Goal: Answer question/provide support

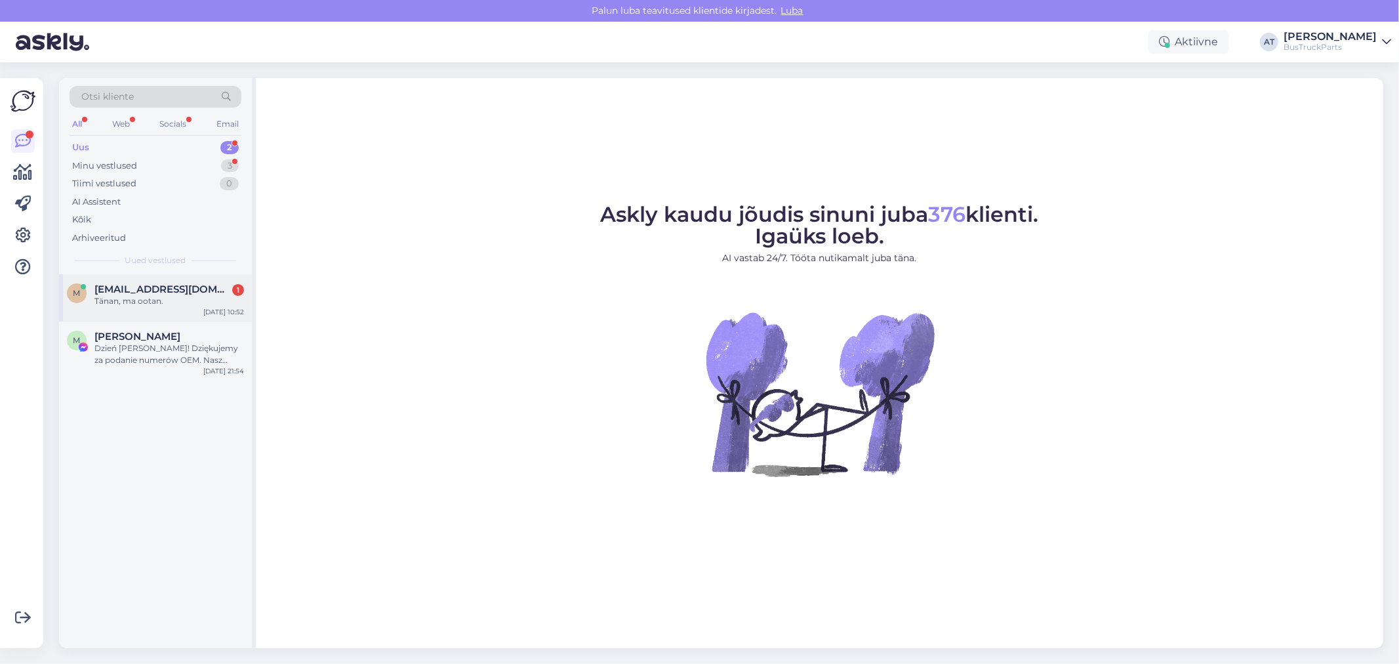
click at [192, 295] on div "Tänan, ma ootan." at bounding box center [169, 301] width 150 height 12
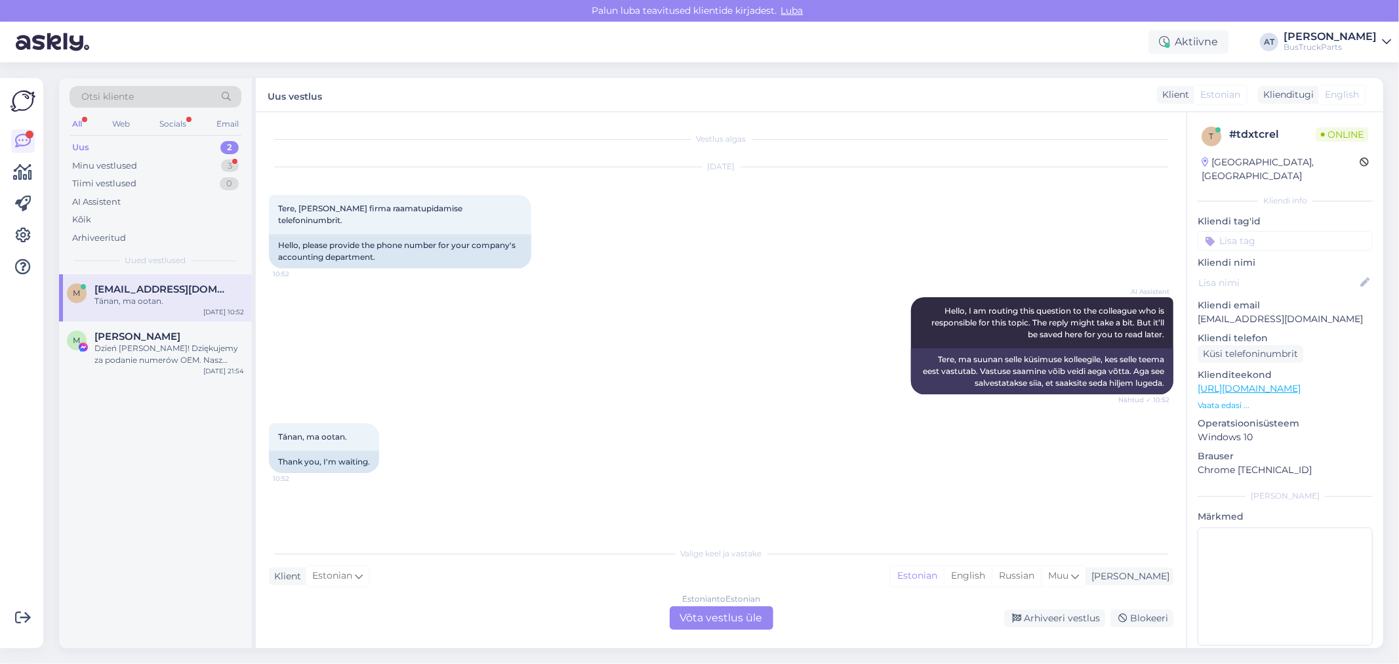
click at [750, 611] on div "Estonian to Estonian Võta vestlus üle" at bounding box center [722, 618] width 104 height 24
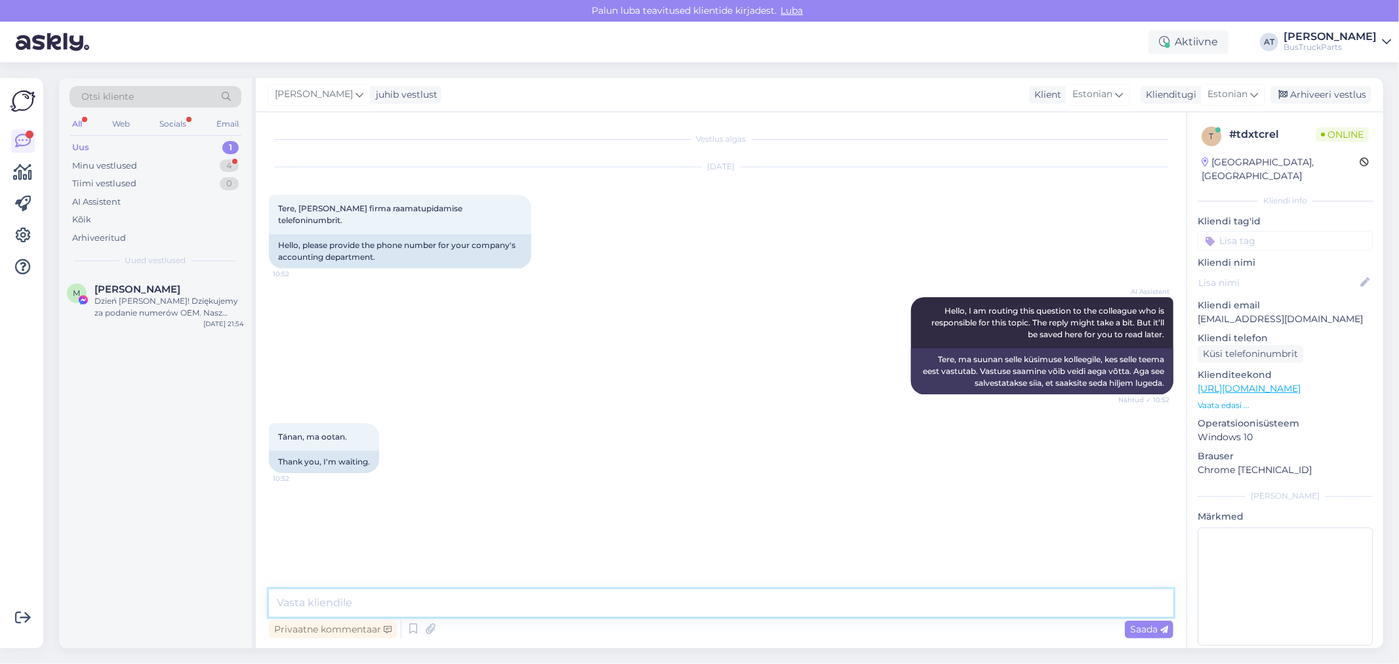
click at [662, 603] on textarea at bounding box center [721, 603] width 904 height 28
click at [543, 603] on textarea at bounding box center [721, 603] width 904 height 28
paste textarea "[EMAIL_ADDRESS][DOMAIN_NAME]"
type textarea "Tere E-post: [EMAIL_ADDRESS][DOMAIN_NAME]"
click at [162, 171] on div "Minu vestlused 4" at bounding box center [156, 166] width 172 height 18
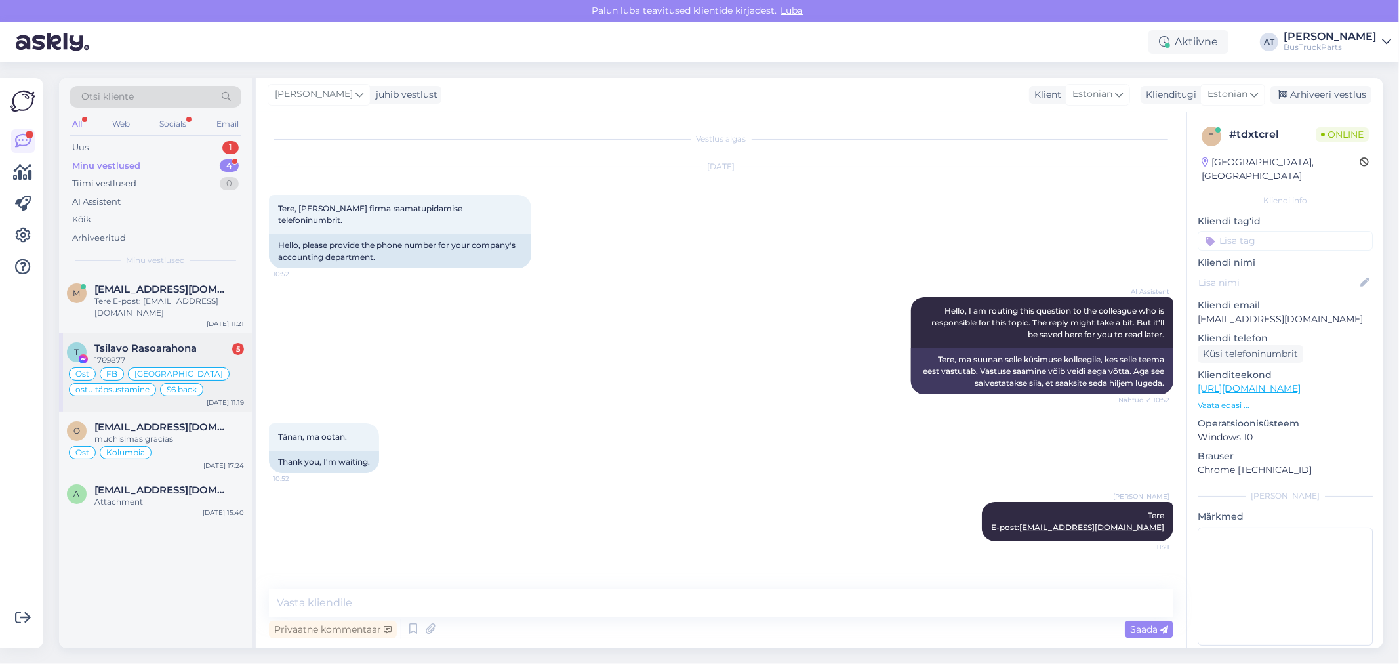
click at [194, 352] on span "Tsilavo Rasoarahona" at bounding box center [145, 348] width 102 height 12
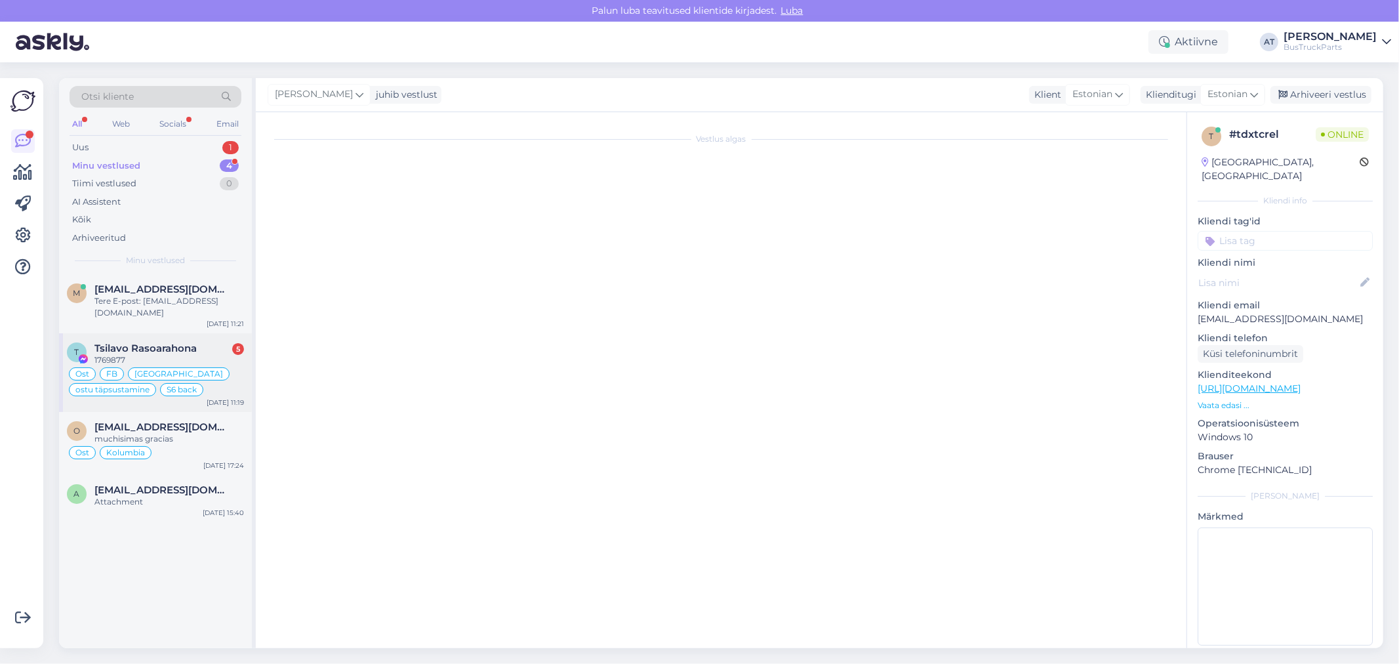
type textarea "Assistenti ei saa panna virtuaalse osa kohta teisiti vastama. Kuna juhtumeid on…"
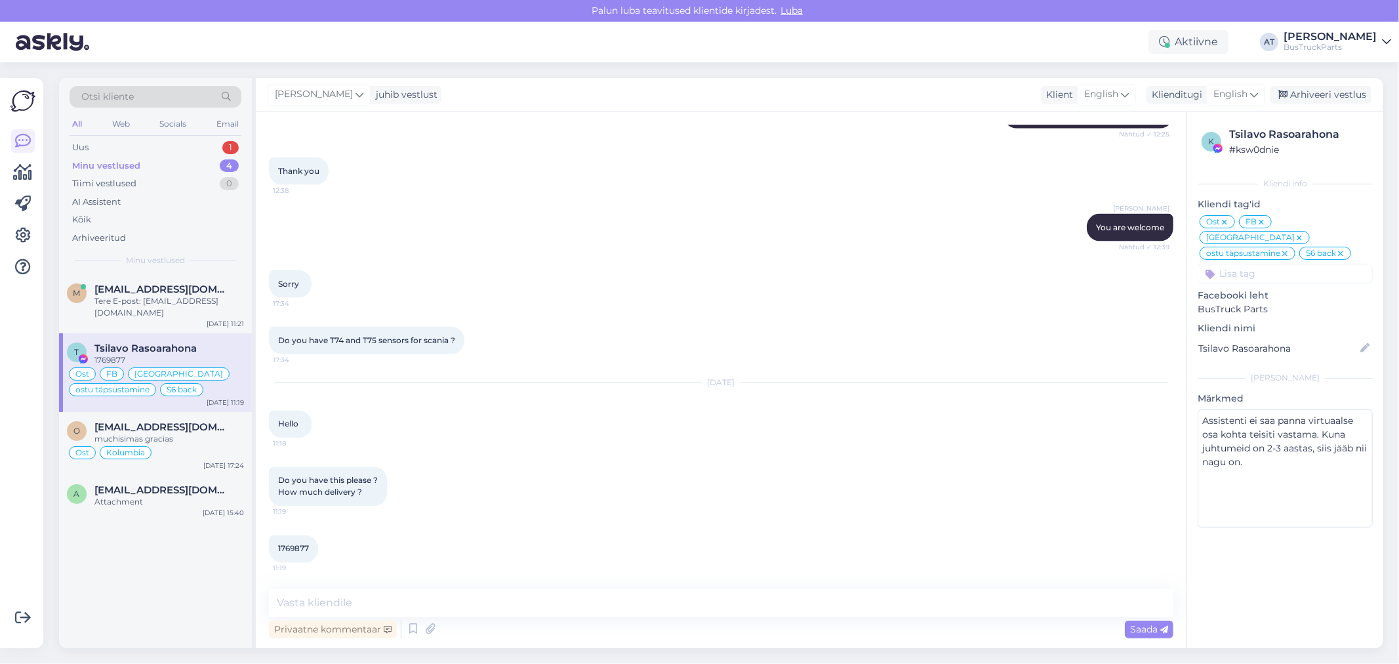
click at [306, 549] on span "1769877" at bounding box center [293, 549] width 31 height 10
copy div "1769877 11:19"
click at [611, 601] on textarea at bounding box center [721, 603] width 904 height 28
type textarea "Hello"
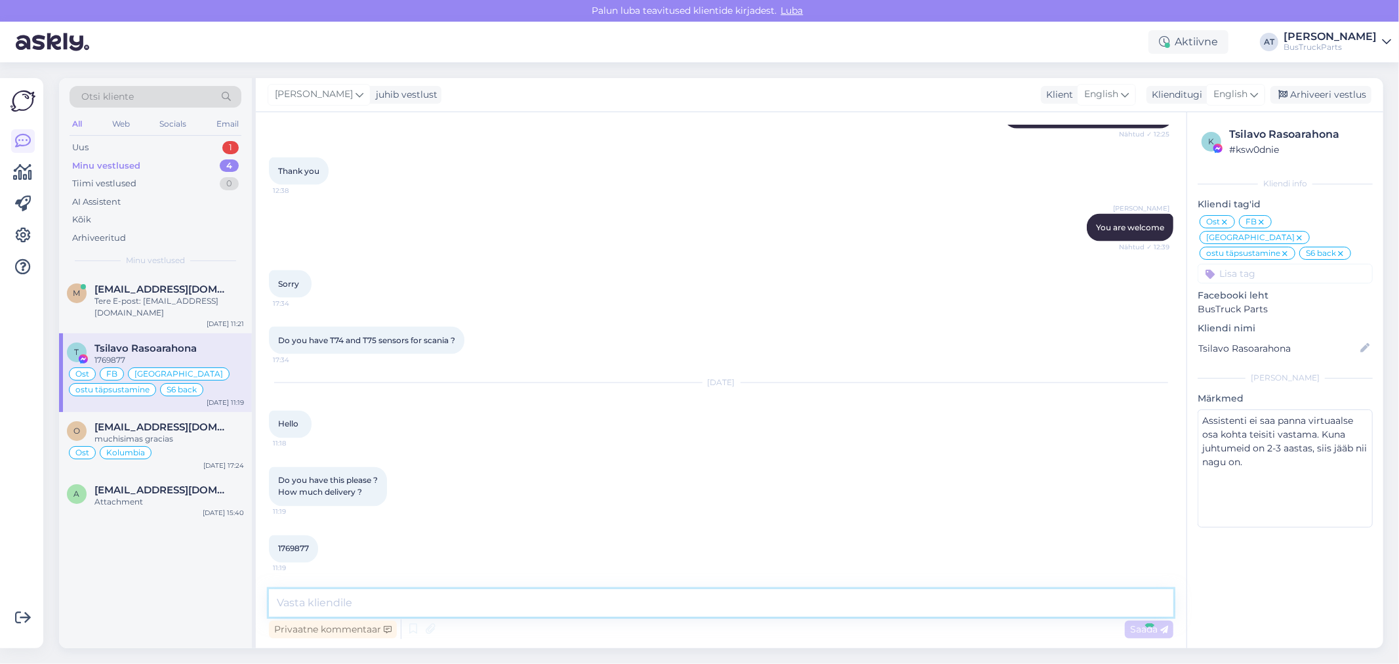
scroll to position [6130, 0]
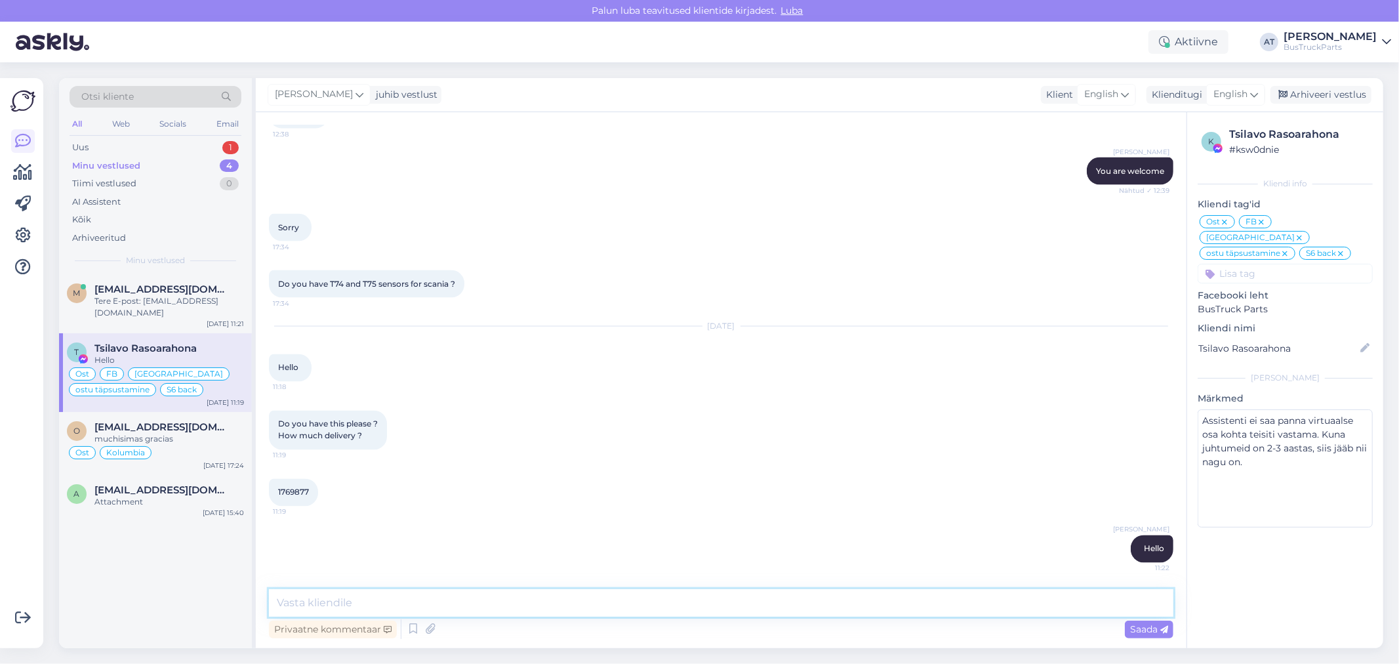
paste textarea "[URL][DOMAIN_NAME]"
type textarea "[URL][DOMAIN_NAME]"
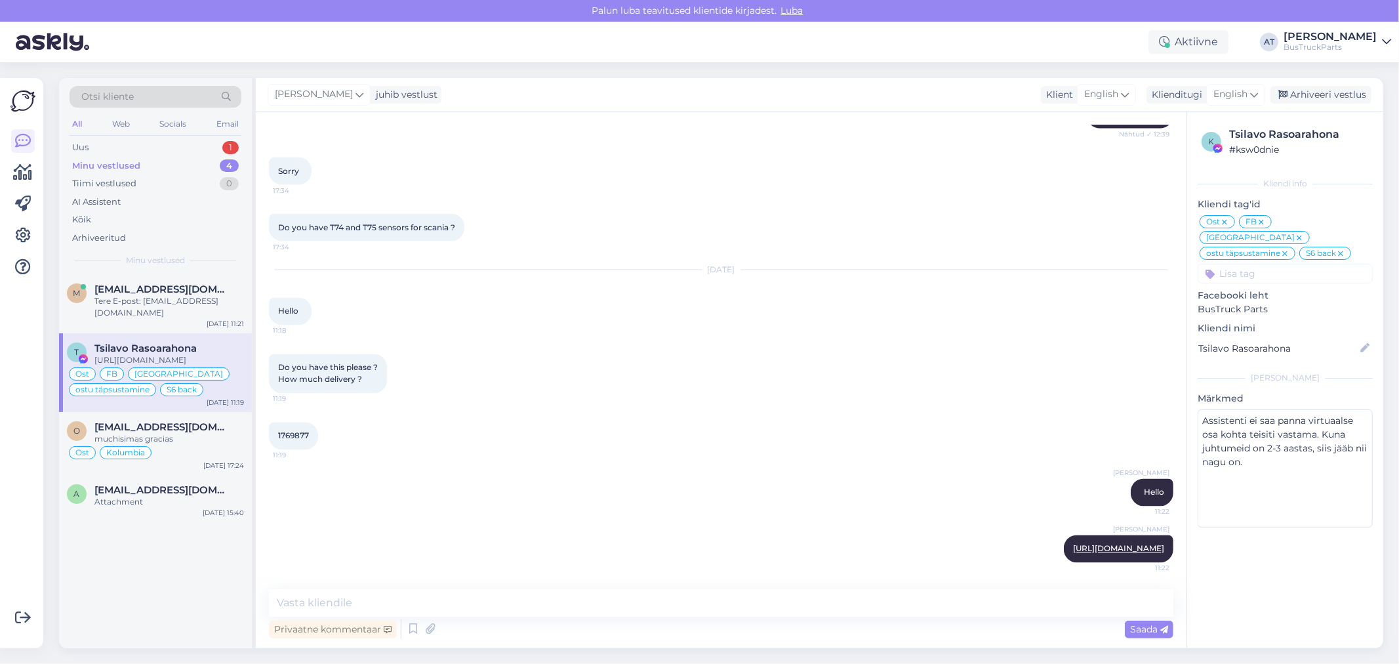
click at [1309, 133] on div "Tsilavo Rasoarahona" at bounding box center [1299, 135] width 140 height 16
copy div "Rasoarahona"
click at [620, 601] on textarea at bounding box center [721, 603] width 904 height 28
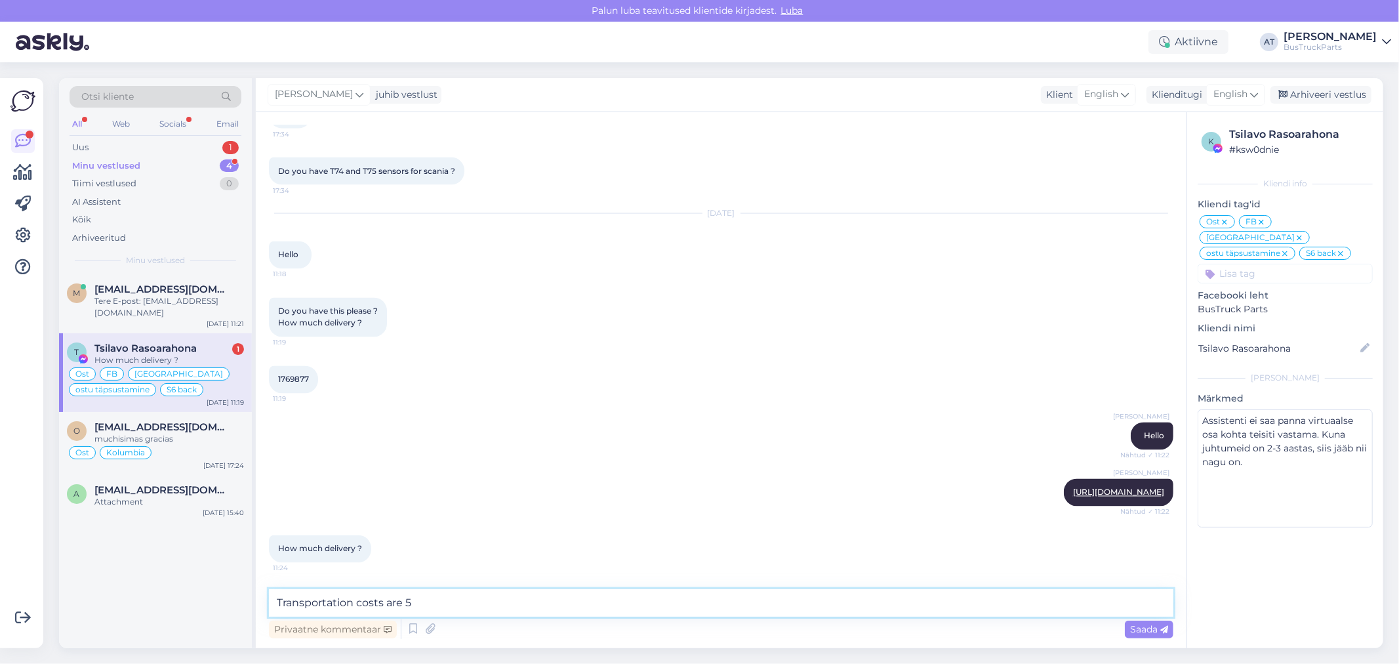
drag, startPoint x: 562, startPoint y: 611, endPoint x: 573, endPoint y: 611, distance: 11.2
click at [562, 611] on textarea "Transportation costs are 5" at bounding box center [721, 603] width 904 height 28
drag, startPoint x: 467, startPoint y: 609, endPoint x: 430, endPoint y: 606, distance: 37.5
click at [407, 599] on textarea "Transportation costs are 5" at bounding box center [721, 603] width 904 height 28
paste textarea "times more expensive"
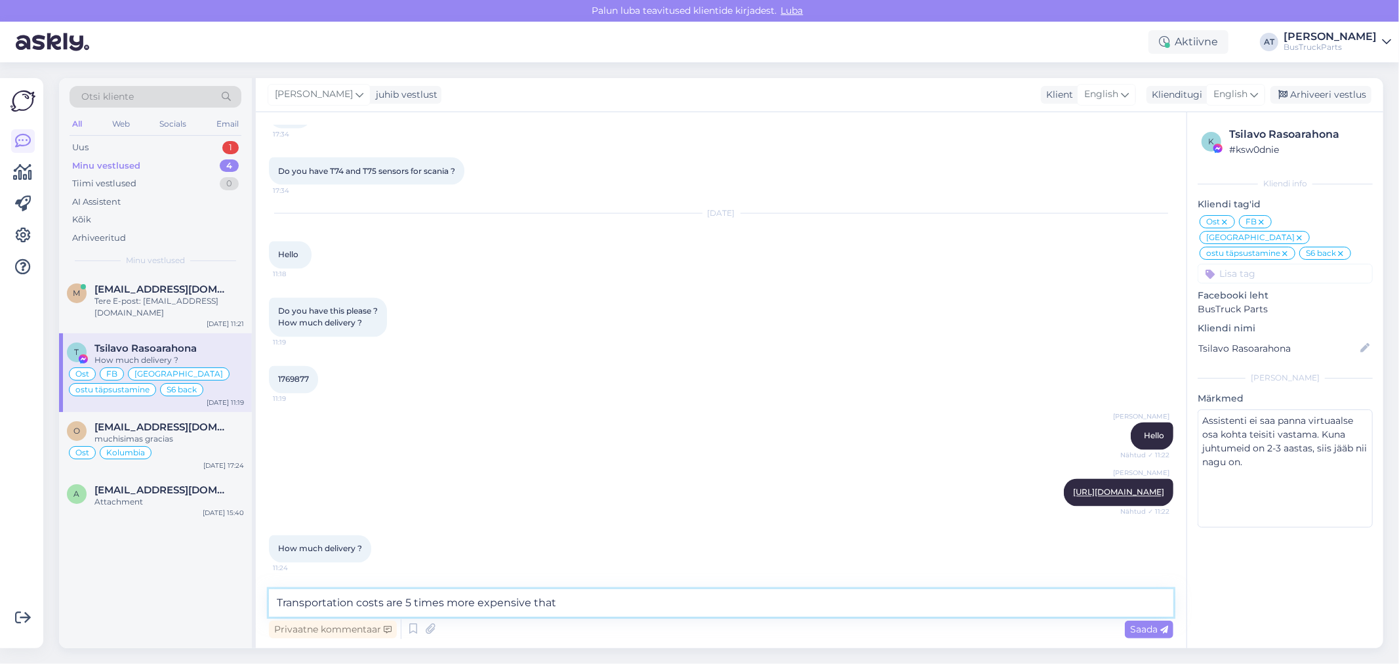
click at [605, 601] on textarea "Transportation costs are 5 times more expensive that" at bounding box center [721, 603] width 904 height 28
paste textarea "spring"
type textarea "Transportation costs are 5 times more expensive that spring"
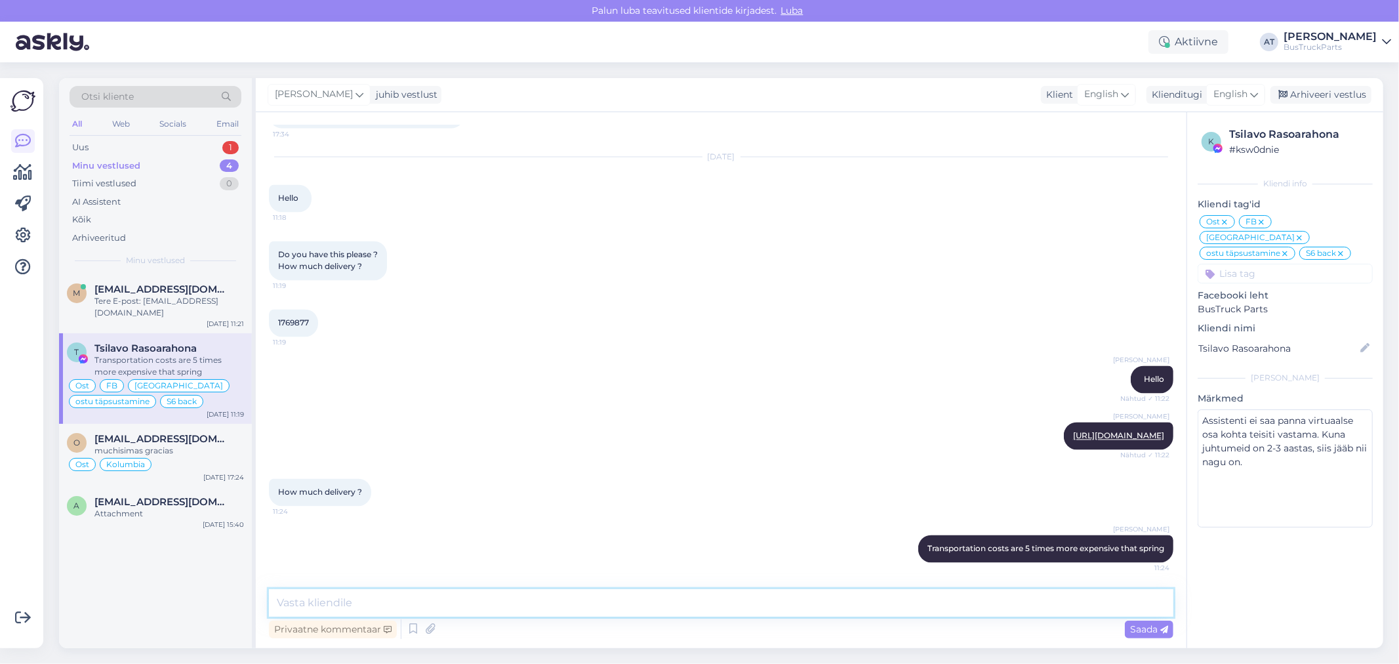
click at [668, 610] on textarea at bounding box center [721, 603] width 904 height 28
type textarea "total price 955 EUR"
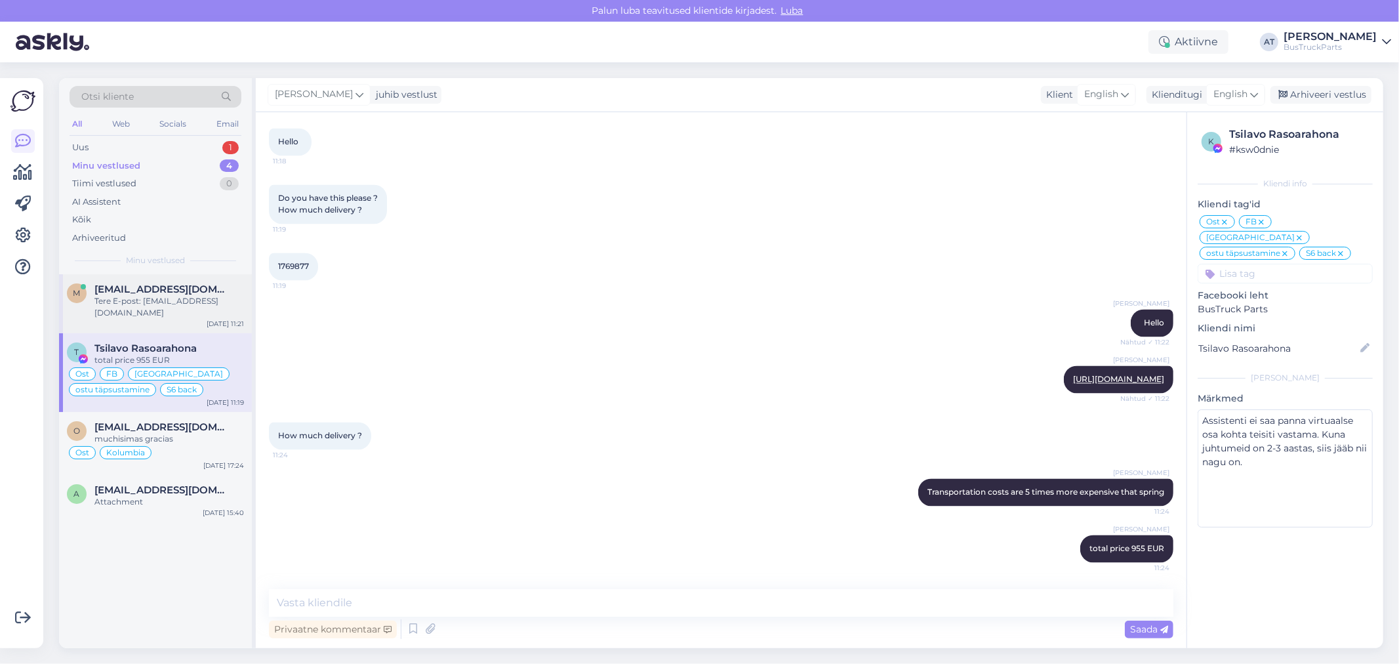
click at [140, 274] on div "m [EMAIL_ADDRESS][DOMAIN_NAME] Tere E-post: [EMAIL_ADDRESS][DOMAIN_NAME] [DATE]…" at bounding box center [155, 303] width 193 height 59
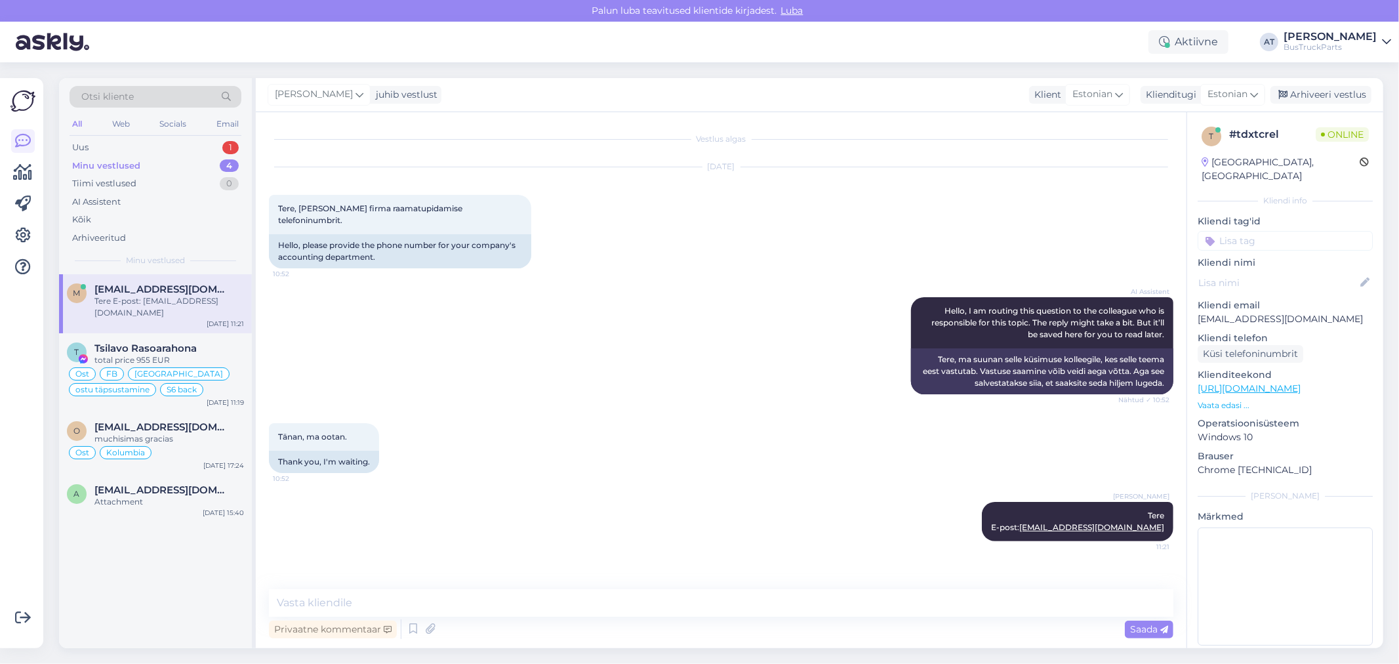
click at [1255, 231] on input at bounding box center [1285, 241] width 175 height 20
type input "Esto"
click at [1294, 272] on span "[GEOGRAPHIC_DATA]" at bounding box center [1285, 276] width 89 height 8
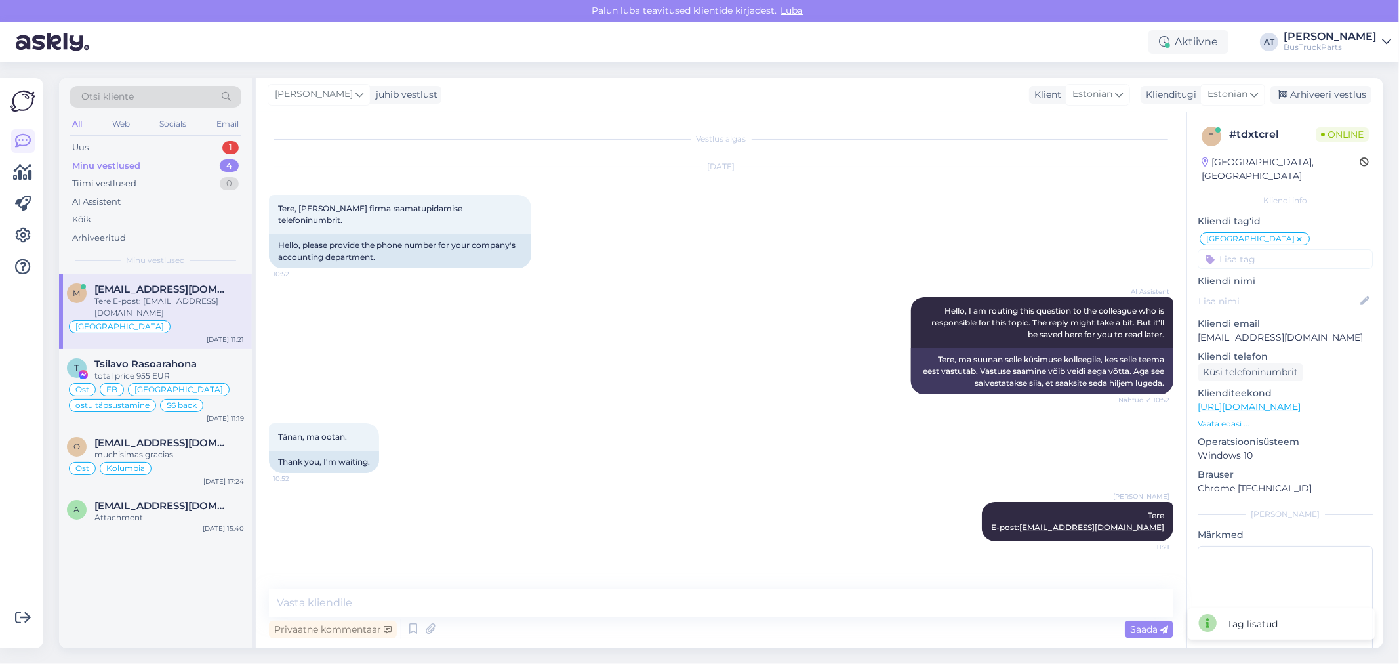
click at [1290, 249] on input at bounding box center [1285, 259] width 175 height 20
type input "Küsimus"
click at [1293, 100] on div "Arhiveeri vestlus" at bounding box center [1320, 95] width 101 height 18
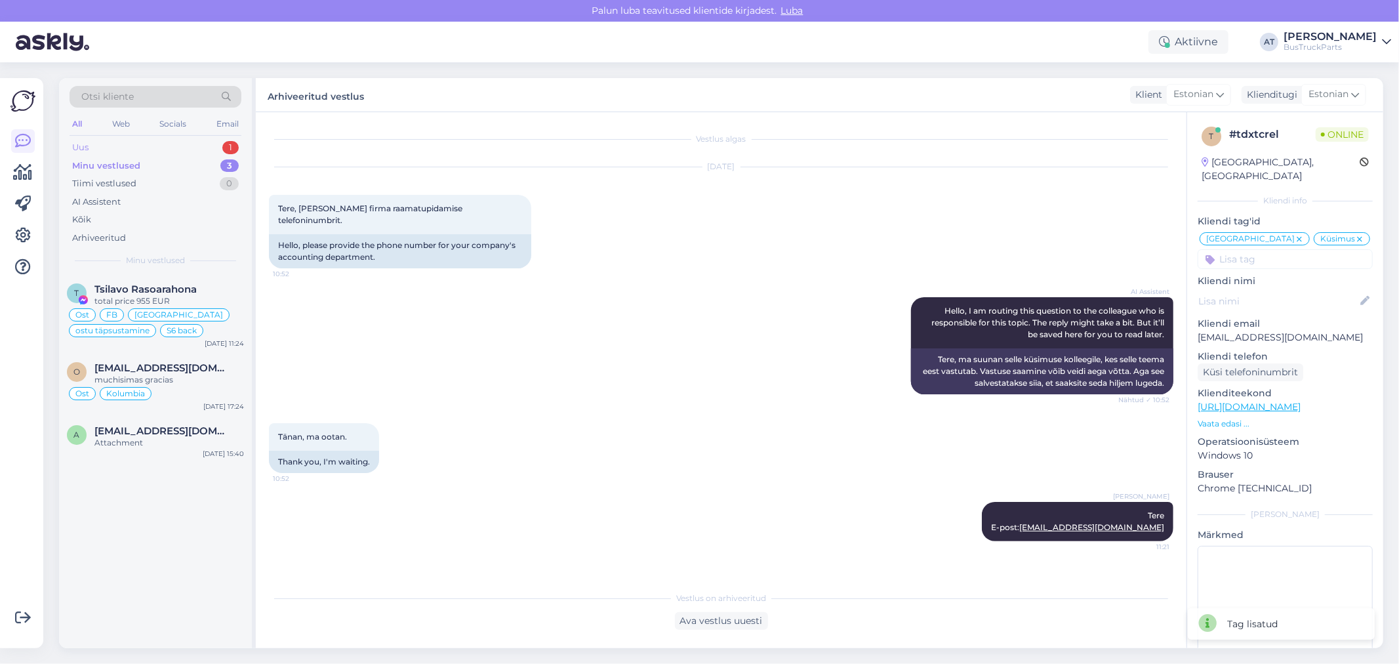
click at [120, 146] on div "Uus 1" at bounding box center [156, 147] width 172 height 18
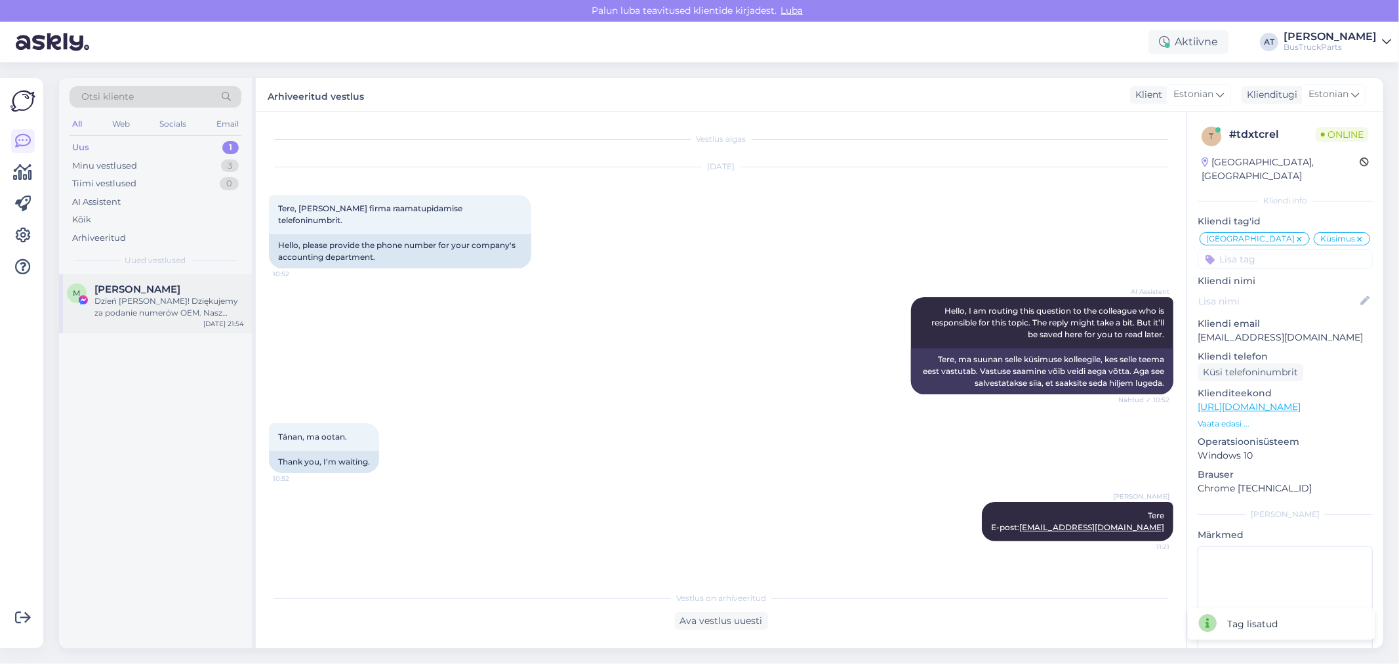
click at [149, 311] on div "Dzień [PERSON_NAME]! Dziękujemy za podanie numerów OEM. Nasz zespół sprawdzi do…" at bounding box center [169, 307] width 150 height 24
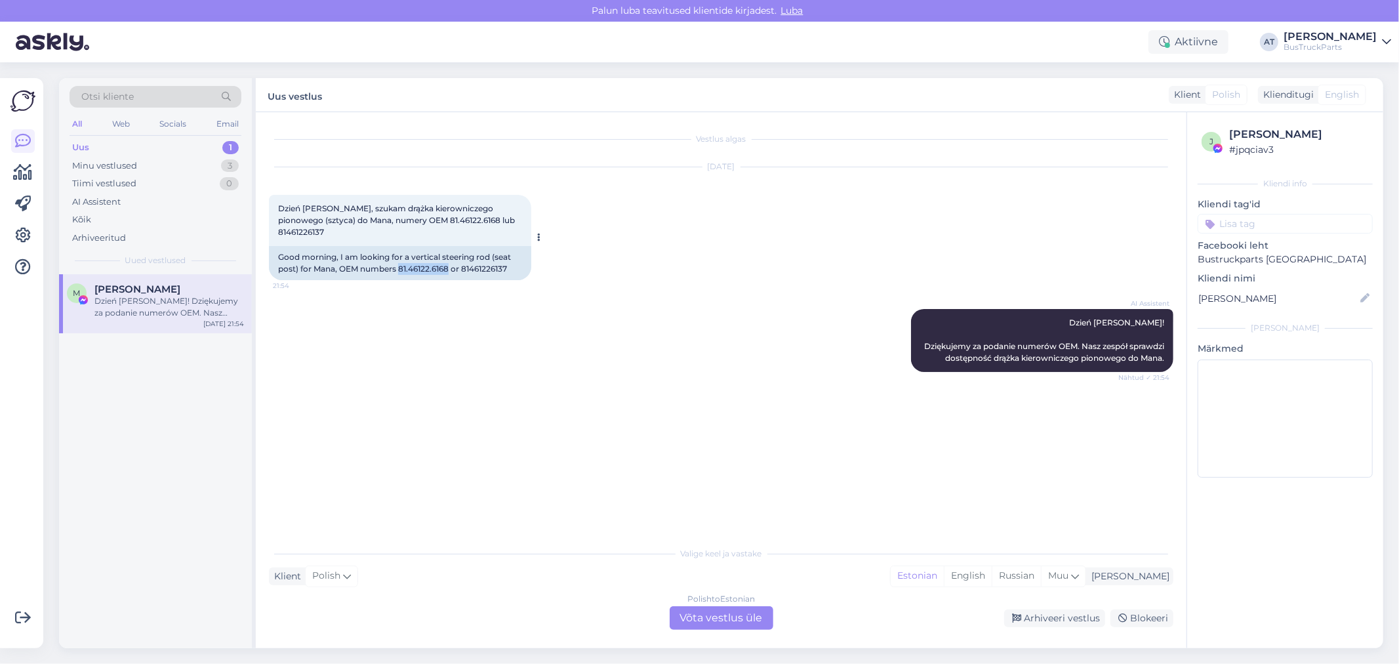
drag, startPoint x: 451, startPoint y: 256, endPoint x: 400, endPoint y: 256, distance: 50.5
click at [400, 256] on div "Good morning, I am looking for a vertical steering rod (seat post) for Mana, OE…" at bounding box center [400, 263] width 262 height 34
copy div "81.46122.6168"
click at [725, 611] on div "Polish to Estonian Võta vestlus üle" at bounding box center [722, 618] width 104 height 24
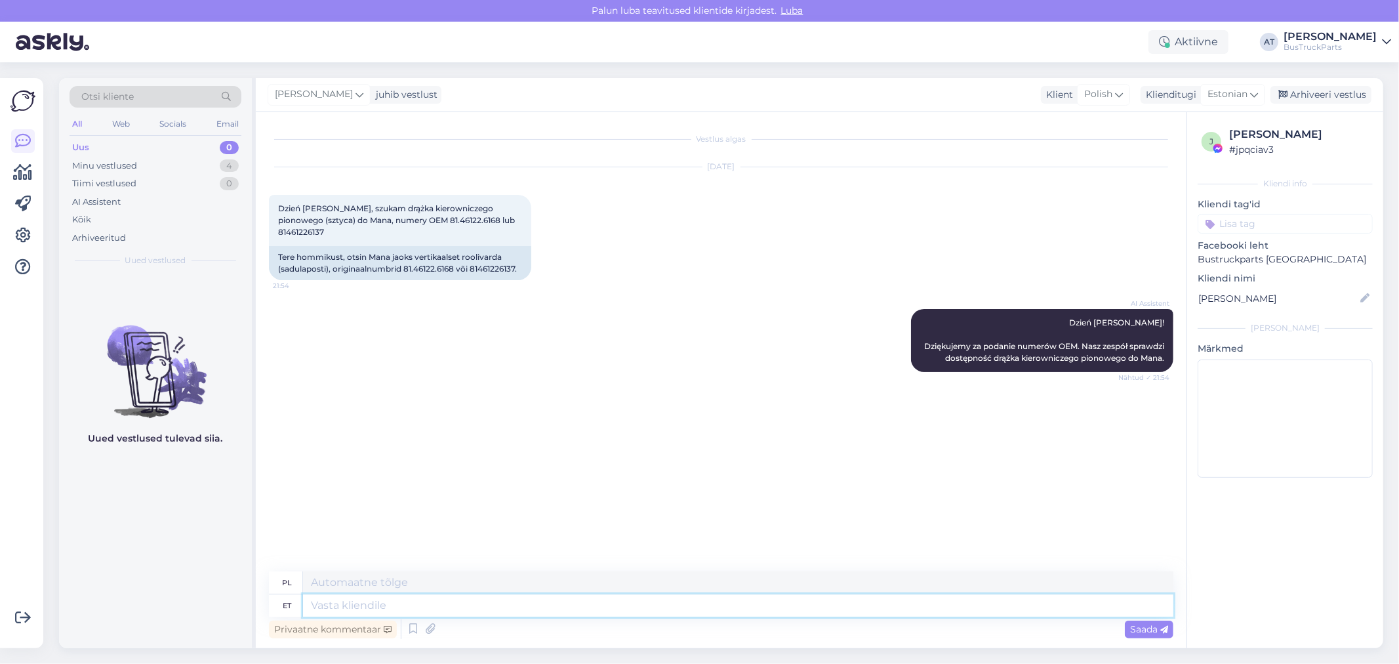
click at [704, 614] on textarea at bounding box center [738, 605] width 870 height 22
type textarea "Tere"
type textarea "Cześć"
type textarea "Tere"
click at [1143, 634] on div "Saada" at bounding box center [1149, 629] width 49 height 18
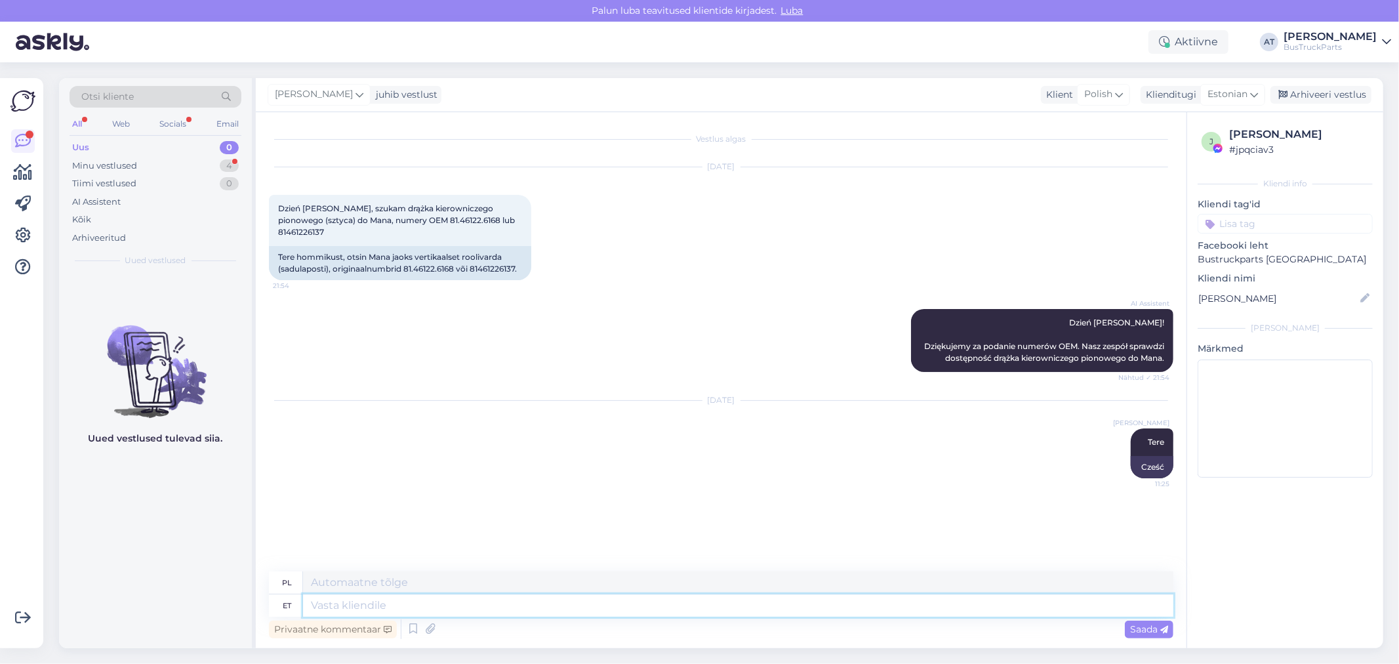
click at [664, 599] on textarea at bounding box center [738, 605] width 870 height 22
paste textarea "[URL][DOMAIN_NAME]"
type textarea "[URL][DOMAIN_NAME]"
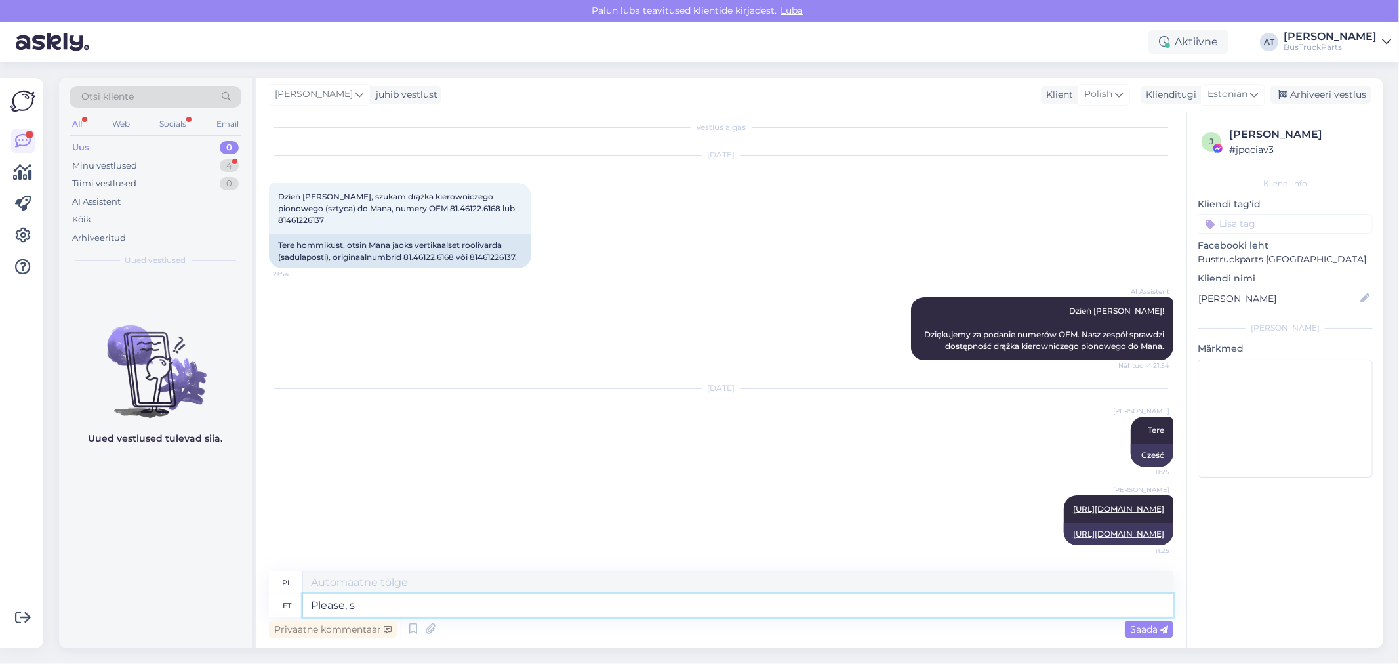
type textarea "Please, se"
type textarea "Proszę,"
type textarea "Please, sen"
type textarea "Proszę pana."
type textarea "Please, send me"
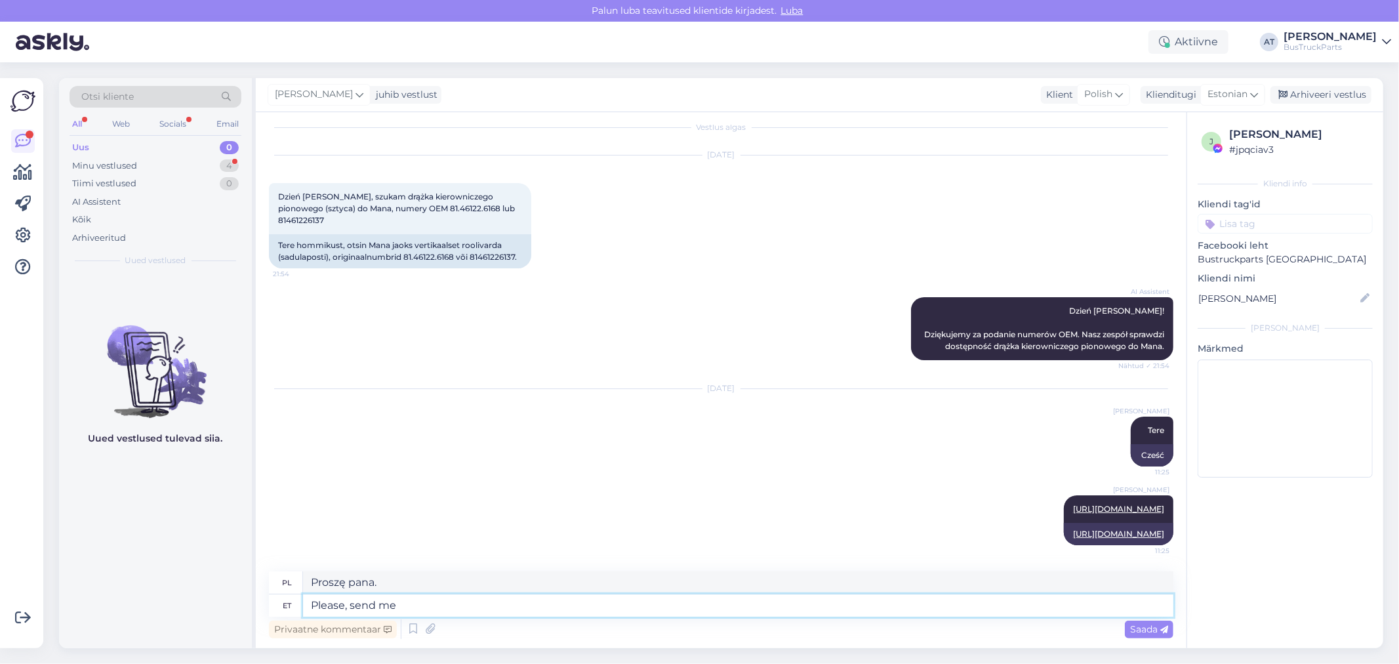
type textarea "Proszę o przesłanie"
type textarea "Please, send me Yo"
type textarea "Proszę, wyślij mi"
type textarea "Please, send me Yout"
type textarea "Proszę, wyślij mi Yout"
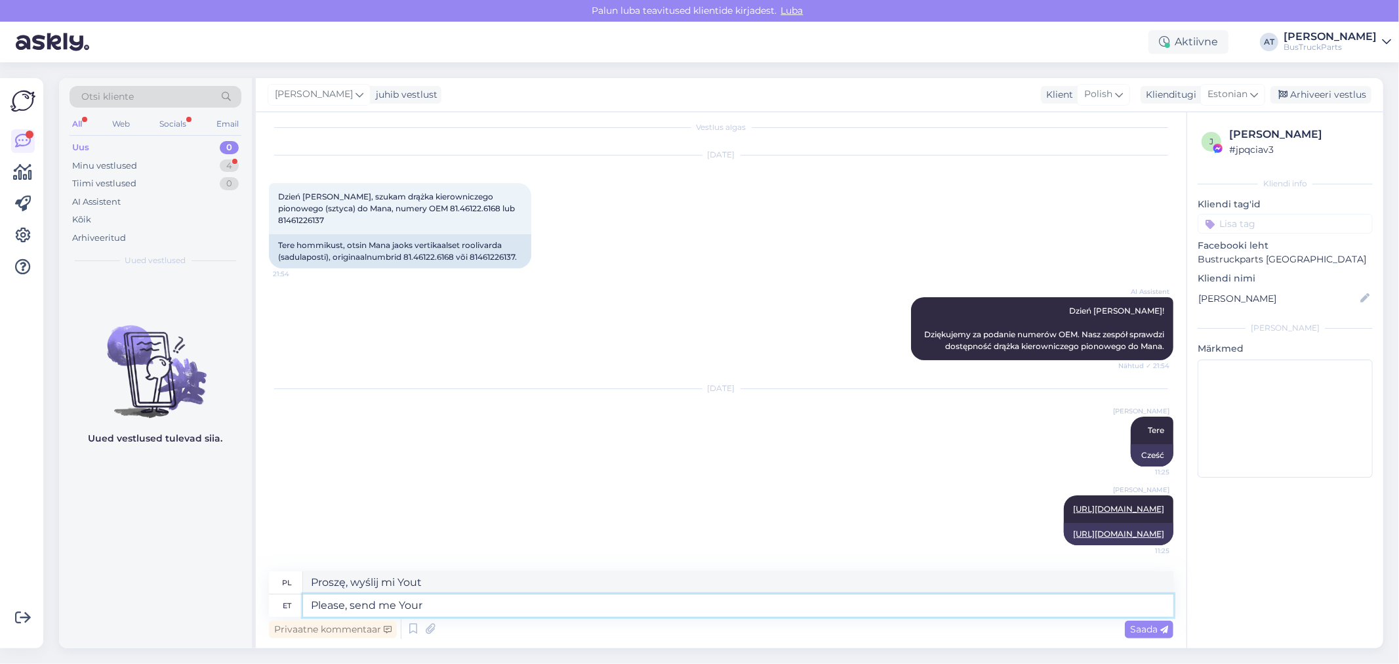
type textarea "Please, send me Your c"
type textarea "Proszę, wyślij mi swoje"
type textarea "Please, send me Your companyu"
type textarea "Proszę o podanie nazwy Państwa firmy."
type textarea "Please, send me Your company data"
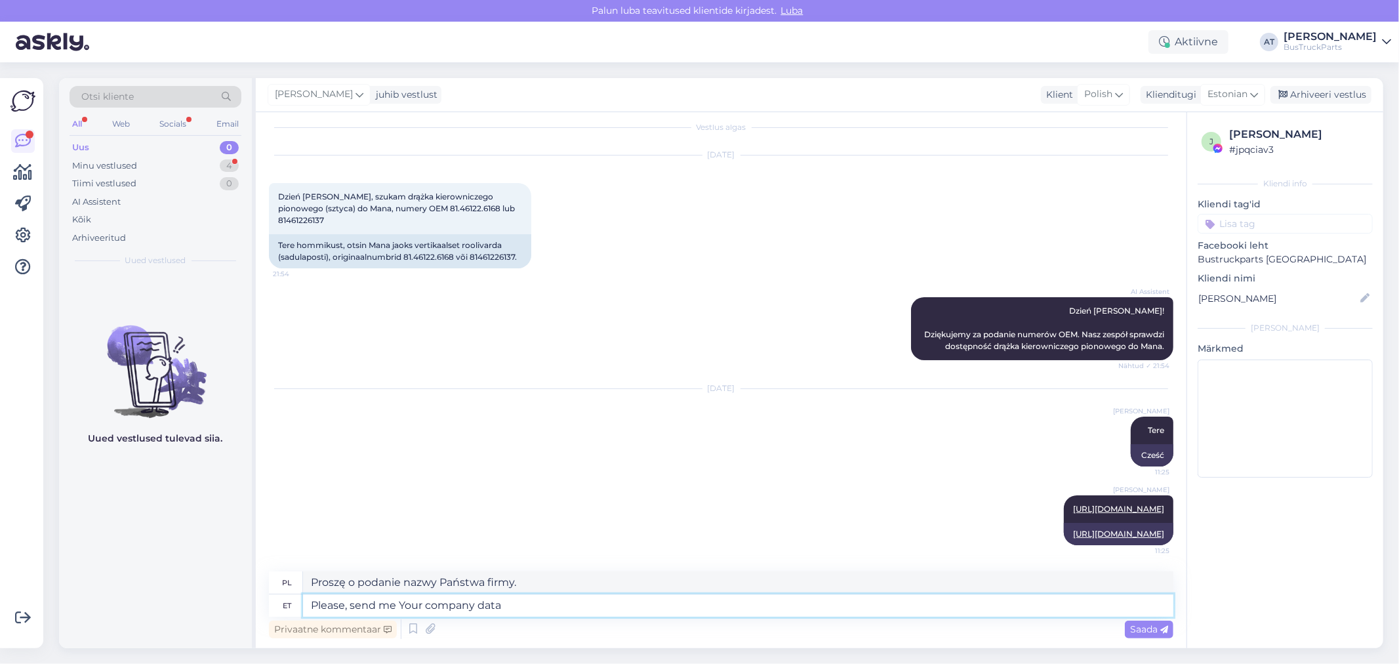
type textarea "Proszę o przesłanie danych Twojej firmy"
type textarea "Please, send me Your company data ("
type textarea "Proszę o przesłanie danych Państwa firmy ("
type textarea "Please, send me Your company data (VAT n"
type textarea "Proszę o przesłanie danych Państwa firmy (NIP)"
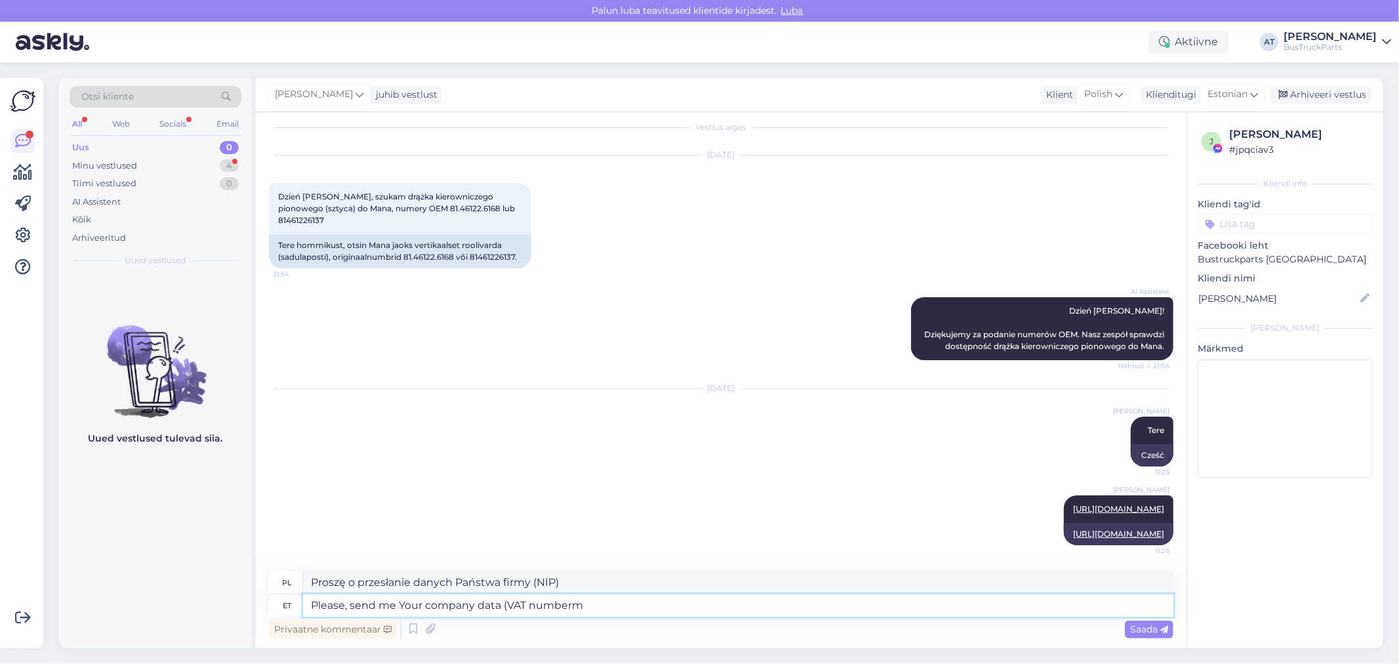
type textarea "Please, send me Your company data (VAT numberm"
type textarea "Proszę o przesłanie danych firmy (NIP)"
type textarea "Please, send me Your company data (VAT number,"
type textarea "Proszę o przesłanie danych Państwa firmy (NIP,"
type textarea "Please, send me Your company data (VAT number, delivery a"
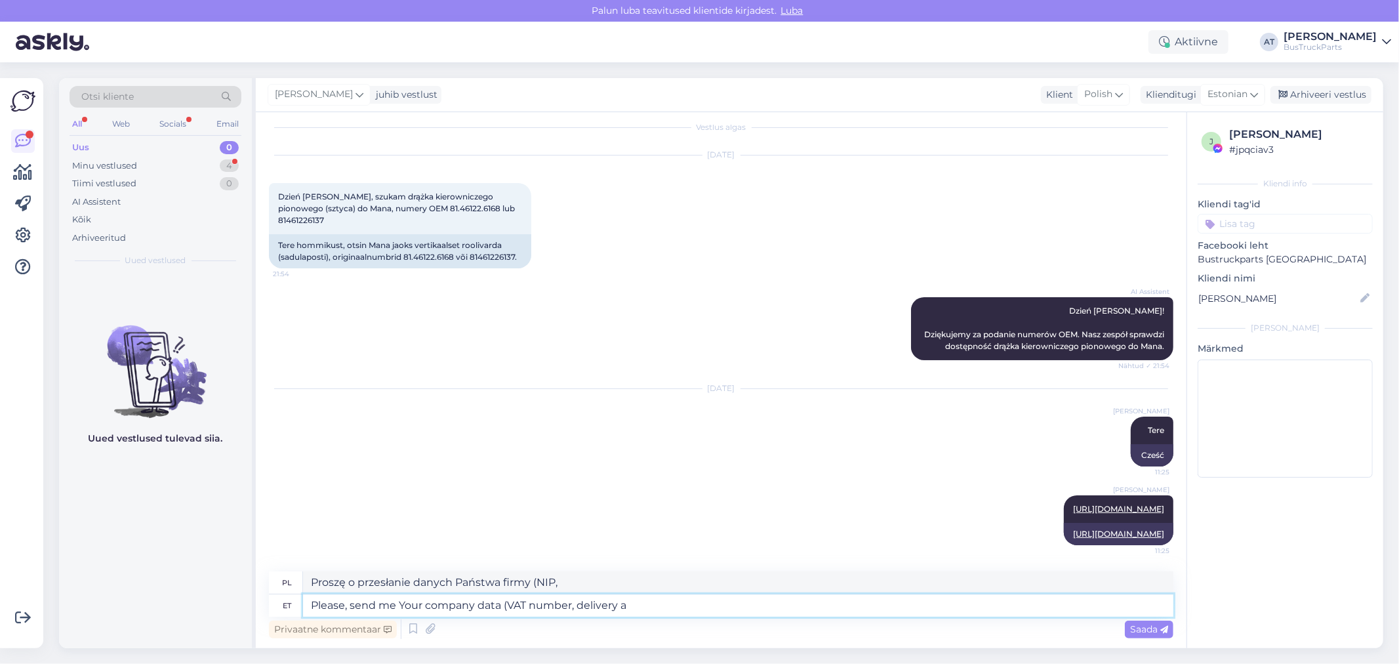
type textarea "Proszę o przesłanie danych firmy (NIP, adres dostawy)"
type textarea "Please, send me Your company data (VAT number, delivery address, ph"
type textarea "Proszę o przesłanie danych Państwa firmy (NIP, adres dostawy,"
type textarea "Please, send me Your company data (VAT number, delivery address, phone e"
type textarea "Proszę o przesłanie danych firmy (NIP, adres dostawy, telefon)"
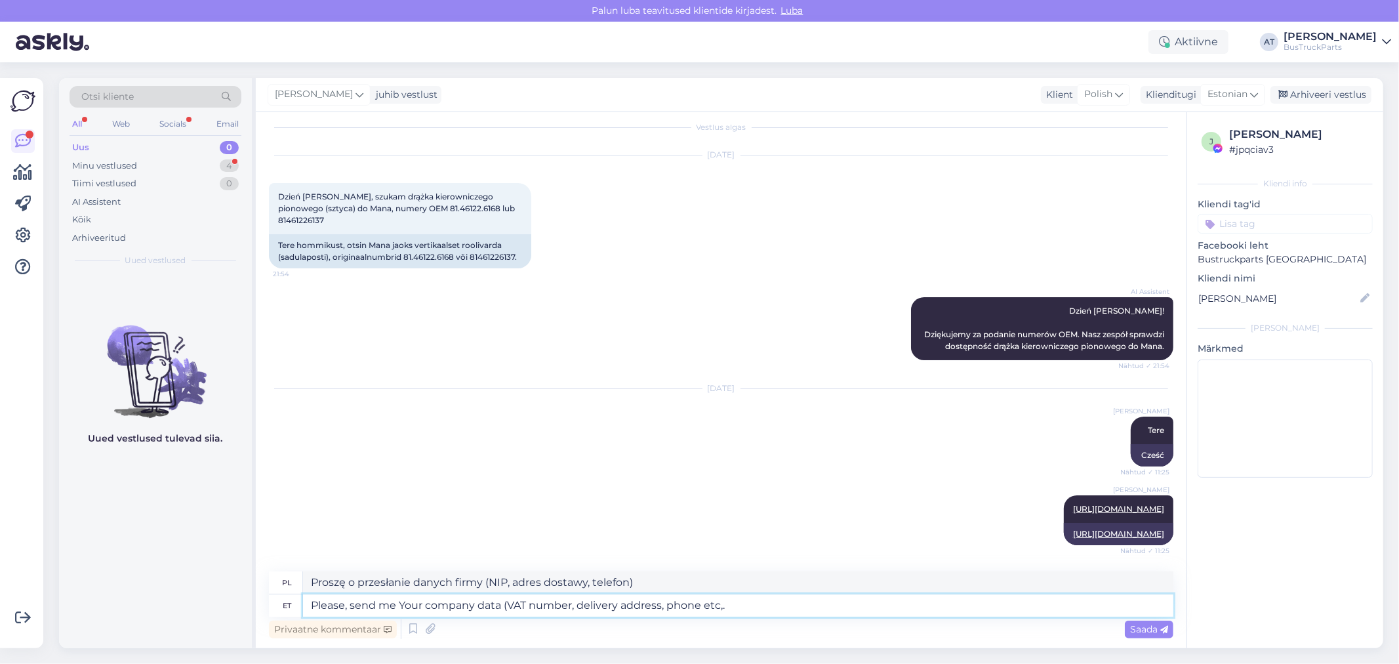
type textarea "Please, send me Your company data (VAT number, delivery address, phone etc,"
type textarea "Proszę o przesłanie danych Państwa firmy (NIP, adres dostawy, telefon itp.)."
type textarea "Please, send me Your company data (VAT number, delivery address, phone etc)"
type textarea "Proszę o przesłanie danych Państwa firmy (NIP, adres dostawy, telefon itp.)"
type textarea "Please, send me Your company data (VAT number, delivery address, phone etc)"
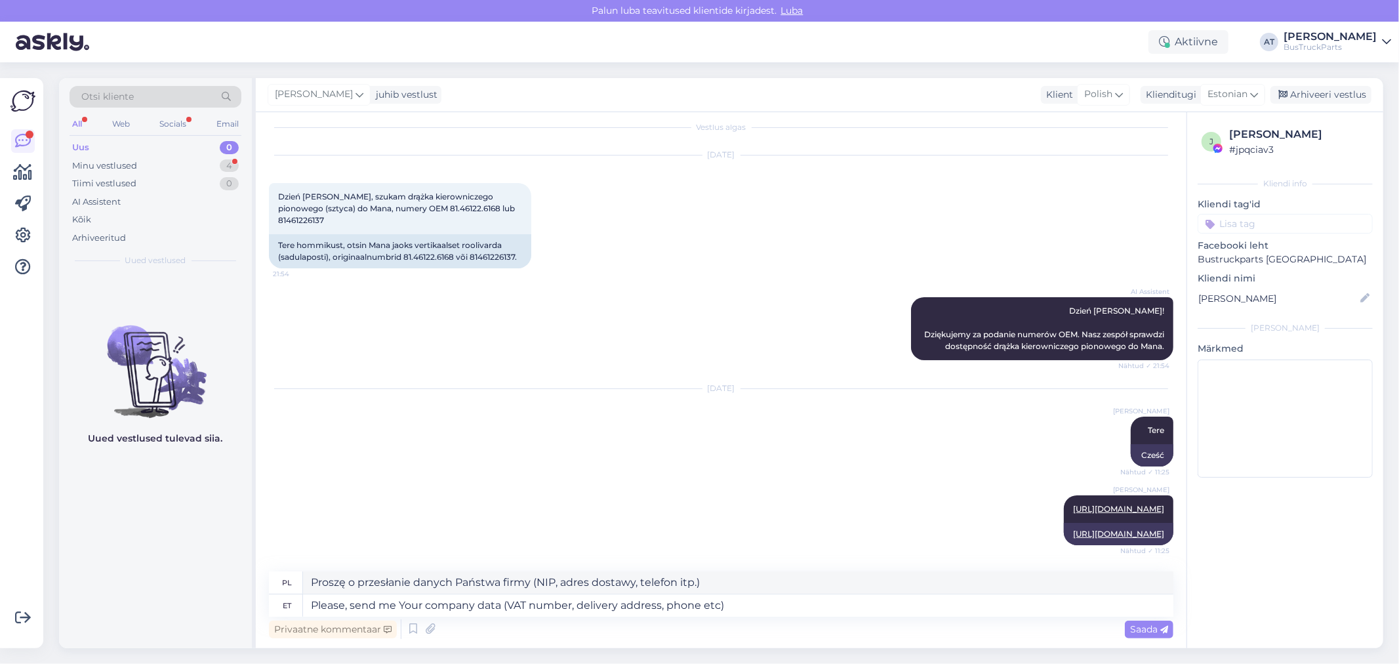
click at [1139, 619] on div "Privaatne kommentaar Saada" at bounding box center [721, 629] width 904 height 25
click at [1145, 635] on div "Saada" at bounding box center [1149, 629] width 49 height 18
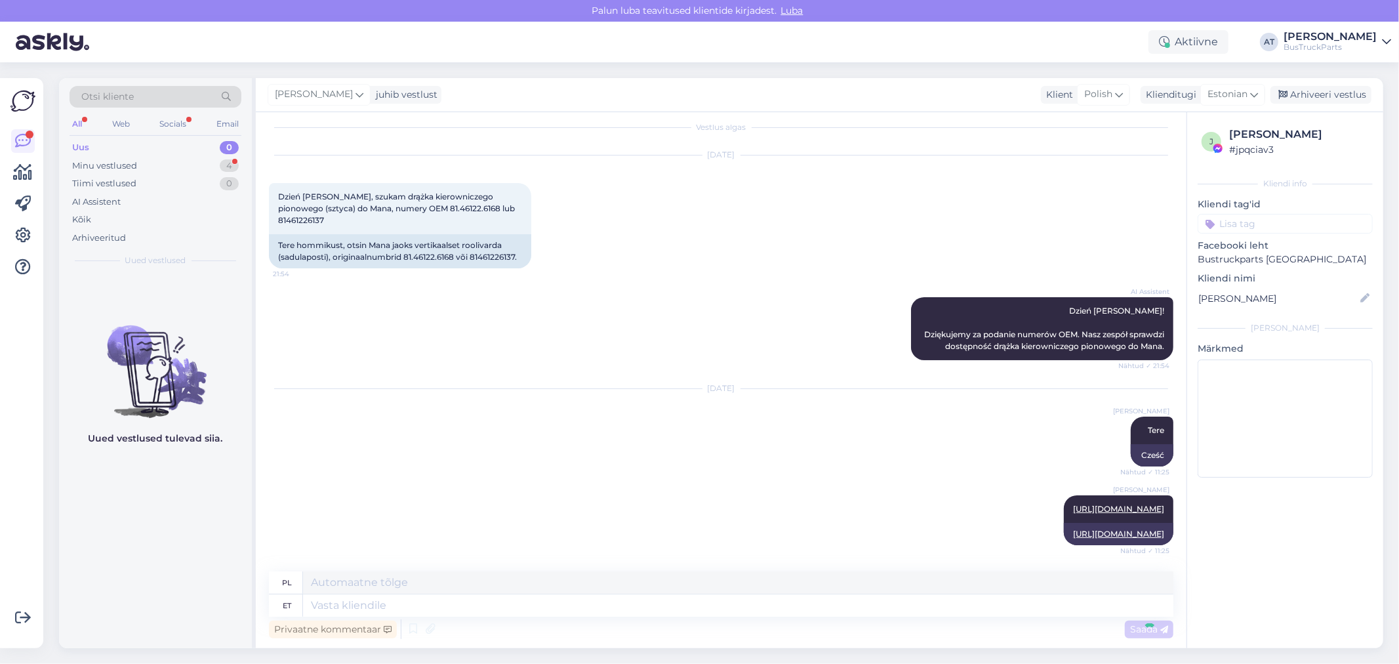
scroll to position [125, 0]
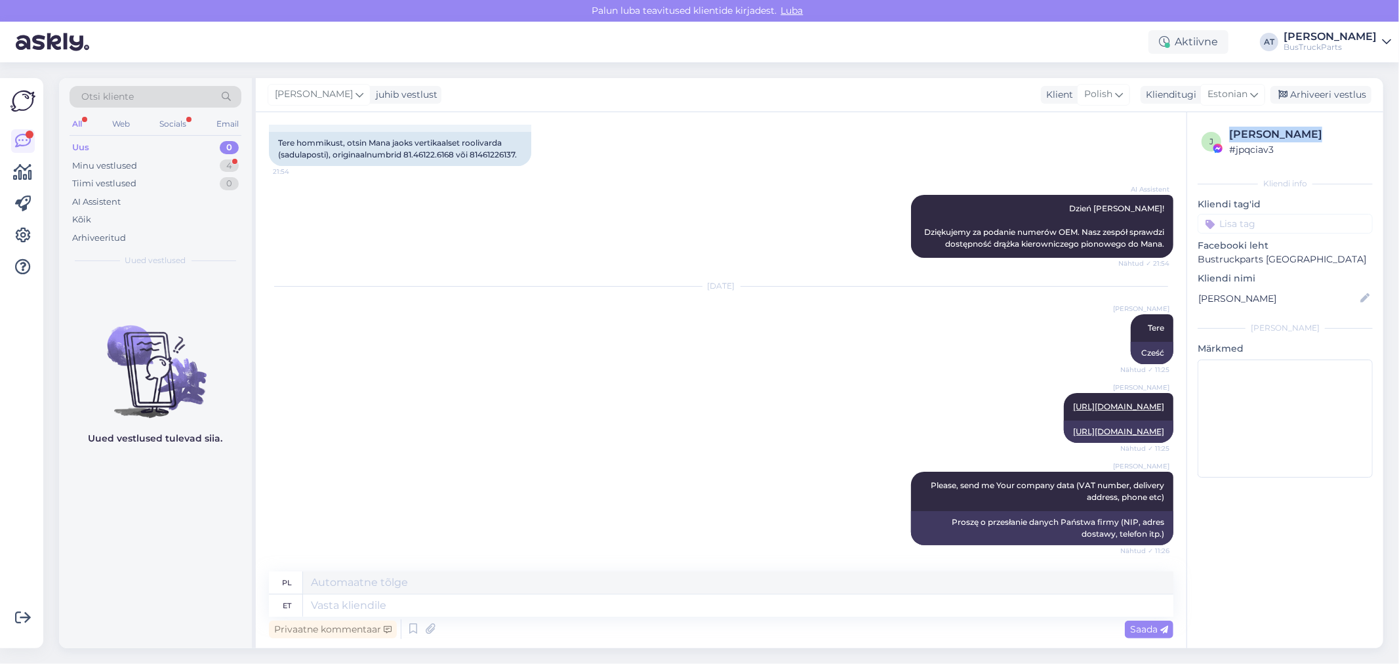
drag, startPoint x: 1314, startPoint y: 133, endPoint x: 1230, endPoint y: 135, distance: 84.0
click at [1230, 135] on div "[PERSON_NAME]" at bounding box center [1299, 135] width 140 height 16
copy div "[PERSON_NAME]"
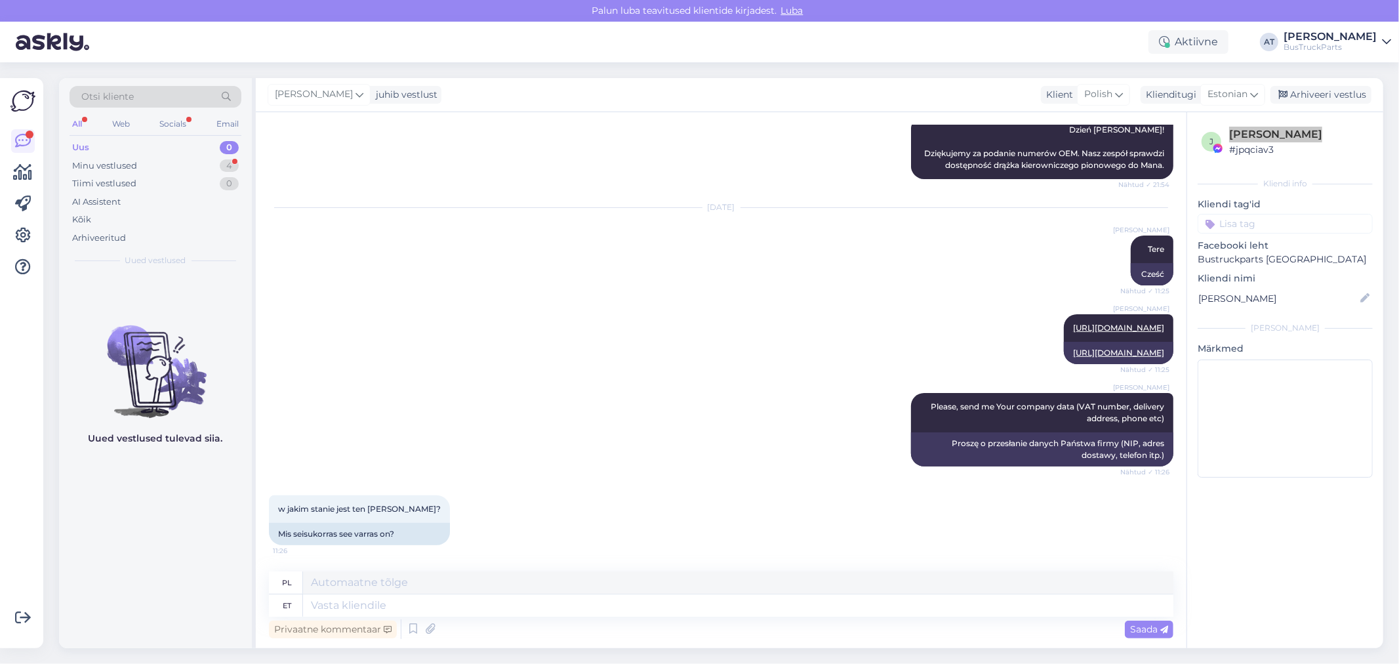
scroll to position [283, 0]
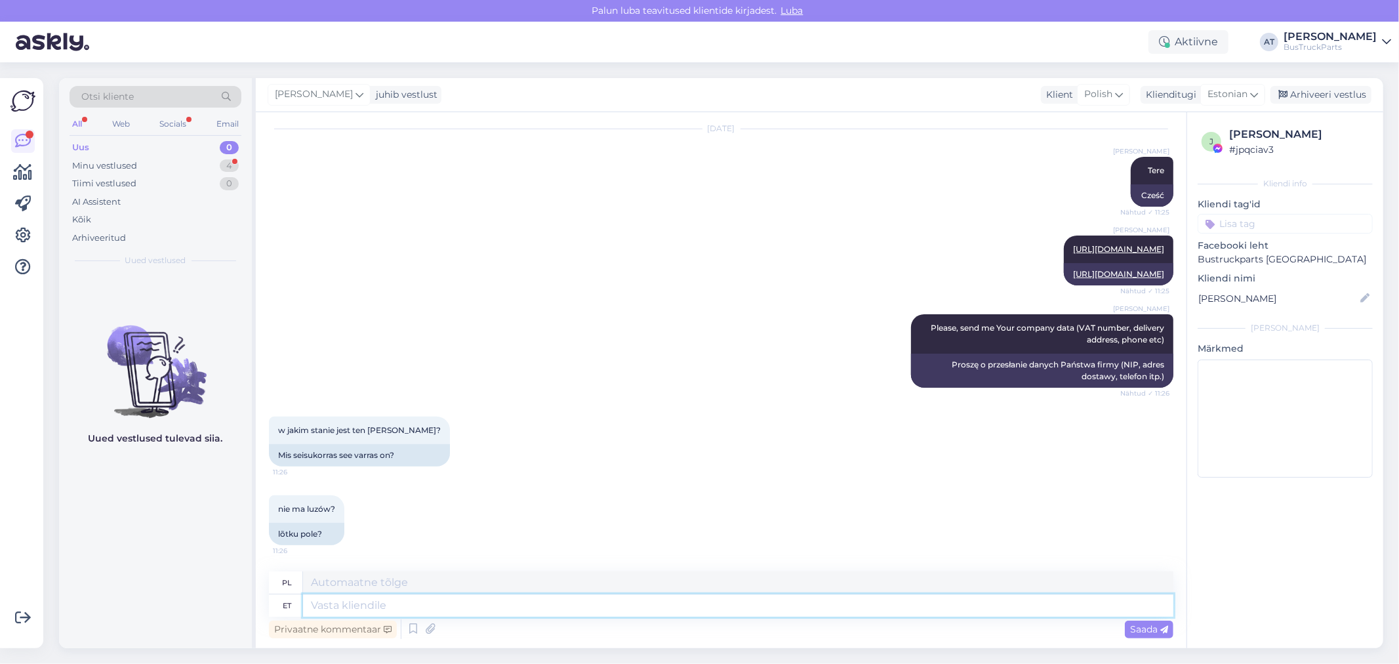
click at [527, 614] on textarea at bounding box center [738, 605] width 870 height 22
click at [322, 538] on div "lõtku pole?" at bounding box center [306, 534] width 75 height 22
copy div "lõtku pole?"
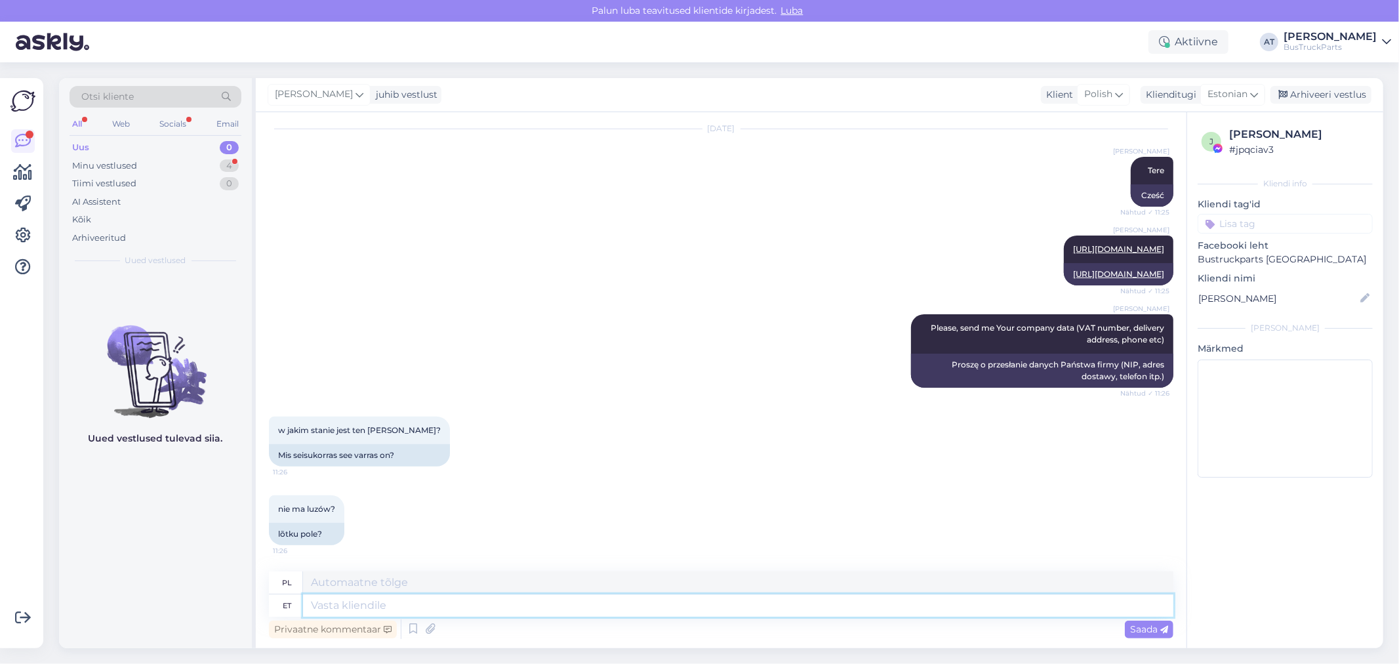
click at [361, 605] on textarea at bounding box center [738, 605] width 870 height 22
paste textarea "Steering Wheel Cardan"
type textarea "Steering Wheel Cardan"
type textarea "Kierownica Cardana"
type textarea "Steering Wheel Cardan is in n"
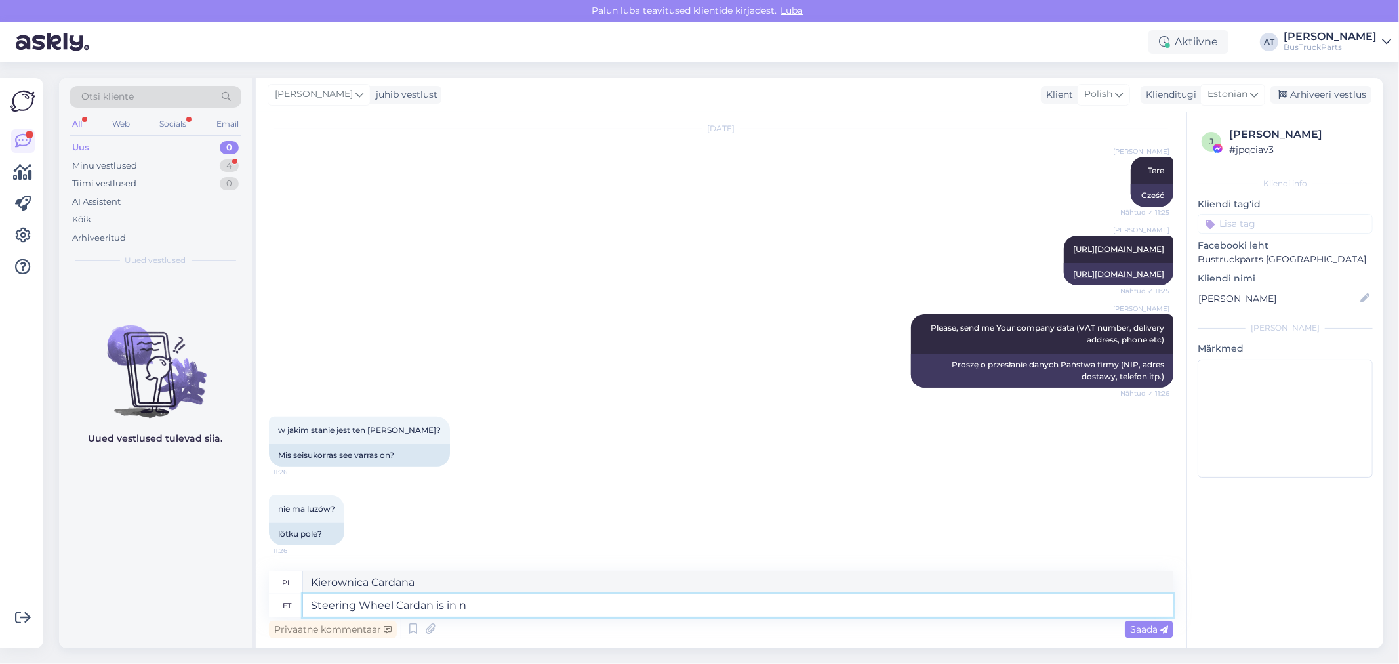
type textarea "Kierownica Cardana jest w"
type textarea "Steering Wheel Cardan is in normal"
type textarea "Przekładnia Cardana w stanie normalnym"
type textarea "Steering Wheel Cardan is in normal condition"
type textarea "Przekładnia Cardana kierownicy jest w stanie normalnym"
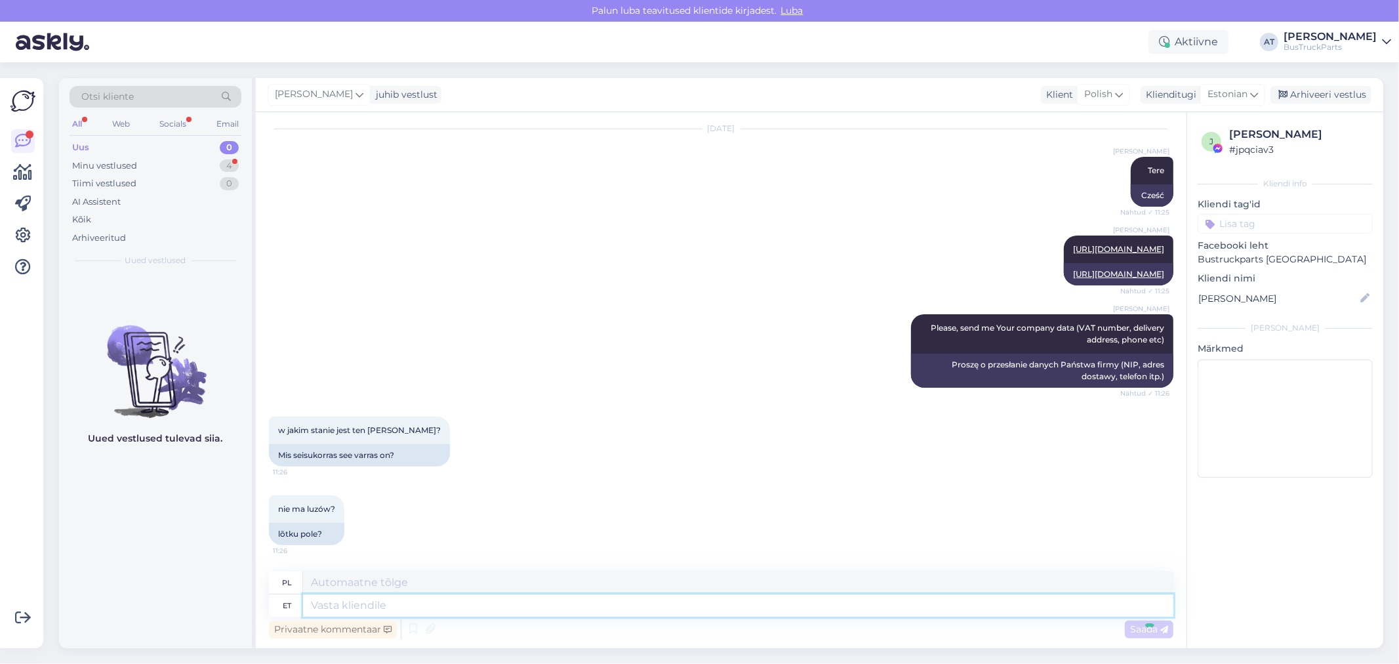
scroll to position [361, 0]
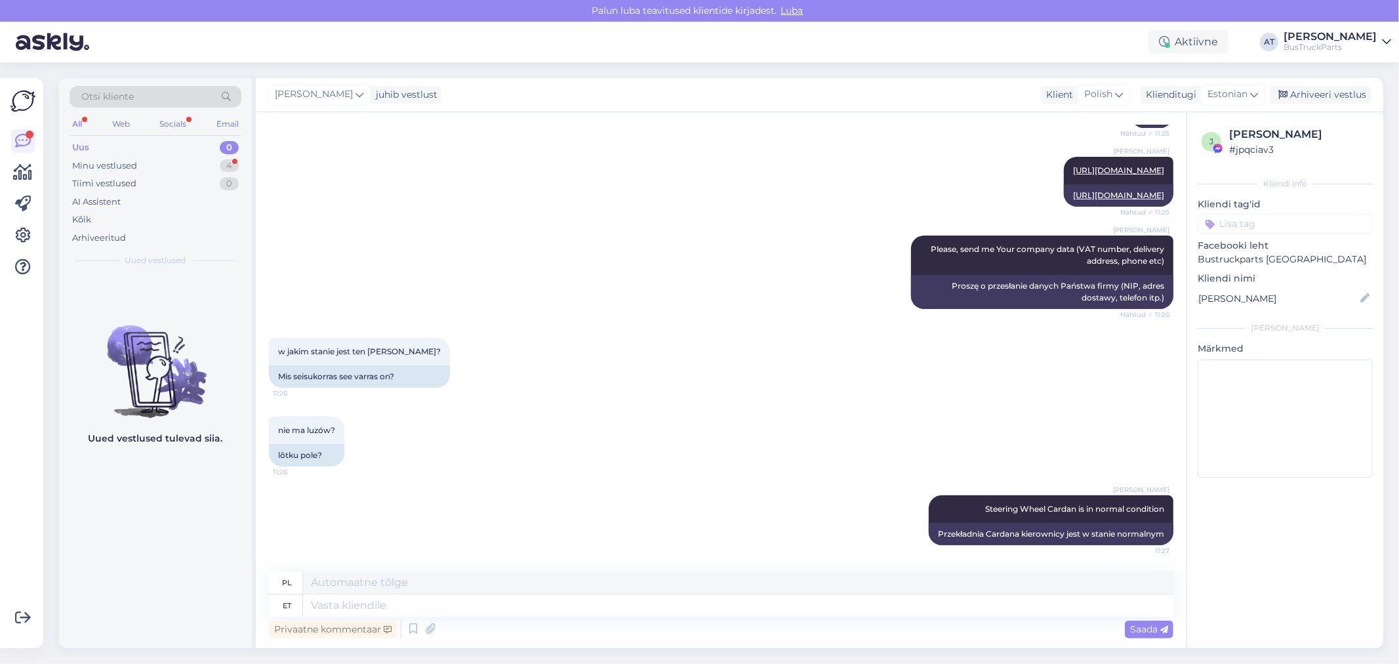
click at [145, 154] on div "Uus 0" at bounding box center [156, 147] width 172 height 18
click at [123, 165] on div "Minu vestlused" at bounding box center [104, 165] width 65 height 13
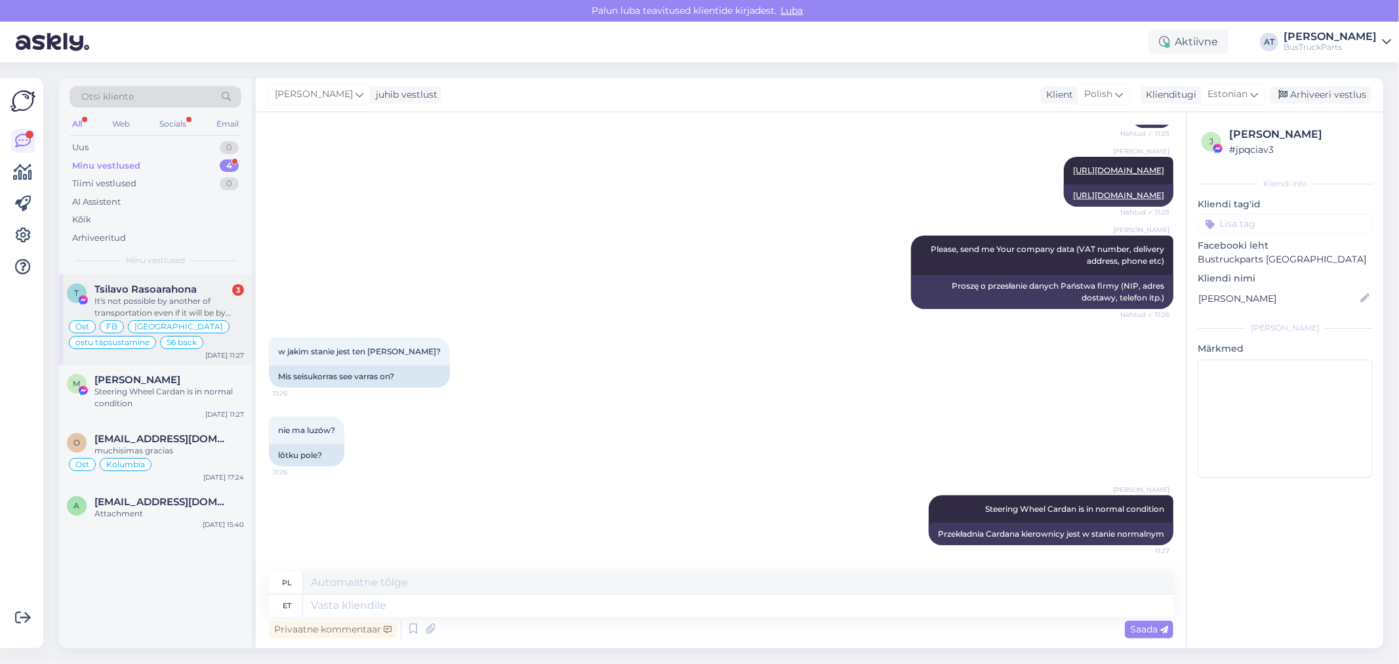
click at [171, 293] on span "Tsilavo Rasoarahona" at bounding box center [145, 289] width 102 height 12
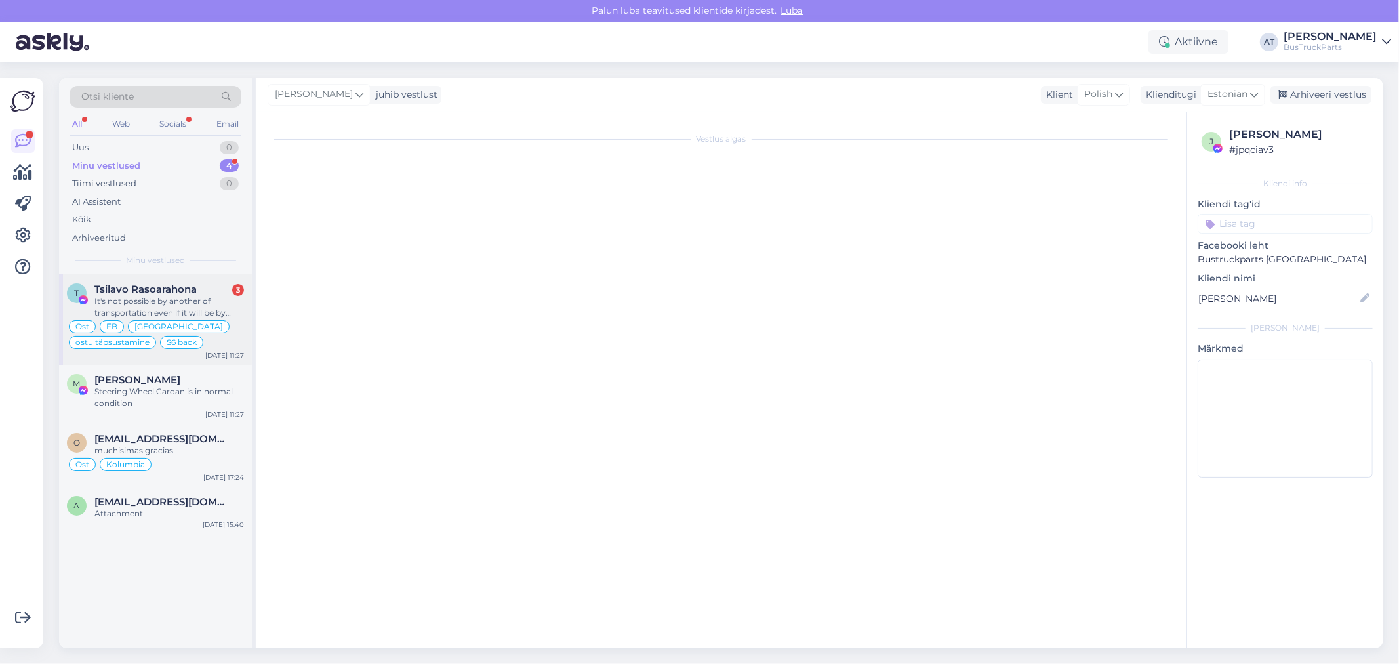
type textarea "Assistenti ei saa panna virtuaalse osa kohta teisiti vastama. Kuna juhtumeid on…"
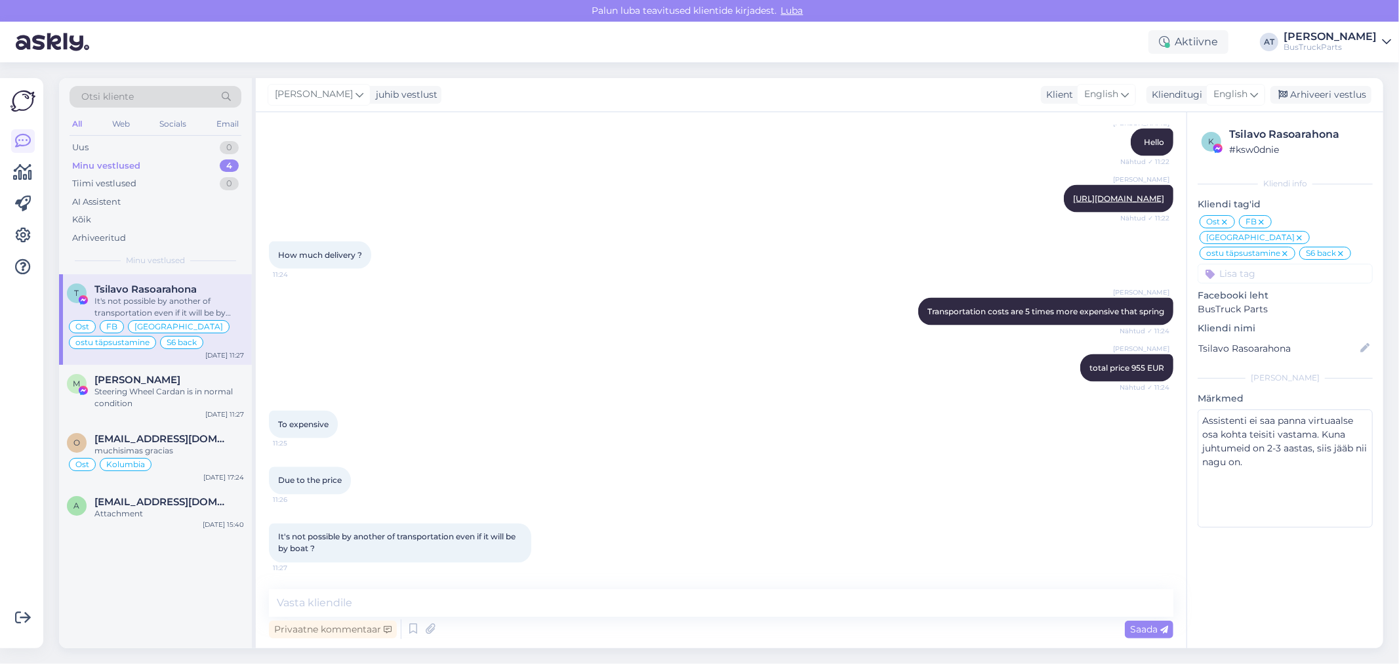
drag, startPoint x: 395, startPoint y: 550, endPoint x: 381, endPoint y: 545, distance: 14.5
click at [394, 550] on div "It's not possible by another of transportation even if it will be by boat ? 11:…" at bounding box center [400, 542] width 262 height 39
click at [281, 603] on textarea at bounding box center [721, 603] width 904 height 28
type textarea "Possible, but I don´t know the price. The request takes a lot of time"
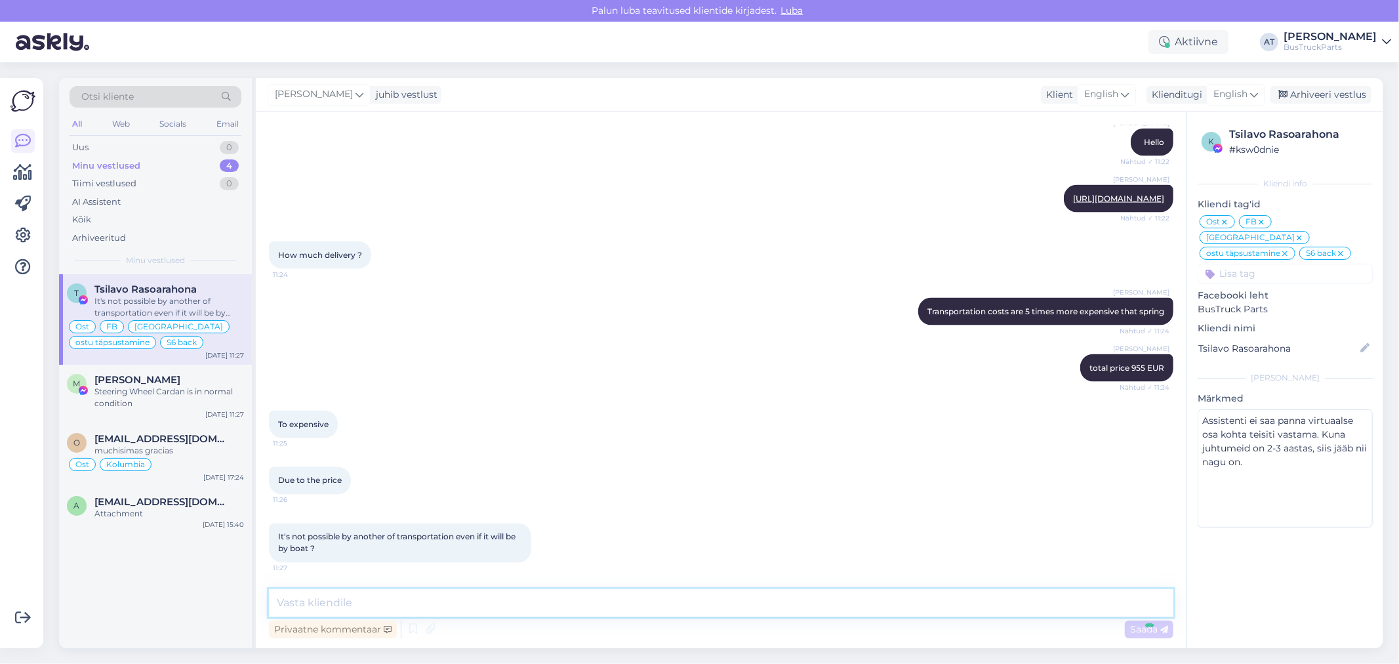
scroll to position [6138, 0]
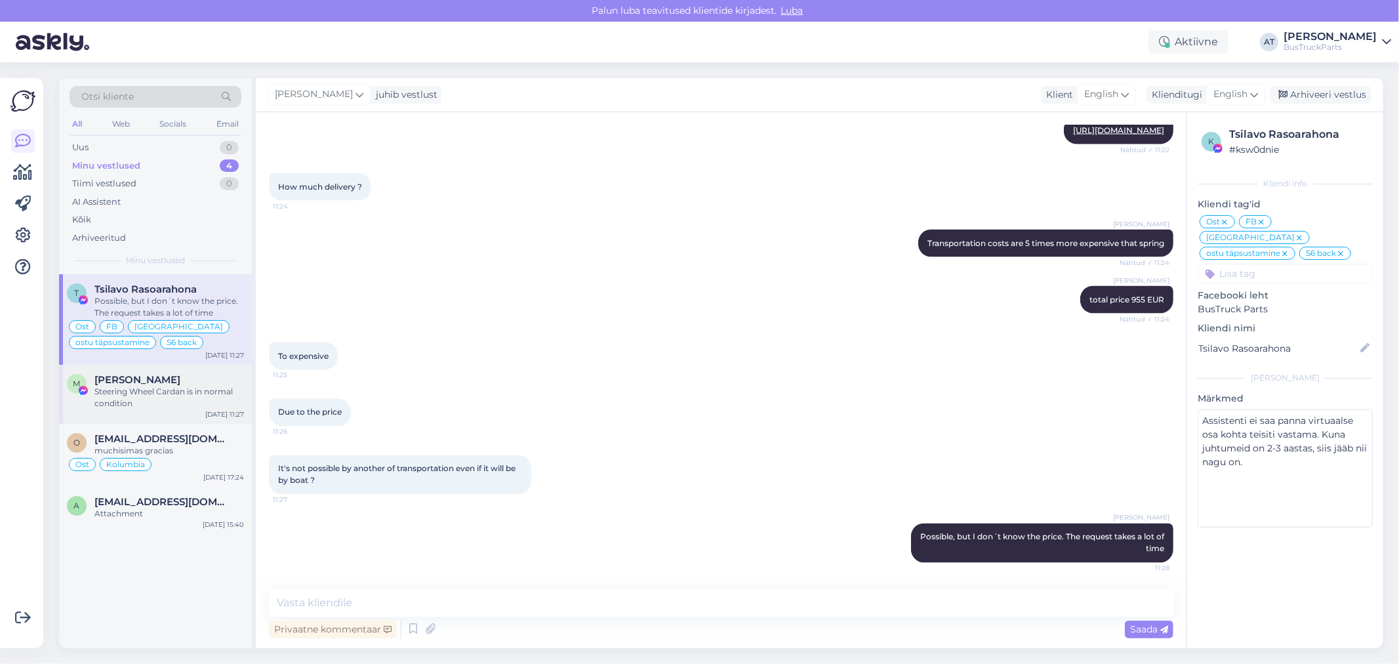
click at [149, 407] on div "Steering Wheel Cardan is in normal condition" at bounding box center [169, 398] width 150 height 24
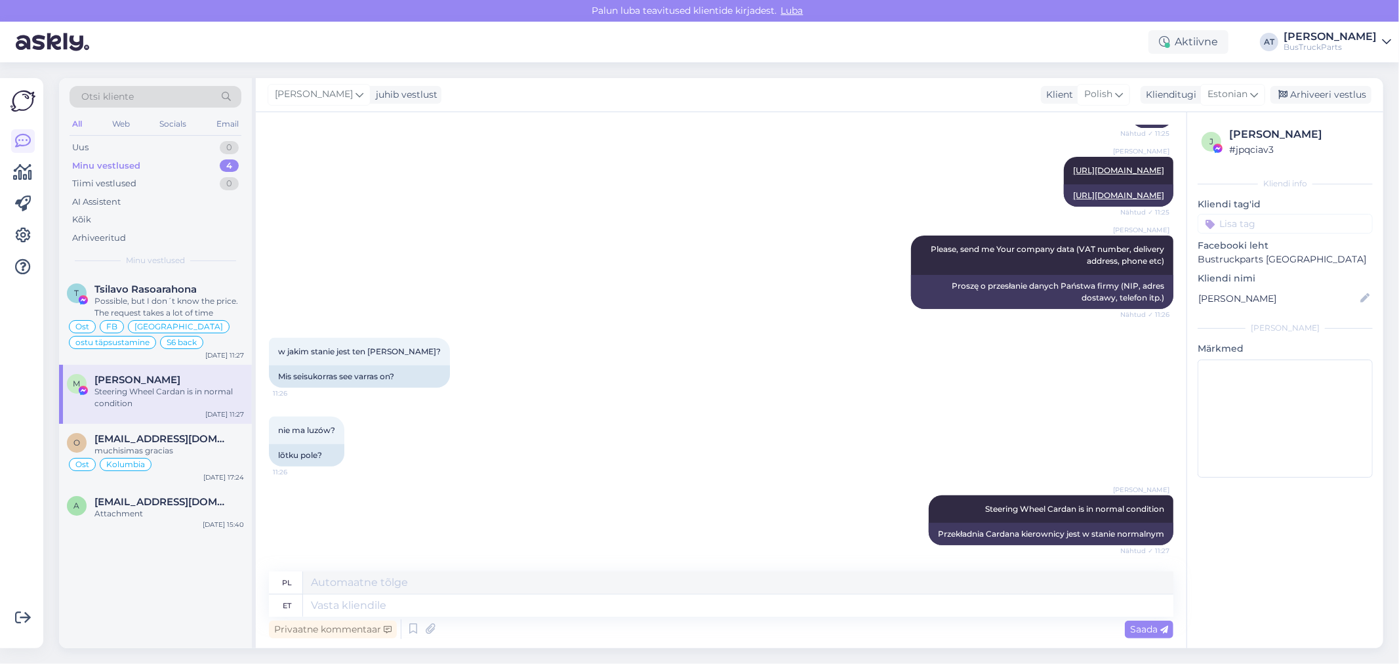
click at [467, 453] on div "nie ma luzów? 11:26 lõtku pole?" at bounding box center [721, 441] width 904 height 79
click at [154, 291] on span "Tsilavo Rasoarahona" at bounding box center [145, 289] width 102 height 12
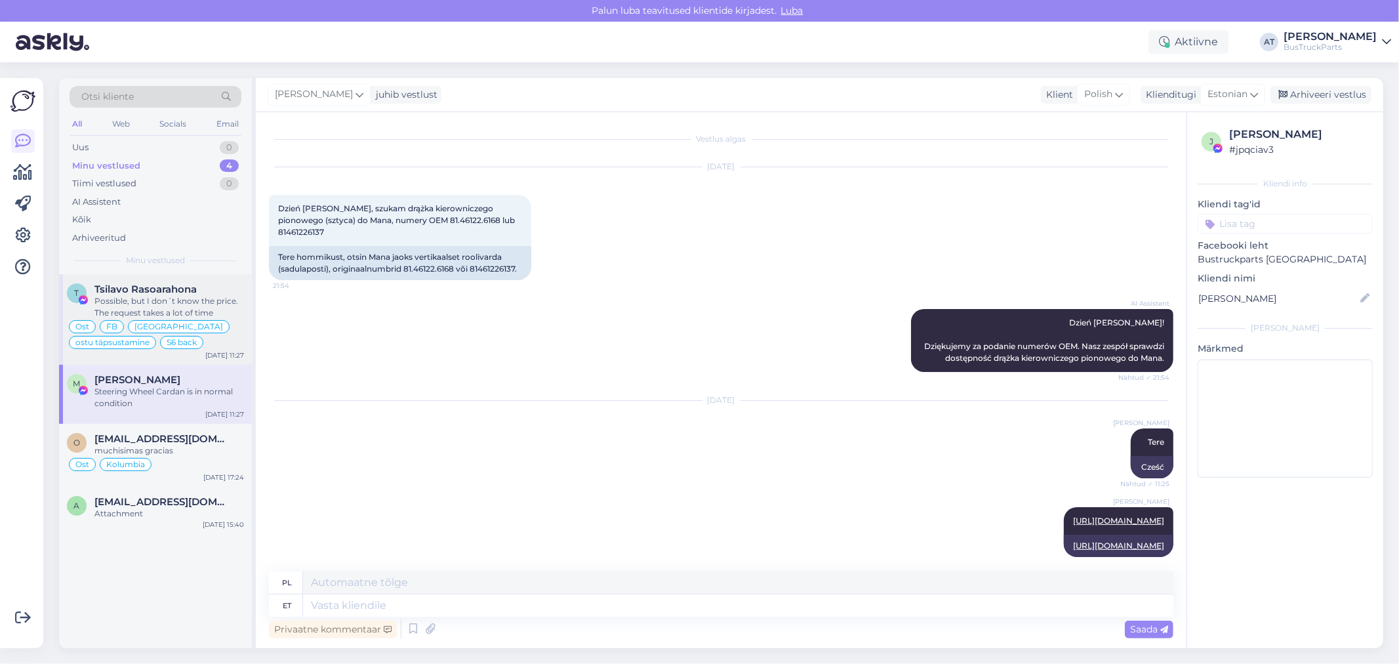
type textarea "Assistenti ei saa panna virtuaalse osa kohta teisiti vastama. Kuna juhtumeid on…"
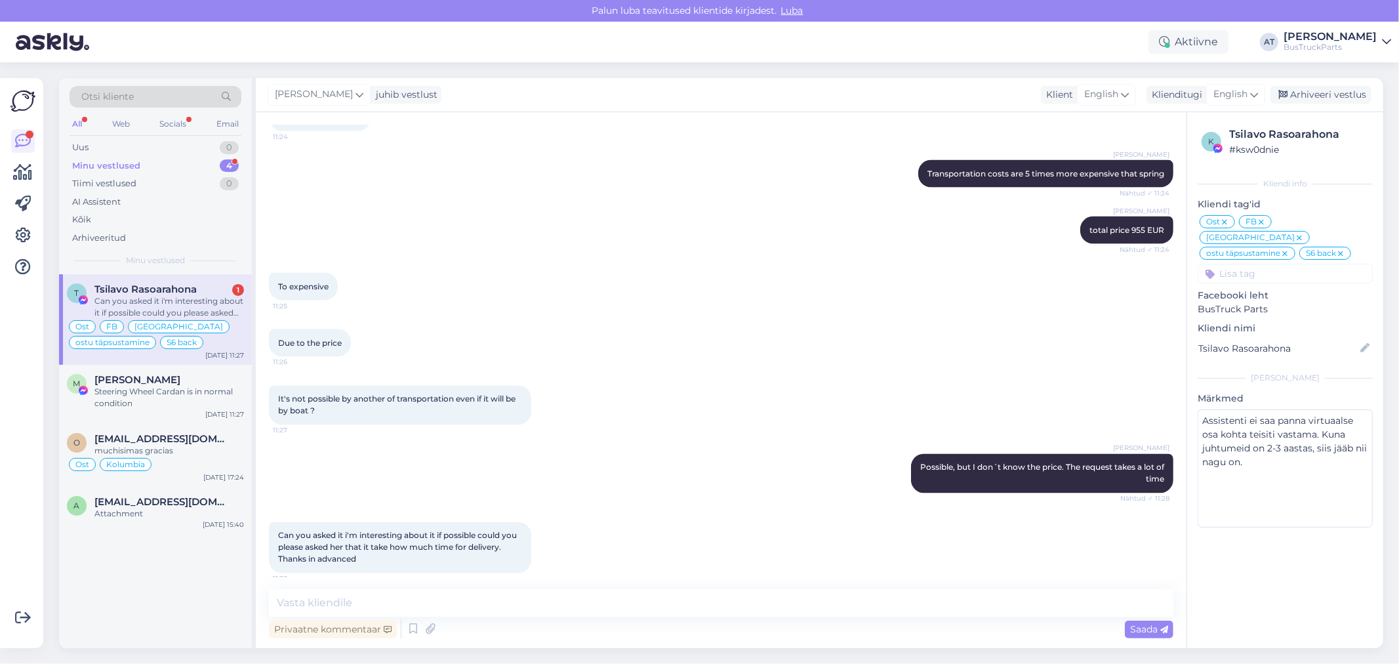
scroll to position [6150, 0]
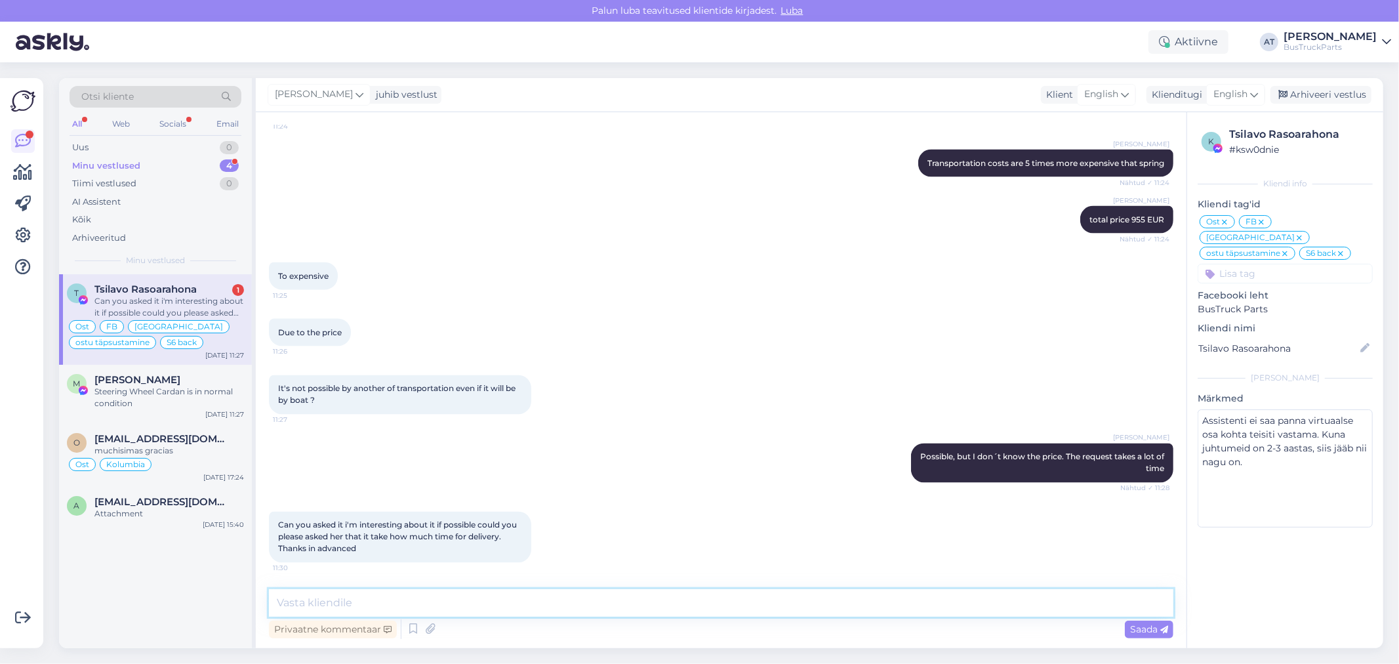
click at [323, 607] on textarea at bounding box center [721, 603] width 904 height 28
click at [826, 599] on textarea at bounding box center [721, 603] width 904 height 28
type textarea "I'll be back when get the price"
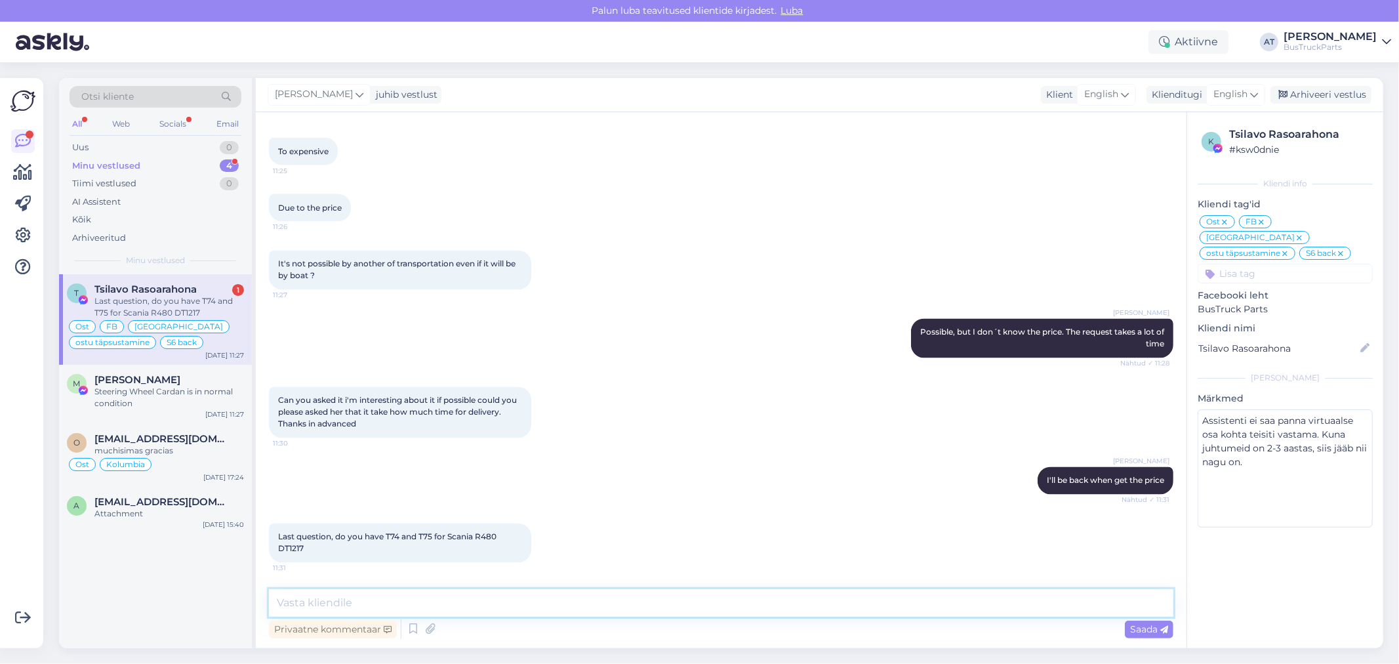
scroll to position [6274, 0]
click at [293, 551] on span "Last question, do you have T74 and T75 for Scania R480 DT1217" at bounding box center [388, 543] width 220 height 22
click at [388, 546] on div "Last question, do you have T74 and T75 for Scania R480 DT1217 11:31" at bounding box center [400, 542] width 262 height 39
click at [389, 535] on span "Last question, do you have T74 and T75 for Scania R480 DT1217" at bounding box center [388, 543] width 220 height 22
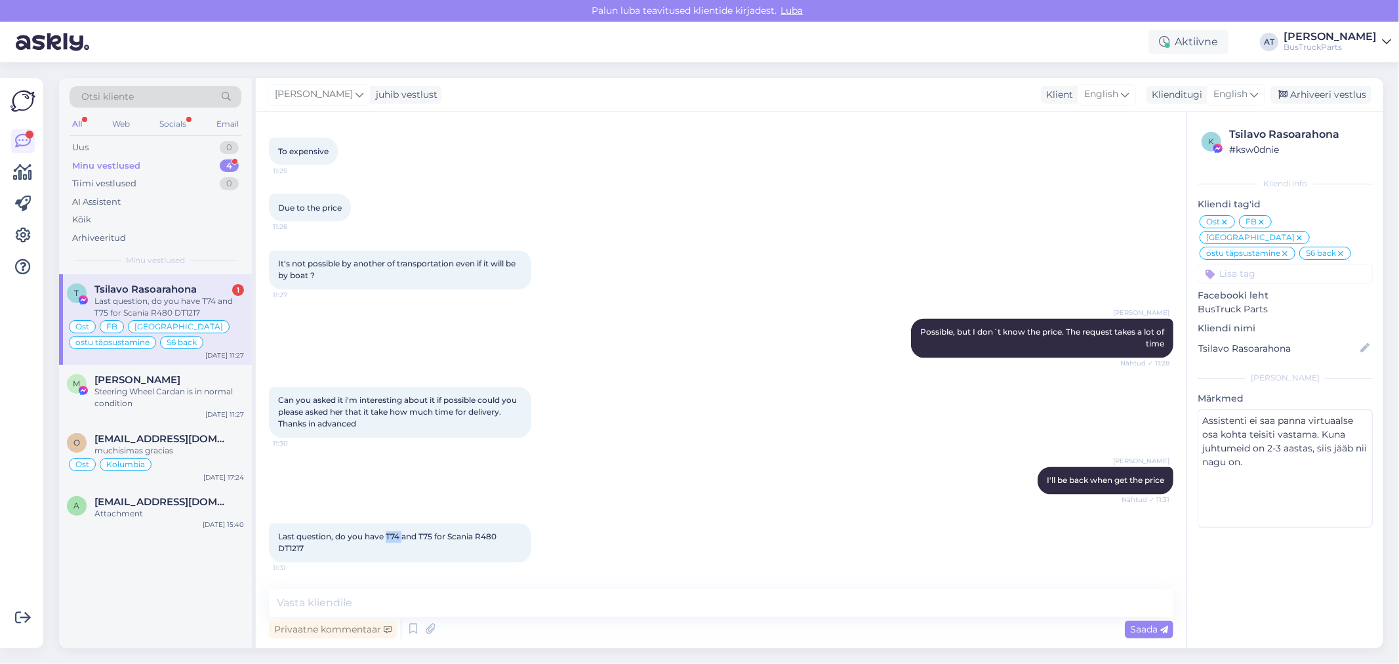
copy span "T74"
click at [546, 601] on textarea at bounding box center [721, 603] width 904 height 28
paste textarea "speed senso"
type textarea "speed sensors?"
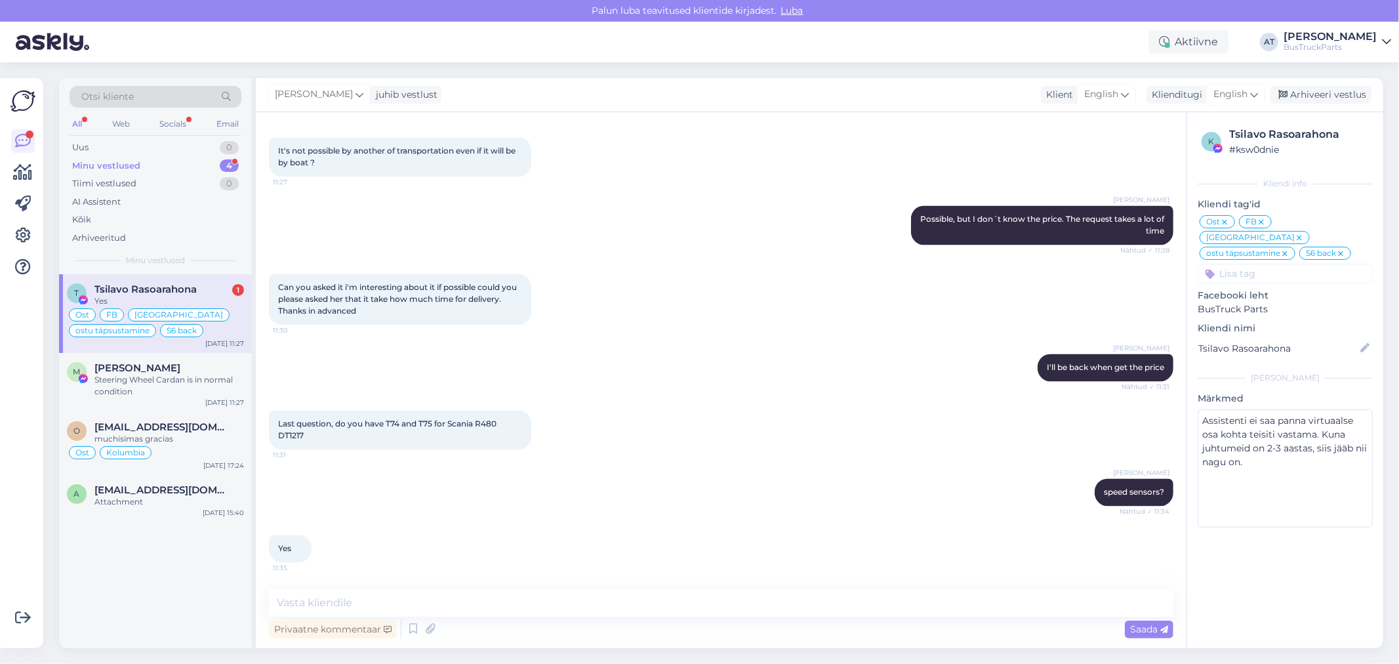
scroll to position [6387, 0]
click at [593, 592] on textarea at bounding box center [721, 603] width 904 height 28
type textarea "O"
type textarea "D"
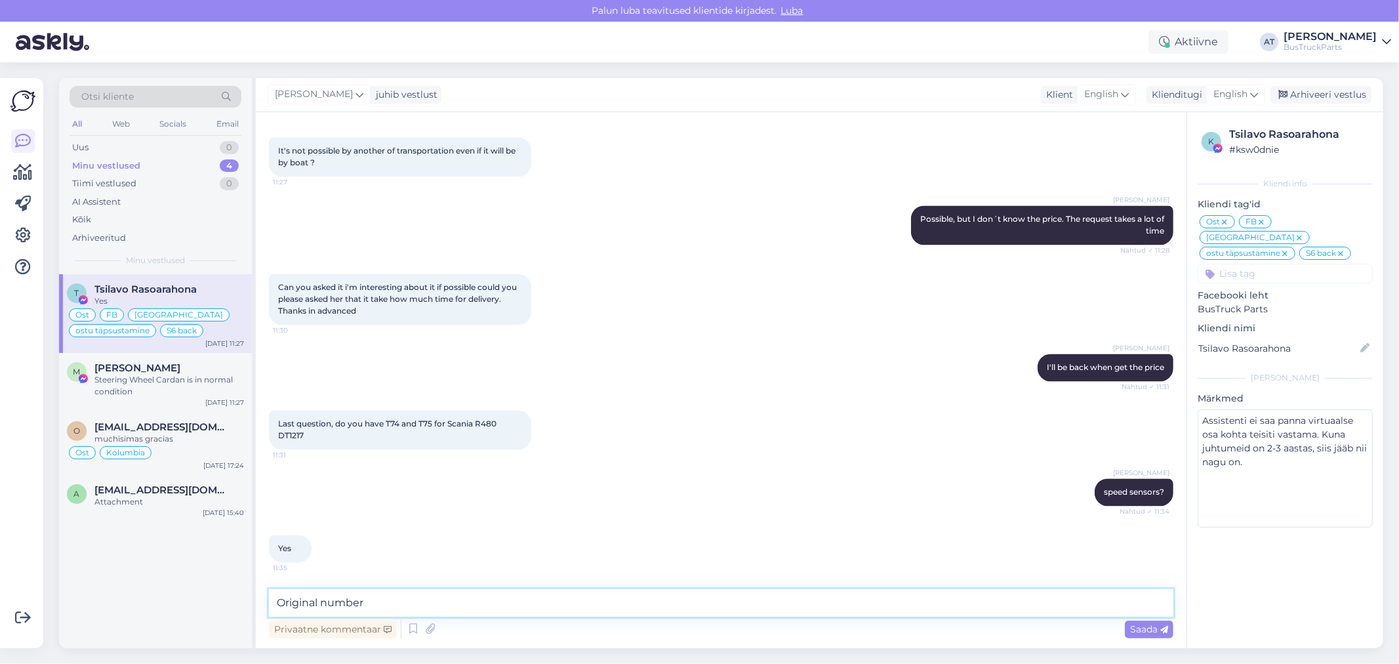
type textarea "Original number?"
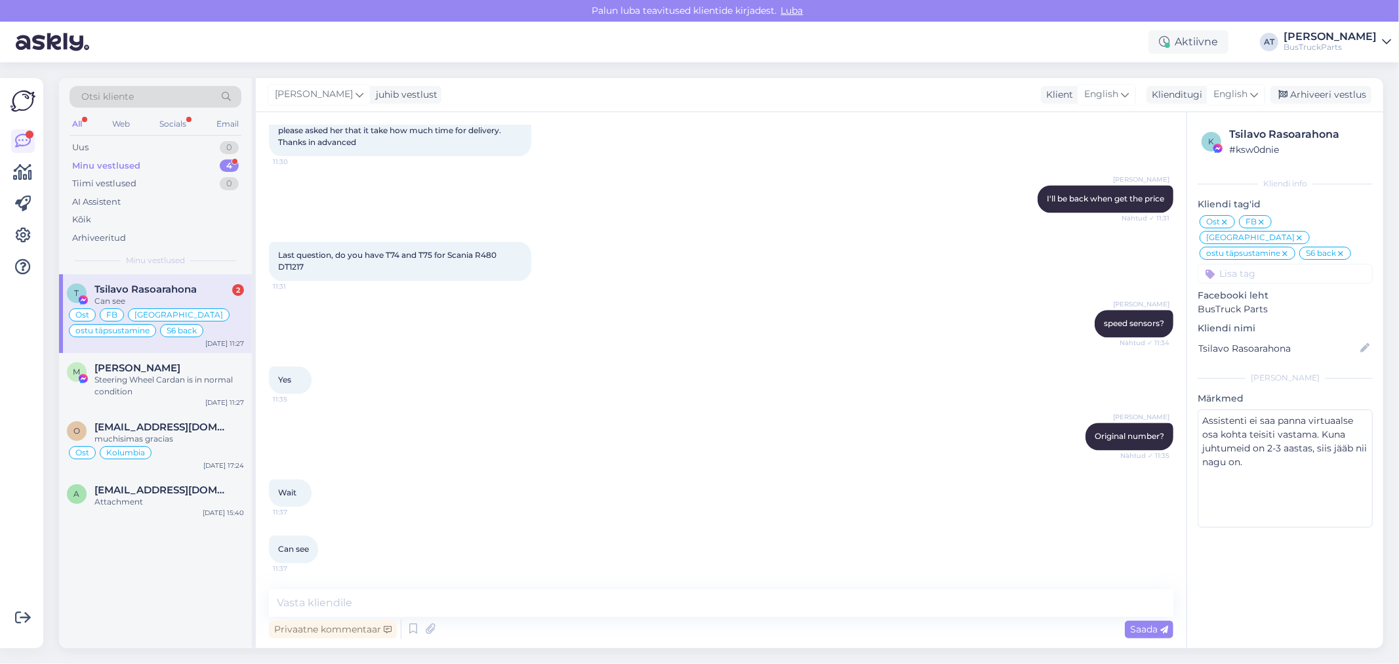
scroll to position [6556, 0]
click at [740, 607] on textarea at bounding box center [721, 603] width 904 height 28
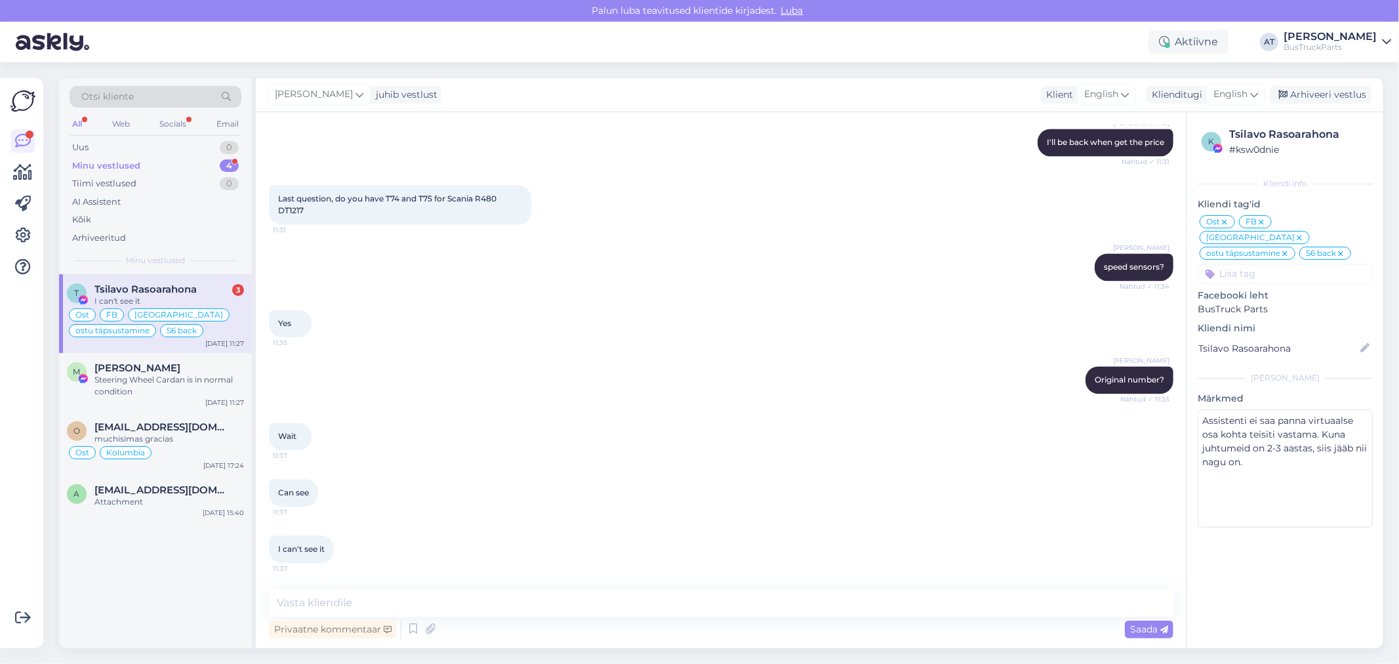
scroll to position [6669, 0]
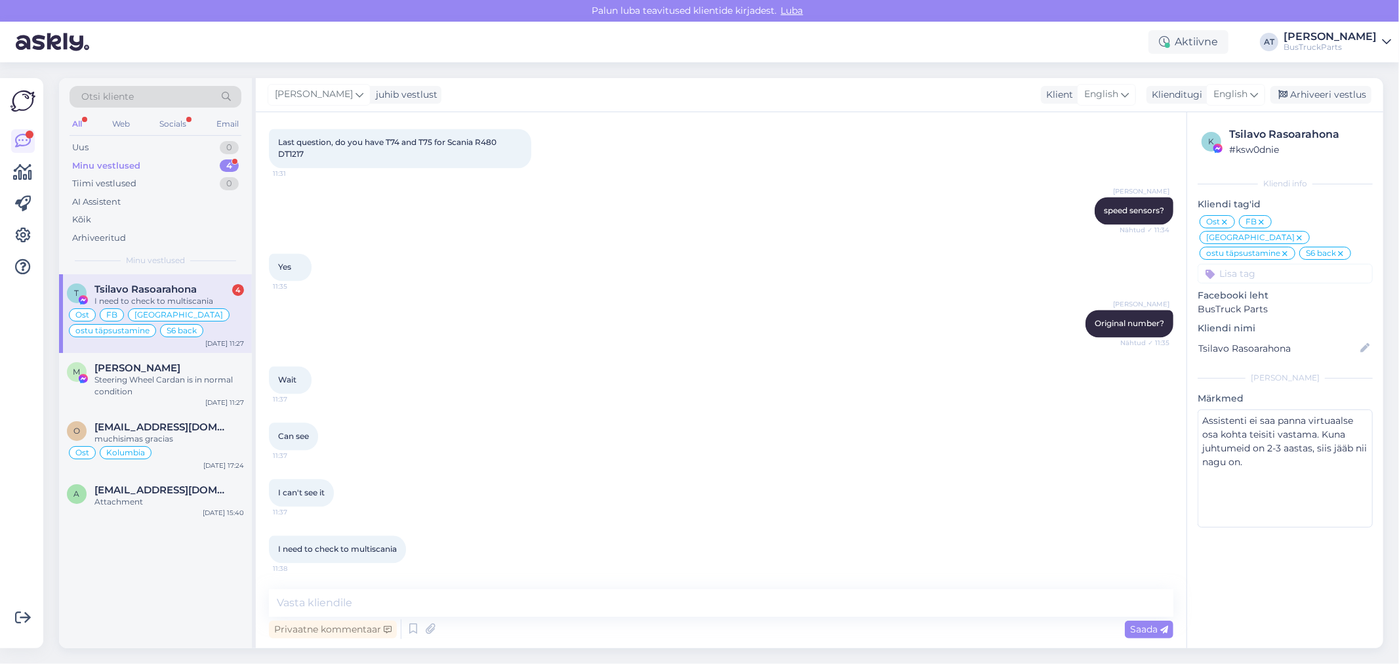
click at [487, 618] on div "Privaatne kommentaar Saada" at bounding box center [721, 629] width 904 height 25
click at [482, 611] on textarea at bounding box center [721, 603] width 904 height 28
type textarea "-"
click at [482, 609] on textarea "-" at bounding box center [721, 603] width 904 height 28
type textarea "Yes, check please"
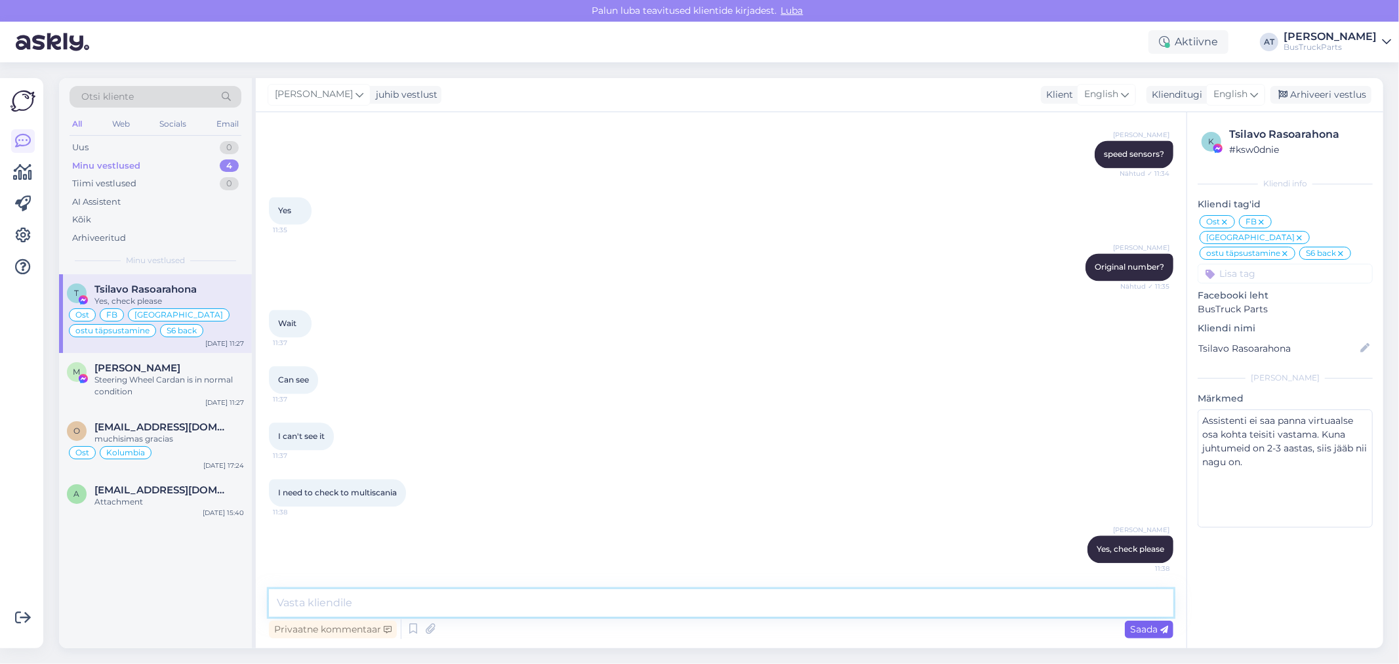
scroll to position [6726, 0]
click at [802, 497] on div "I need to check to multiscania 11:38" at bounding box center [721, 492] width 904 height 56
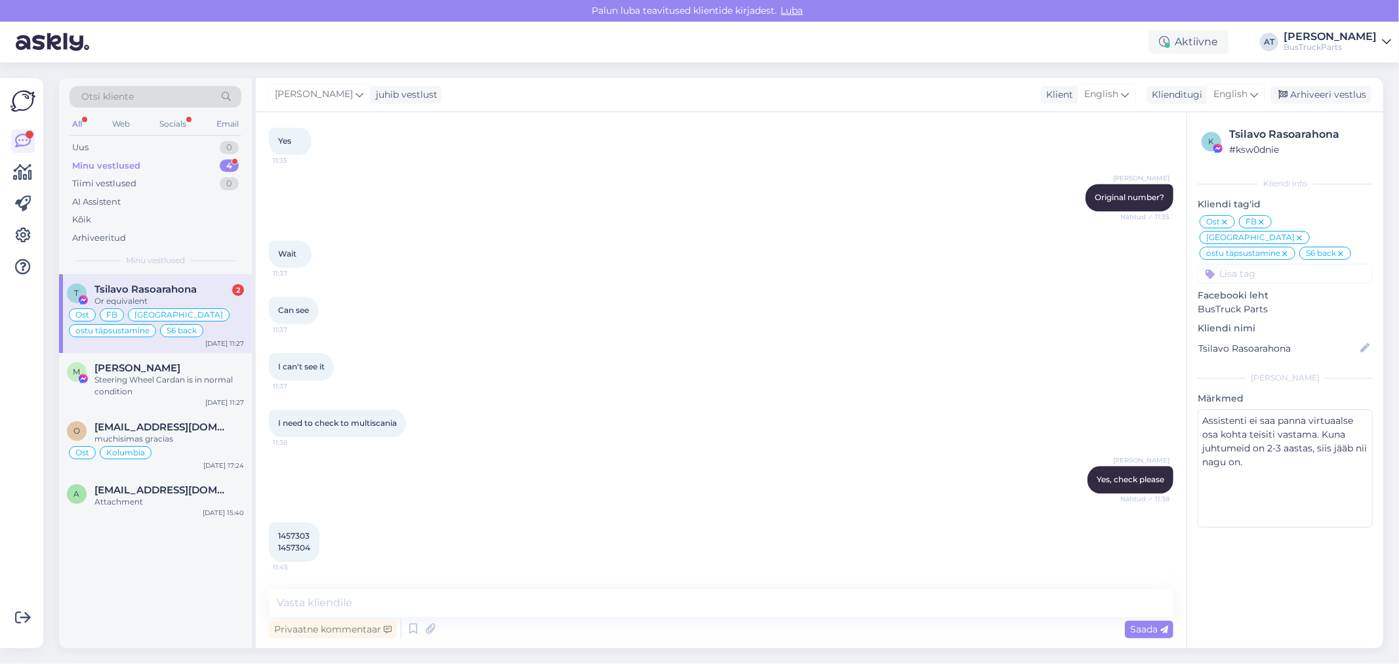
scroll to position [6850, 0]
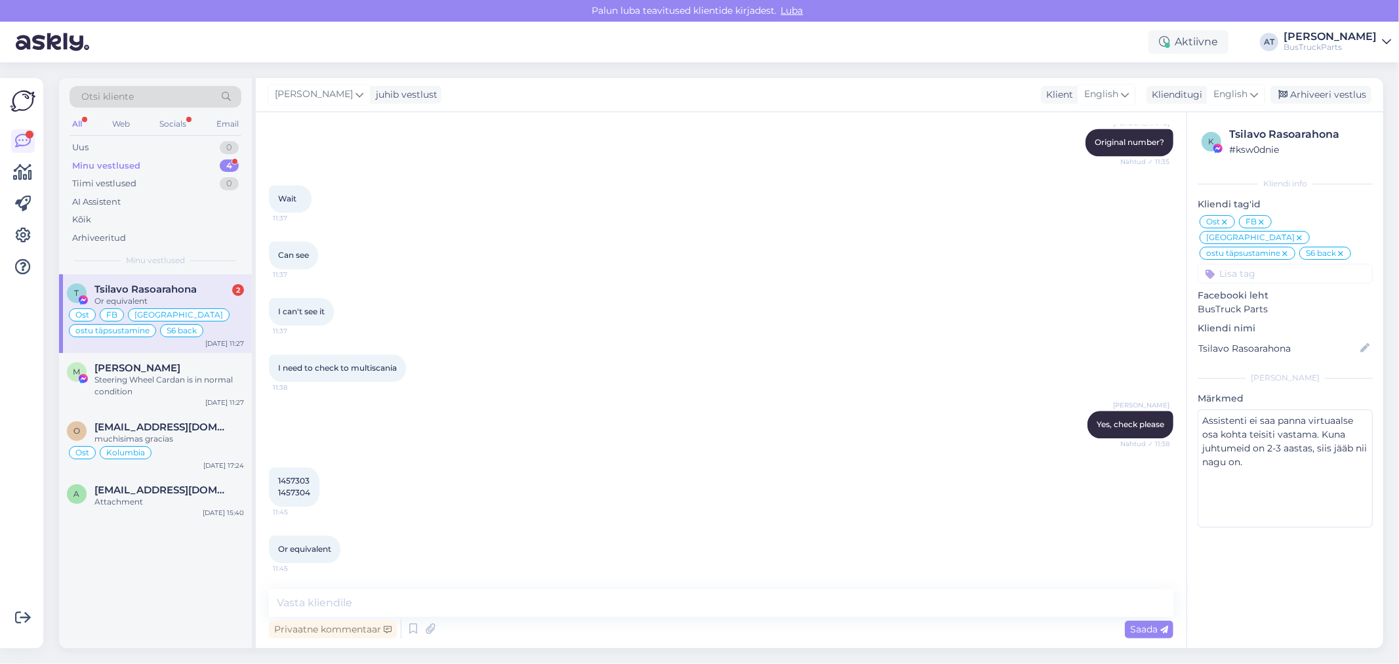
click at [283, 481] on span "1457303 1457304" at bounding box center [294, 487] width 32 height 22
copy span "1457303"
click at [298, 491] on span "1457303 1457304" at bounding box center [294, 487] width 32 height 22
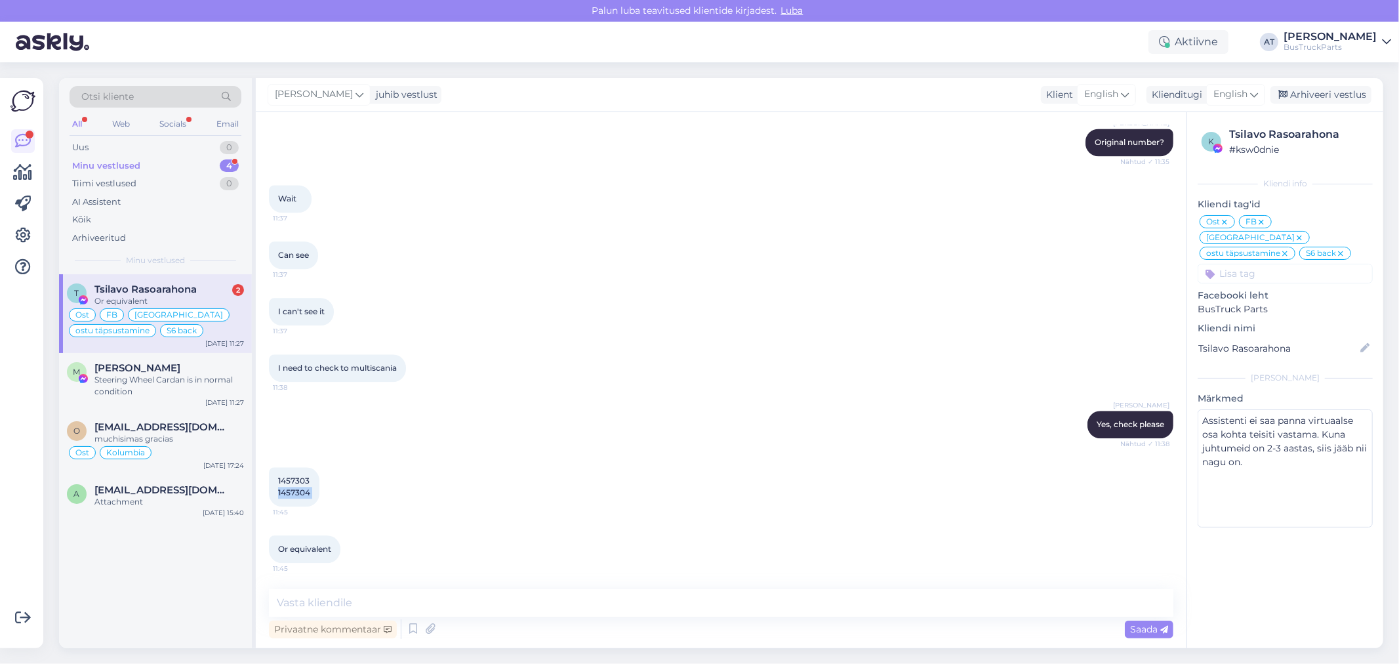
copy div "1457304 11:45"
drag, startPoint x: 811, startPoint y: 594, endPoint x: 833, endPoint y: 586, distance: 23.0
click at [815, 592] on textarea at bounding box center [721, 603] width 904 height 28
type textarea "Unfortunately, we don´t have. All is sold. Sorry!"
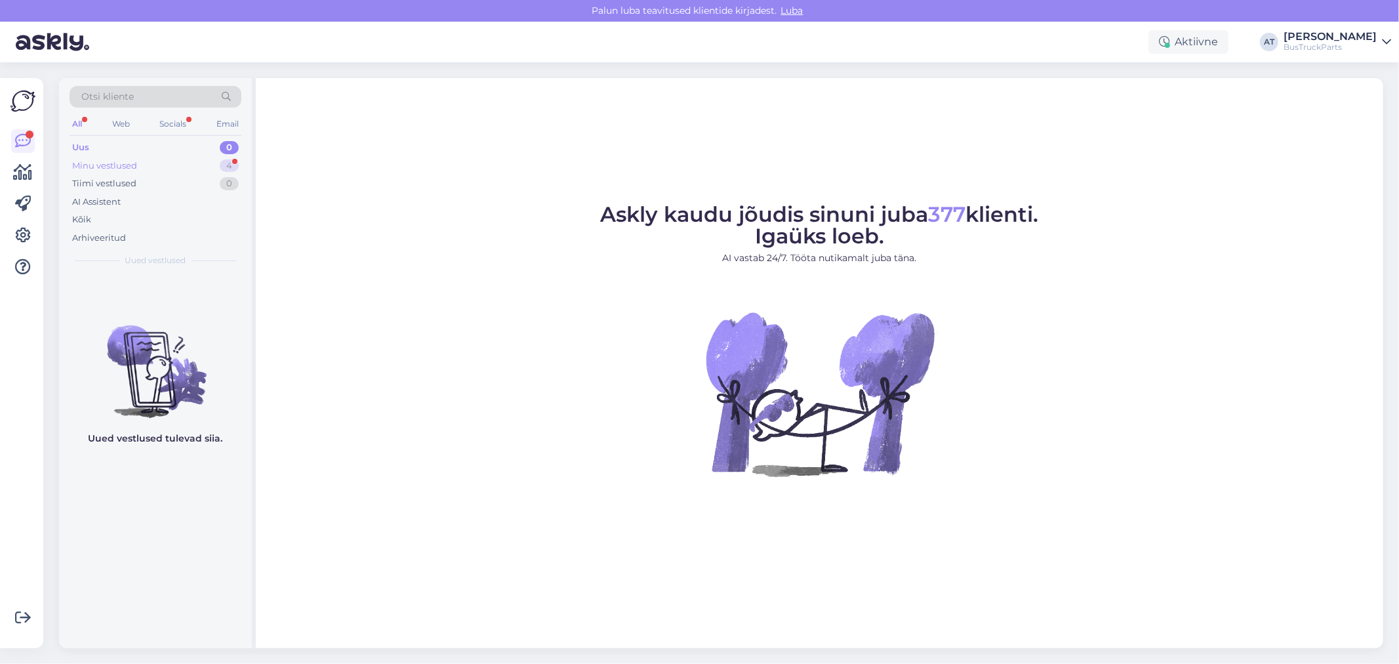
click at [121, 169] on div "Minu vestlused" at bounding box center [104, 165] width 65 height 13
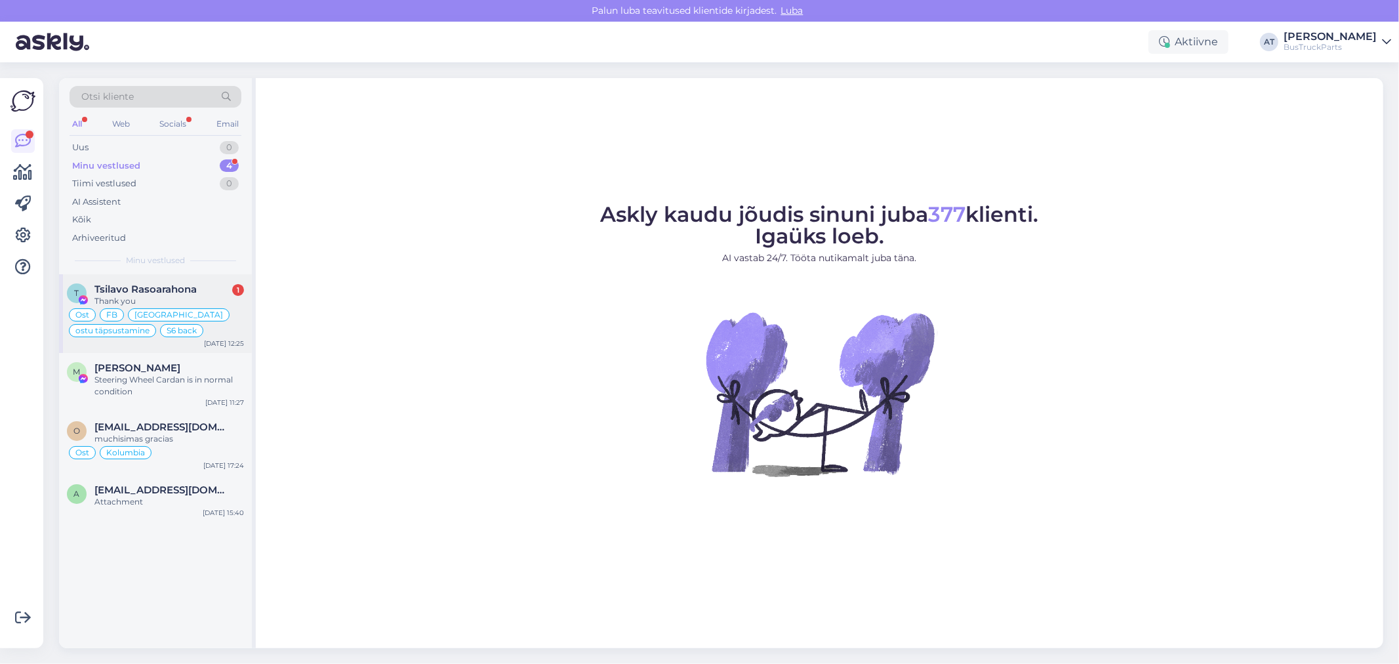
click at [133, 286] on span "Tsilavo Rasoarahona" at bounding box center [145, 289] width 102 height 12
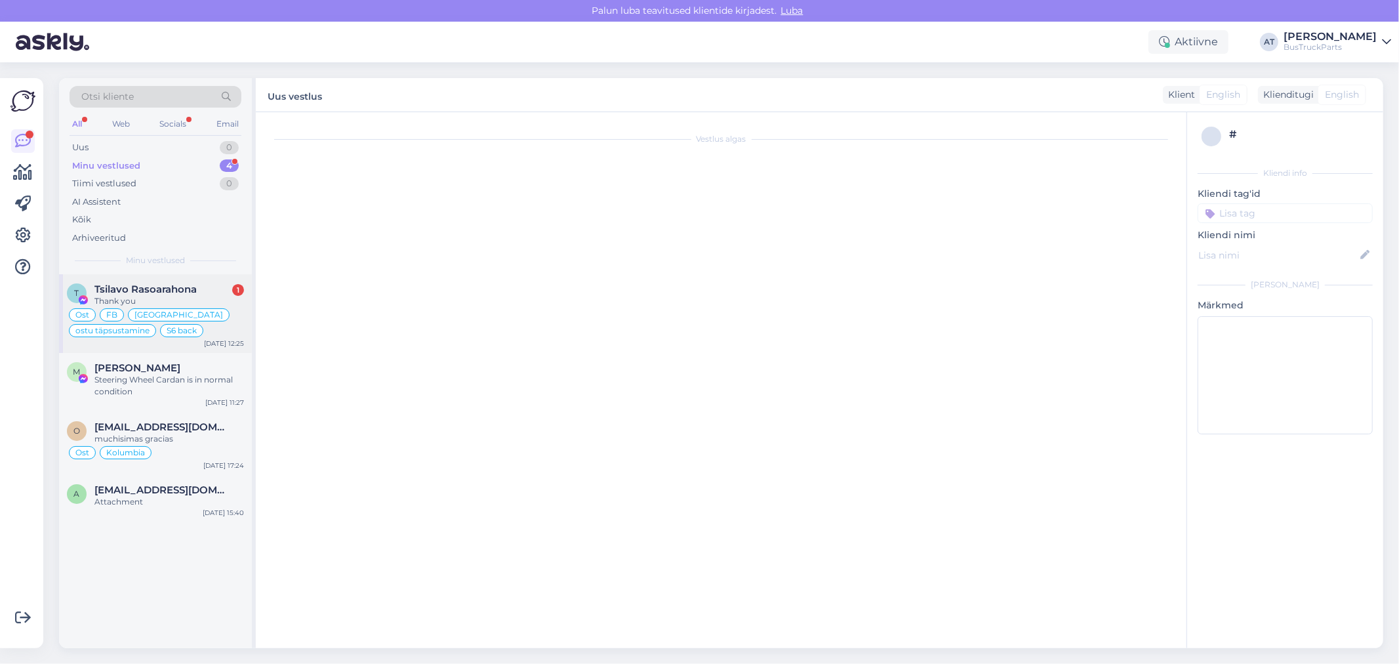
type textarea "Assistenti ei saa panna virtuaalse osa kohta teisiti vastama. Kuna juhtumeid on…"
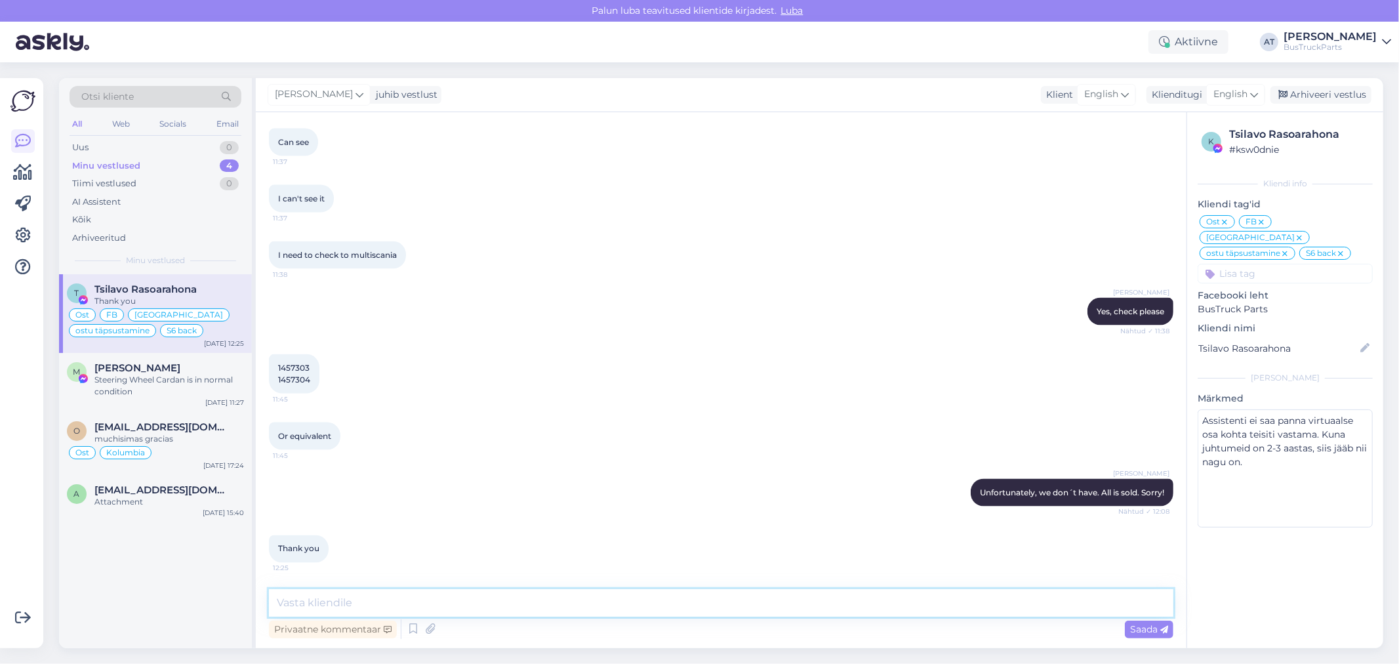
drag, startPoint x: 488, startPoint y: 594, endPoint x: 489, endPoint y: 575, distance: 19.0
click at [488, 592] on textarea at bounding box center [721, 603] width 904 height 28
type textarea "You are welcome"
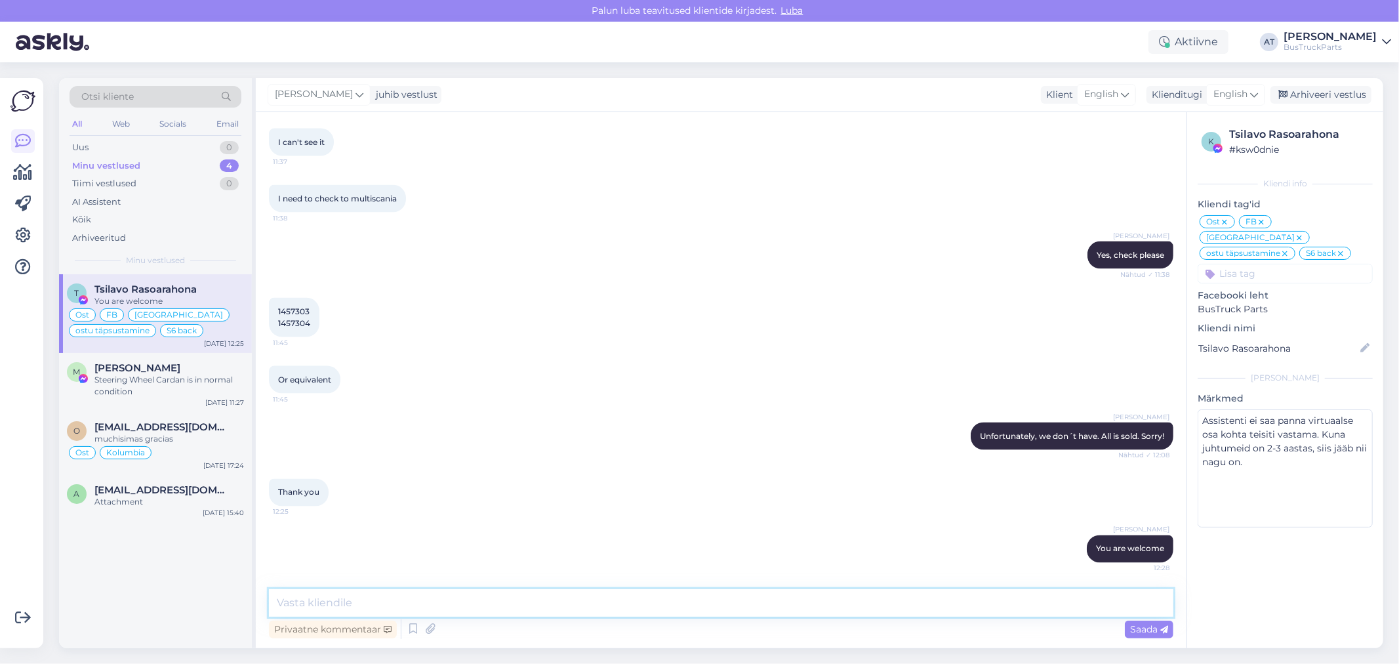
scroll to position [6036, 0]
click at [163, 139] on div "Uus 1" at bounding box center [156, 147] width 172 height 18
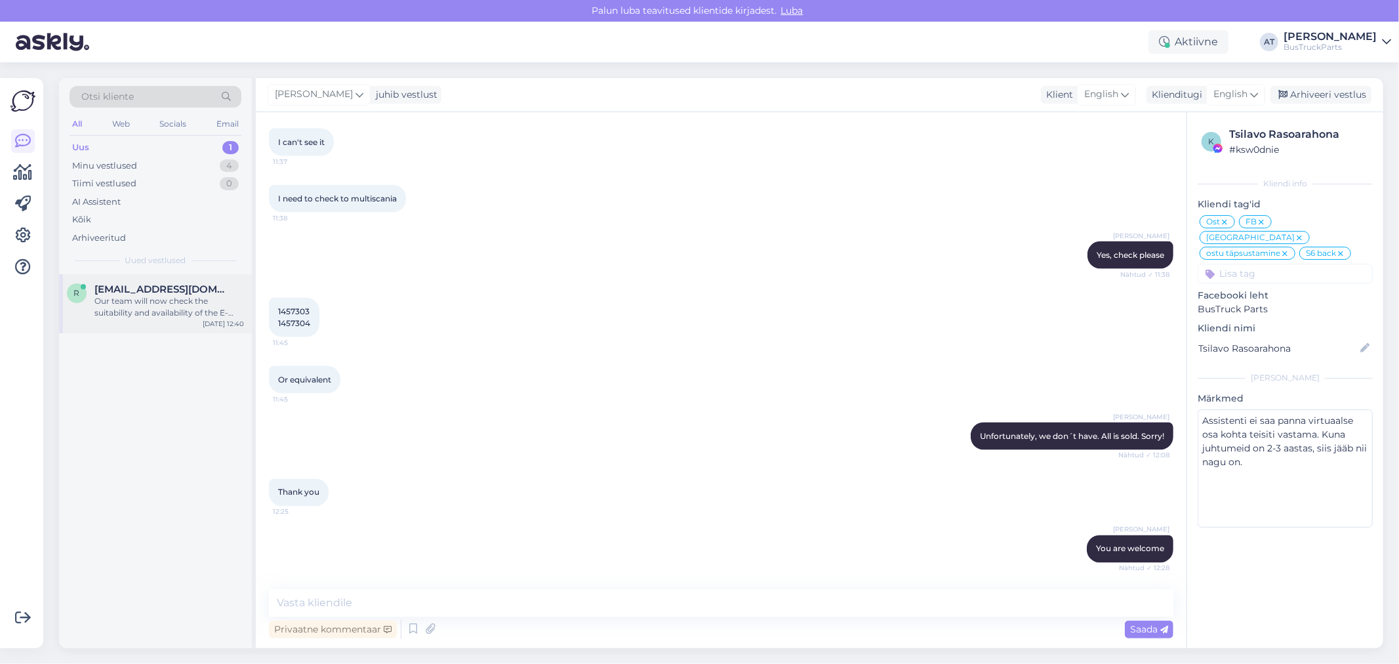
click at [174, 312] on div "Our team will now check the suitability and availability of the E-ECU's for you." at bounding box center [169, 307] width 150 height 24
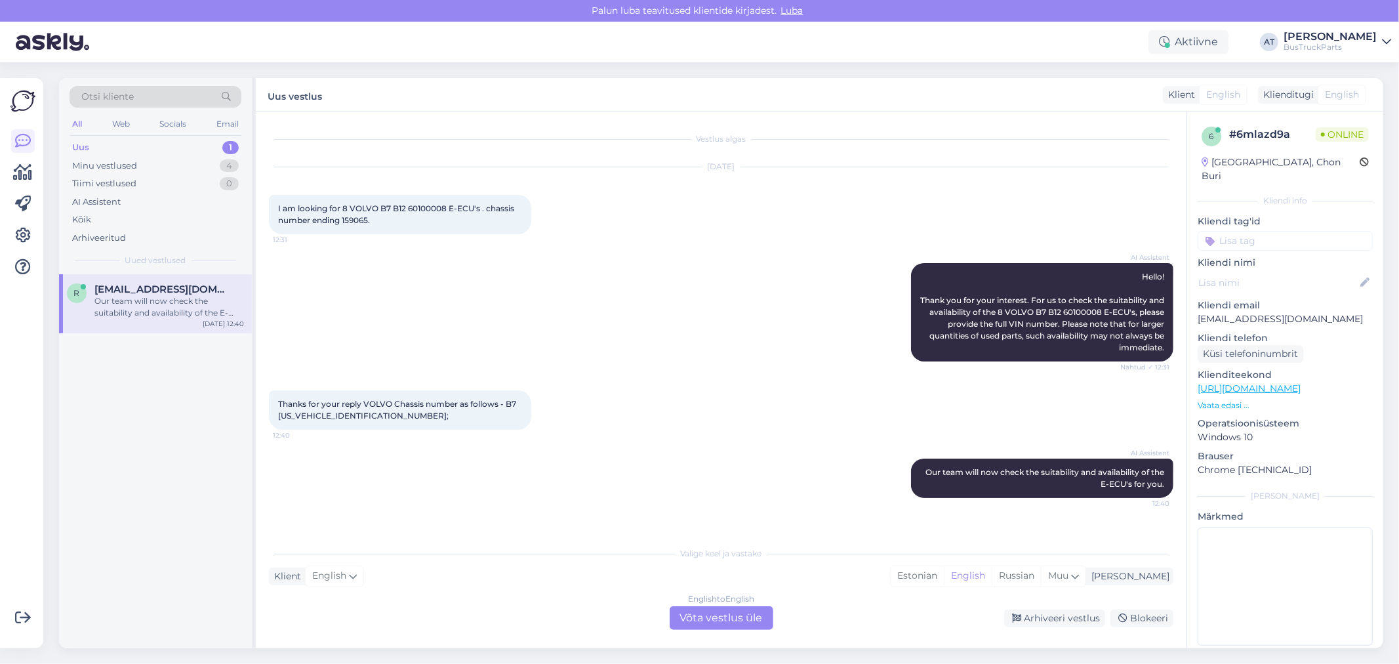
scroll to position [0, 0]
click at [421, 210] on span "I am looking for 8 VOLVO B7 B12 60100008 E-ECU's . chassis number ending 159065." at bounding box center [397, 214] width 238 height 22
copy span "60100008"
click at [730, 612] on div "English to English Võta vestlus üle" at bounding box center [722, 618] width 104 height 24
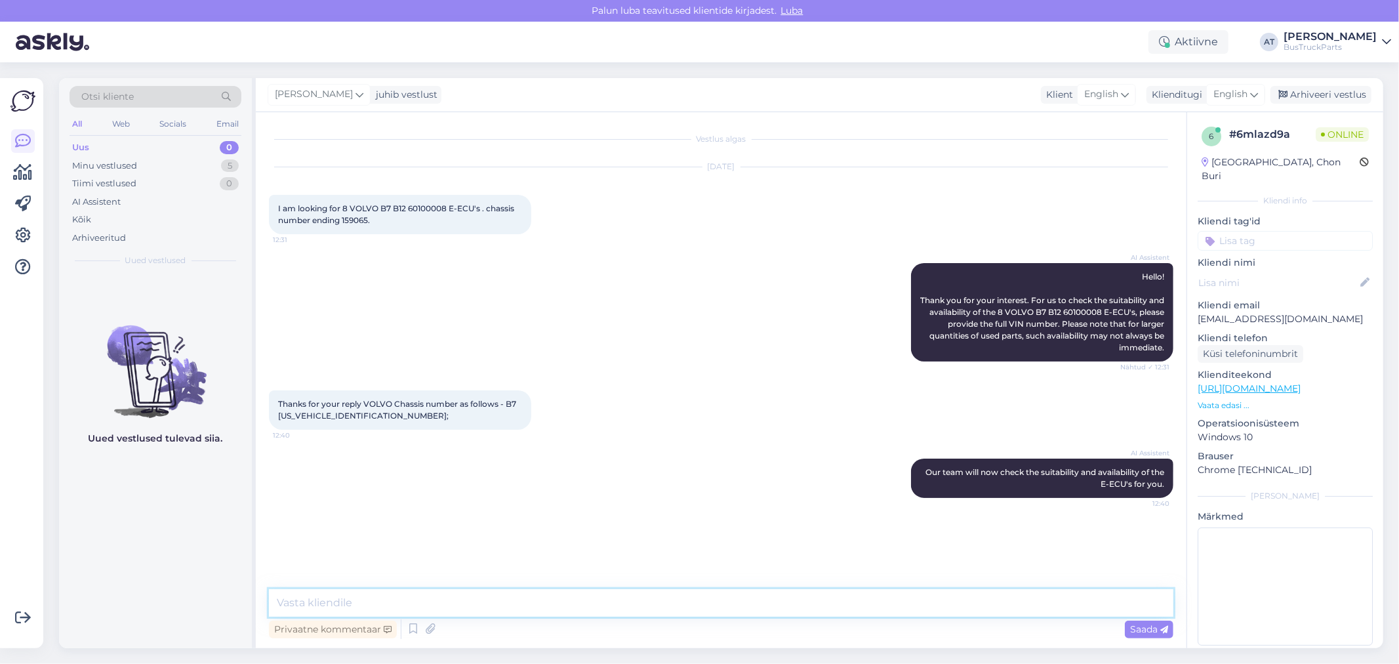
click at [727, 610] on textarea at bounding box center [721, 603] width 904 height 28
type textarea "Hello Roland"
click at [297, 417] on span "Thanks for your reply VOLVO Chassis number as follows - B7 YV3R6K729GZ175511;" at bounding box center [398, 410] width 240 height 22
click at [297, 418] on span "Thanks for your reply VOLVO Chassis number as follows - B7 YV3R6K729GZ175511;" at bounding box center [398, 410] width 240 height 22
copy div "YV3R6K729GZ175511; 12:40"
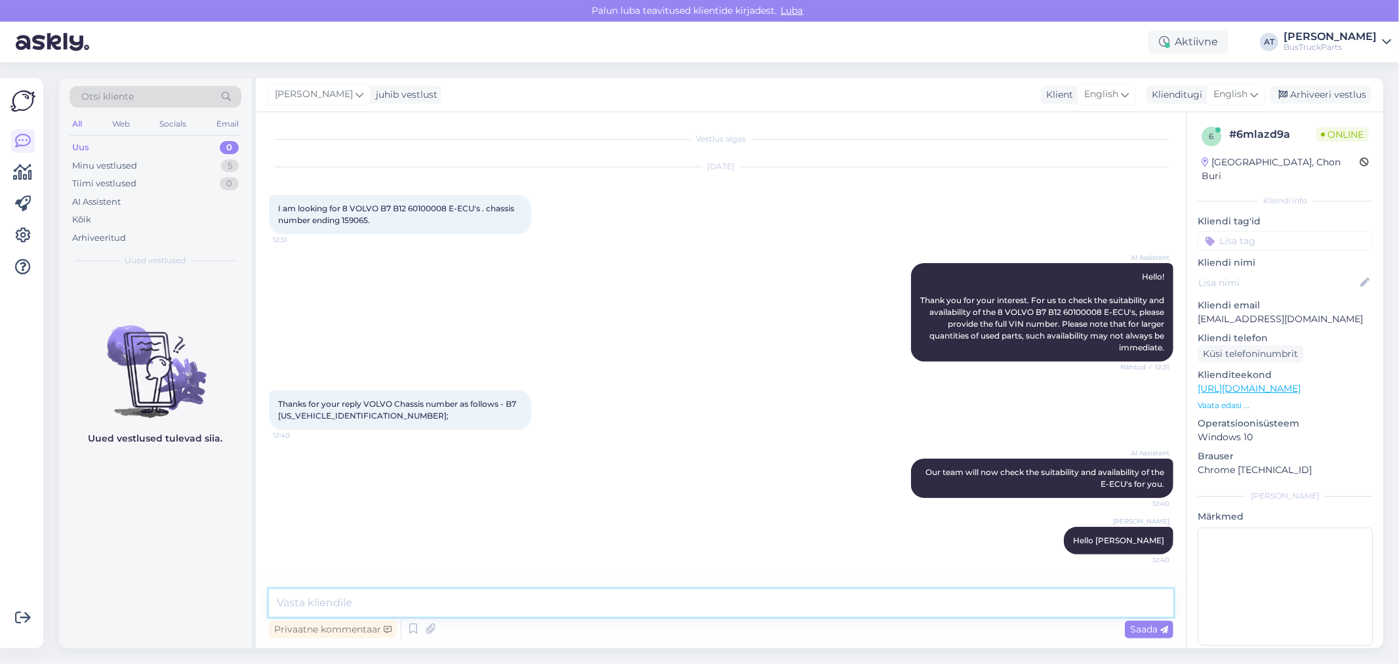
click at [333, 597] on textarea at bounding box center [721, 603] width 904 height 28
type textarea "We don´t have such engine control units at the moment."
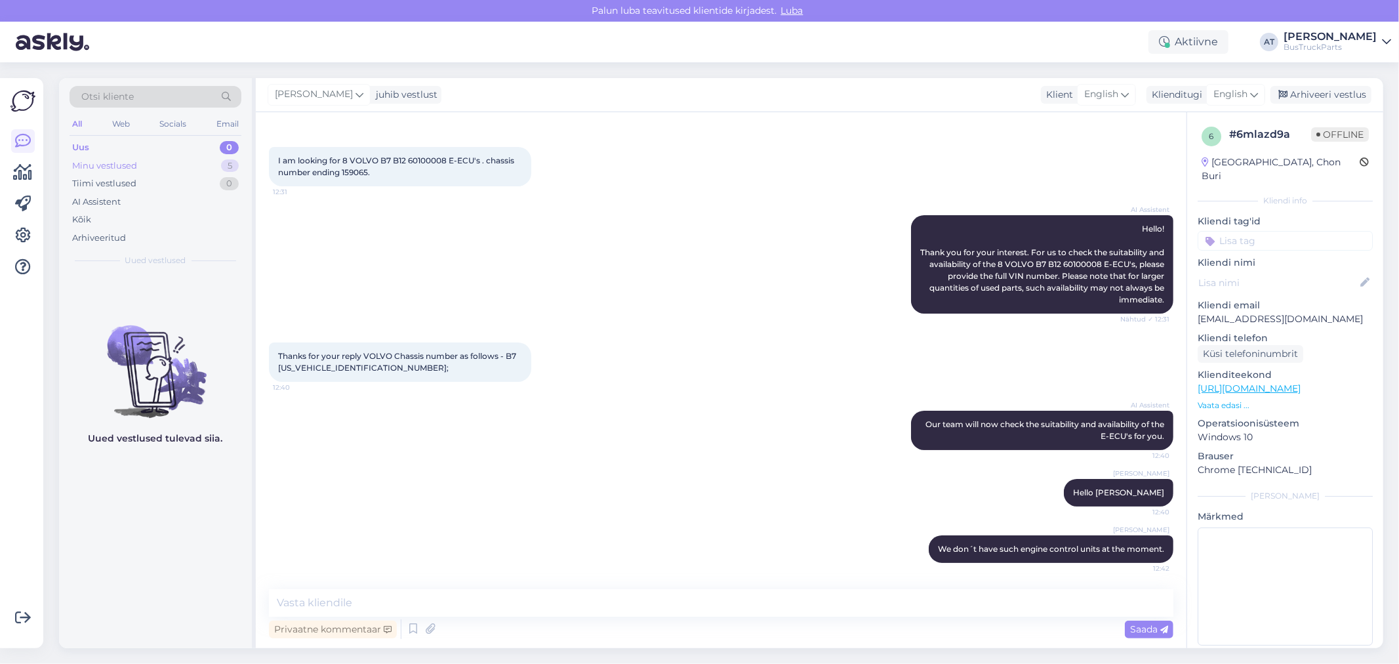
click at [95, 167] on div "Minu vestlused" at bounding box center [104, 165] width 65 height 13
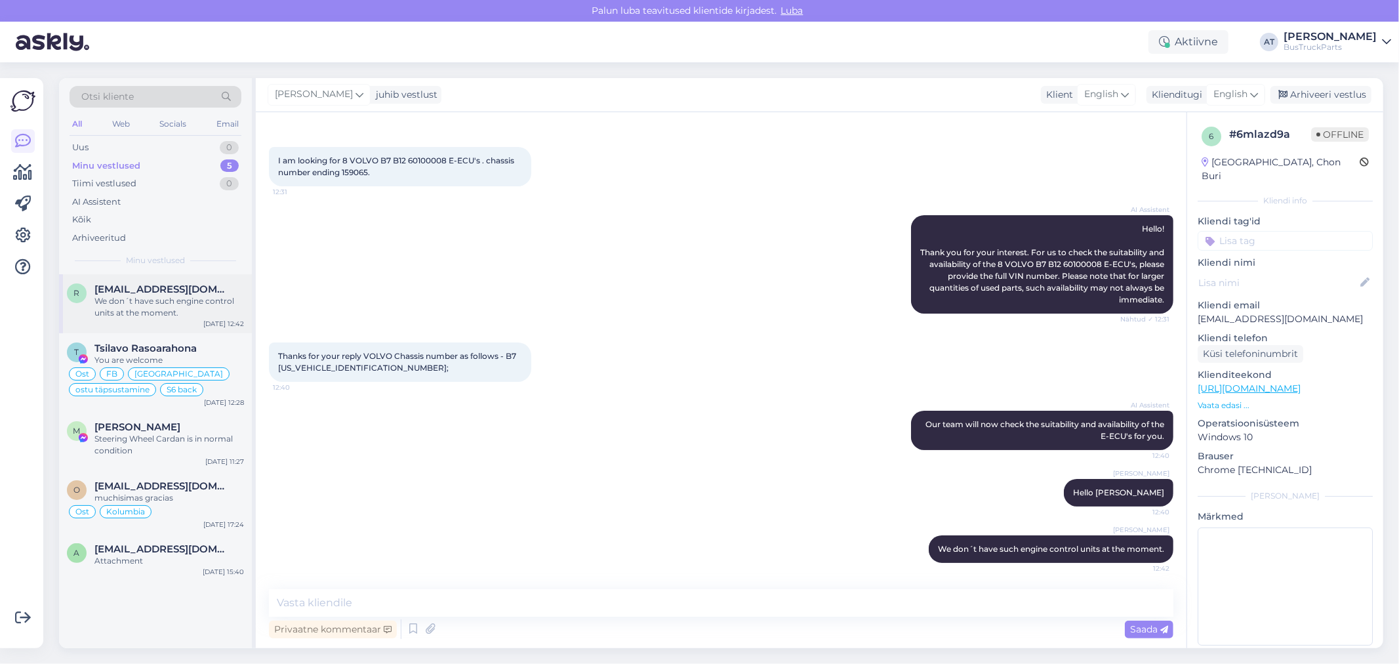
click at [174, 309] on div "We don´t have such engine control units at the moment." at bounding box center [169, 307] width 150 height 24
click at [1276, 231] on input at bounding box center [1285, 241] width 175 height 20
type input "K"
type input "Püsiklient"
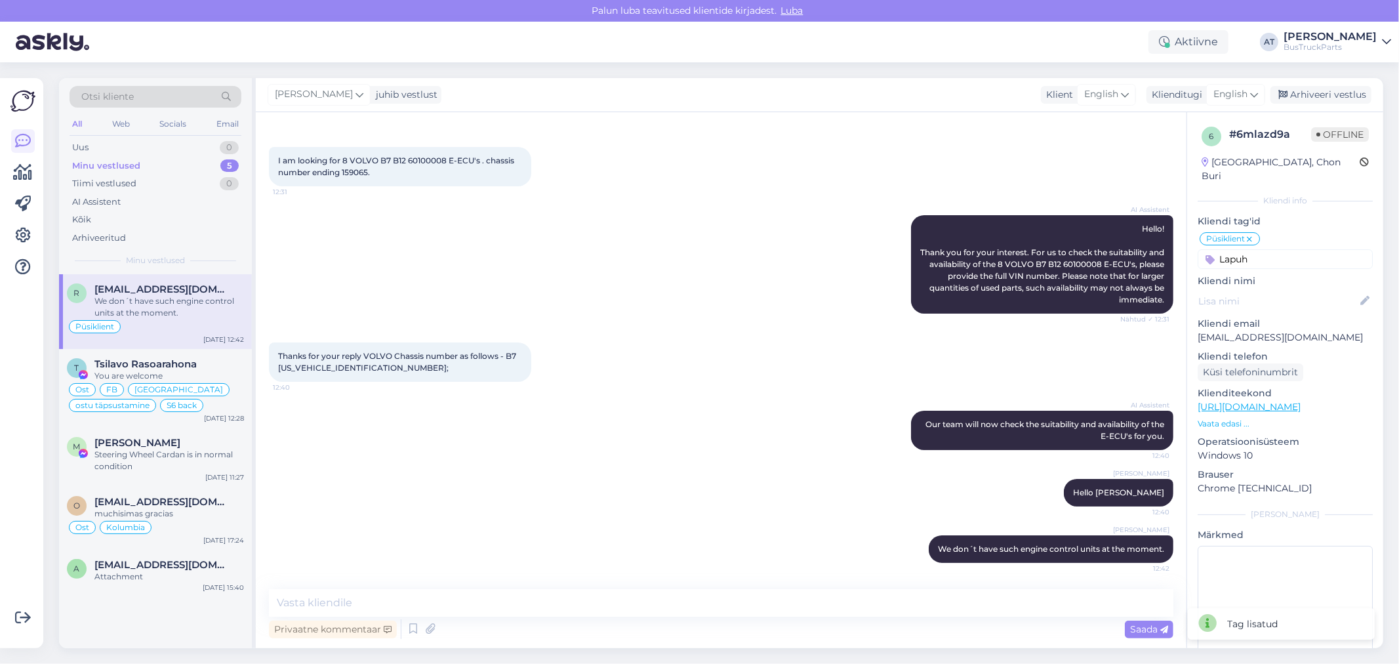
type input "Lapuhh"
click at [1329, 99] on div "Arhiveeri vestlus" at bounding box center [1320, 95] width 101 height 18
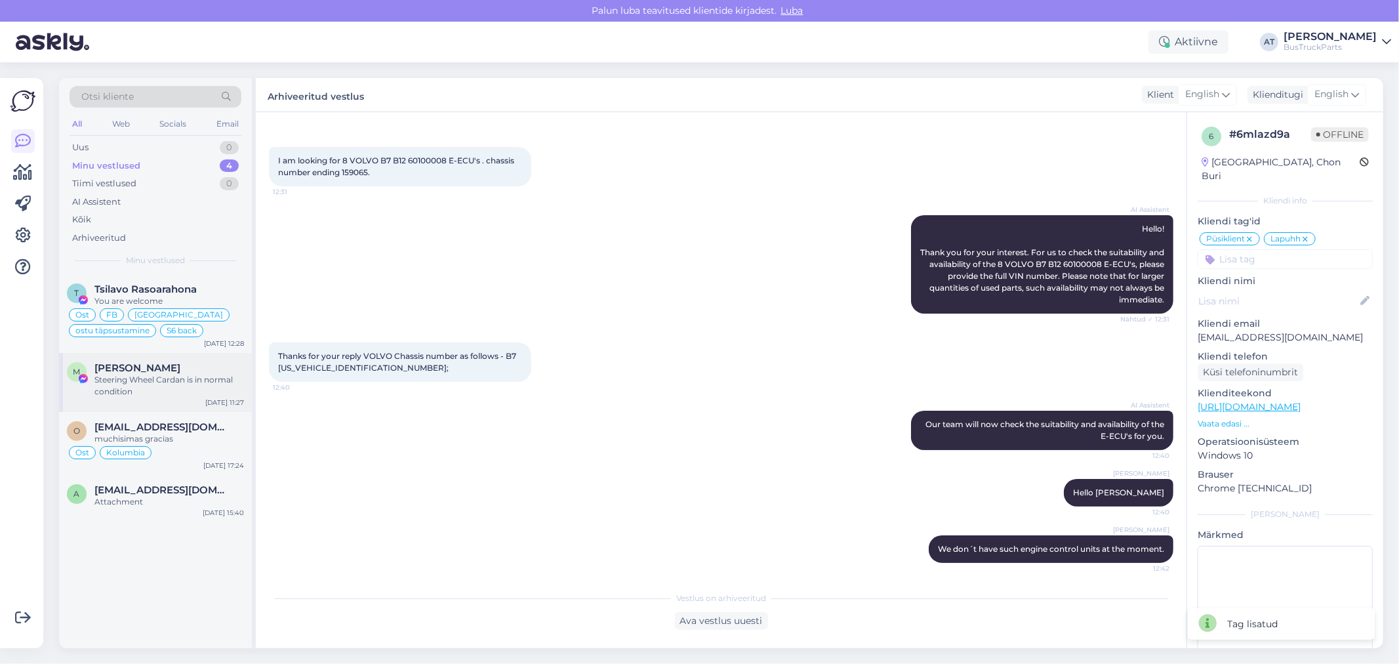
click at [178, 371] on div "[PERSON_NAME]" at bounding box center [169, 368] width 150 height 12
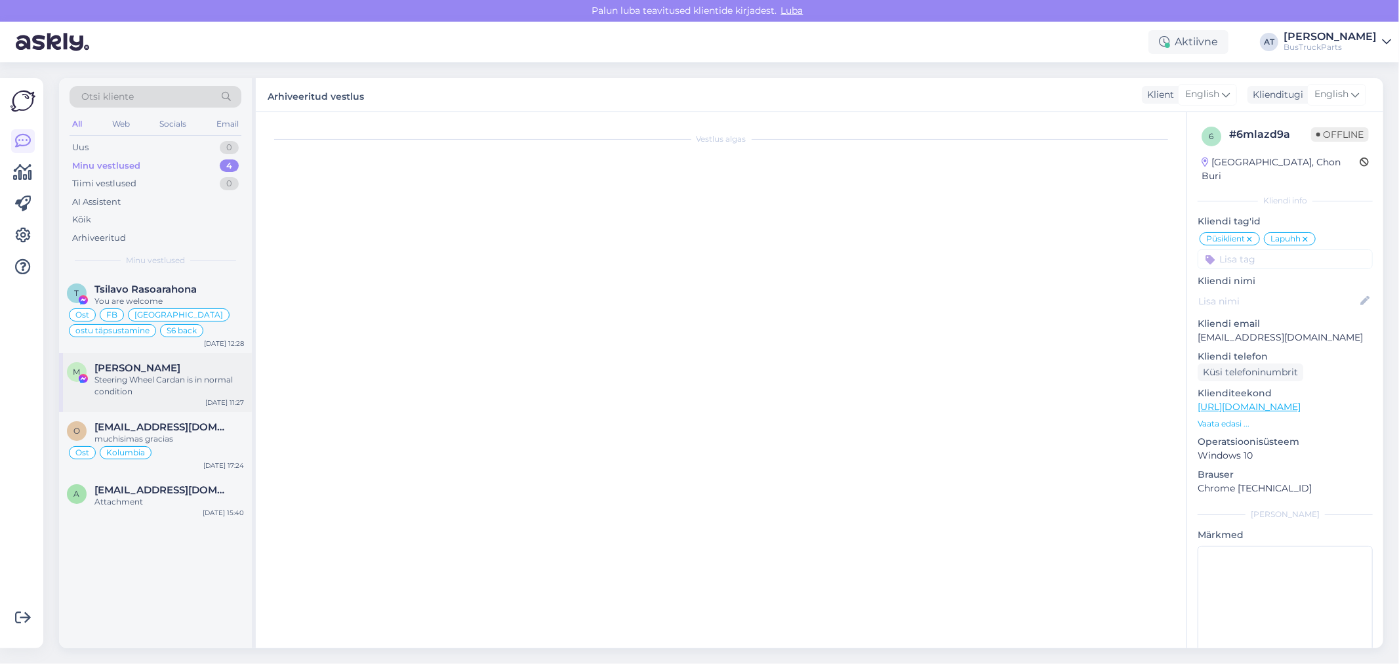
scroll to position [361, 0]
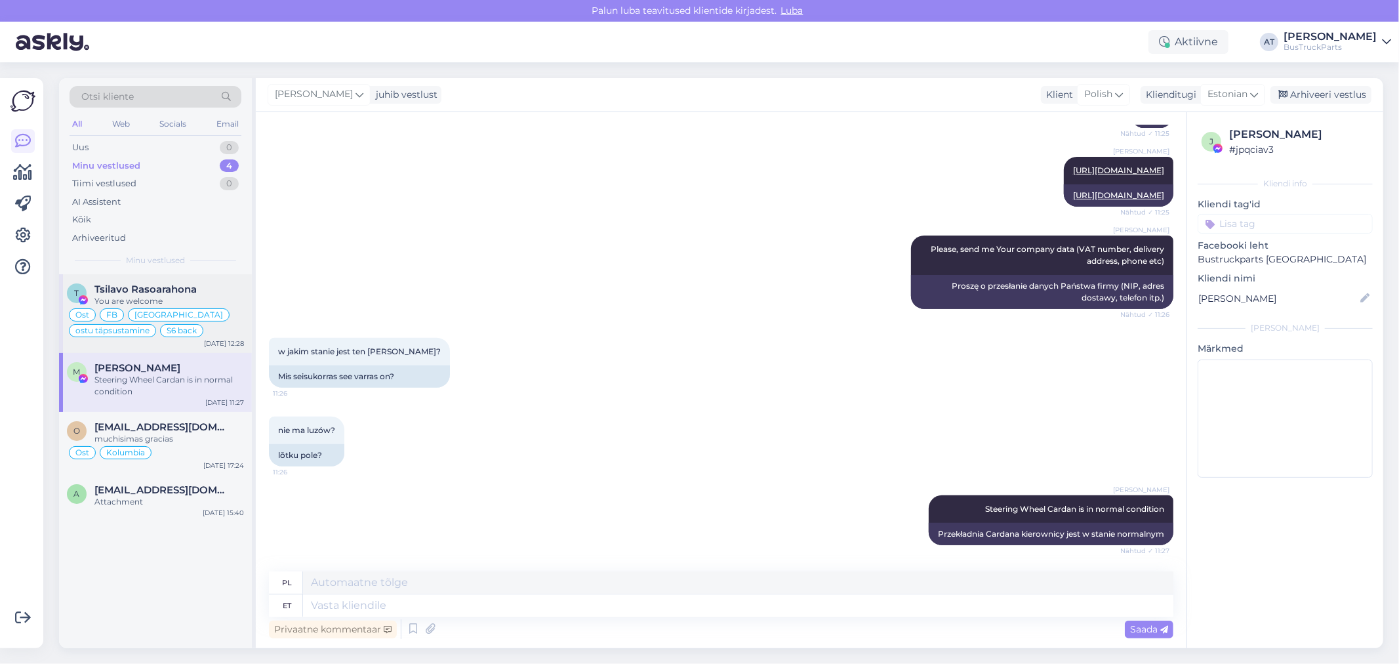
click at [180, 293] on span "Tsilavo Rasoarahona" at bounding box center [145, 289] width 102 height 12
type textarea "Assistenti ei saa panna virtuaalse osa kohta teisiti vastama. Kuna juhtumeid on…"
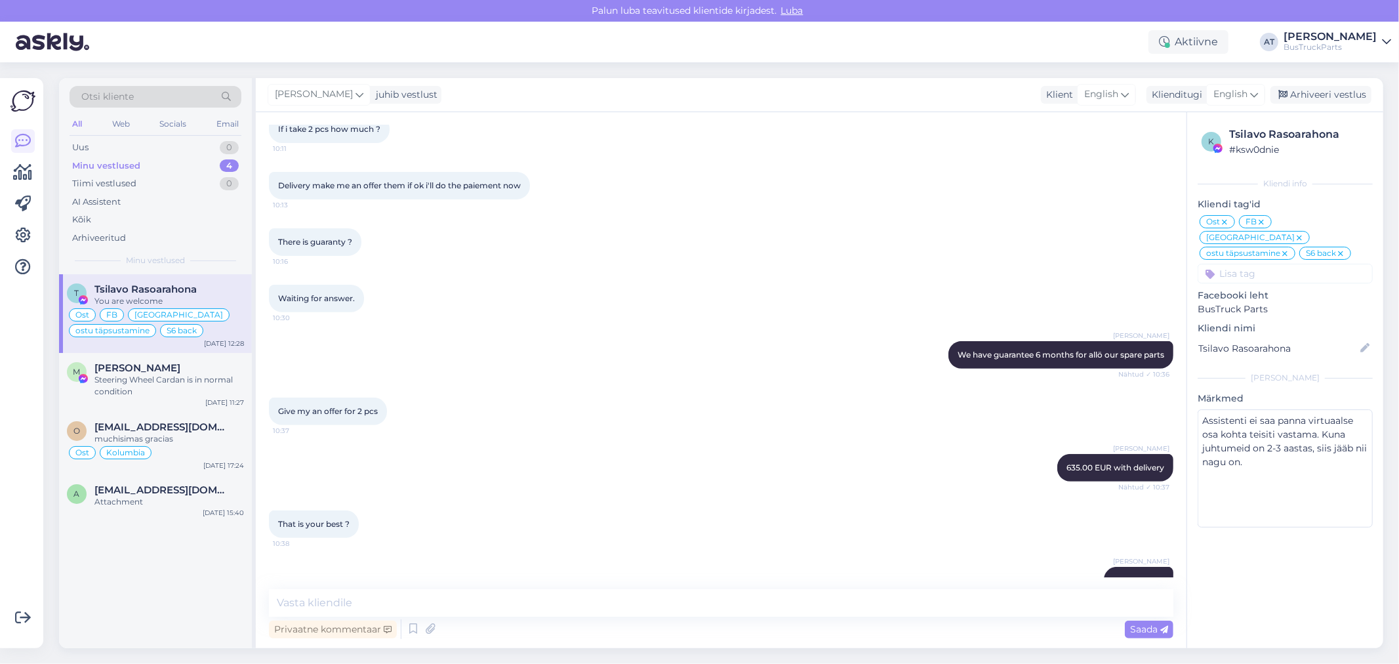
scroll to position [5953, 0]
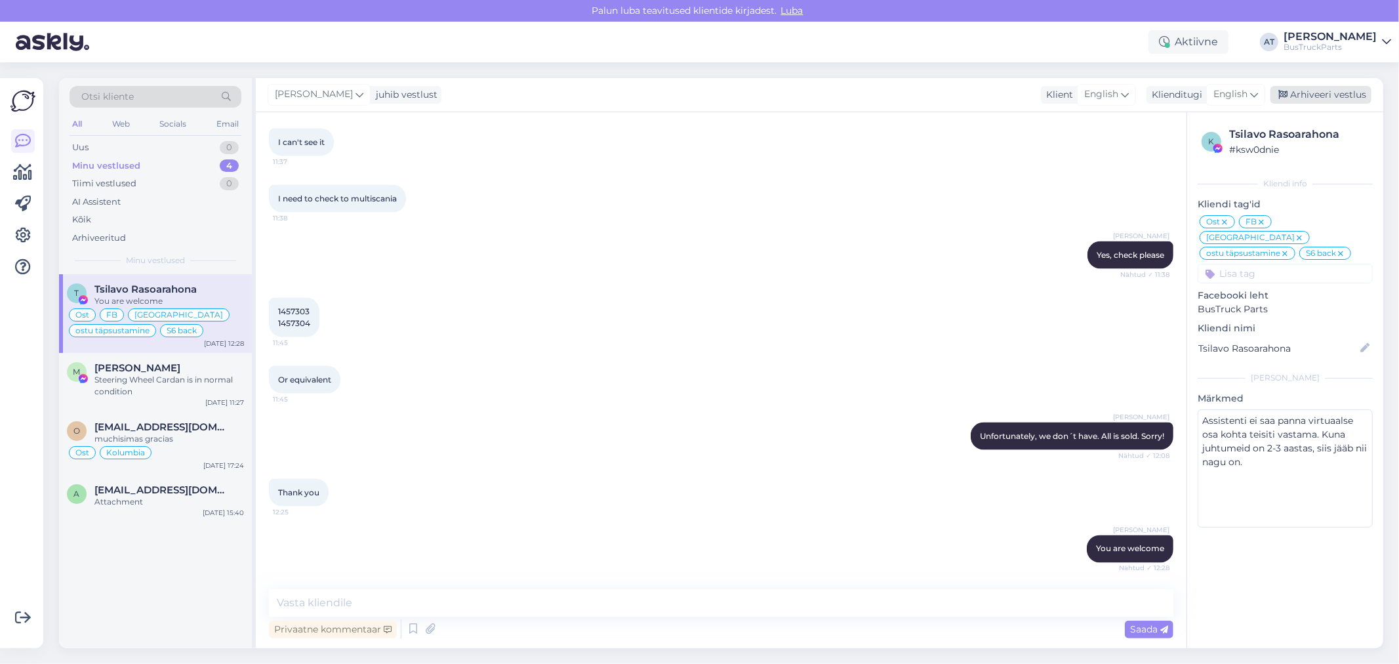
click at [1316, 95] on div "Arhiveeri vestlus" at bounding box center [1320, 95] width 101 height 18
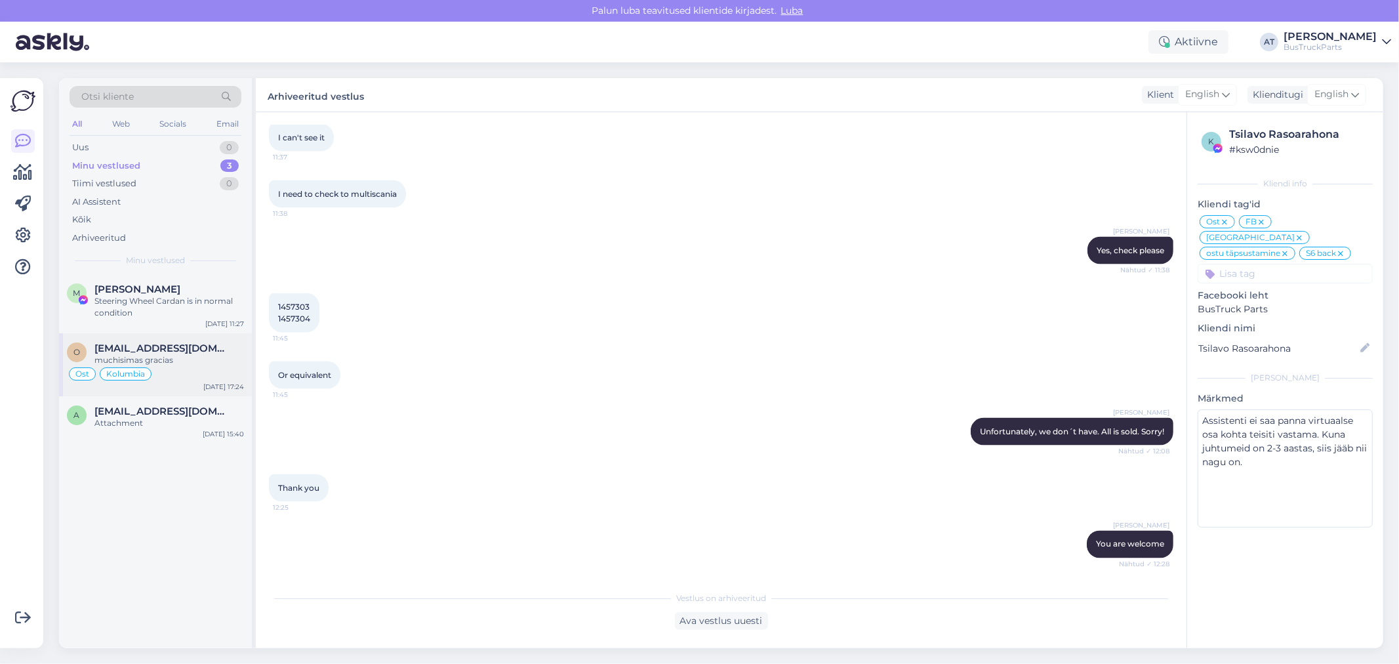
click at [173, 365] on div "muchisimas gracias" at bounding box center [169, 360] width 150 height 12
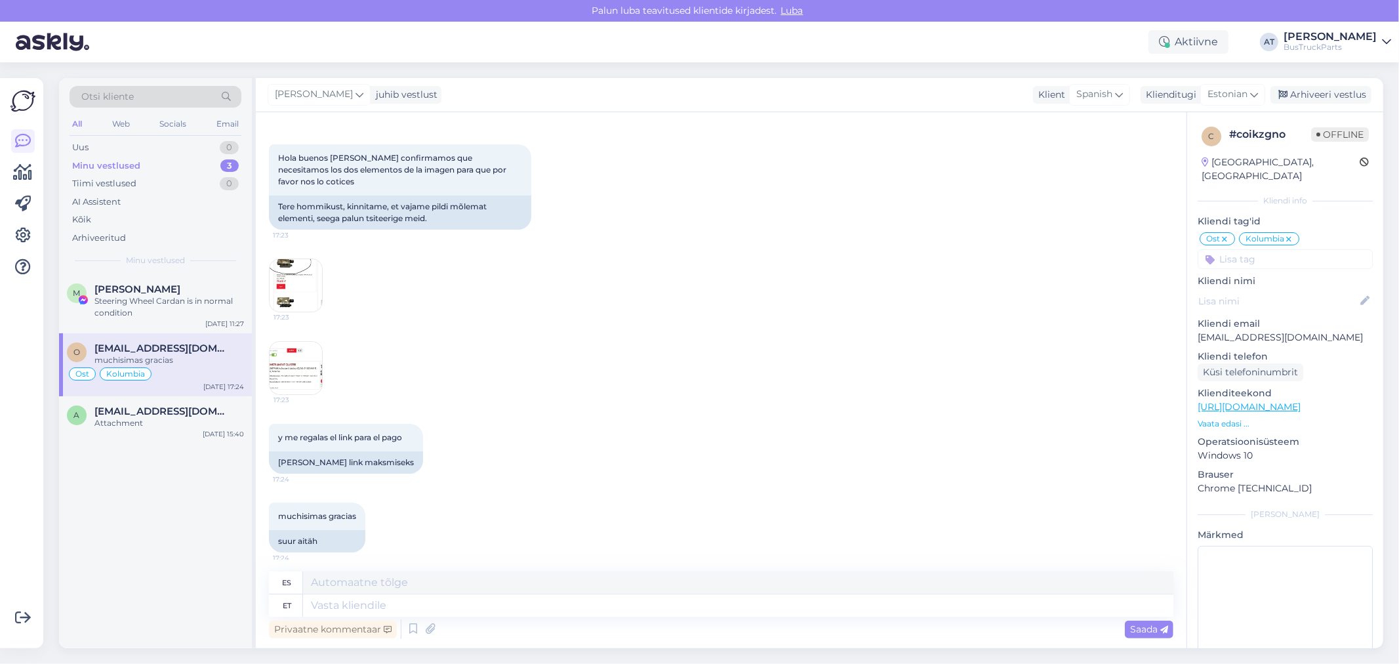
scroll to position [8285, 0]
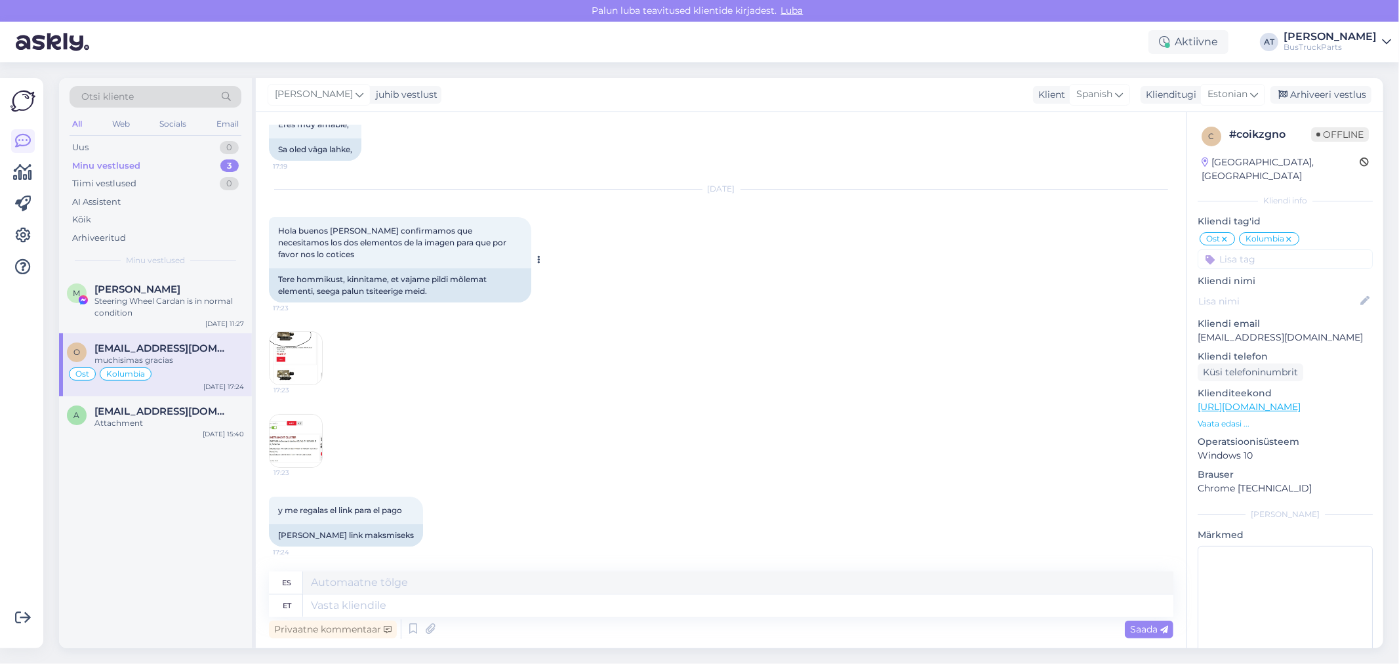
click at [285, 302] on div "Tere hommikust, kinnitame, et vajame pildi mõlemat elementi, seega palun tsitee…" at bounding box center [400, 285] width 262 height 34
click at [296, 384] on img at bounding box center [296, 358] width 52 height 52
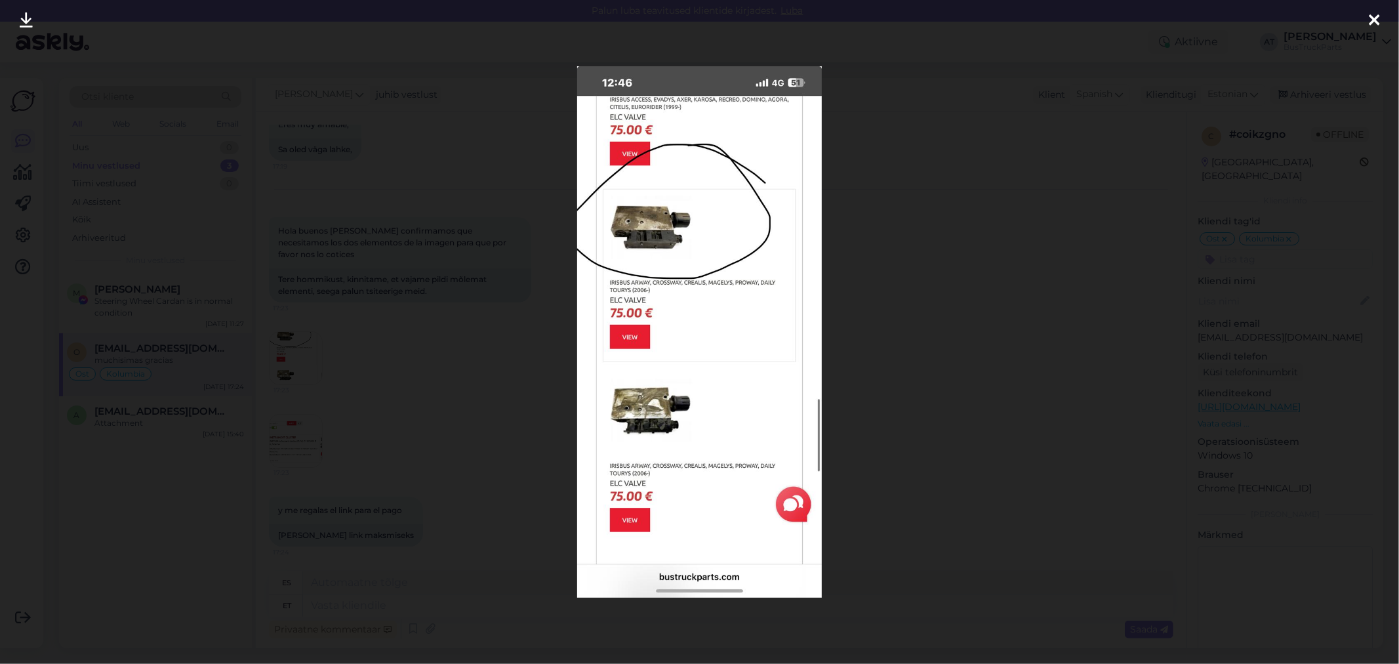
click at [333, 480] on div at bounding box center [699, 332] width 1399 height 664
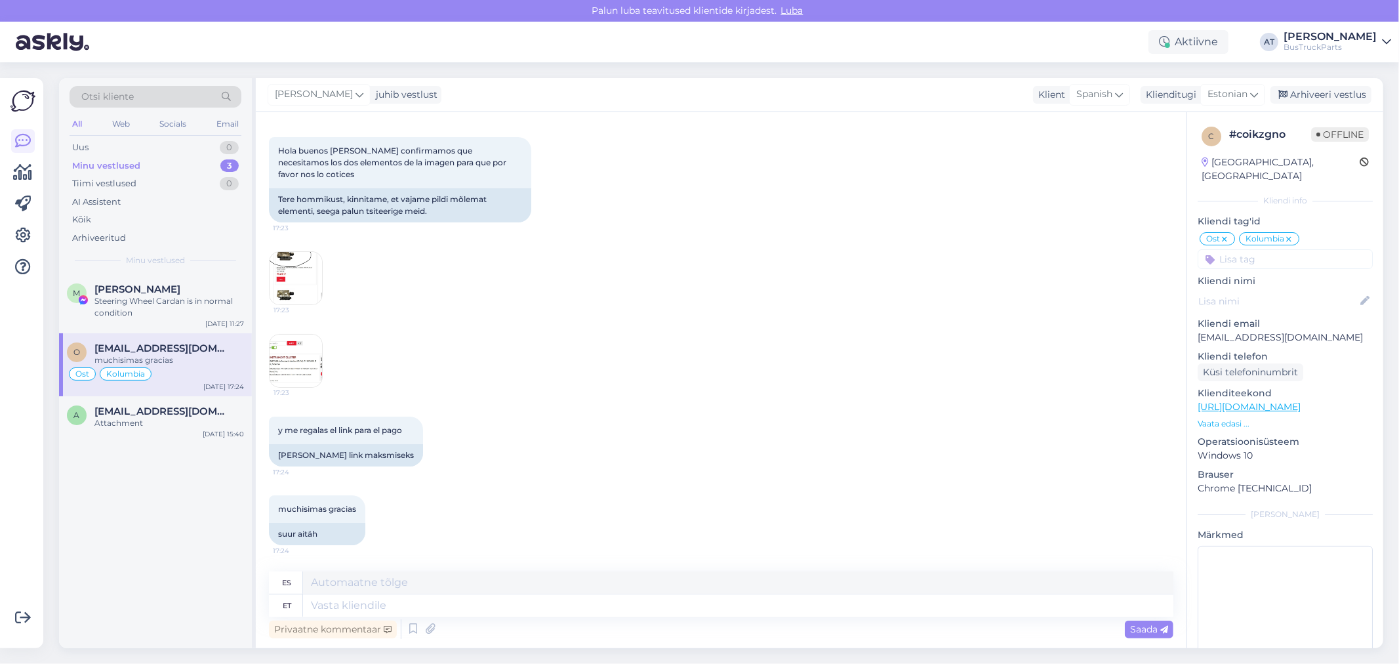
scroll to position [8503, 0]
click at [298, 342] on img at bounding box center [296, 361] width 52 height 52
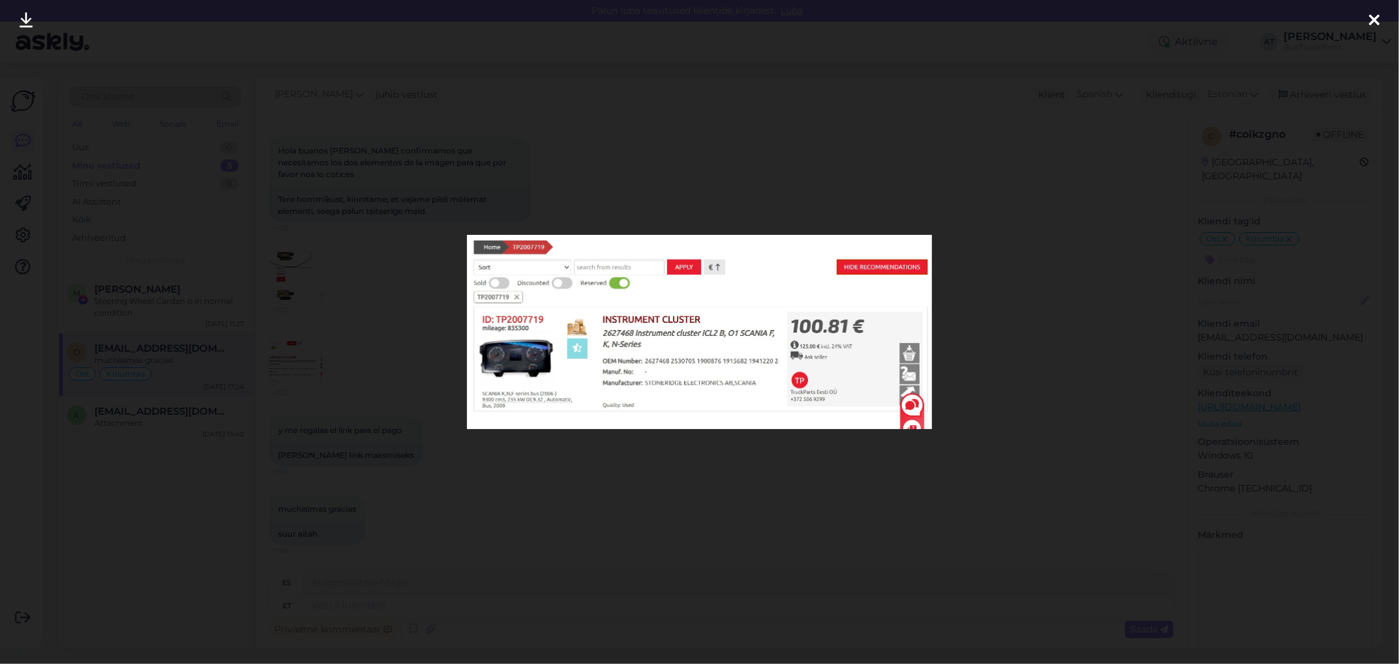
click at [559, 463] on div at bounding box center [699, 332] width 1399 height 664
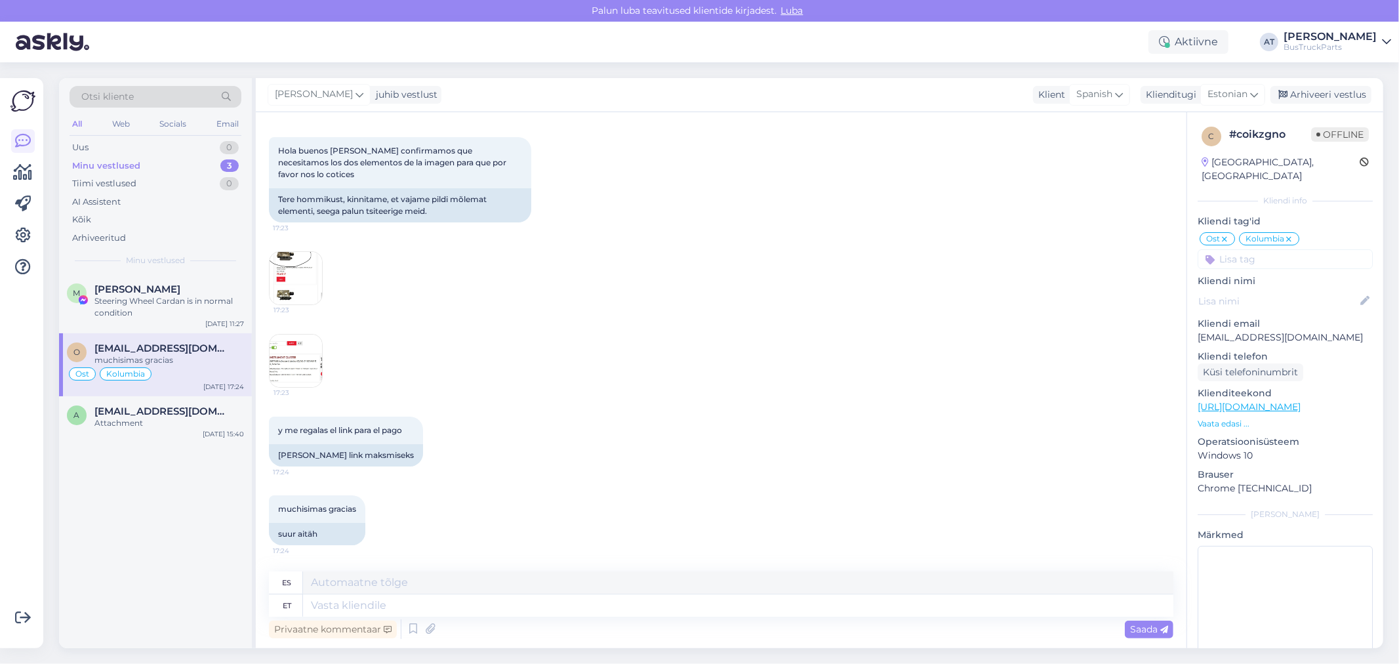
click at [287, 304] on div "17:23" at bounding box center [296, 278] width 54 height 54
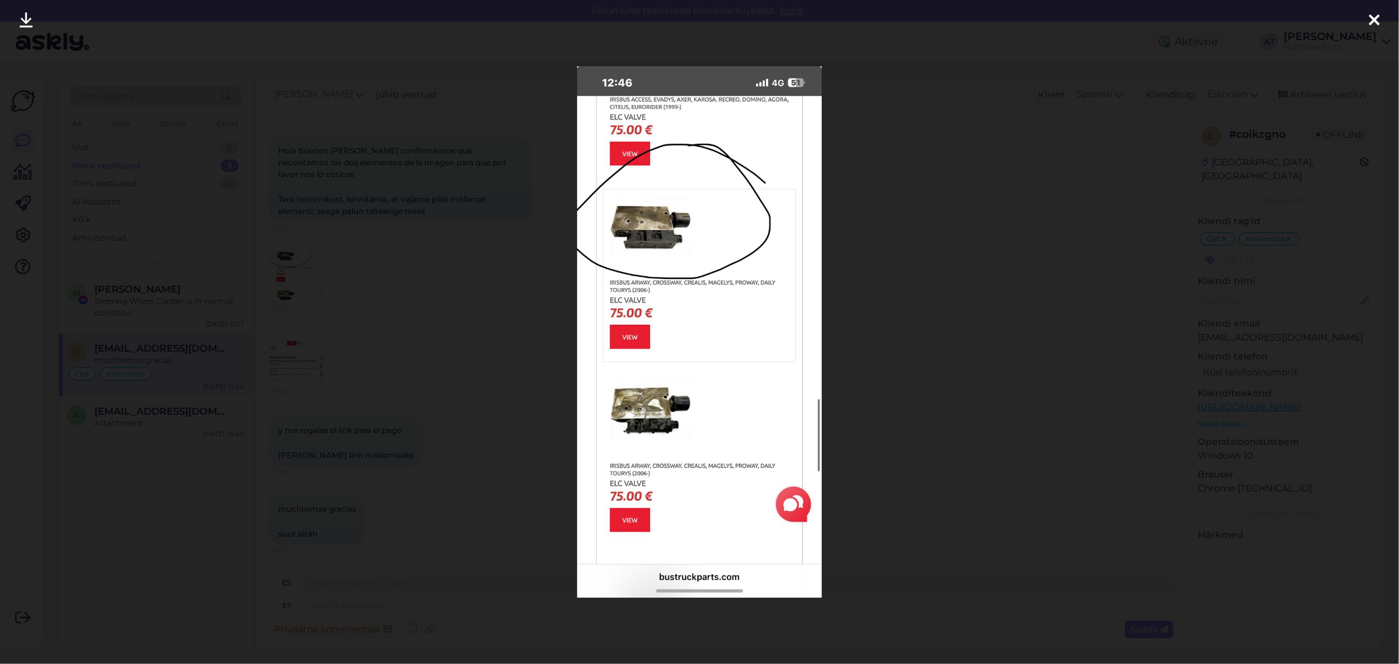
click at [379, 305] on div at bounding box center [699, 332] width 1399 height 664
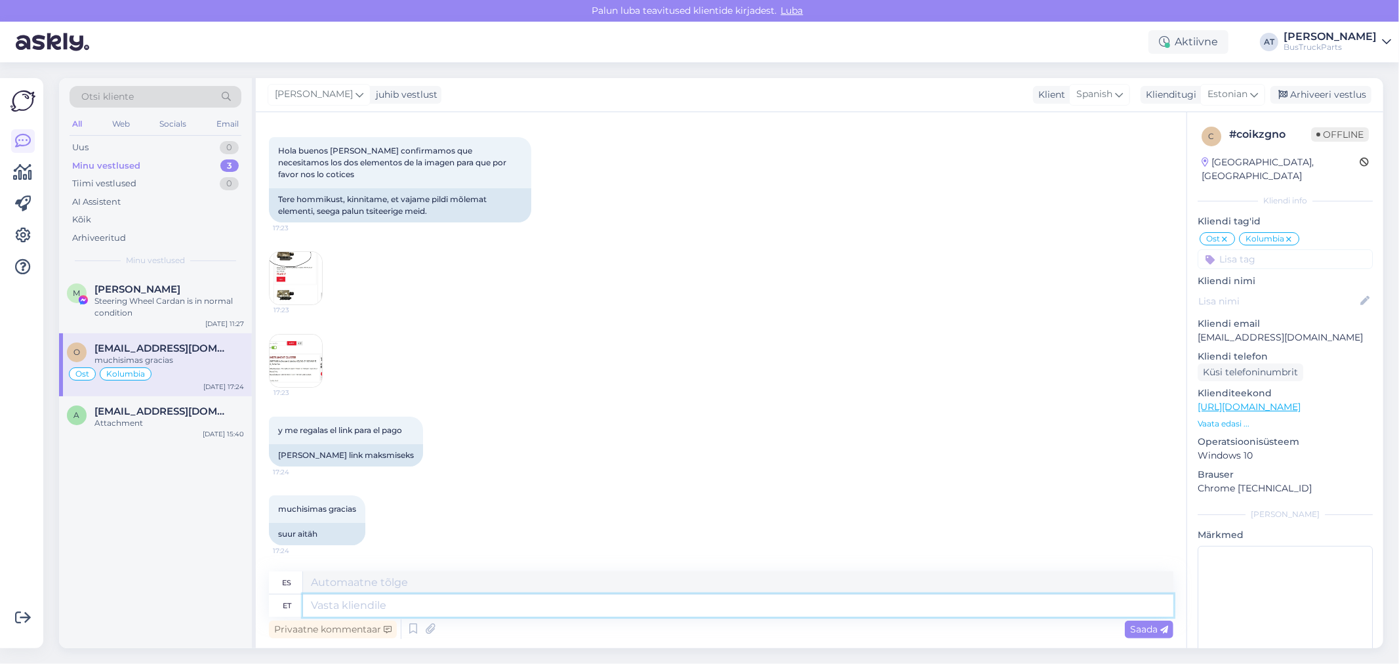
click at [428, 598] on textarea at bounding box center [738, 605] width 870 height 22
type textarea "Tere."
type textarea "Hola."
type textarea "Tere. Saatke pal"
type textarea "Hola. Enviar"
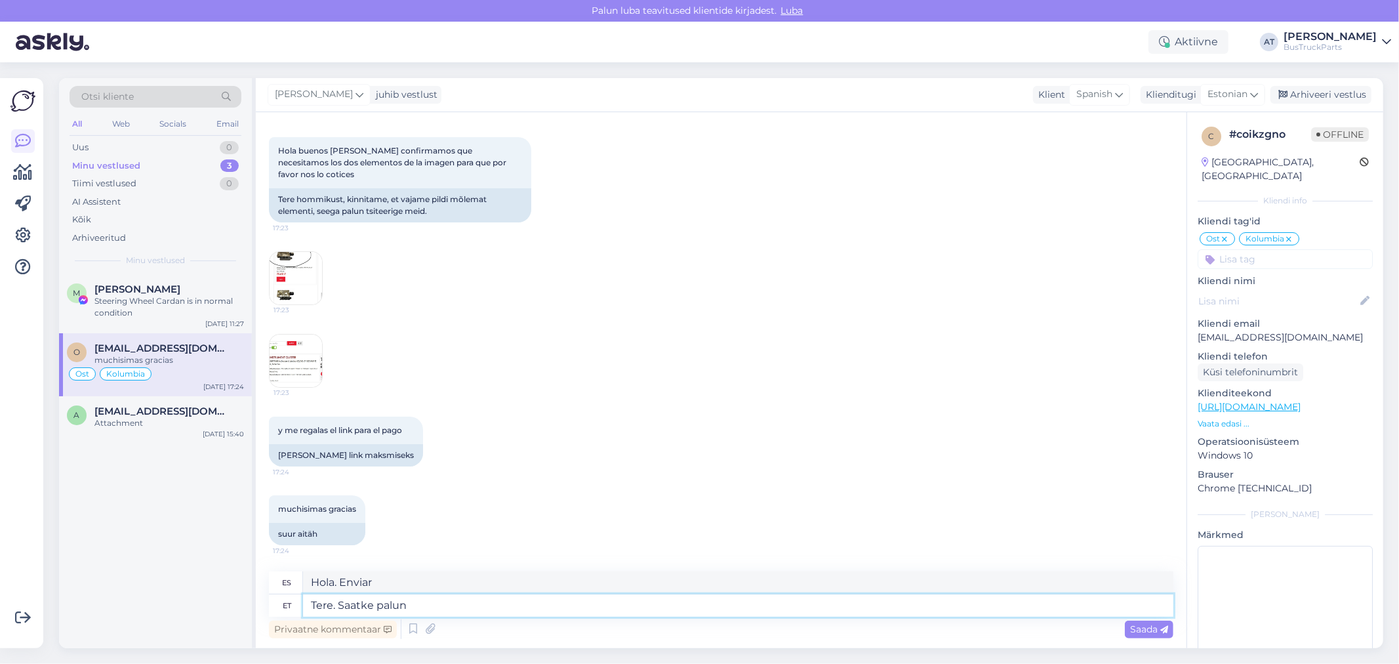
type textarea "Tere. Saatke palun"
type textarea "Hola. Por favor envíe."
type textarea "Tere. Saatke palun T"
type textarea "Hola. Por favor, envíeme TN."
type textarea "Tere. Saatke palun TP"
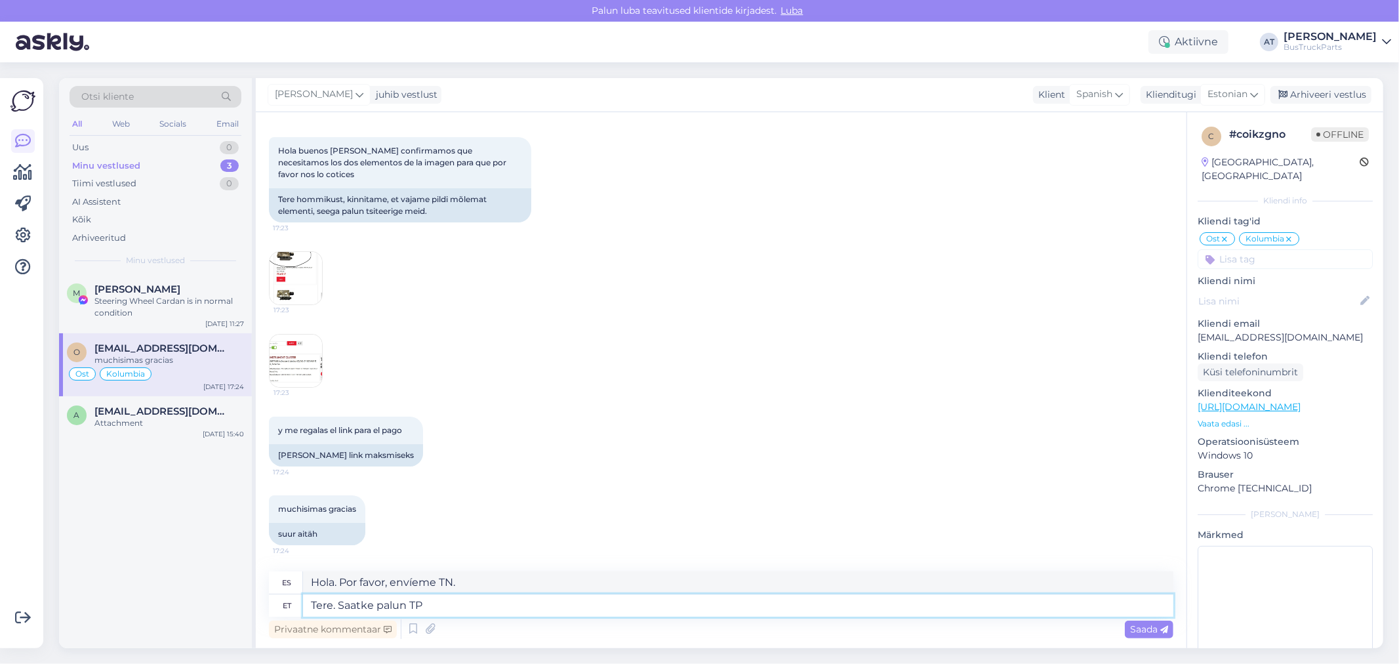
type textarea "Hola. Por favor envíame T."
type textarea "Tere. Saatke palun TP nu"
type textarea "Hola. Por favor, envíenme un mensaje de texto."
type textarea "Tere. Saatke palun TP number"
type textarea "Hola. Por favor envíe el número de TP."
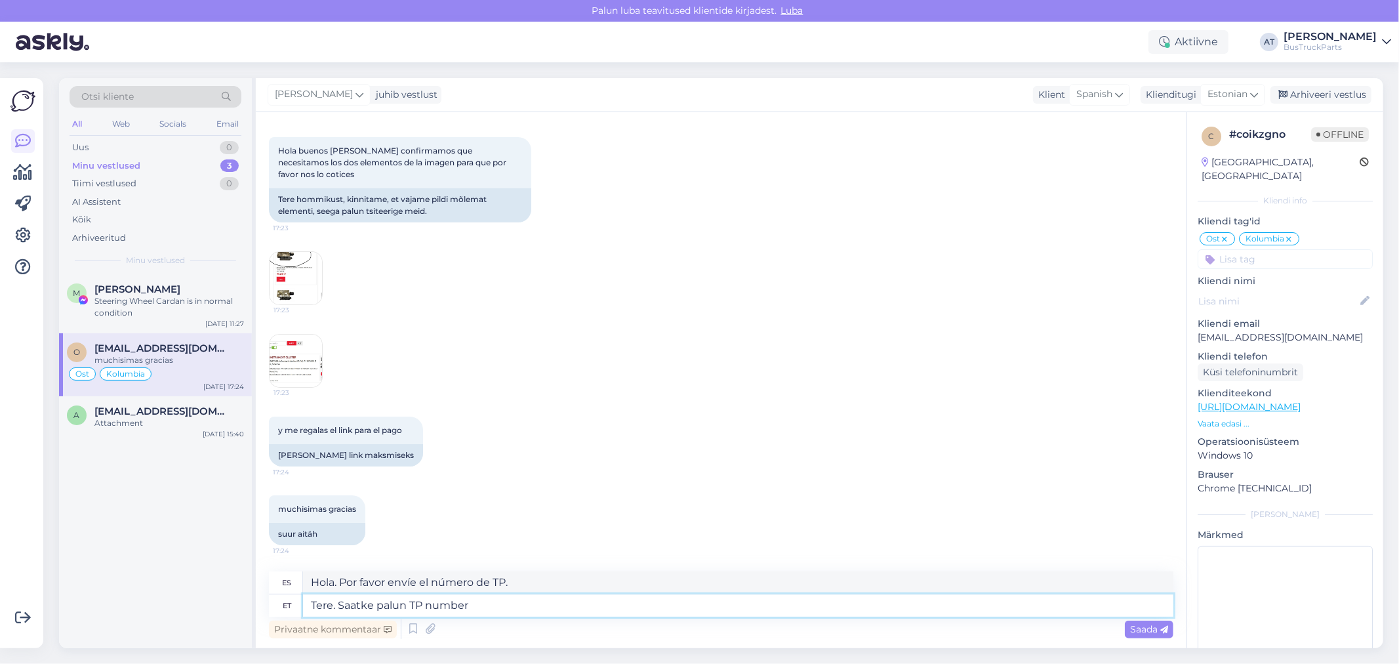
click at [412, 605] on textarea "Tere. Saatke palun TP number" at bounding box center [738, 605] width 870 height 22
type textarea "Tere. Saatke palun esimTP number"
type textarea "Hola. Por favor, envíame tu primer número de TP."
type textarea "Tere. Saatke palun esimese detailTP number"
type textarea "Hola. Por favor, envíeme el primer número de TP."
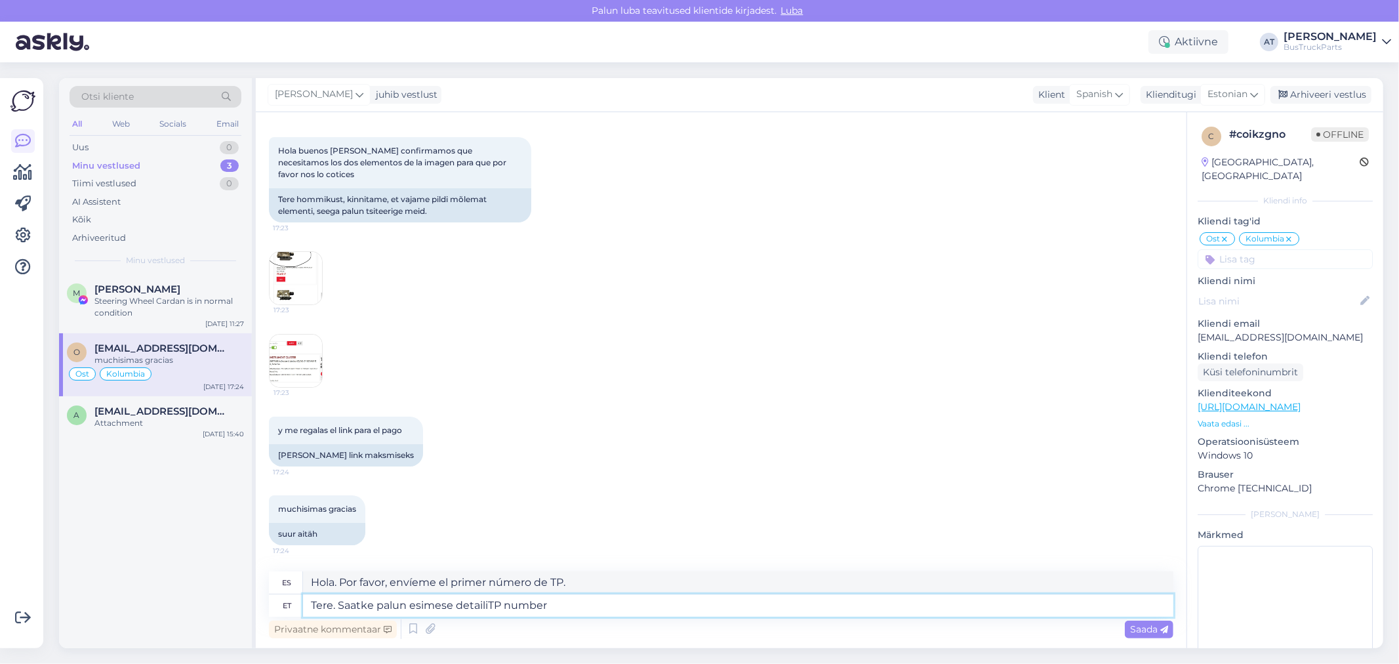
type textarea "Tere. Saatke palun esimese detaili TP number"
type textarea "Hola. Por favor, envíe el número de TP del primer detalle."
type textarea "Tere. Saatke palun esimese detaili TP number"
drag, startPoint x: 1146, startPoint y: 632, endPoint x: 1140, endPoint y: 625, distance: 8.8
click at [1146, 631] on span "Saada" at bounding box center [1149, 629] width 38 height 12
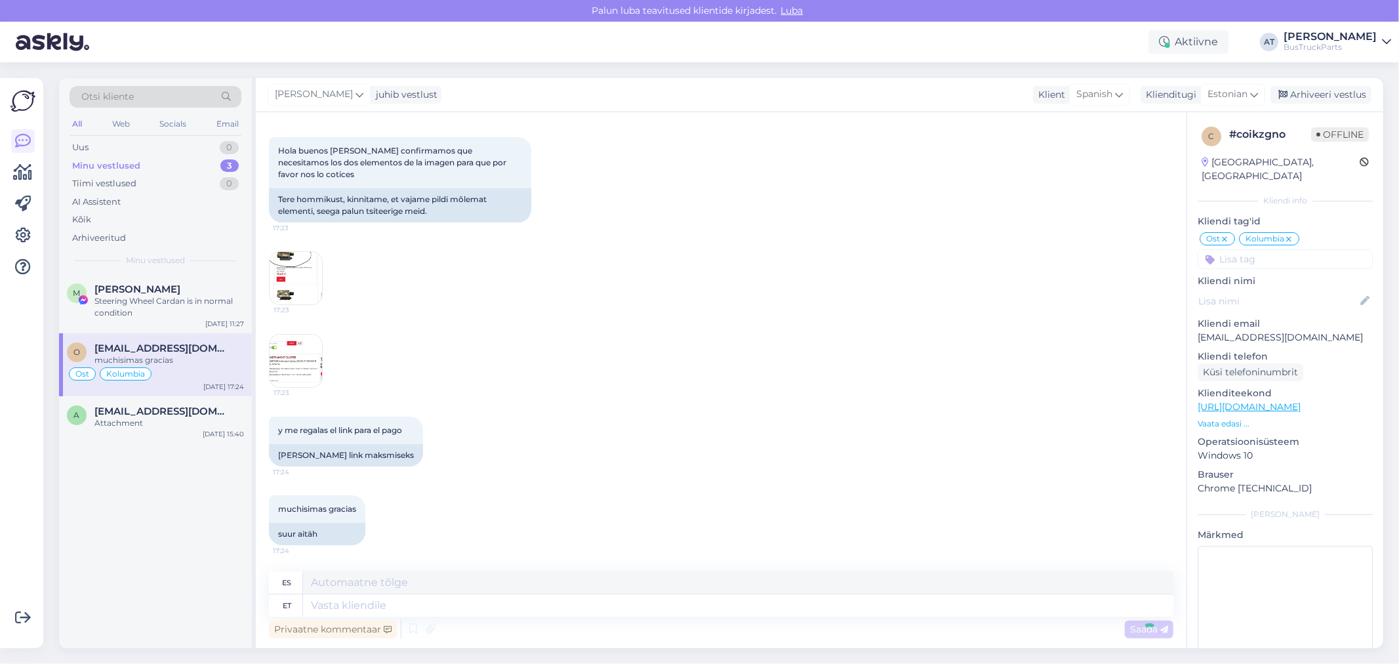
scroll to position [8609, 0]
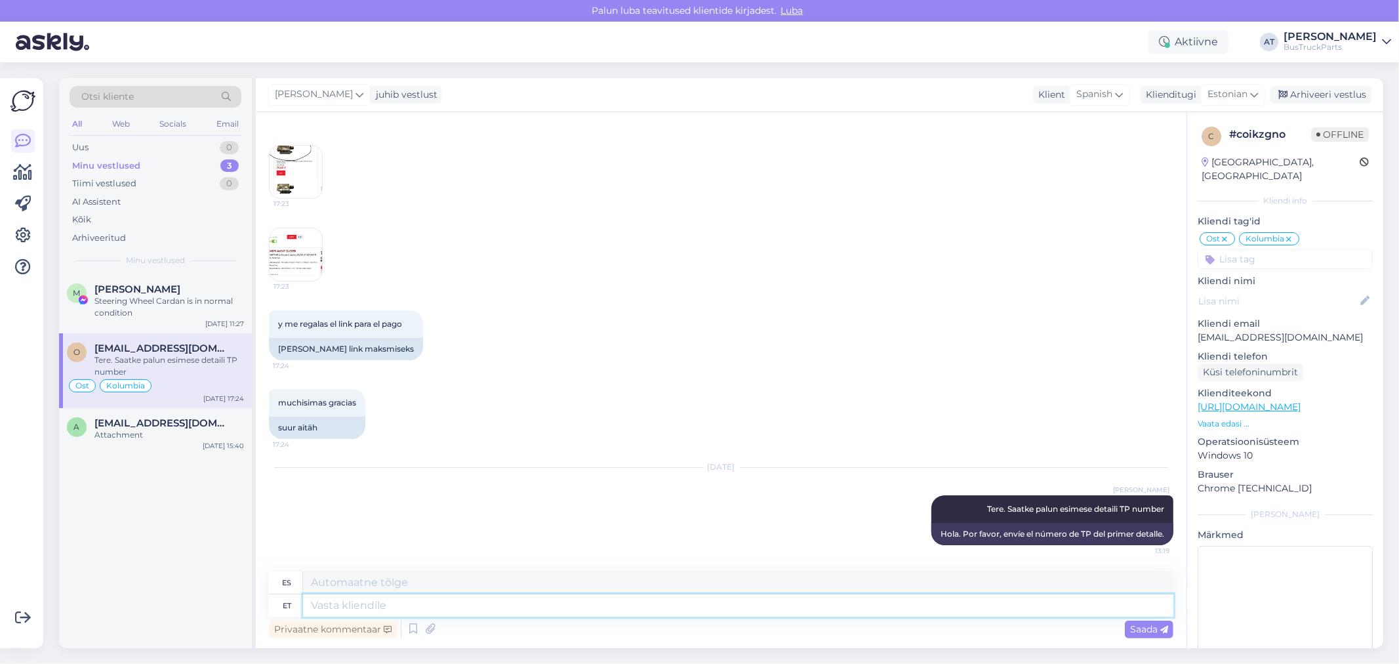
drag, startPoint x: 722, startPoint y: 613, endPoint x: 718, endPoint y: 607, distance: 7.1
click at [722, 613] on textarea at bounding box center [738, 605] width 870 height 22
click at [279, 272] on img at bounding box center [296, 254] width 52 height 52
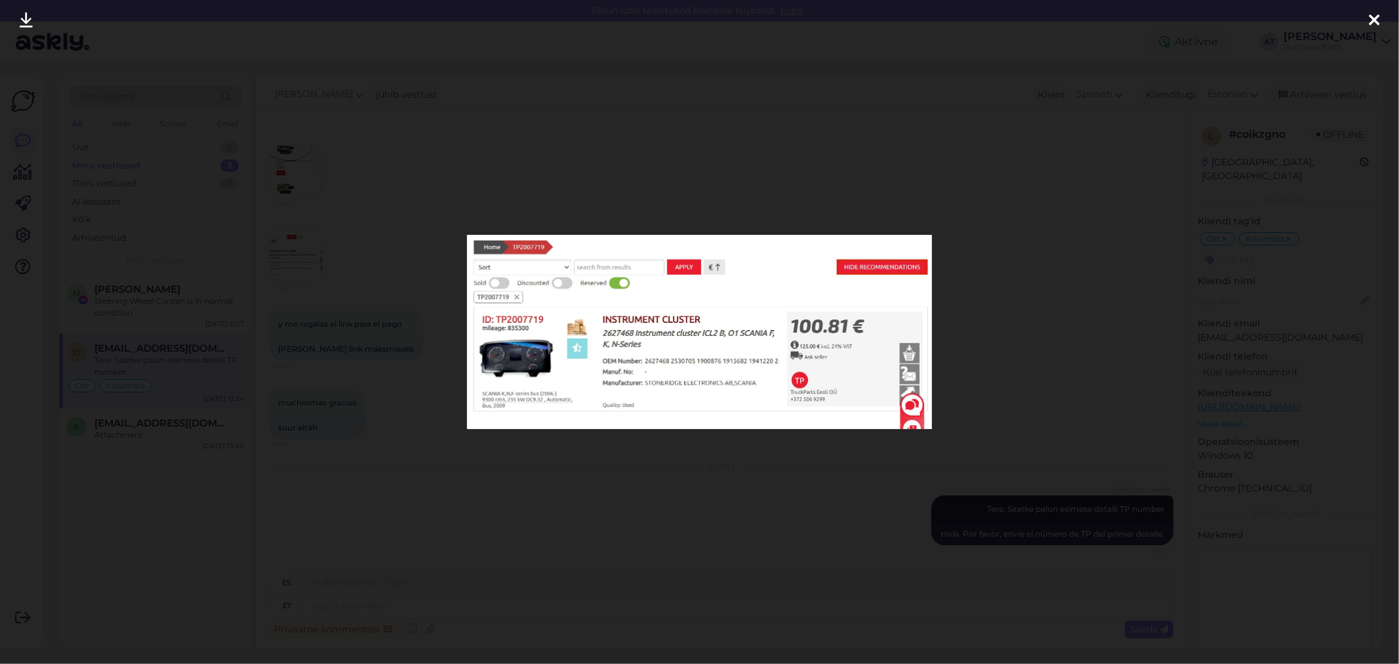
click at [871, 555] on div at bounding box center [699, 332] width 1399 height 664
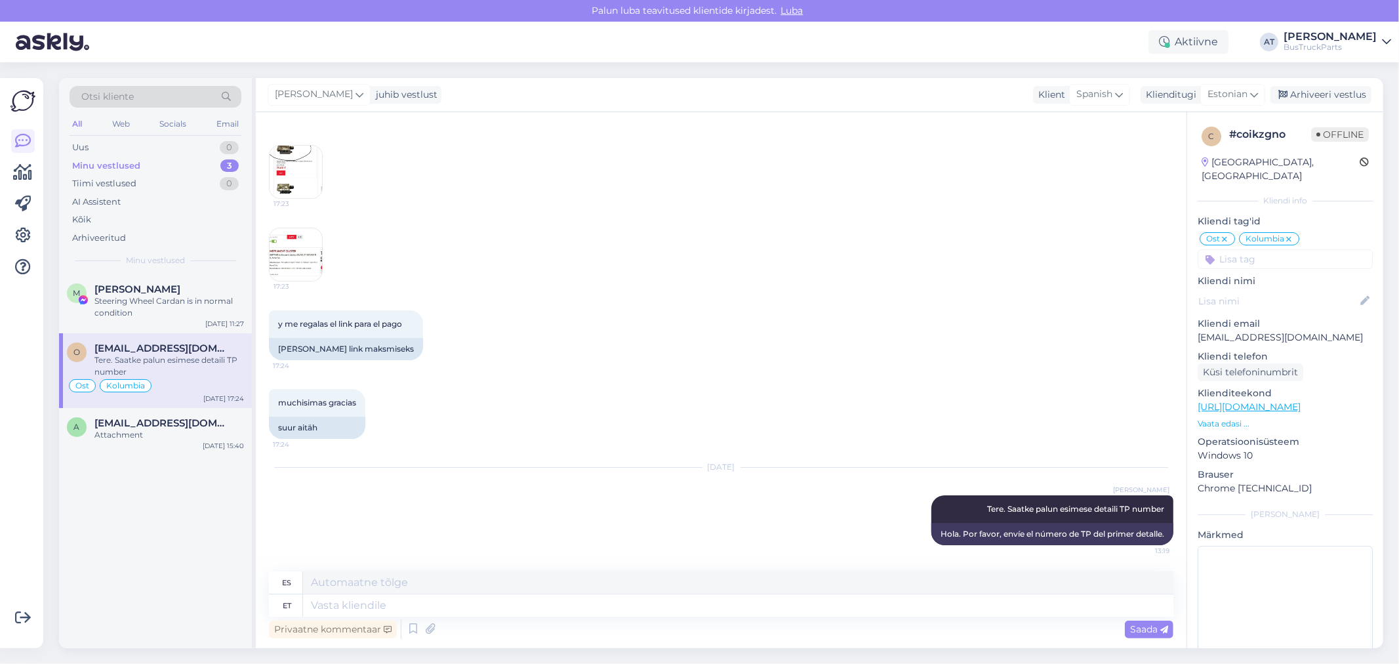
click at [293, 187] on img at bounding box center [296, 172] width 52 height 52
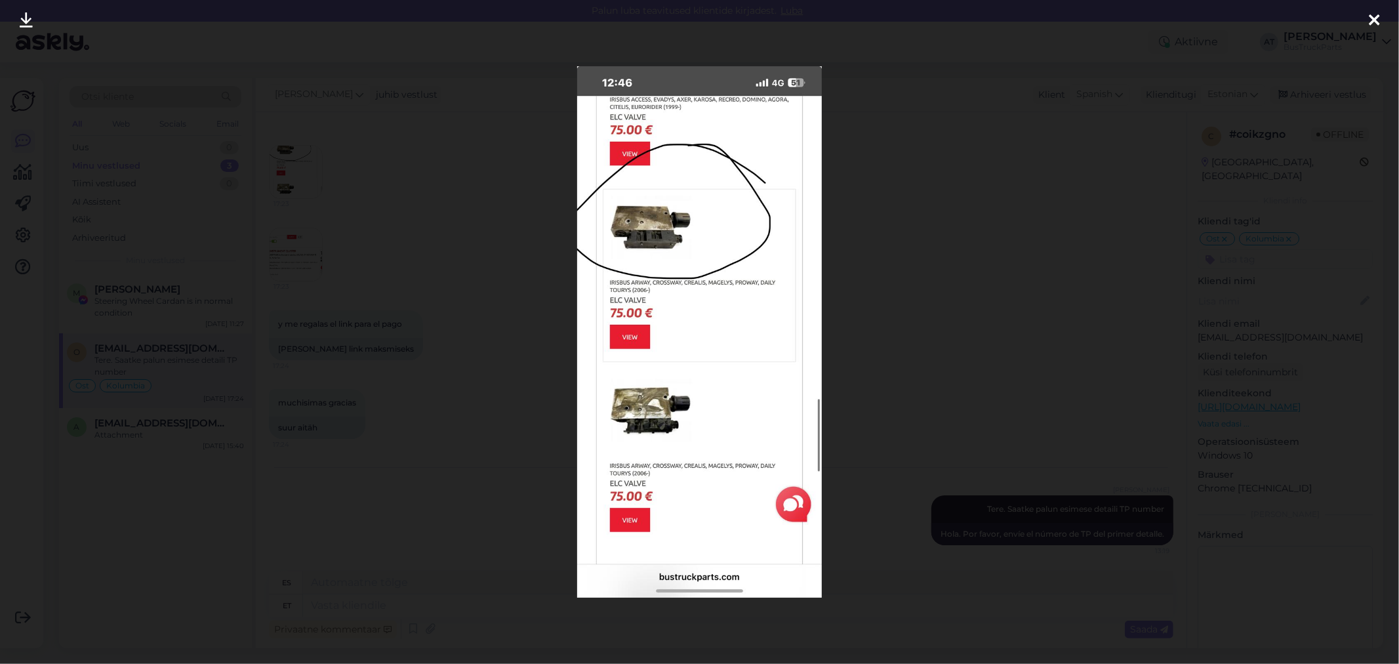
drag, startPoint x: 954, startPoint y: 121, endPoint x: 942, endPoint y: 140, distance: 22.7
click at [954, 121] on div at bounding box center [699, 332] width 1399 height 664
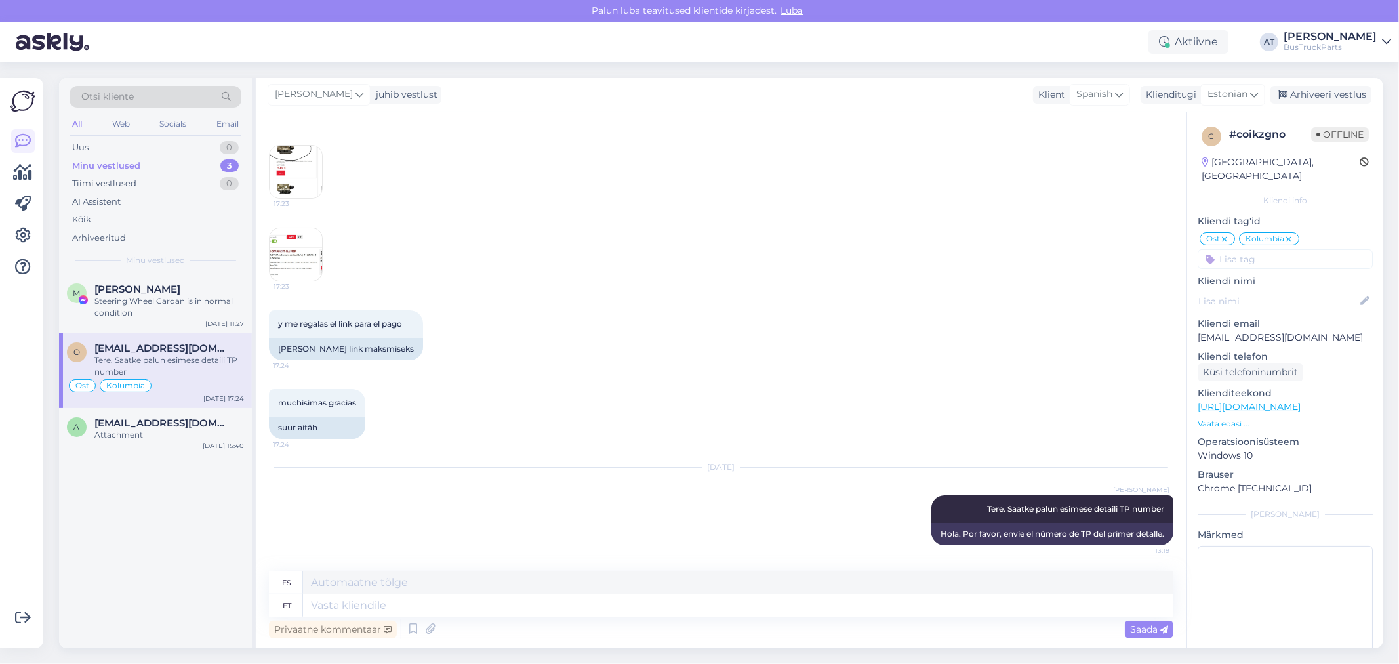
click at [294, 228] on img at bounding box center [296, 254] width 52 height 52
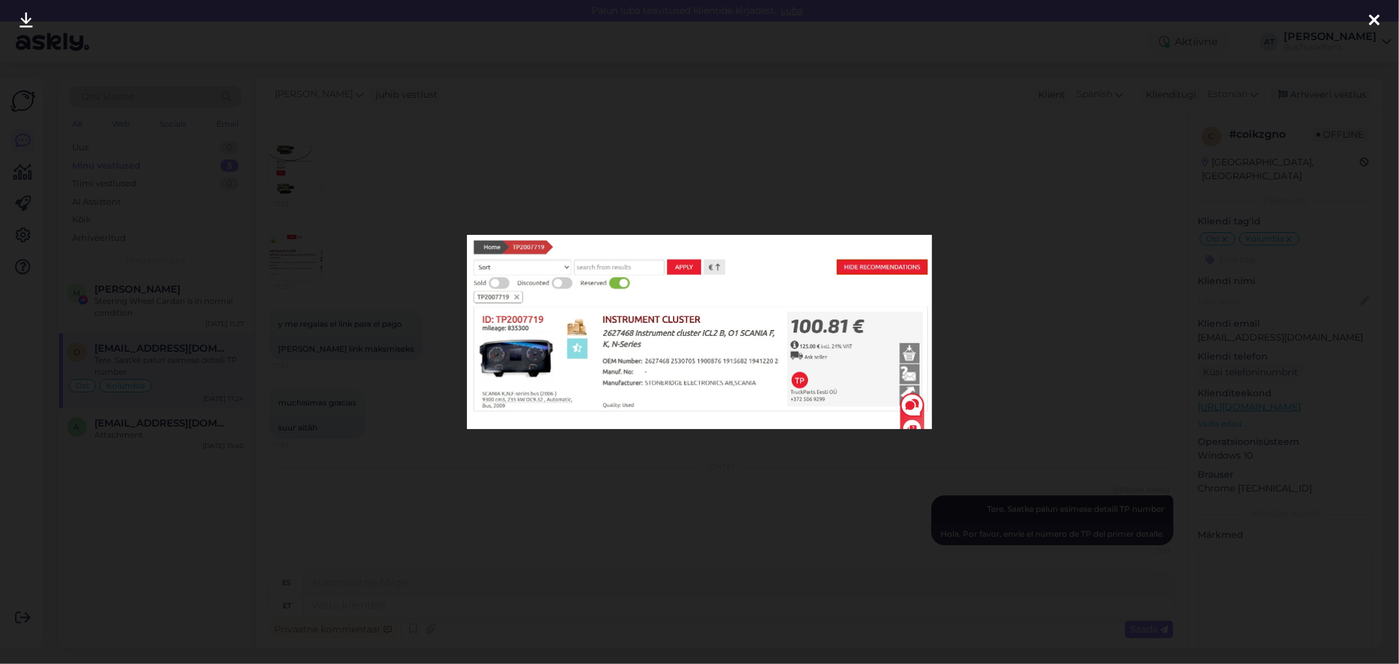
click at [639, 470] on div at bounding box center [699, 332] width 1399 height 664
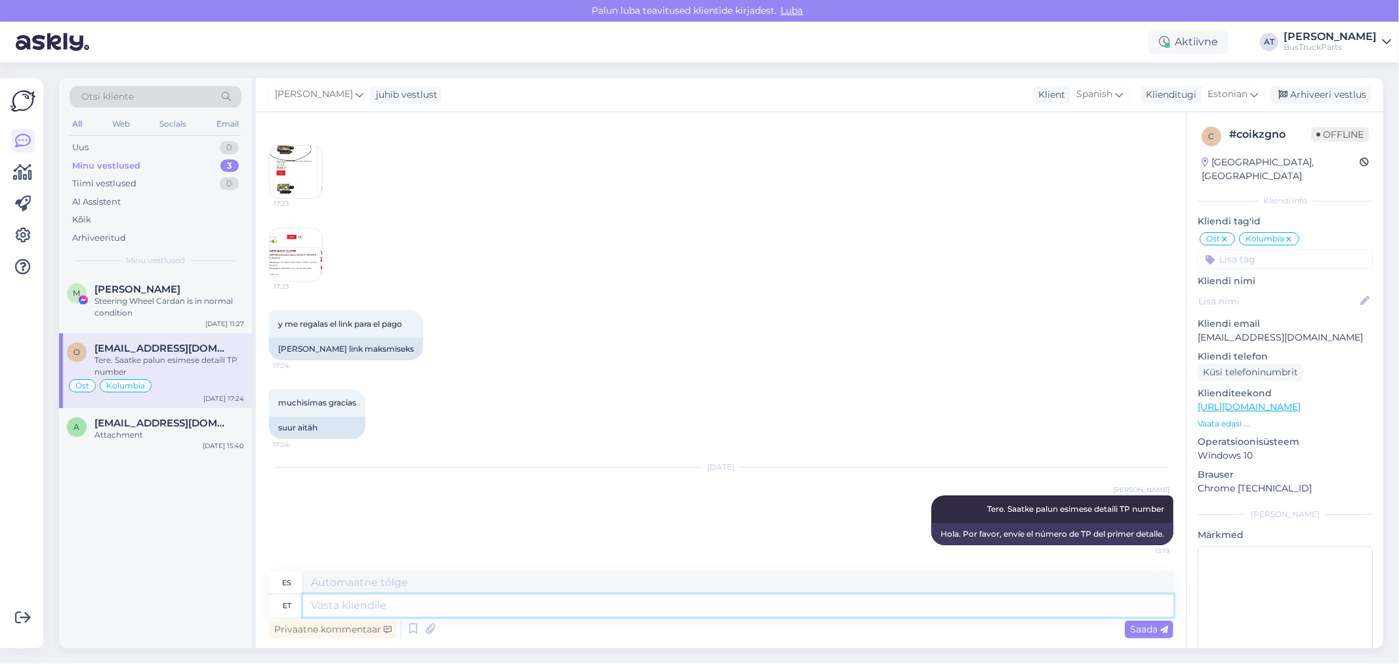
click at [731, 607] on textarea at bounding box center [738, 605] width 870 height 22
type textarea "I fou"
type textarea "I"
type textarea "I fount"
type textarea "Lo encontré"
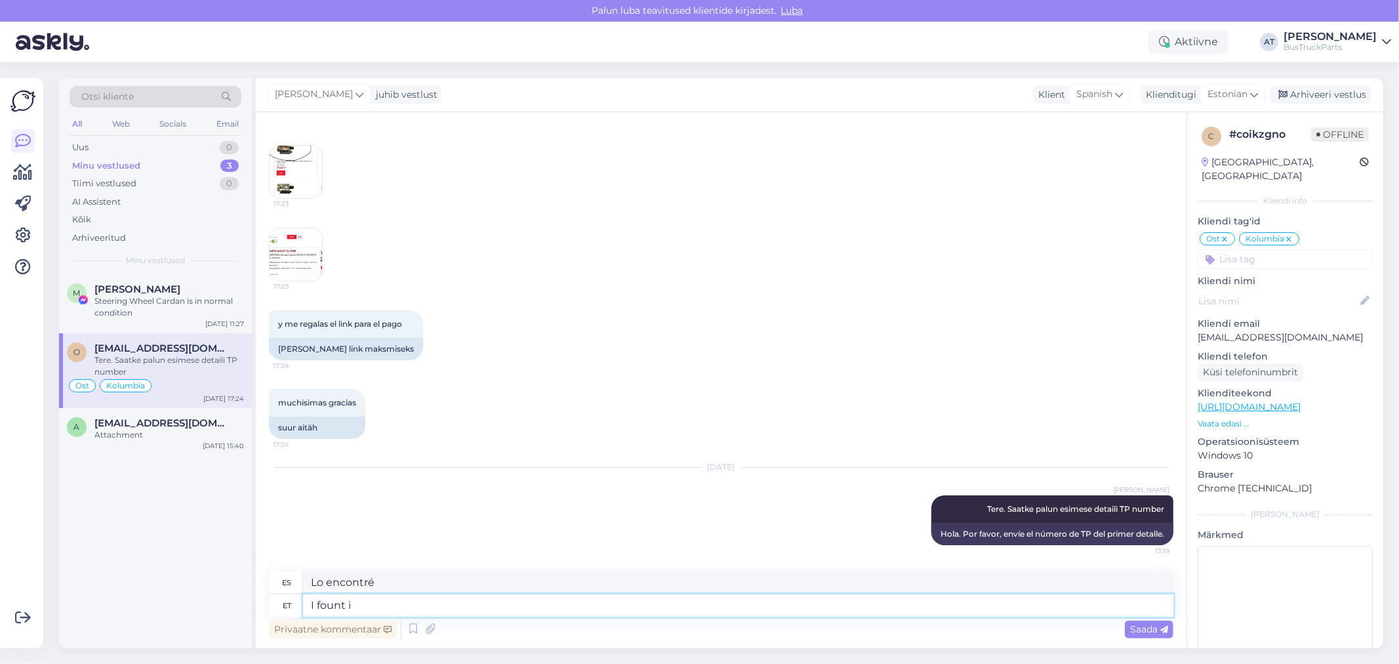
type textarea "I fount it"
type textarea "Lo encontré."
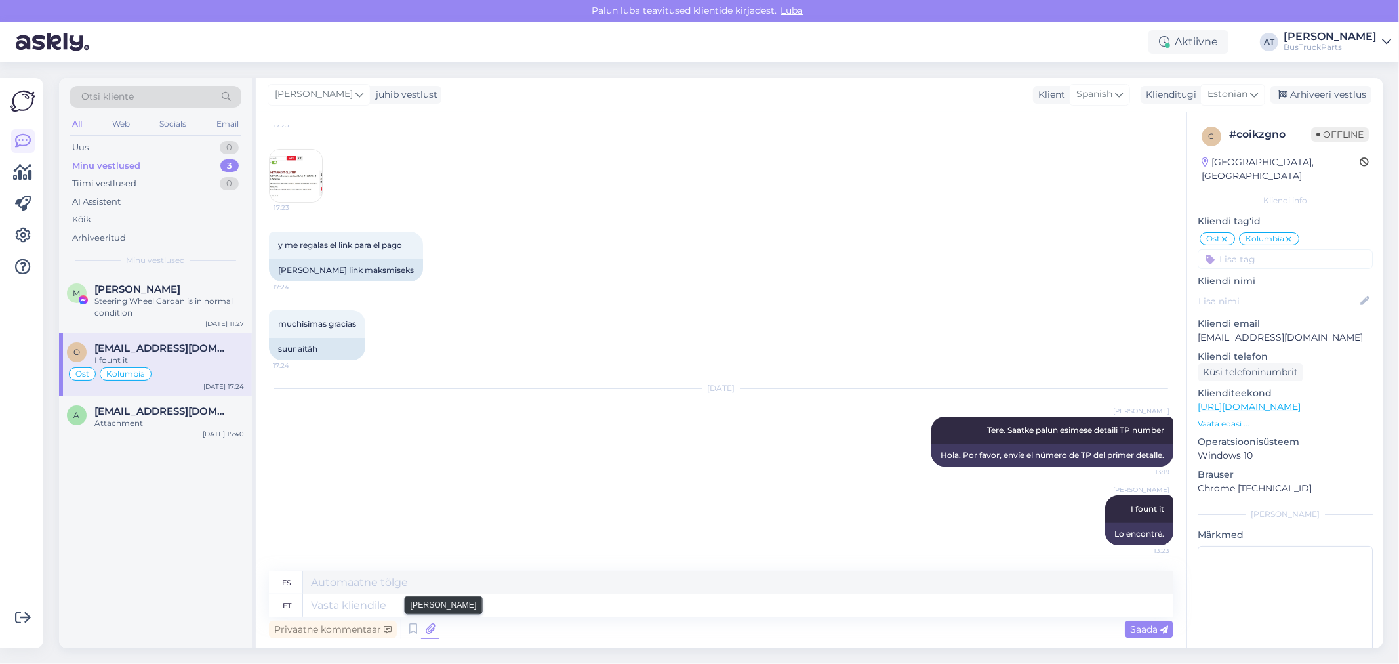
click at [436, 628] on icon at bounding box center [430, 629] width 18 height 20
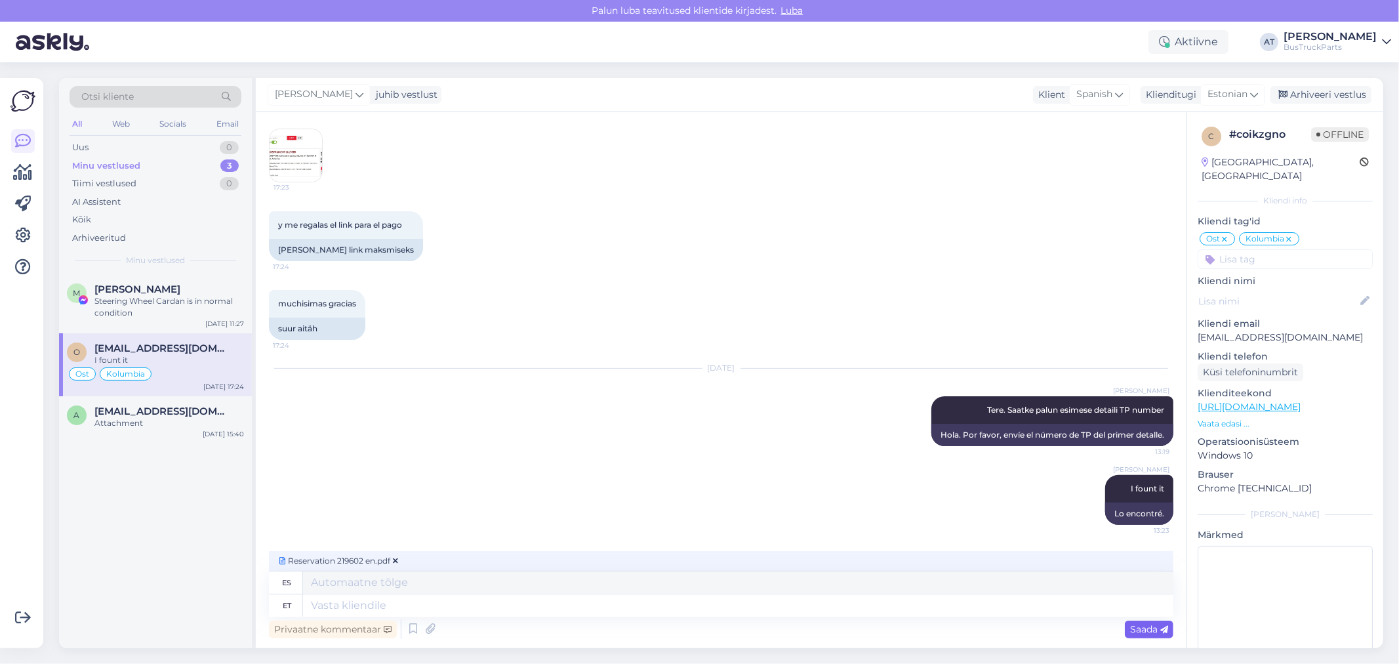
click at [1146, 627] on span "Saada" at bounding box center [1149, 629] width 38 height 12
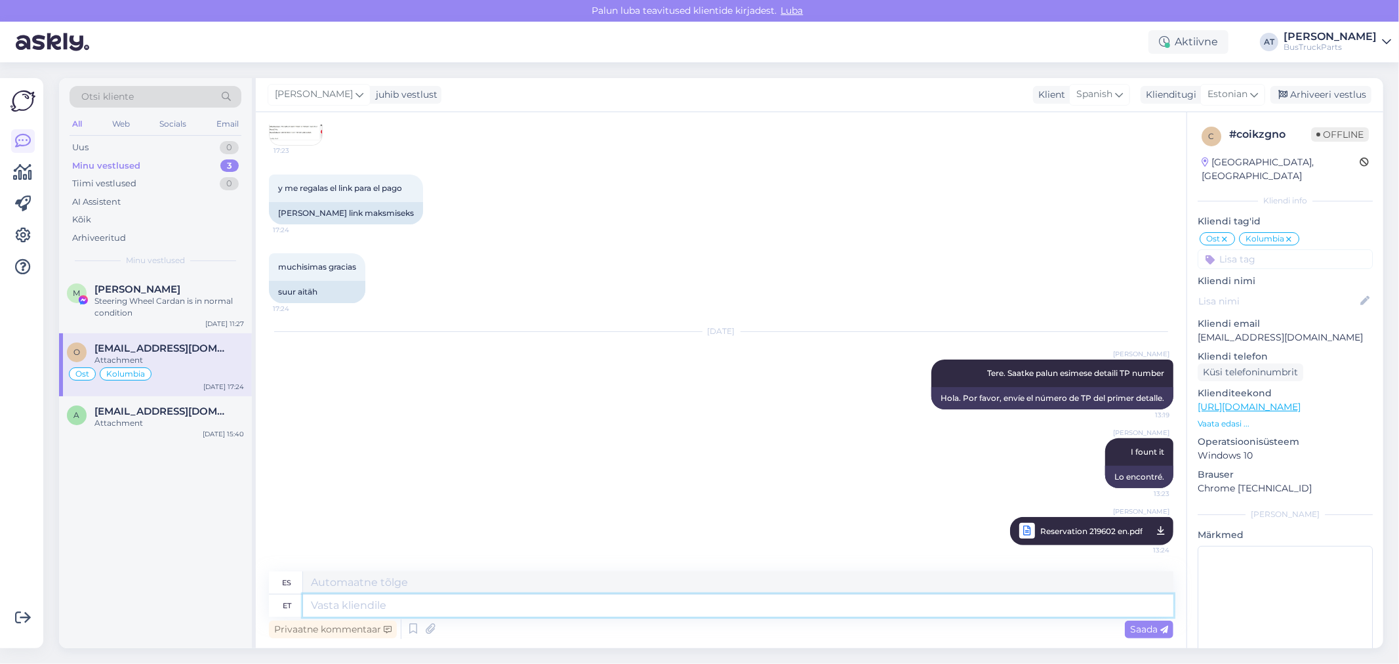
click at [538, 602] on textarea at bounding box center [738, 605] width 870 height 22
type textarea "Payment"
type textarea "Pago"
type textarea "Payment link:"
type textarea "Enlace de pago:"
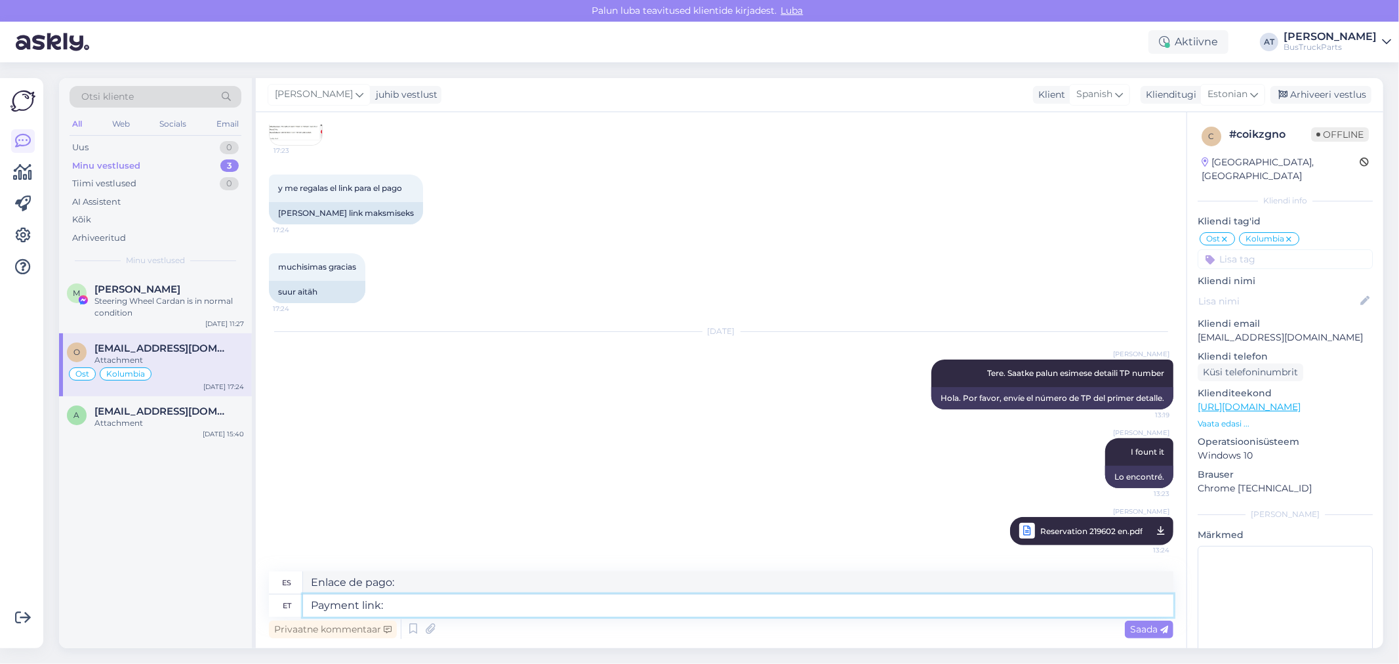
paste textarea "https://buy.stripe.com/8x2bJ1ckX3WRdQobtz7ZA13"
type textarea "Payment link: https://buy.stripe.com/8x2bJ1ckX3WRdQobtz7ZA13"
type textarea "Enlace de pago: https://buy.stripe.com/8x2bJ1ckX3WRdQobtz7ZA13"
type textarea "Payment link: https://buy.stripe.com/8x2bJ1ckX3WRdQobtz7ZA13"
click at [1131, 620] on div "Saada" at bounding box center [1149, 629] width 49 height 18
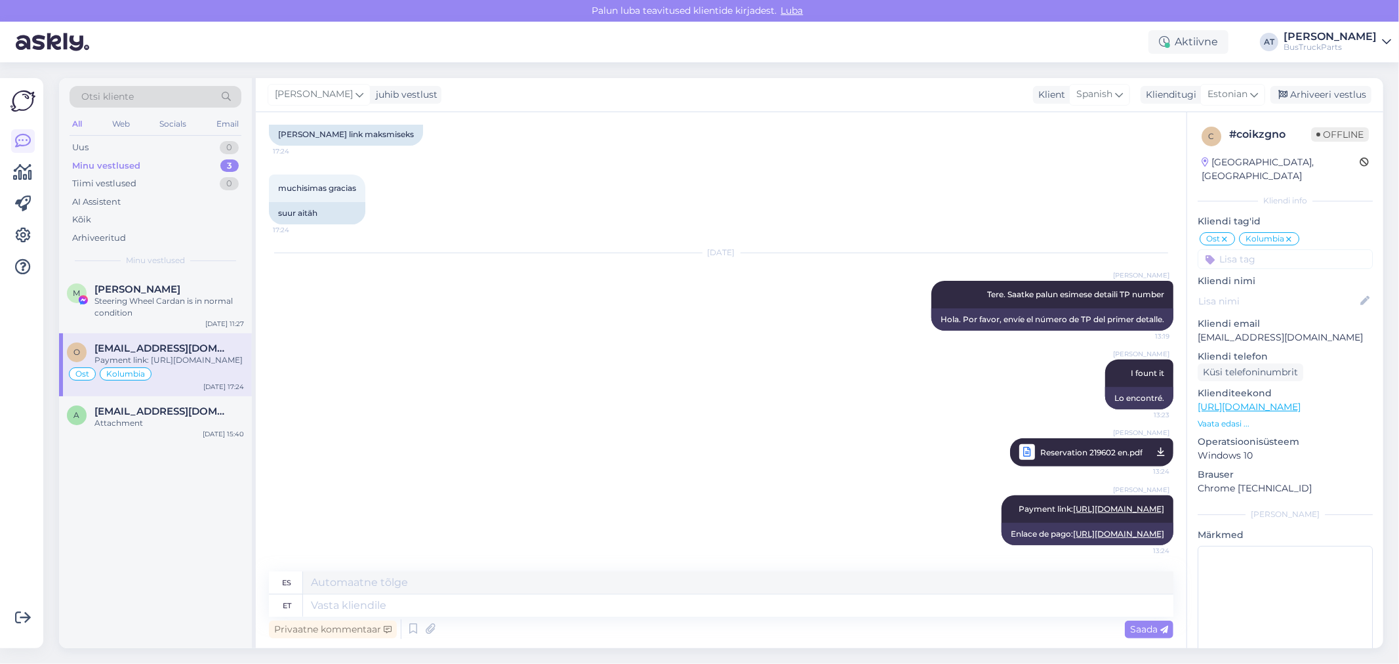
scroll to position [8848, 0]
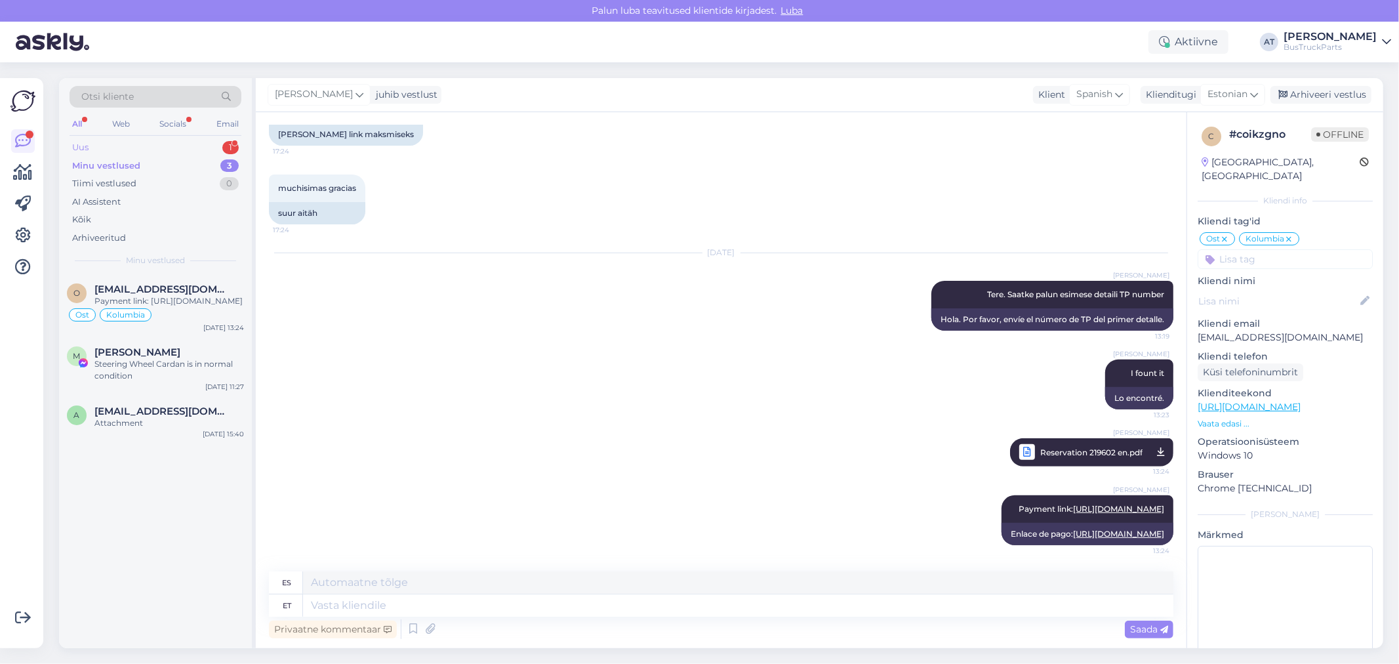
click at [179, 152] on div "Uus 1" at bounding box center [156, 147] width 172 height 18
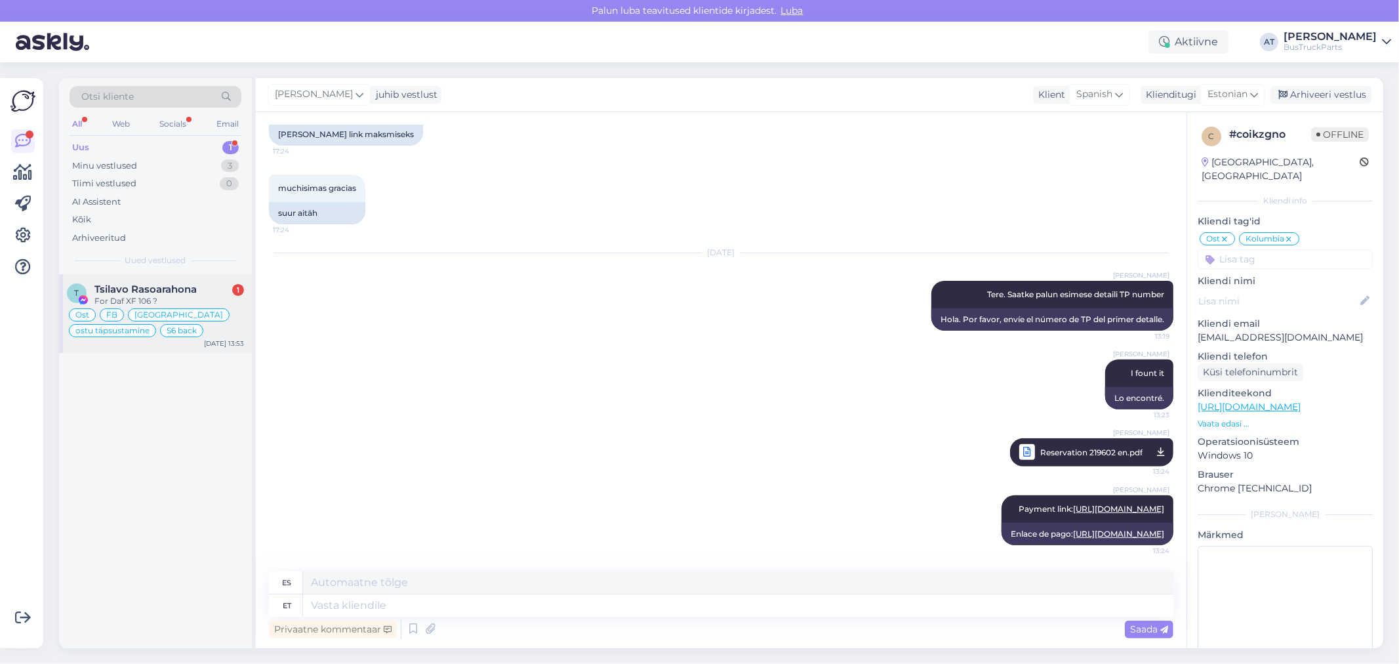
click at [174, 287] on span "Tsilavo Rasoarahona" at bounding box center [145, 289] width 102 height 12
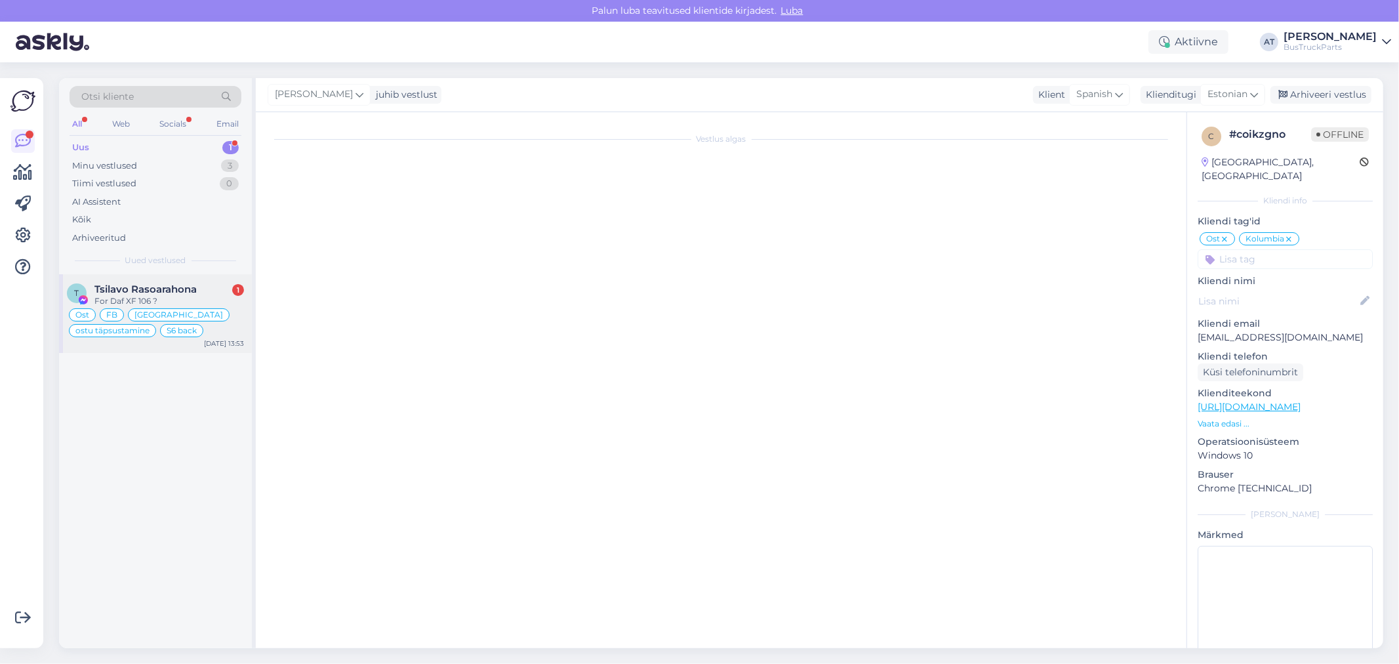
type textarea "Assistenti ei saa panna virtuaalse osa kohta teisiti vastama. Kuna juhtumeid on…"
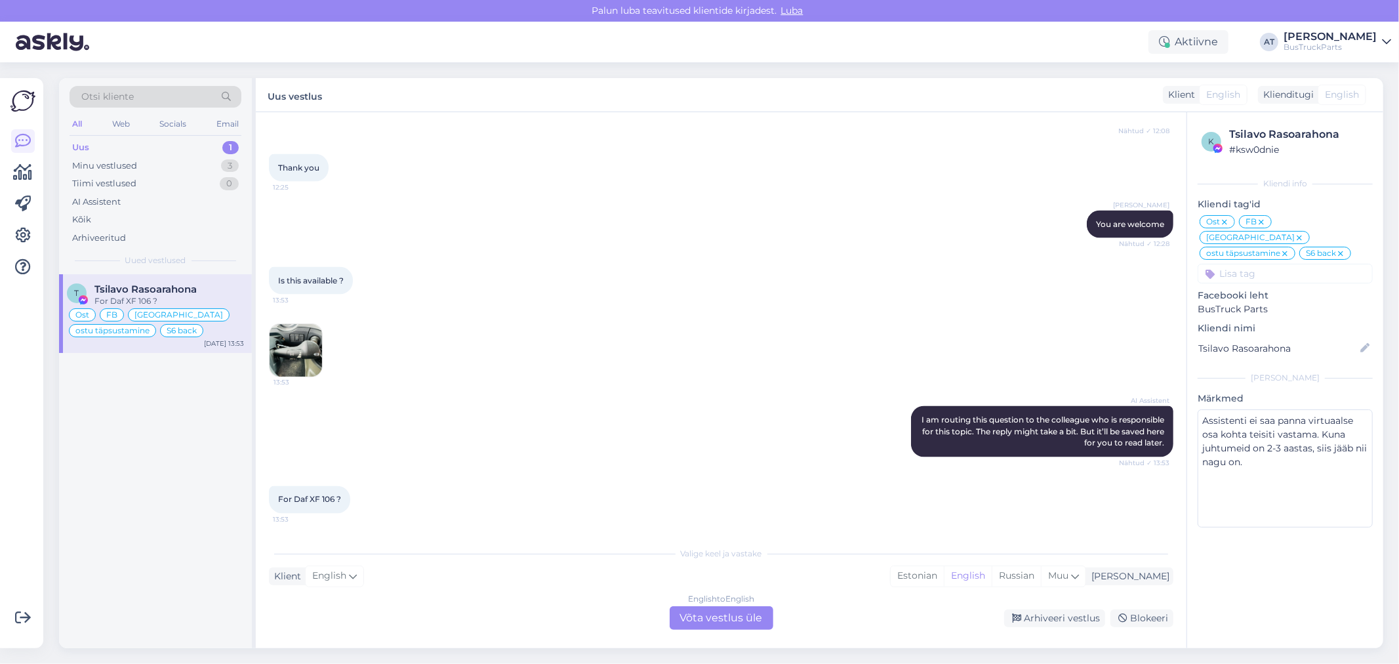
click at [278, 351] on img at bounding box center [296, 350] width 52 height 52
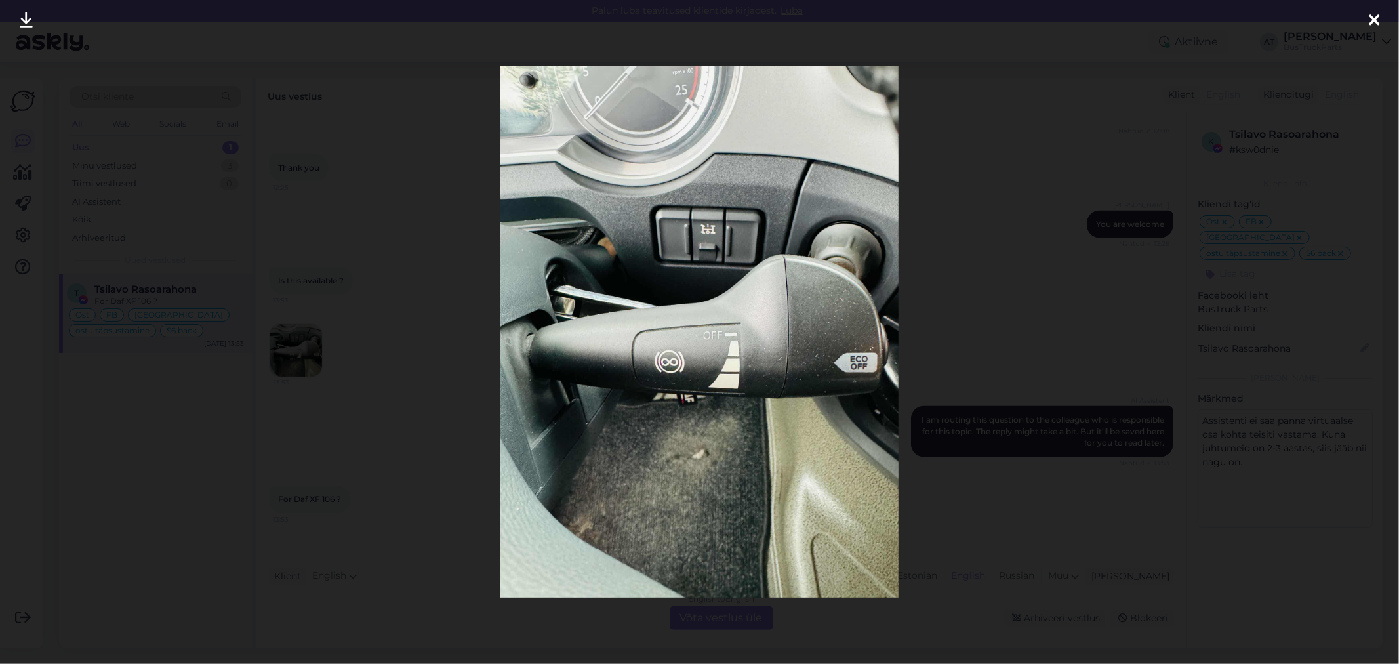
click at [982, 335] on div at bounding box center [699, 332] width 1399 height 664
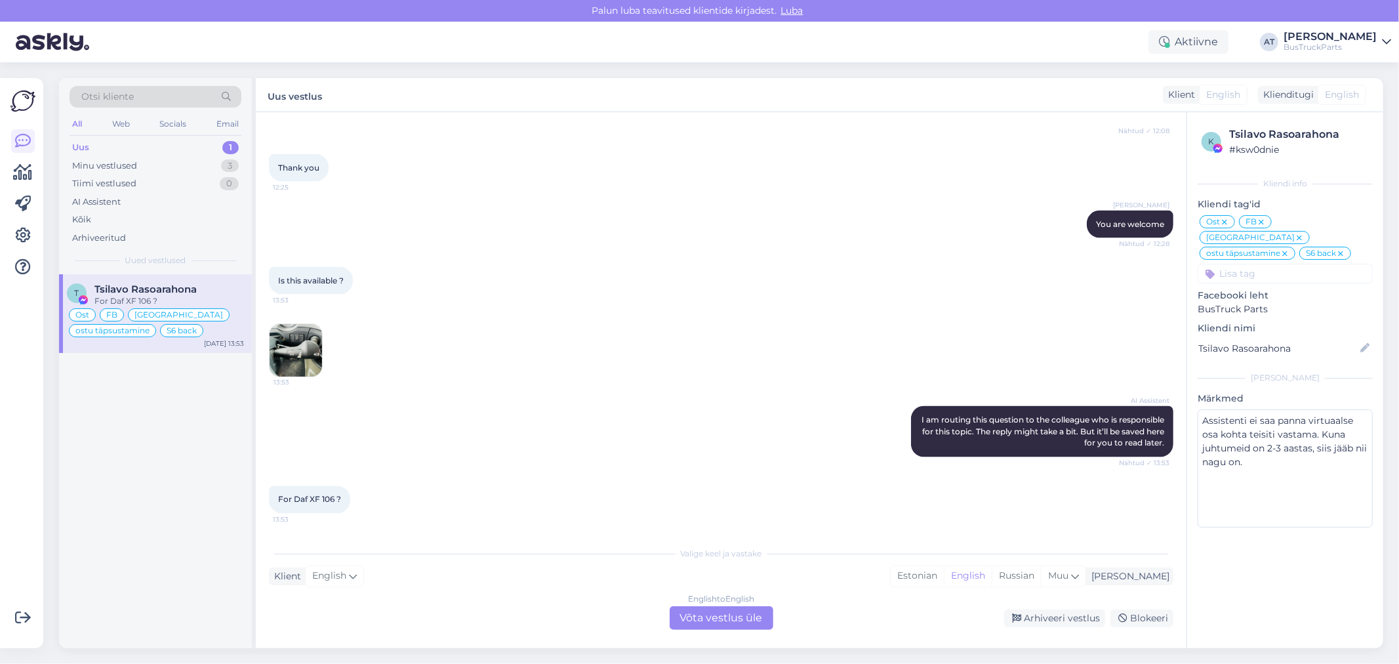
click at [324, 508] on div "For Daf XF 106 ? 13:53" at bounding box center [309, 500] width 81 height 28
click at [300, 353] on img at bounding box center [296, 350] width 52 height 52
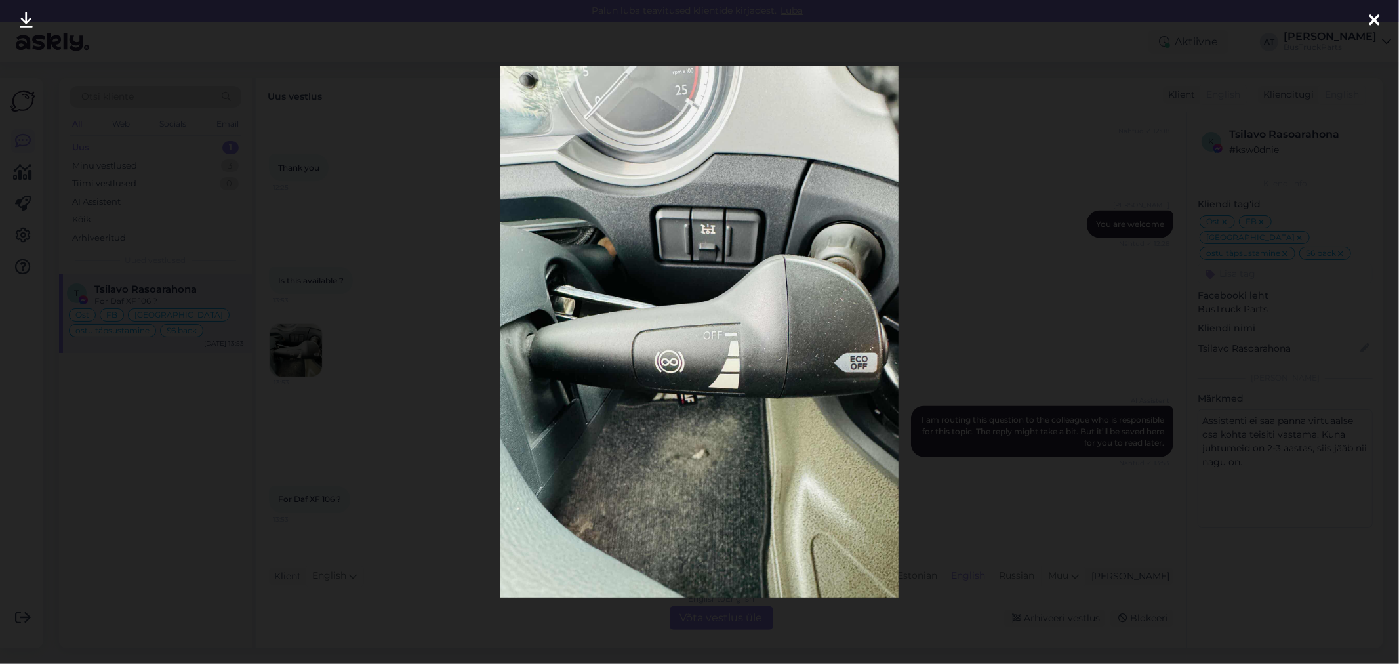
click at [346, 357] on div at bounding box center [699, 332] width 1399 height 664
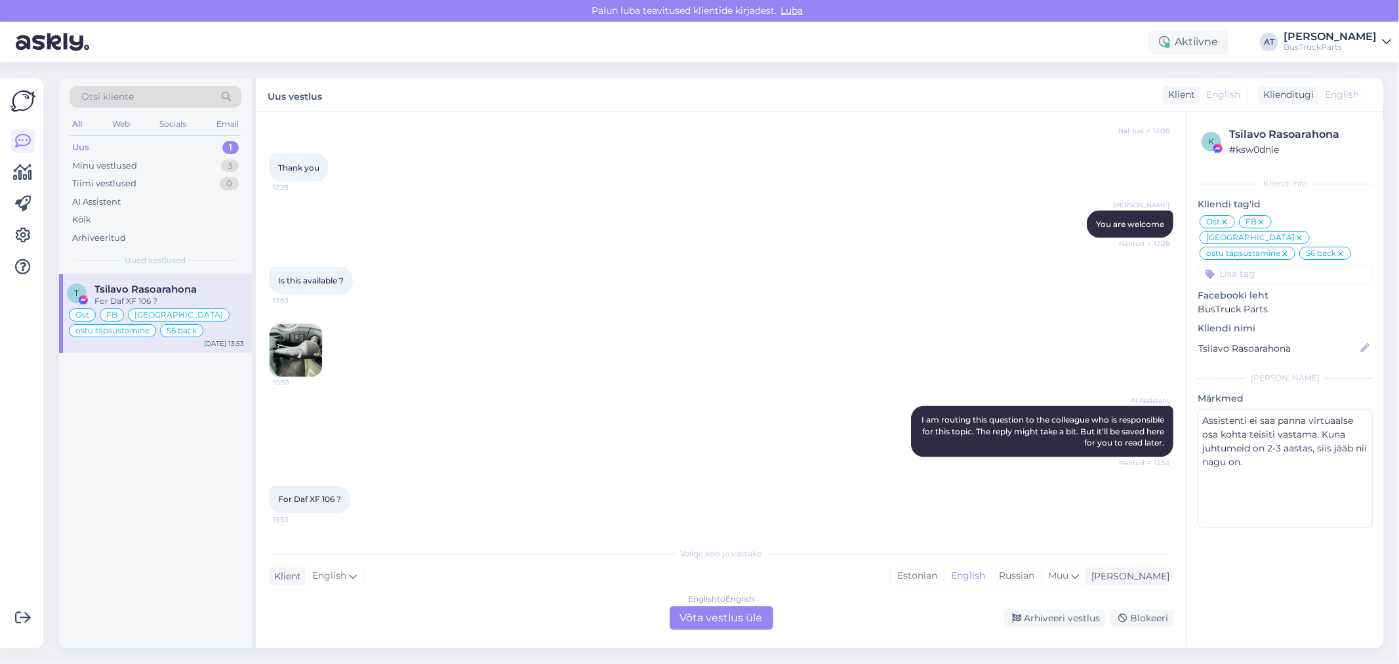
click at [718, 622] on div "English to English Võta vestlus üle" at bounding box center [722, 618] width 104 height 24
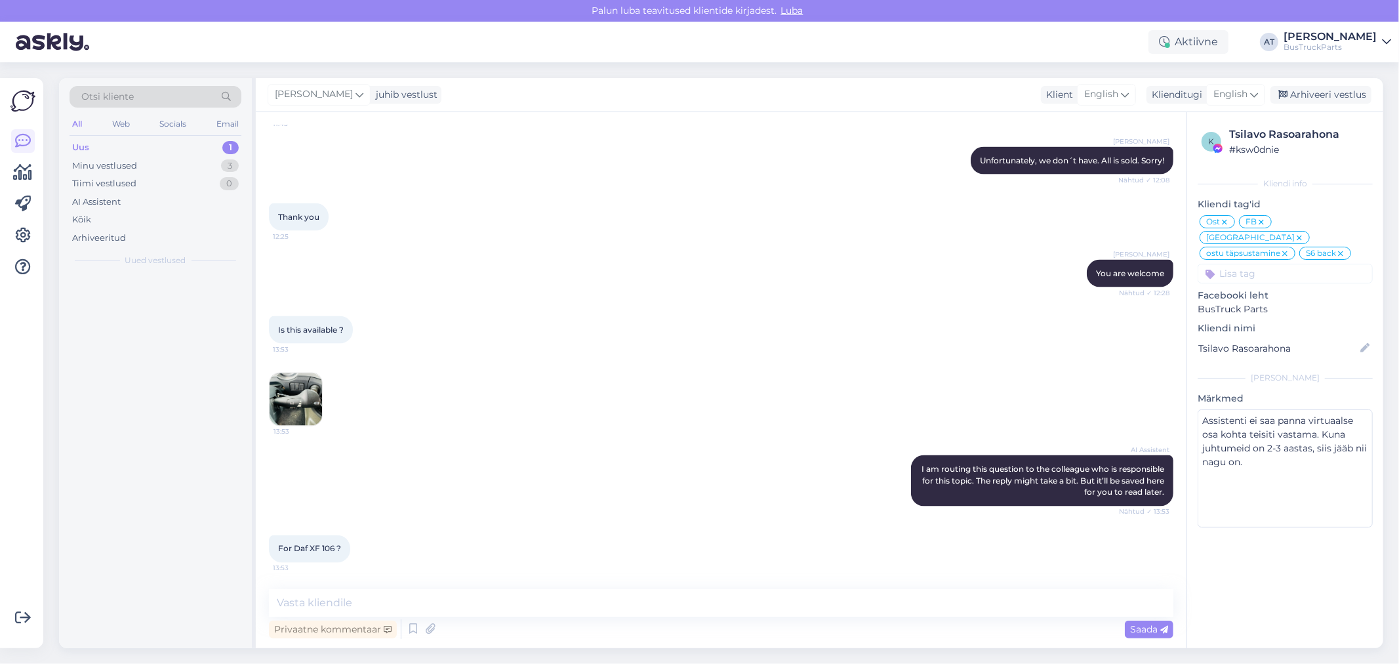
scroll to position [6003, 0]
click at [683, 610] on textarea at bounding box center [721, 603] width 904 height 28
click at [476, 595] on textarea at bounding box center [721, 603] width 904 height 28
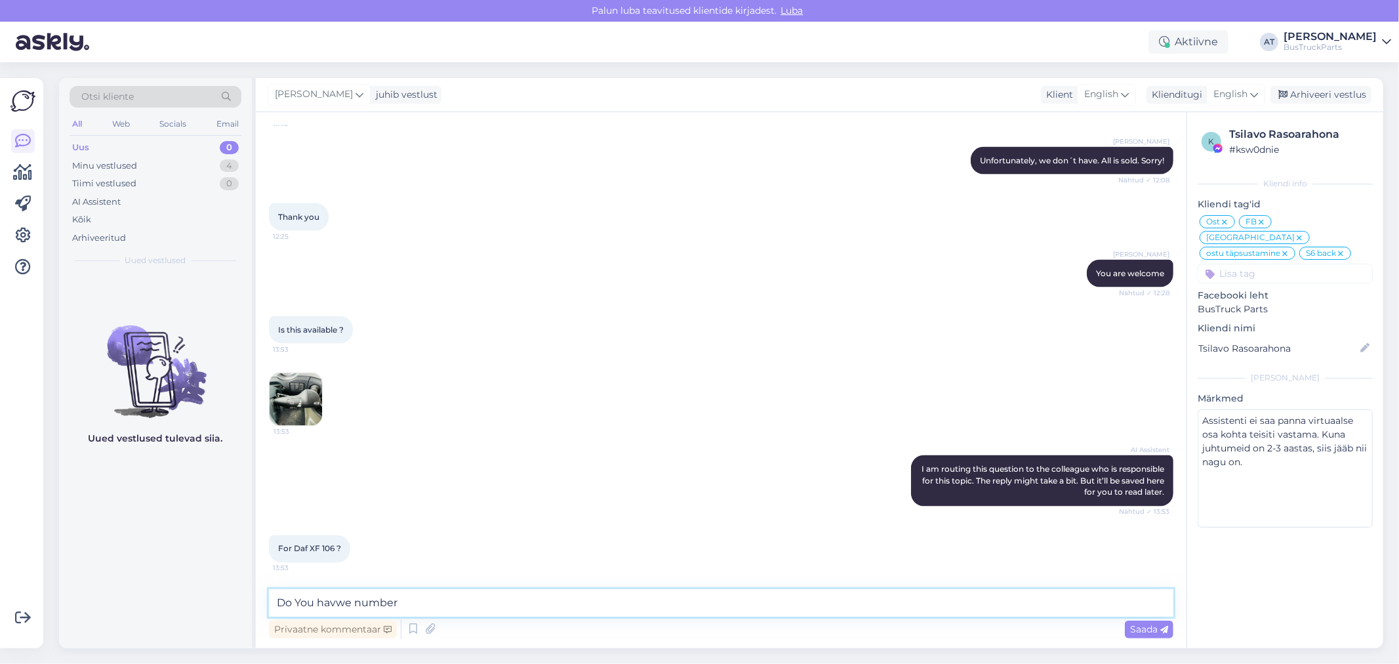
type textarea "Do You havwe number?"
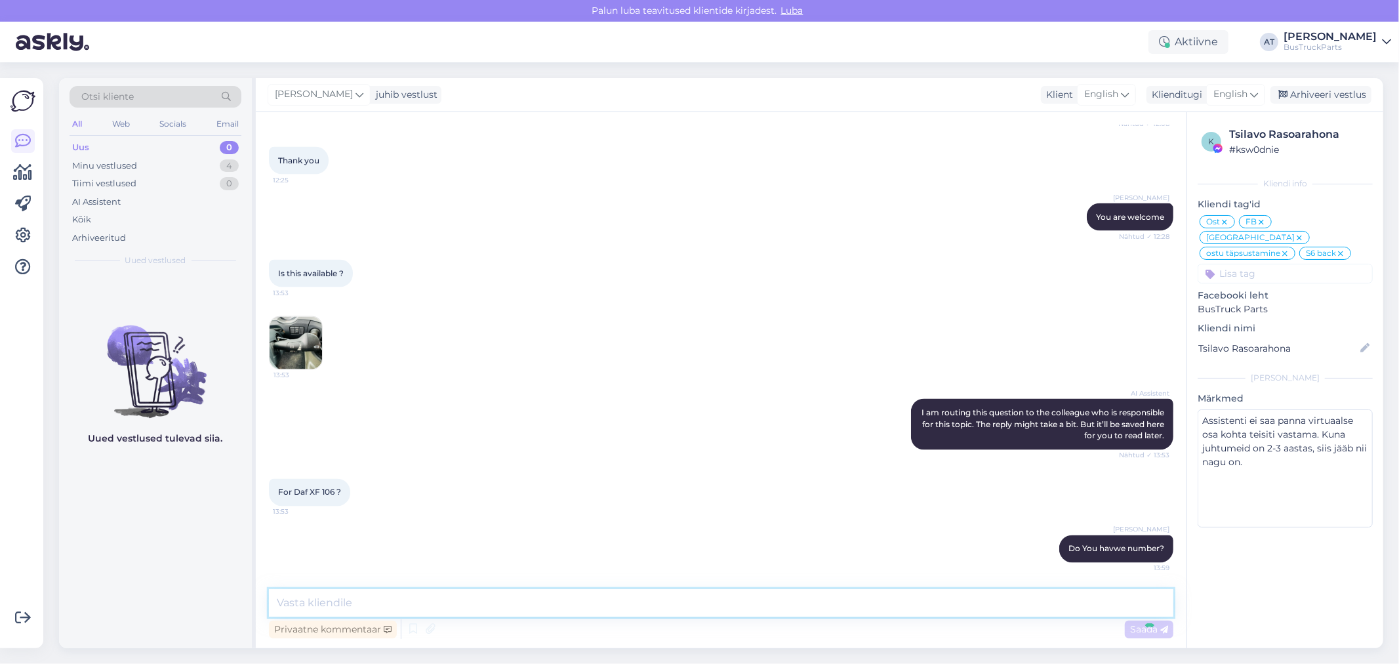
scroll to position [6059, 0]
click at [311, 323] on img at bounding box center [296, 343] width 52 height 52
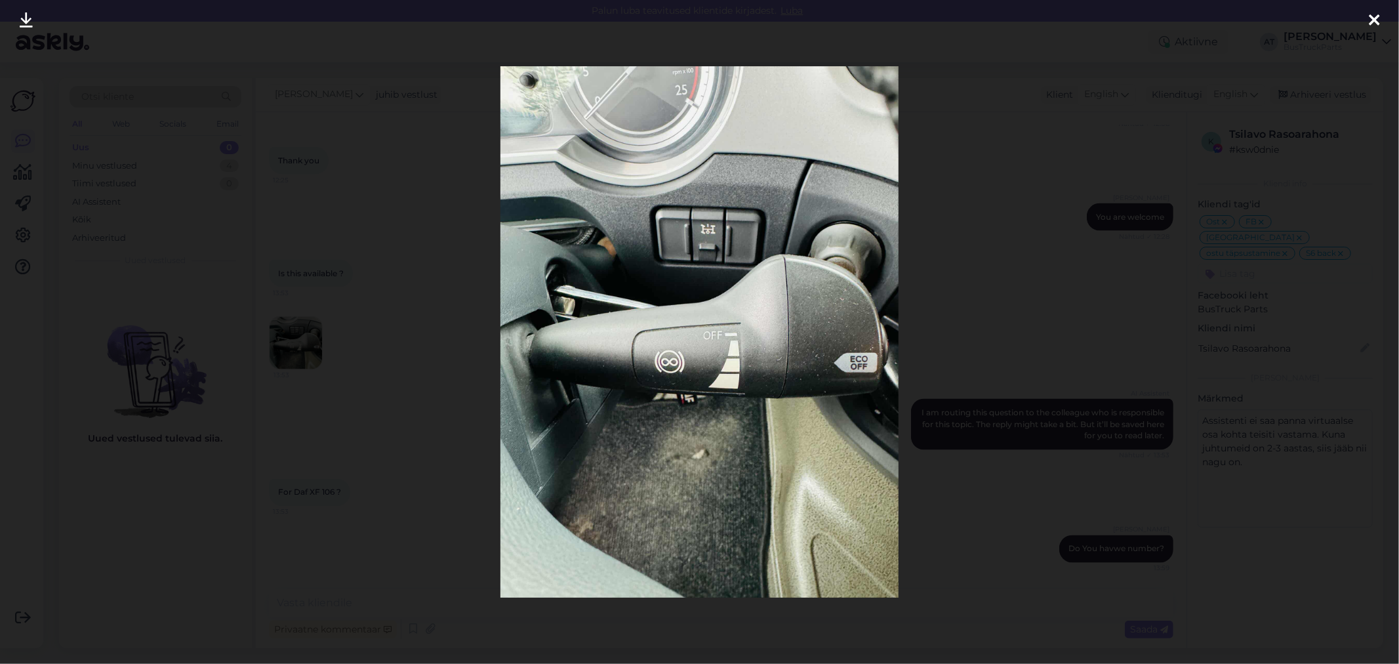
click at [1195, 153] on div at bounding box center [699, 332] width 1399 height 664
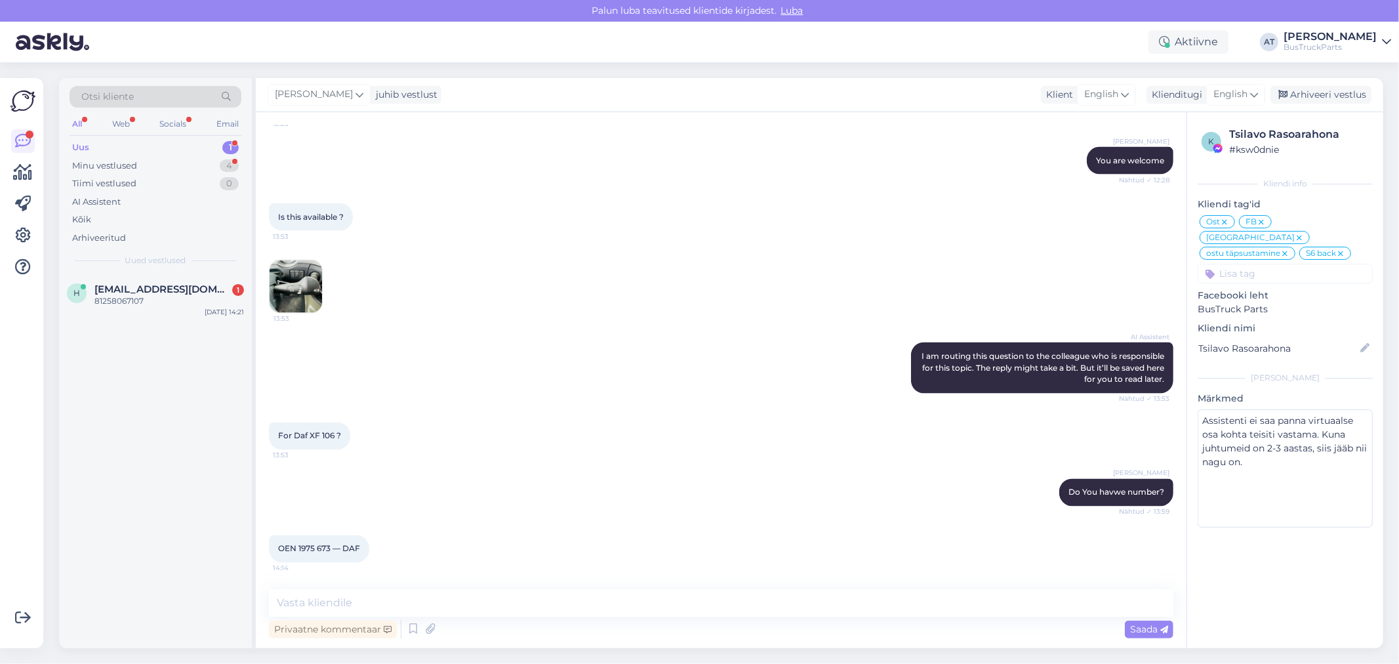
scroll to position [6116, 0]
click at [126, 304] on div "81258067107" at bounding box center [169, 301] width 150 height 12
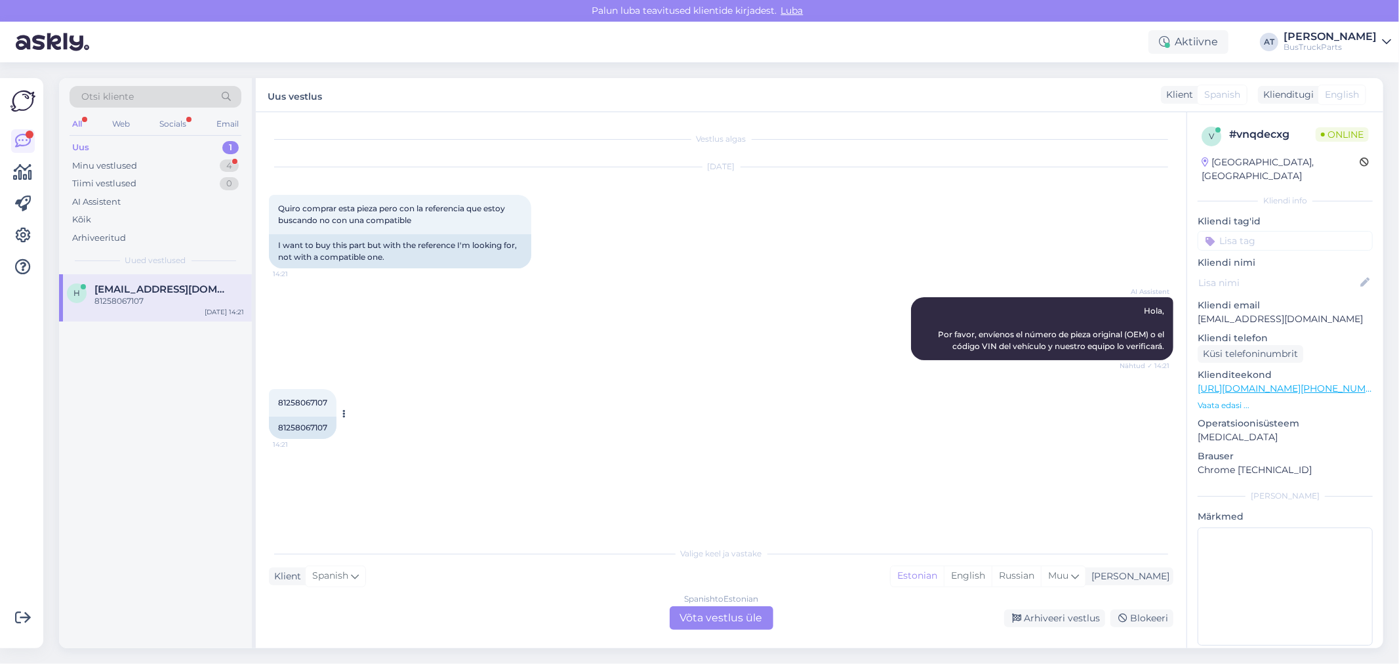
click at [304, 420] on div "81258067107" at bounding box center [303, 427] width 68 height 22
copy div "81258067107"
click at [700, 428] on div "81258067107 14:21 81258067107" at bounding box center [721, 414] width 904 height 79
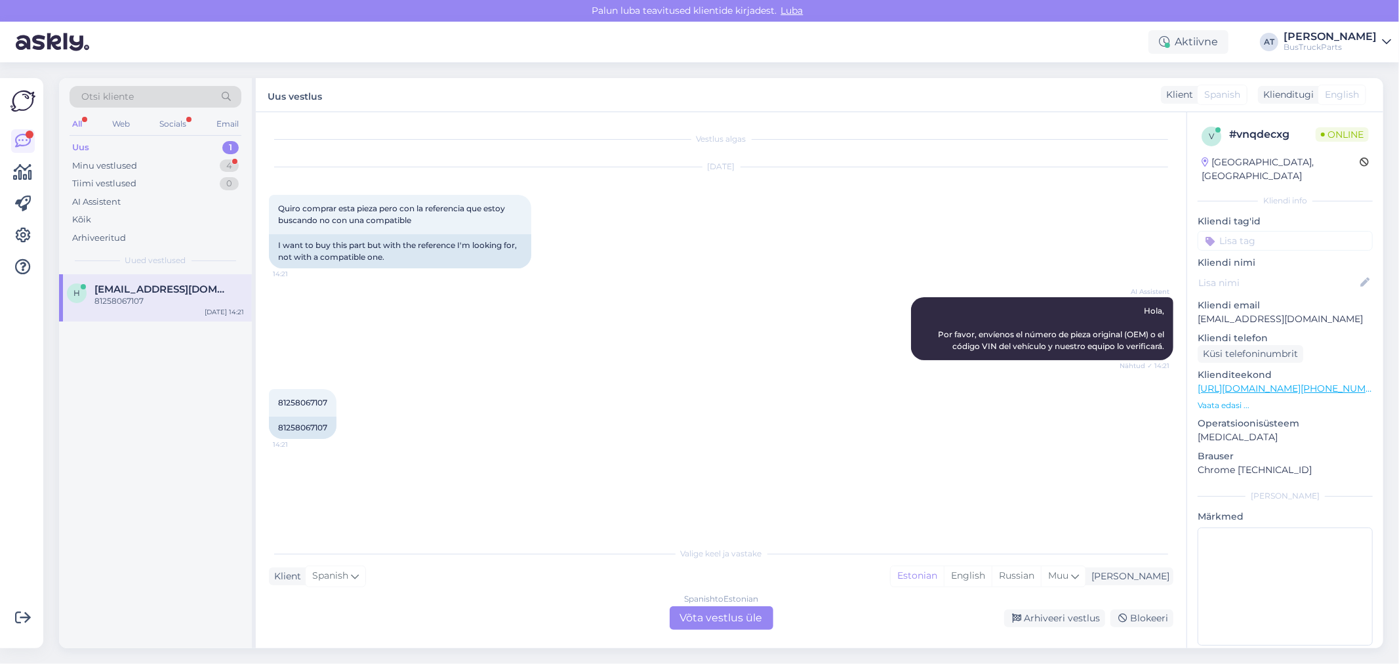
click at [720, 623] on div "Spanish to Estonian Võta vestlus üle" at bounding box center [722, 618] width 104 height 24
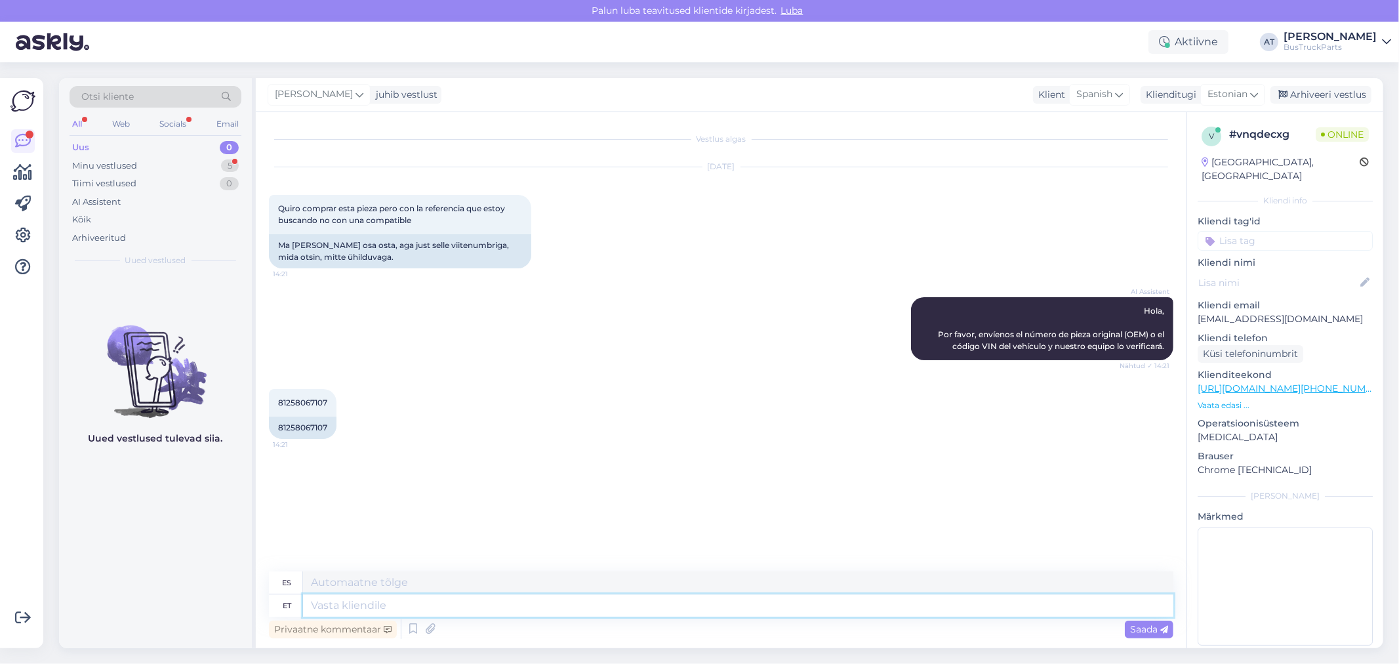
click at [714, 613] on textarea at bounding box center [738, 605] width 870 height 22
click at [782, 609] on textarea at bounding box center [738, 605] width 870 height 22
type textarea "This o"
type textarea "Este"
type textarea "This one ha"
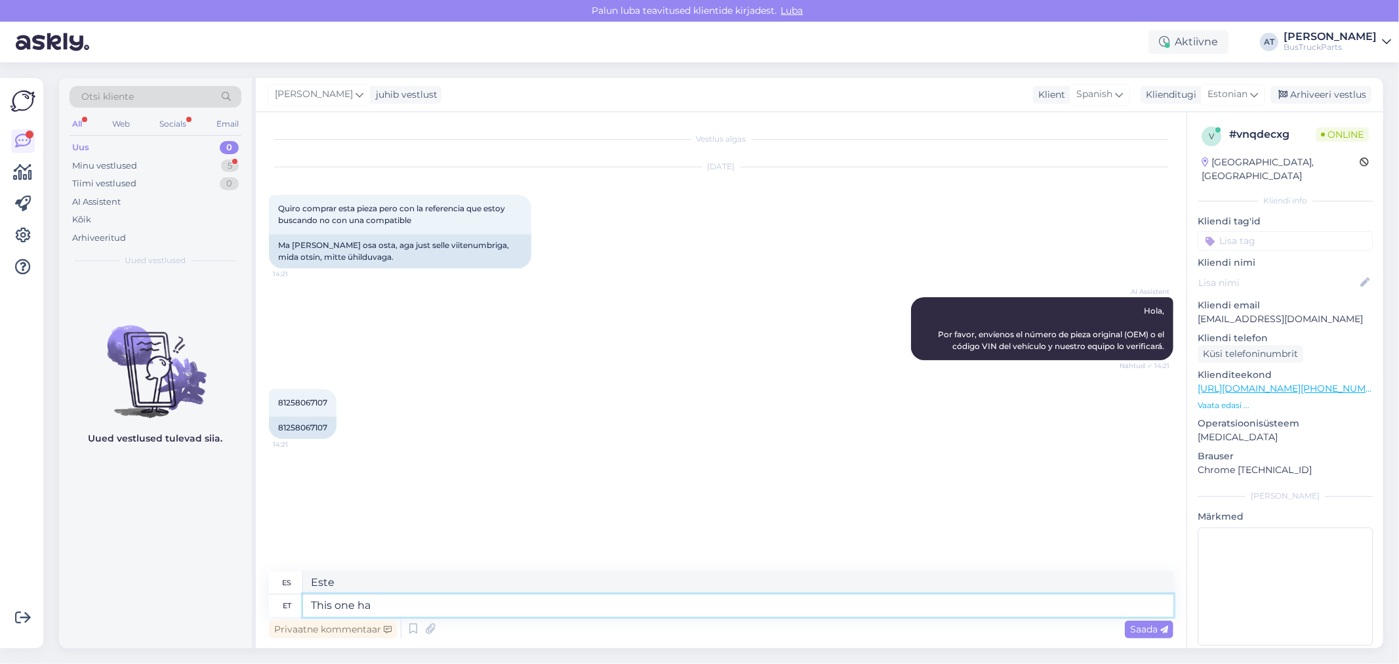
type textarea "Éste"
type textarea "This one have s"
type textarea "Este tiene"
type textarea "This one have such nu"
type textarea "Este tiene tal"
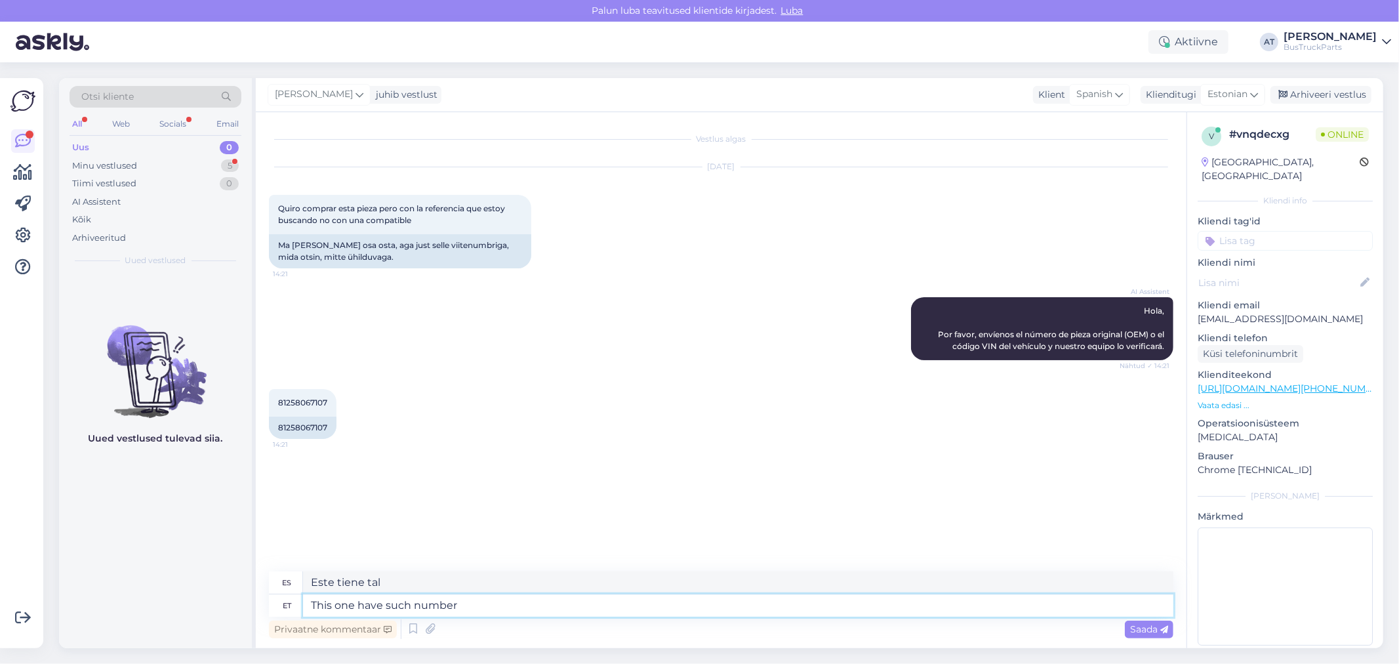
paste textarea "https://www.bustruckparts.com/?lang=en&call=textSearch&options=%2Fsearch%3ATP20…"
type textarea "This one have such number https://www.bustruckparts.com/?lang=en&call=textSearc…"
type textarea "Este tiene este número https://www.bustruckparts.com/?lang=en&call=textSearch&o…"
type textarea "This one have such number https://www.bustruckparts.com/?lang=en&call=textSearc…"
click at [1143, 632] on span "Saada" at bounding box center [1149, 629] width 38 height 12
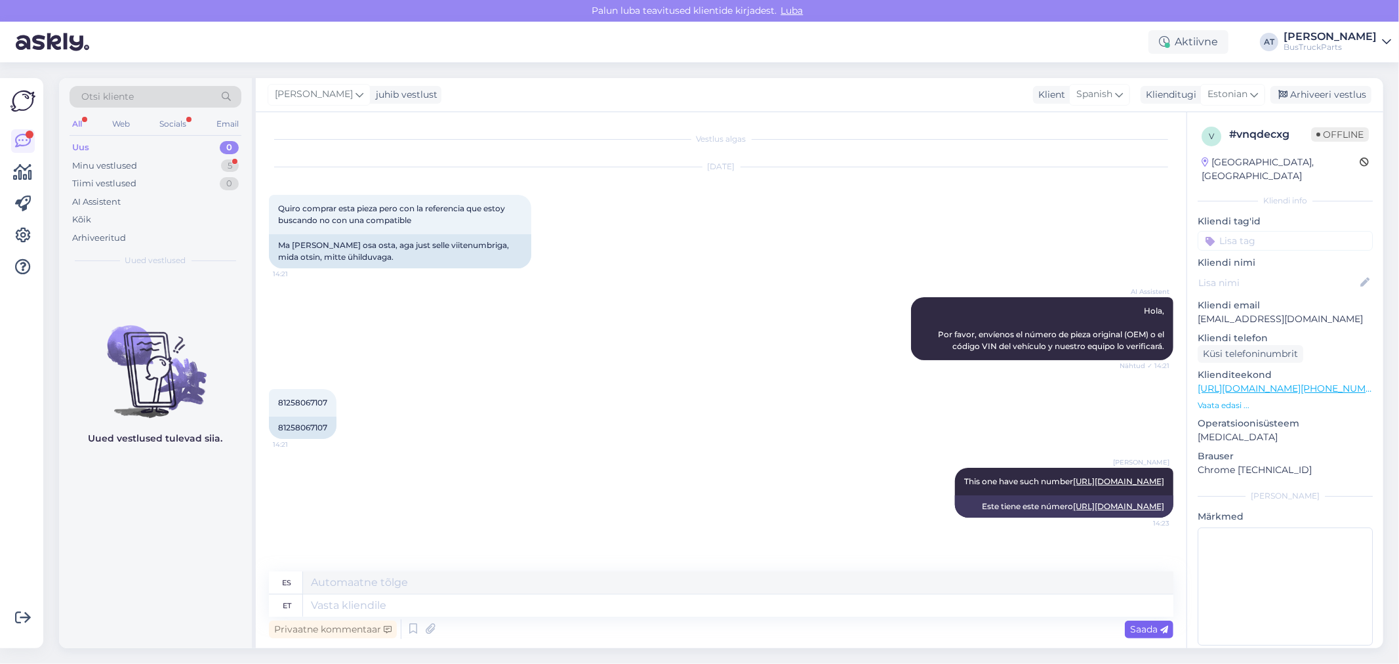
scroll to position [7, 0]
click at [892, 604] on textarea at bounding box center [738, 605] width 870 height 22
type textarea "Please, s"
type textarea "Por favor,"
type textarea "Please, send"
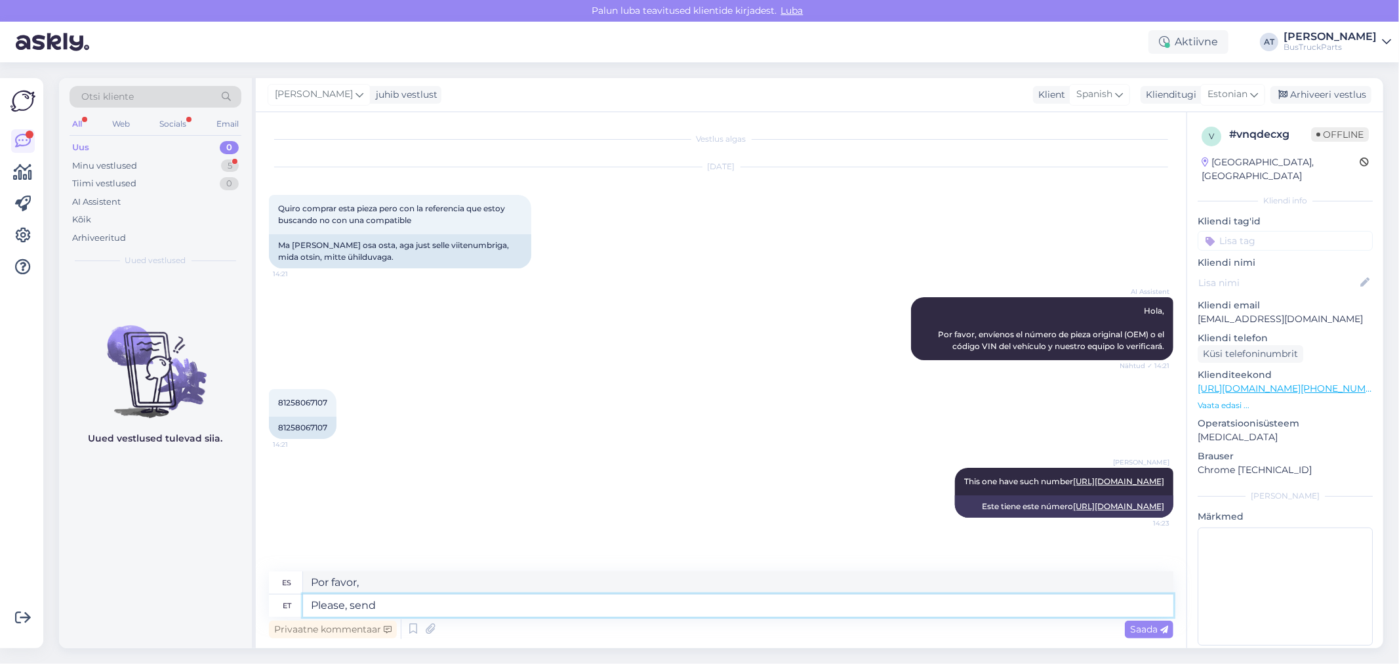
type textarea "Por favor envíe"
type textarea "Please, send us"
type textarea "Por favor, envíenoslo"
type textarea "Please, send us Your c"
type textarea "Por favor, envíenos su"
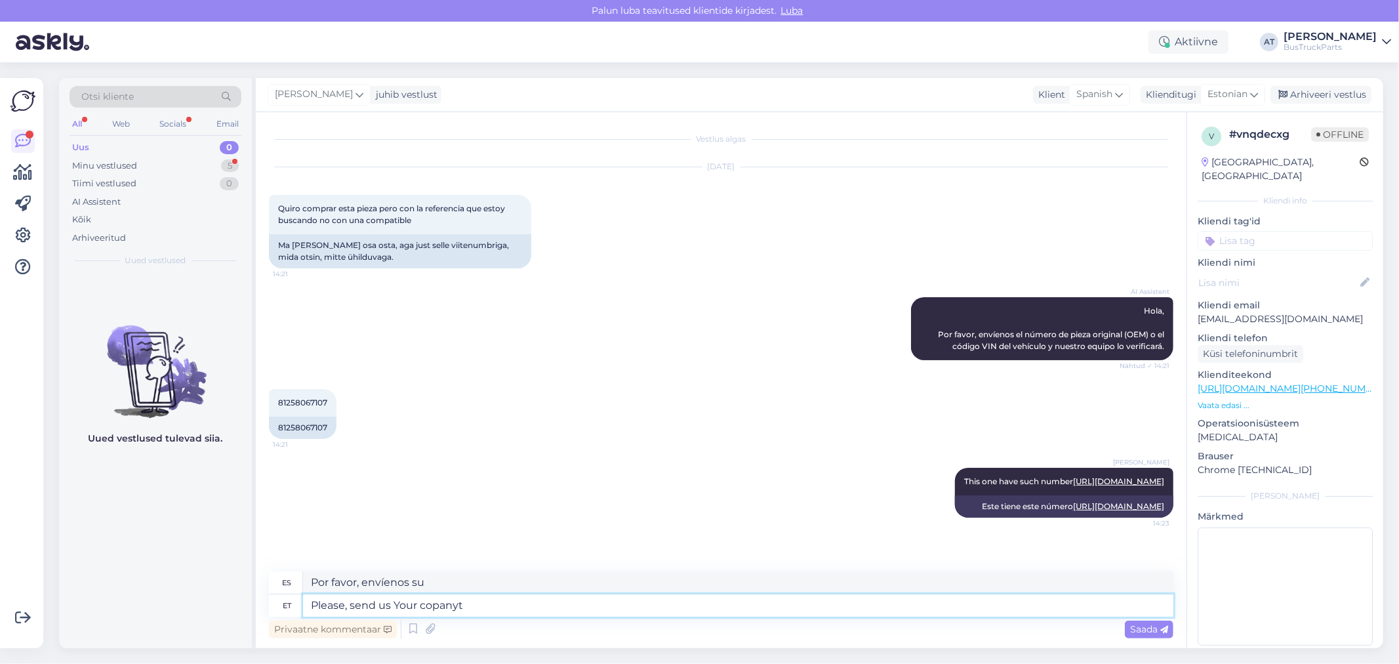
type textarea "Please, send us Your copanyt"
type textarea "Por favor, envíenos su empresa."
type textarea "Please, send us Your company daat"
type textarea "Por favor, envíenos la fecha de su empresa."
type textarea "Please, send us Your company data"
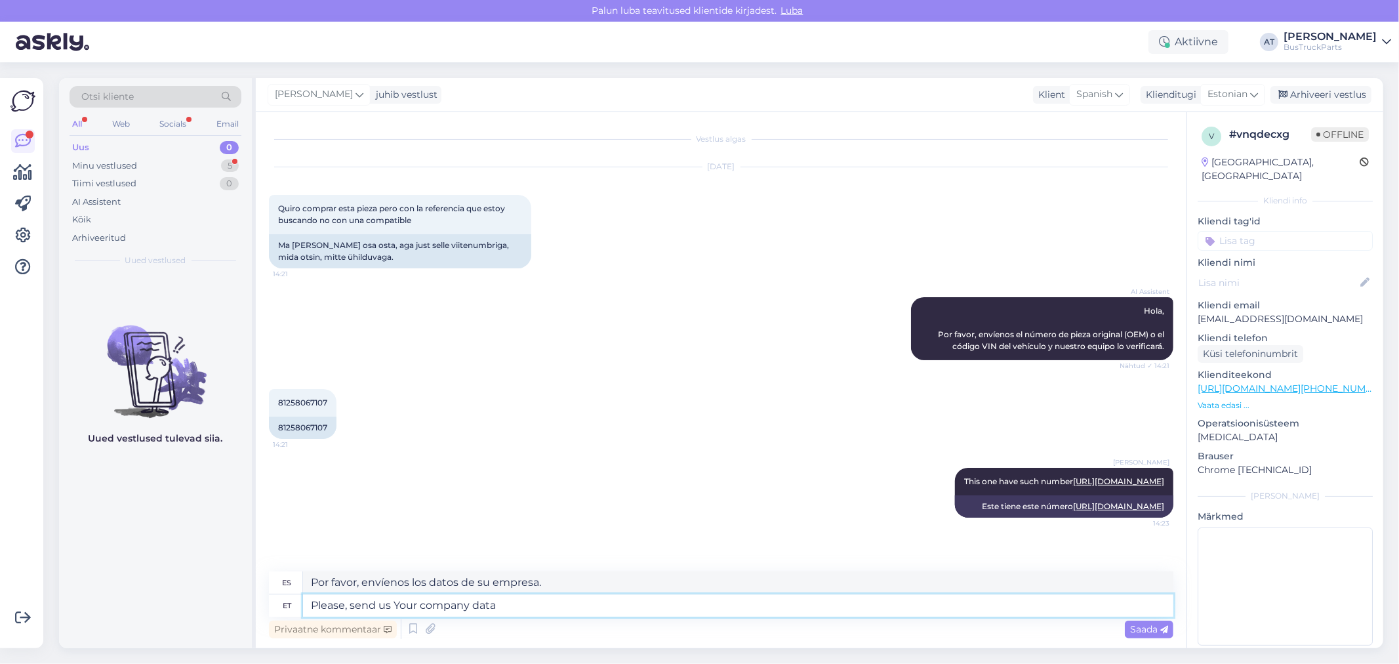
type textarea "Por favor, envíenos los datos de su empresa"
type textarea "Please, send us Your company data"
click at [1148, 634] on div "Saada" at bounding box center [1149, 629] width 49 height 18
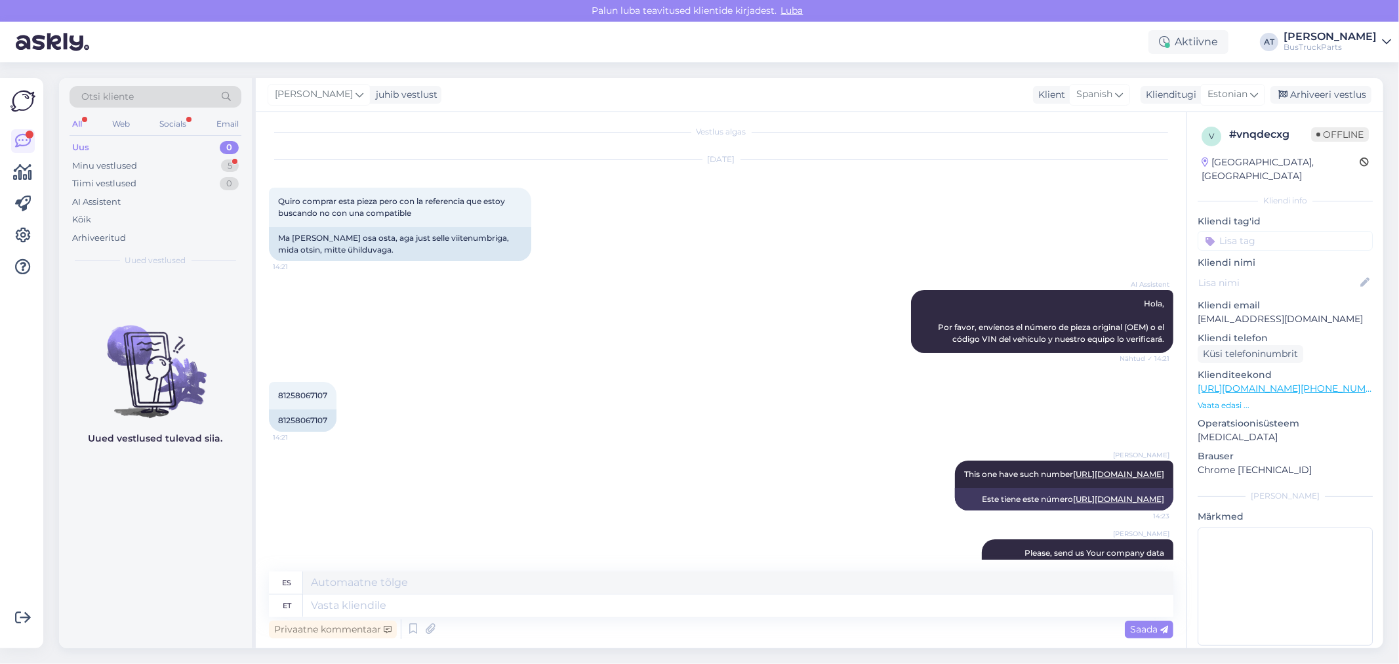
scroll to position [86, 0]
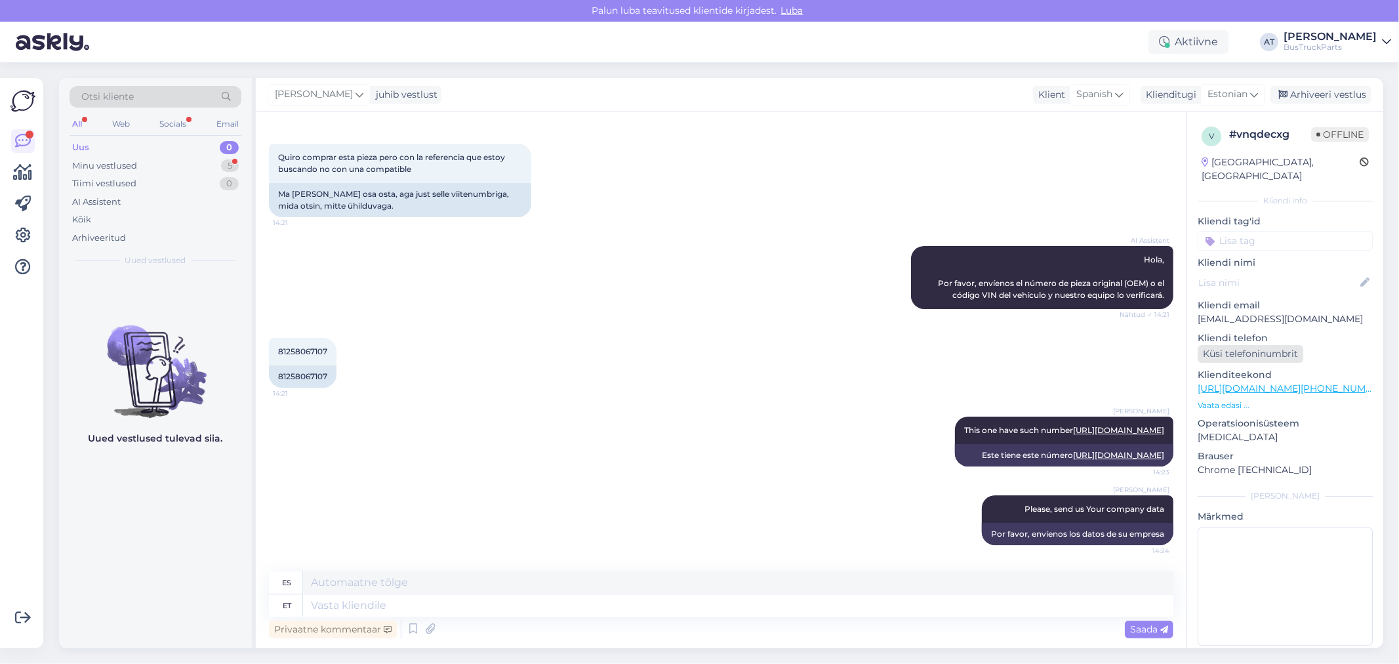
click at [1248, 345] on div "Küsi telefoninumbrit" at bounding box center [1251, 354] width 106 height 18
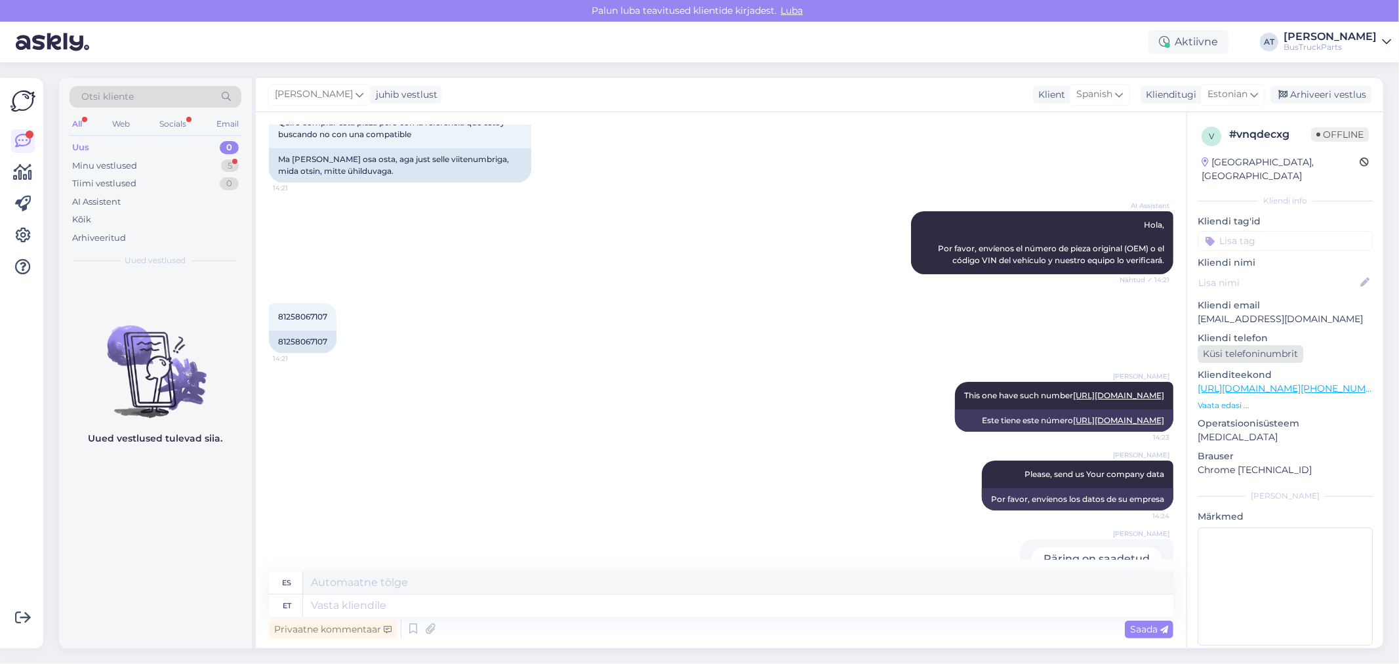
scroll to position [154, 0]
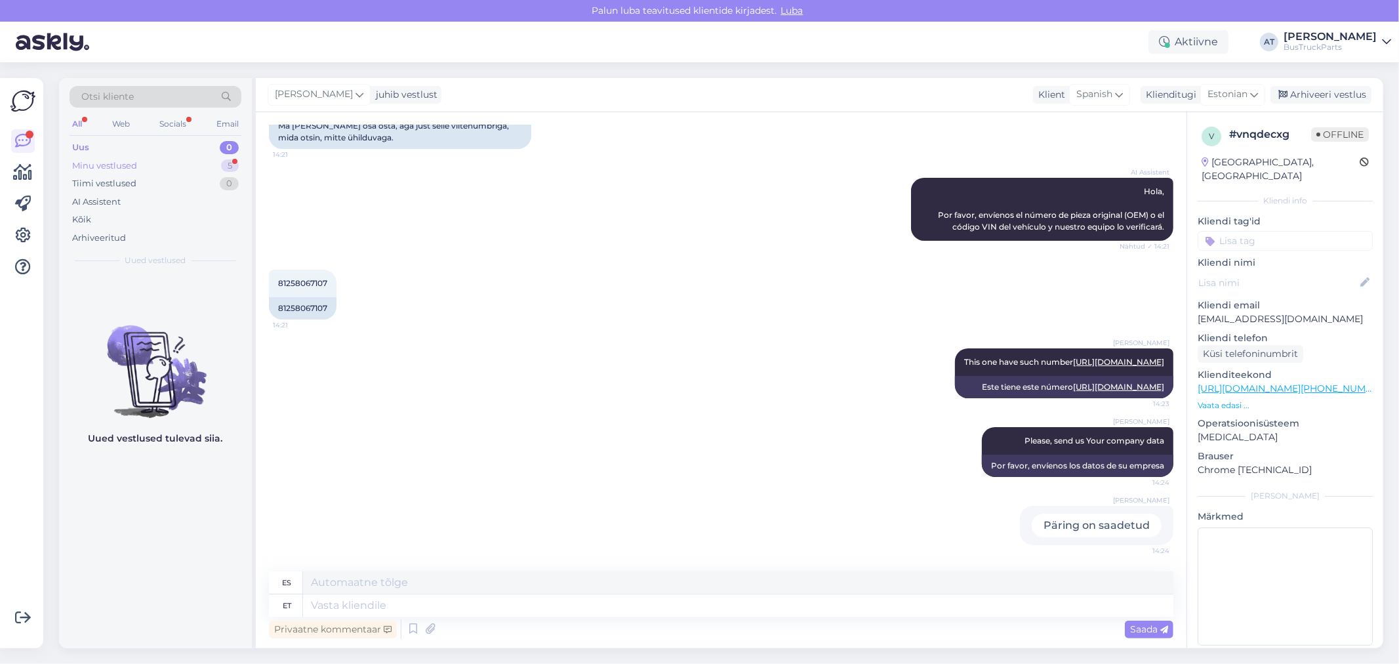
click at [140, 165] on div "Minu vestlused 5" at bounding box center [156, 166] width 172 height 18
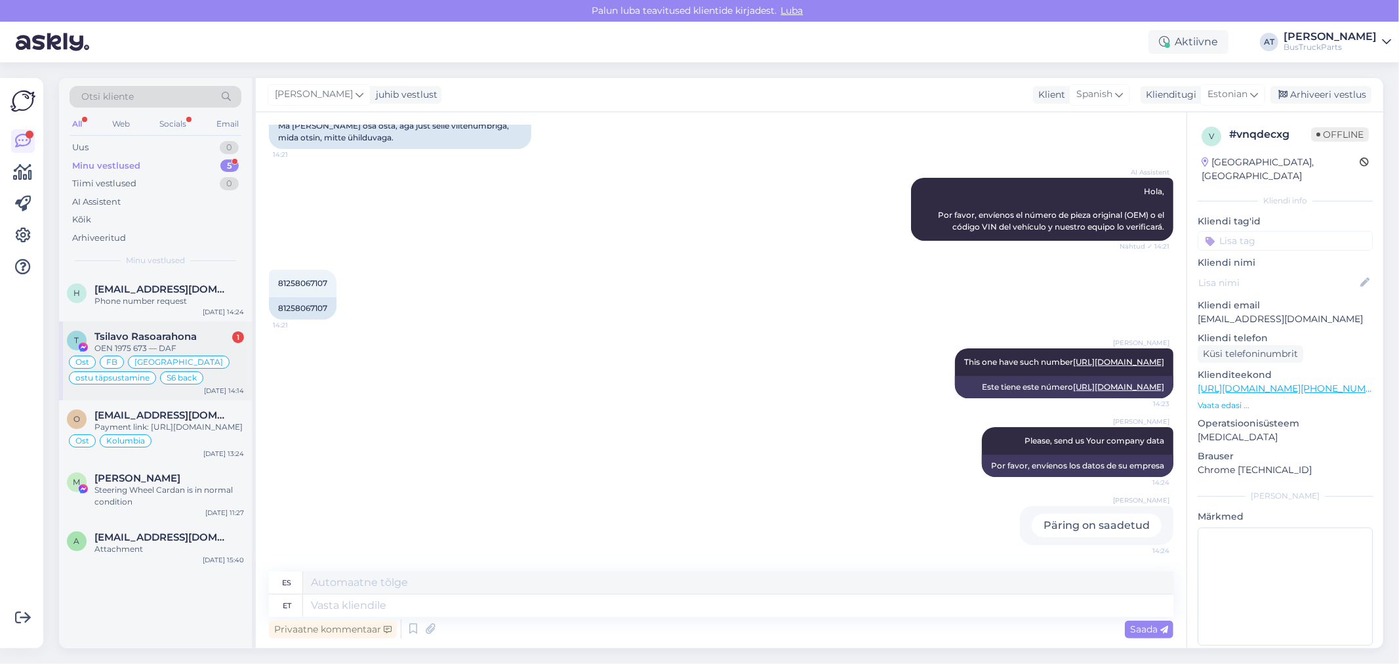
click at [180, 336] on span "Tsilavo Rasoarahona" at bounding box center [145, 337] width 102 height 12
type textarea "Assistenti ei saa panna virtuaalse osa kohta teisiti vastama. Kuna juhtumeid on…"
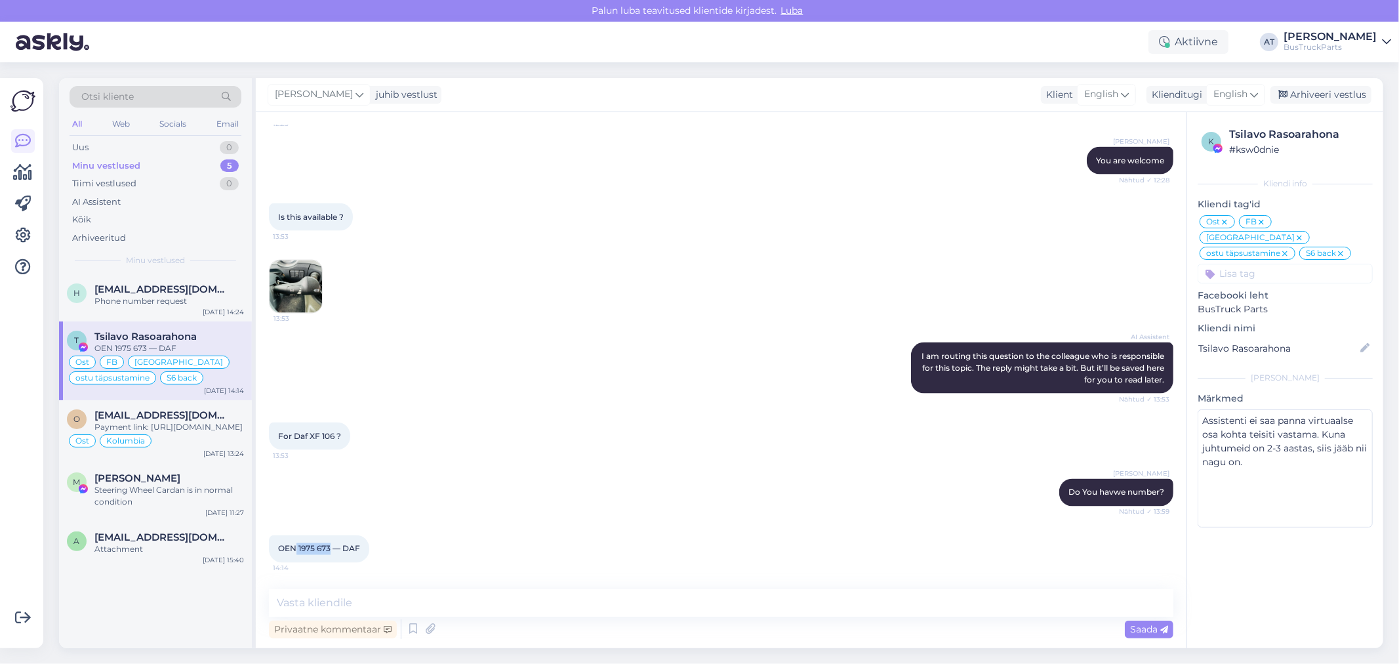
drag, startPoint x: 332, startPoint y: 553, endPoint x: 297, endPoint y: 546, distance: 35.4
click at [297, 546] on div "OEN 1975 673 — DAF 14:14" at bounding box center [319, 549] width 100 height 28
copy span "1975 673"
click at [646, 601] on textarea at bounding box center [721, 603] width 904 height 28
type textarea "Nothing, sorry :("
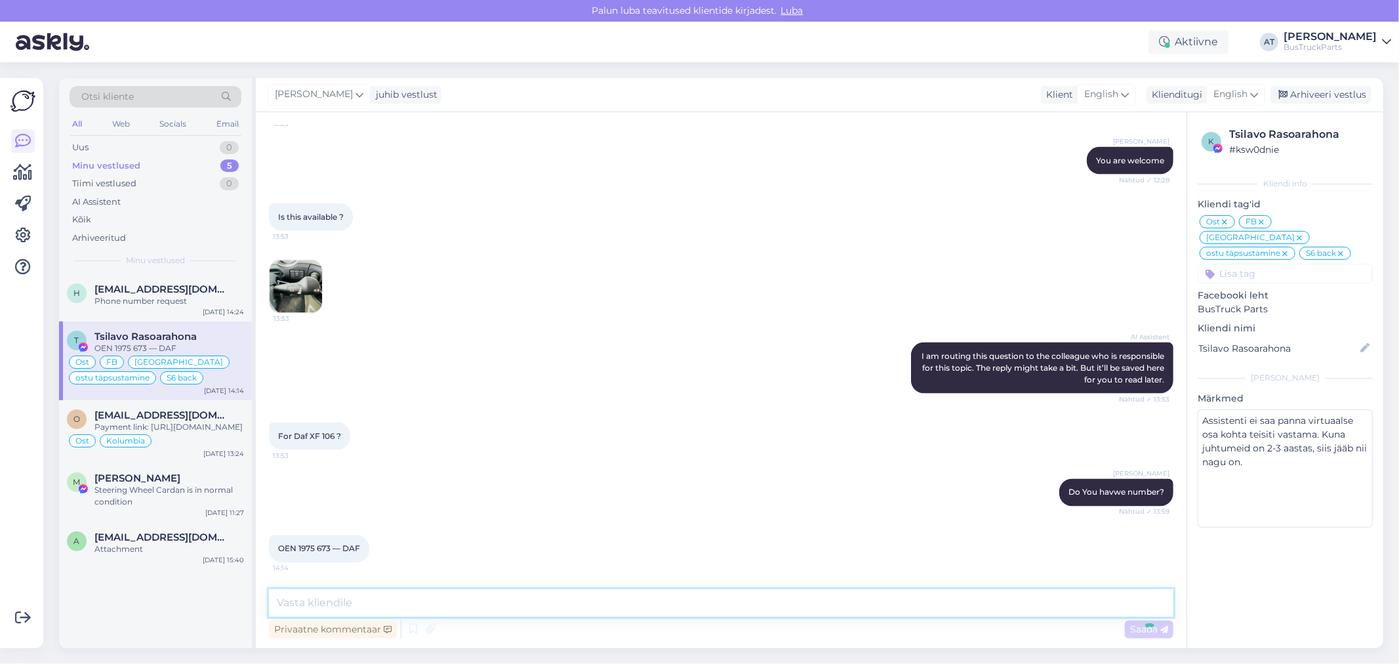
scroll to position [6048, 0]
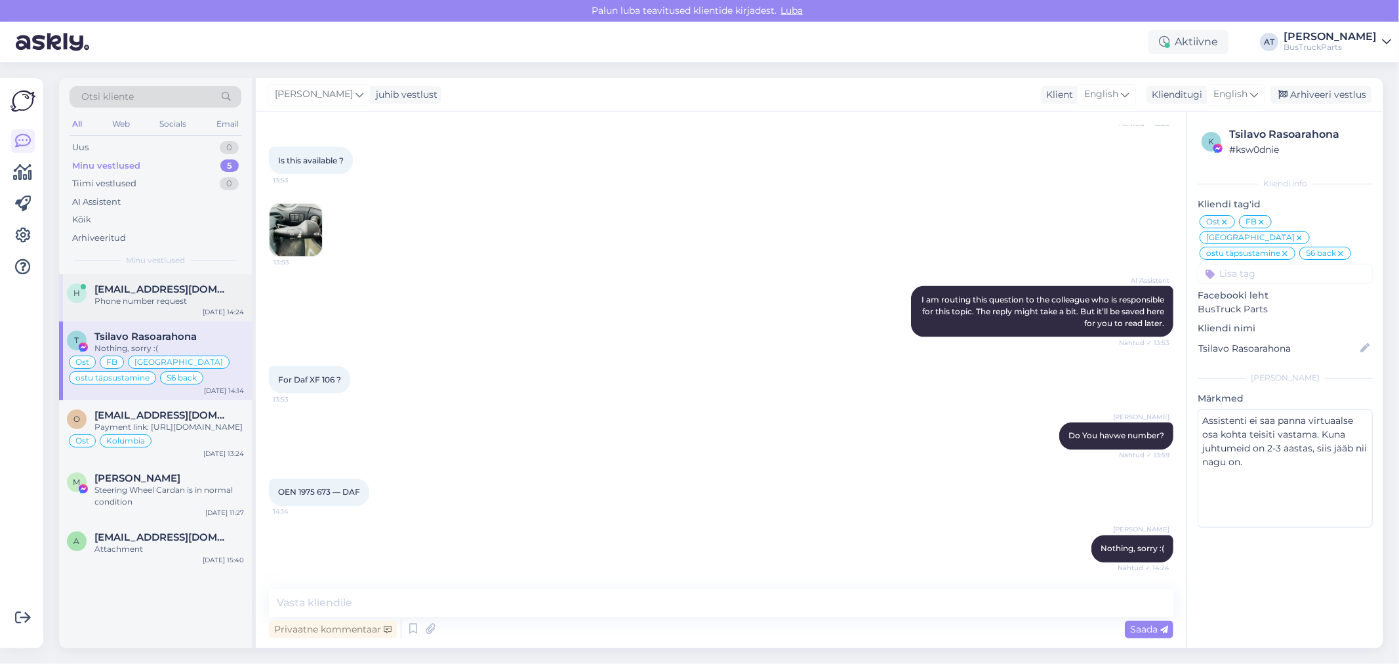
click at [121, 290] on span "Hd45@hotmail.es" at bounding box center [162, 289] width 136 height 12
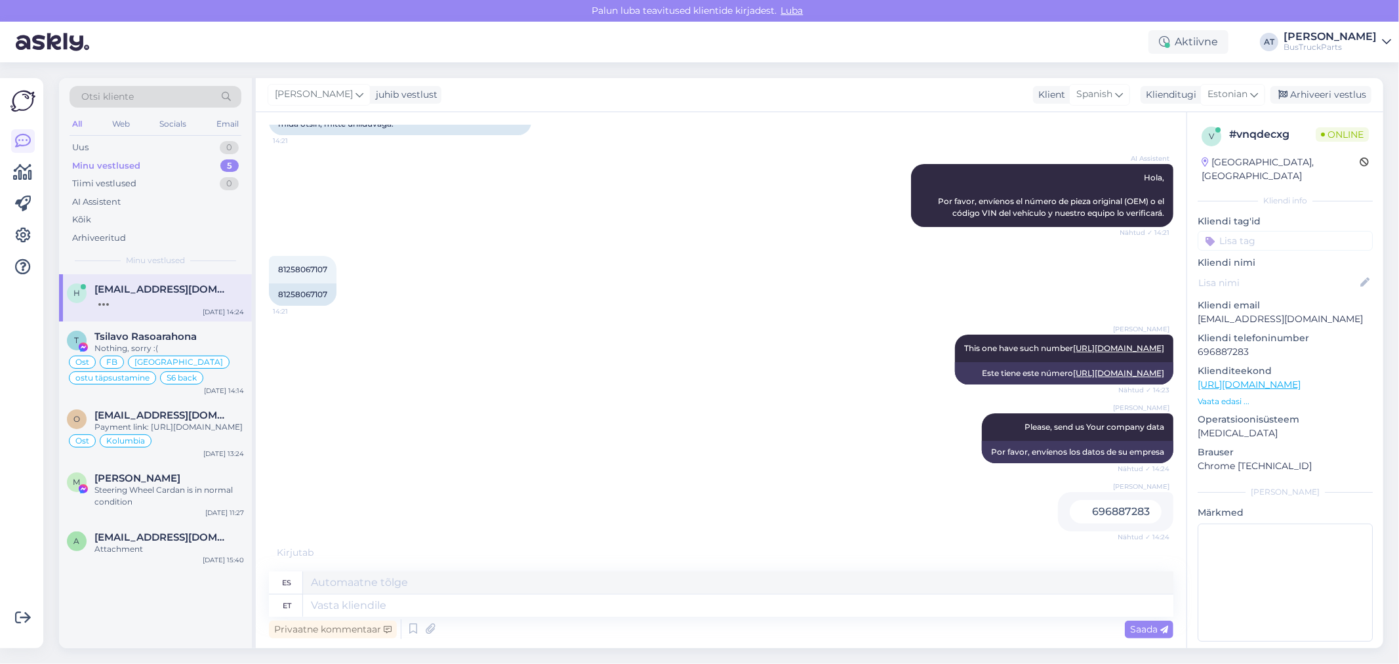
scroll to position [233, 0]
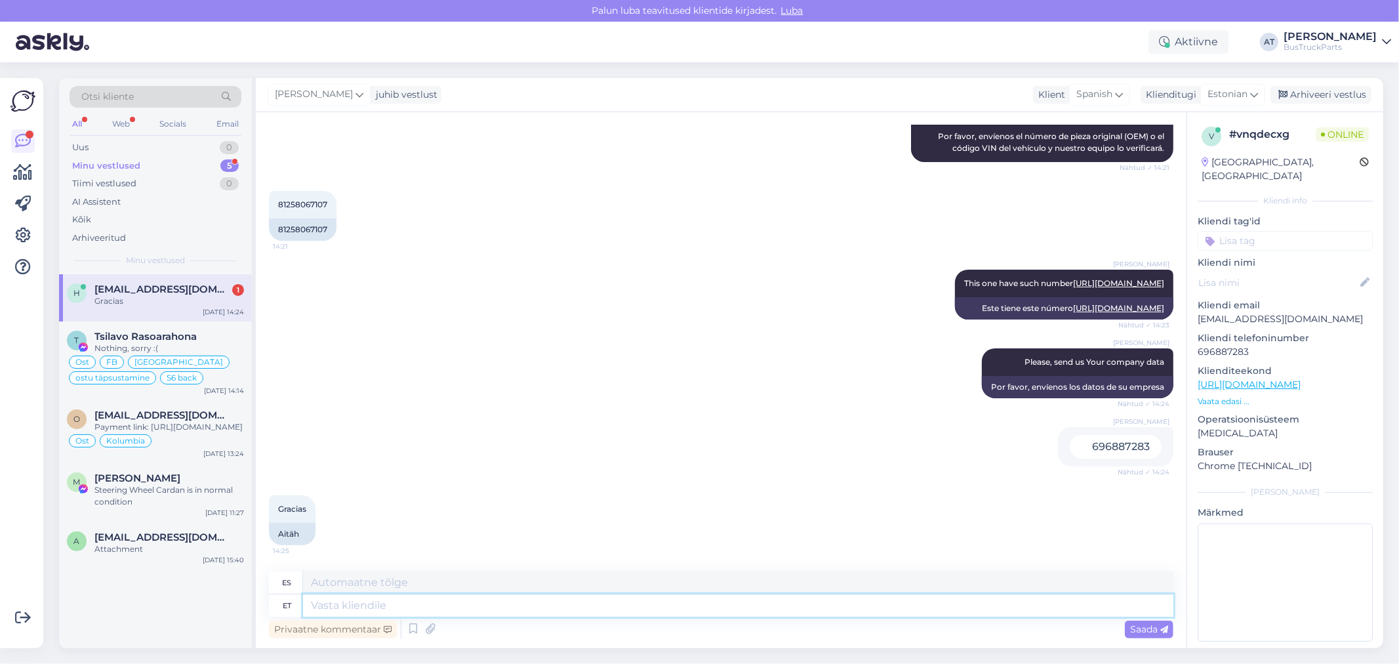
click at [1074, 598] on textarea at bounding box center [738, 605] width 870 height 22
drag, startPoint x: 410, startPoint y: 593, endPoint x: 586, endPoint y: 545, distance: 182.8
click at [411, 593] on textarea at bounding box center [738, 582] width 870 height 22
click at [315, 218] on div "81258067107" at bounding box center [303, 229] width 68 height 22
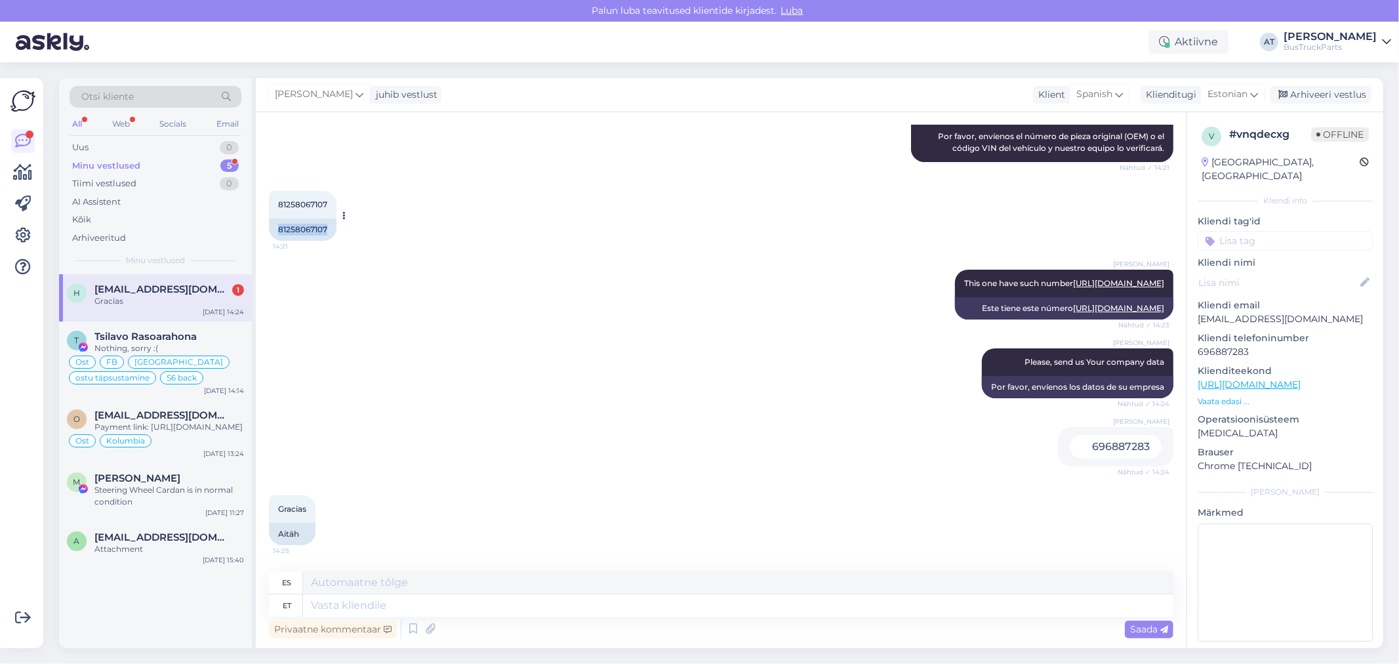
copy div "81258067107"
click at [424, 611] on textarea at bounding box center [738, 605] width 870 height 22
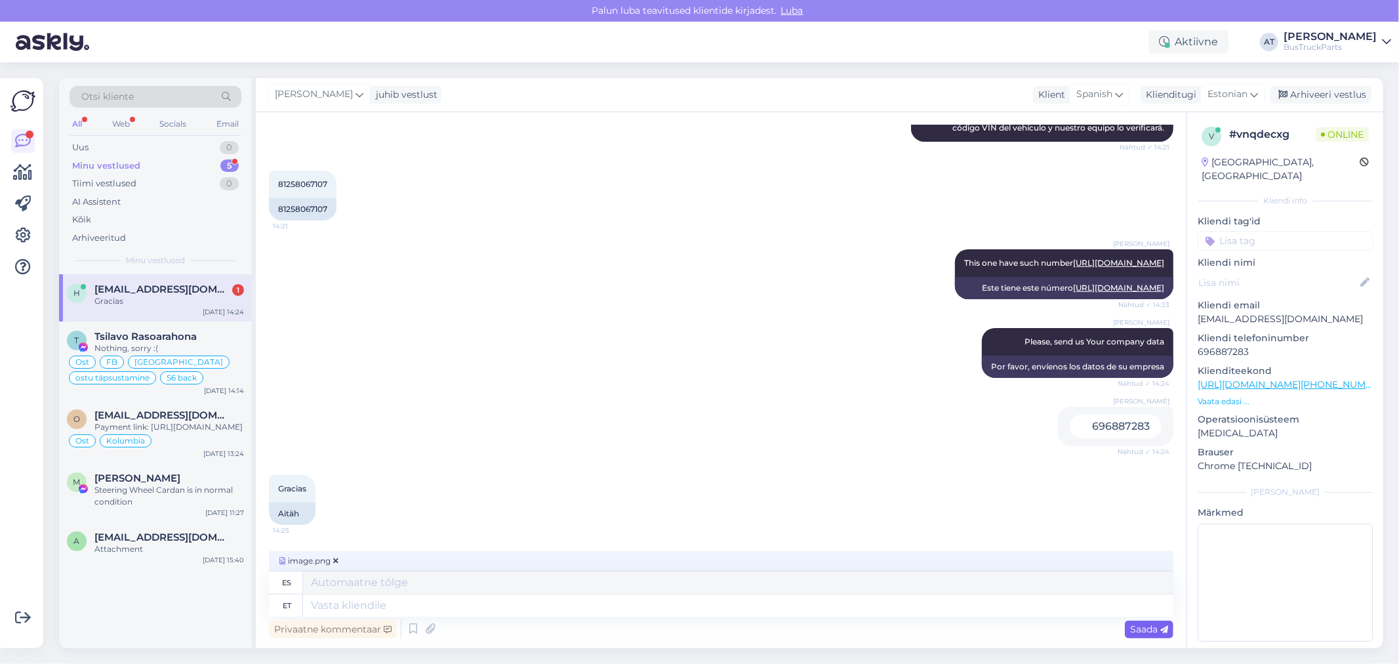
drag, startPoint x: 1139, startPoint y: 632, endPoint x: 1132, endPoint y: 632, distance: 7.2
click at [1139, 631] on span "Saada" at bounding box center [1149, 629] width 38 height 12
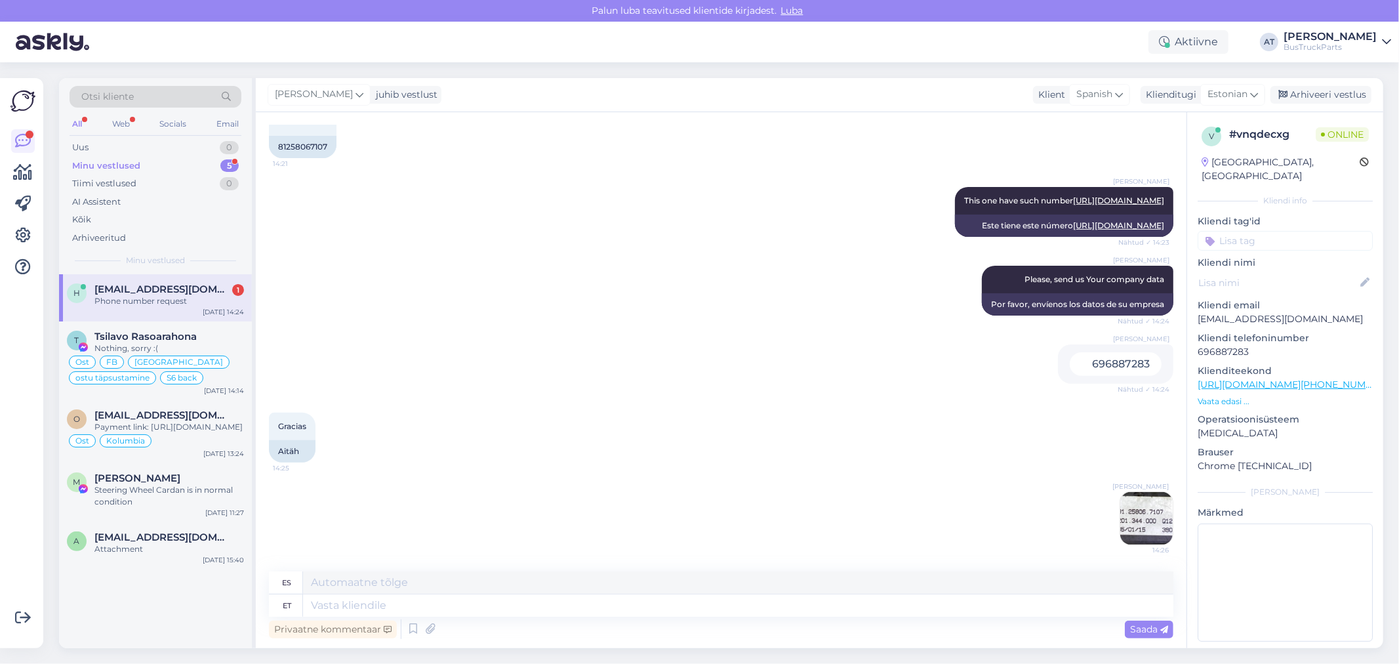
click at [1244, 345] on p "696887283" at bounding box center [1285, 352] width 175 height 14
copy p "696887283"
click at [1277, 312] on p "Hd45@hotmail.es" at bounding box center [1285, 319] width 175 height 14
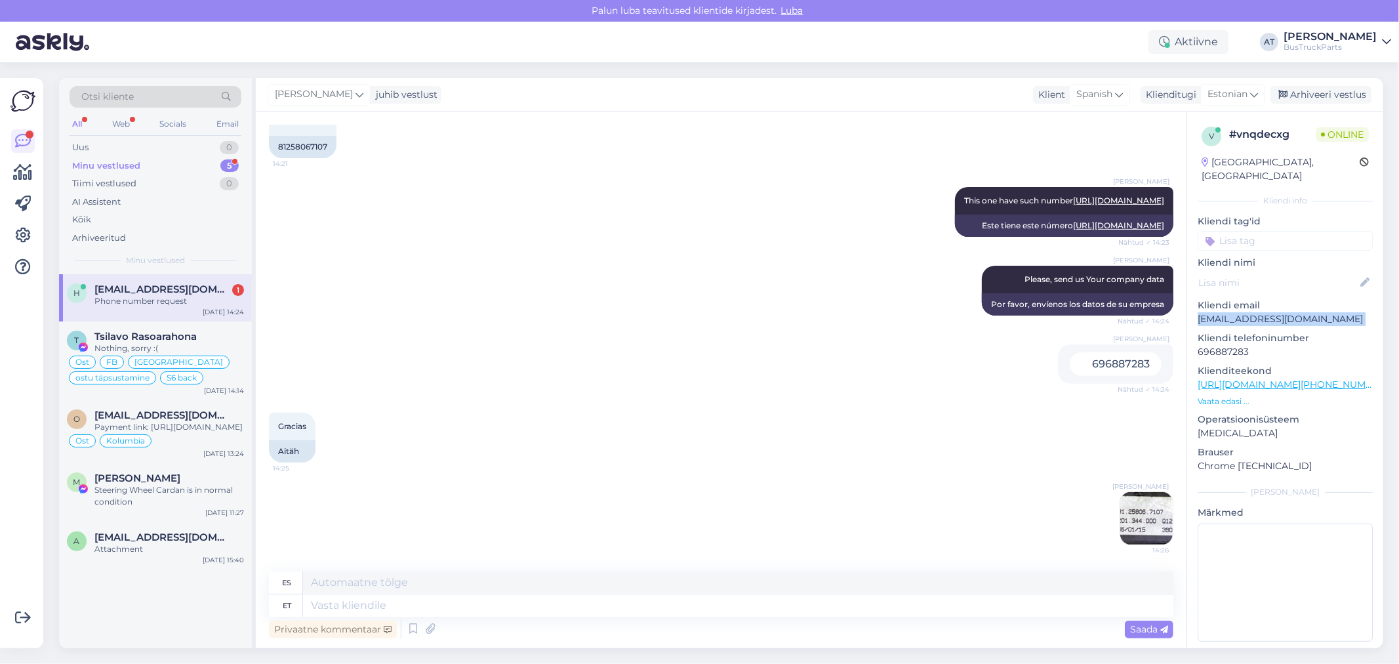
click at [1277, 312] on p "Hd45@hotmail.es" at bounding box center [1285, 319] width 175 height 14
copy p "Hd45@hotmail.es"
click at [1212, 345] on p "696887283" at bounding box center [1285, 352] width 175 height 14
copy p "696887283"
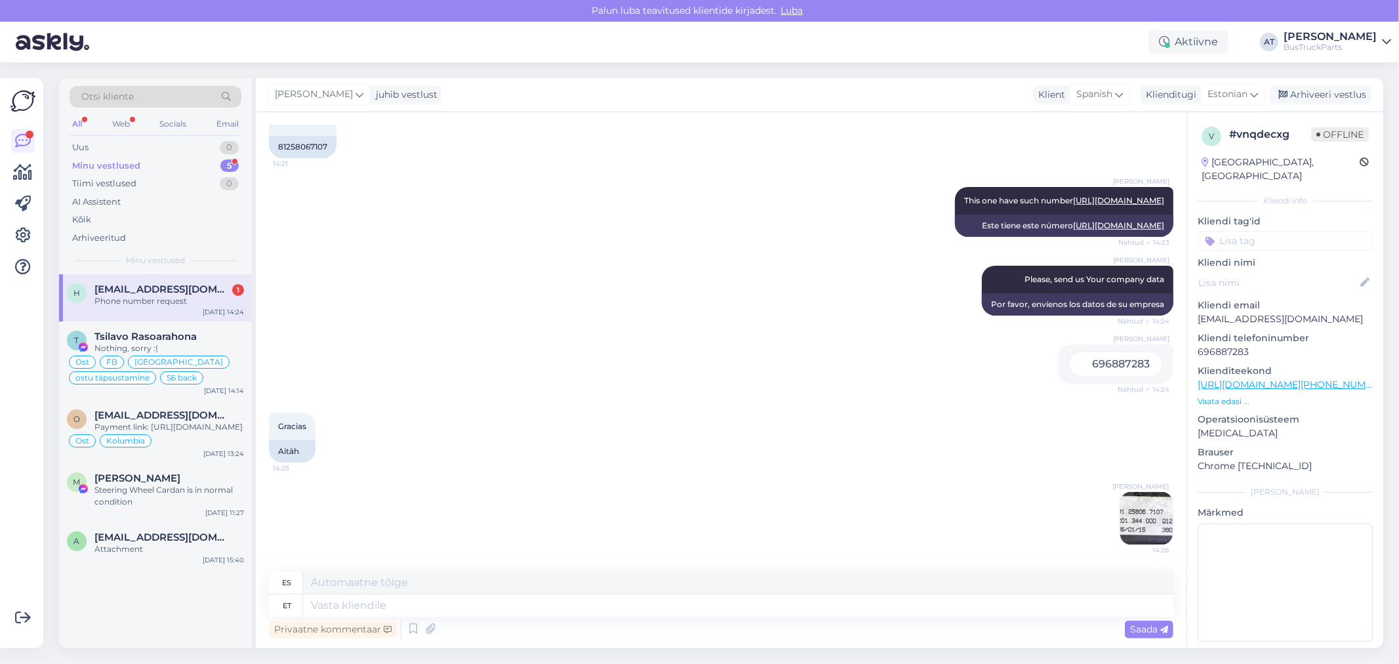
click at [1257, 159] on div "Spain, Murcia" at bounding box center [1281, 169] width 158 height 28
copy div "Murcia"
drag, startPoint x: 1280, startPoint y: 303, endPoint x: 1189, endPoint y: 305, distance: 90.5
click at [1189, 305] on div "v # vnqdecxg Offline Spain, Murcia Kliendi info Kliendi tag'id Lapuhh Zimbabwe …" at bounding box center [1285, 386] width 196 height 549
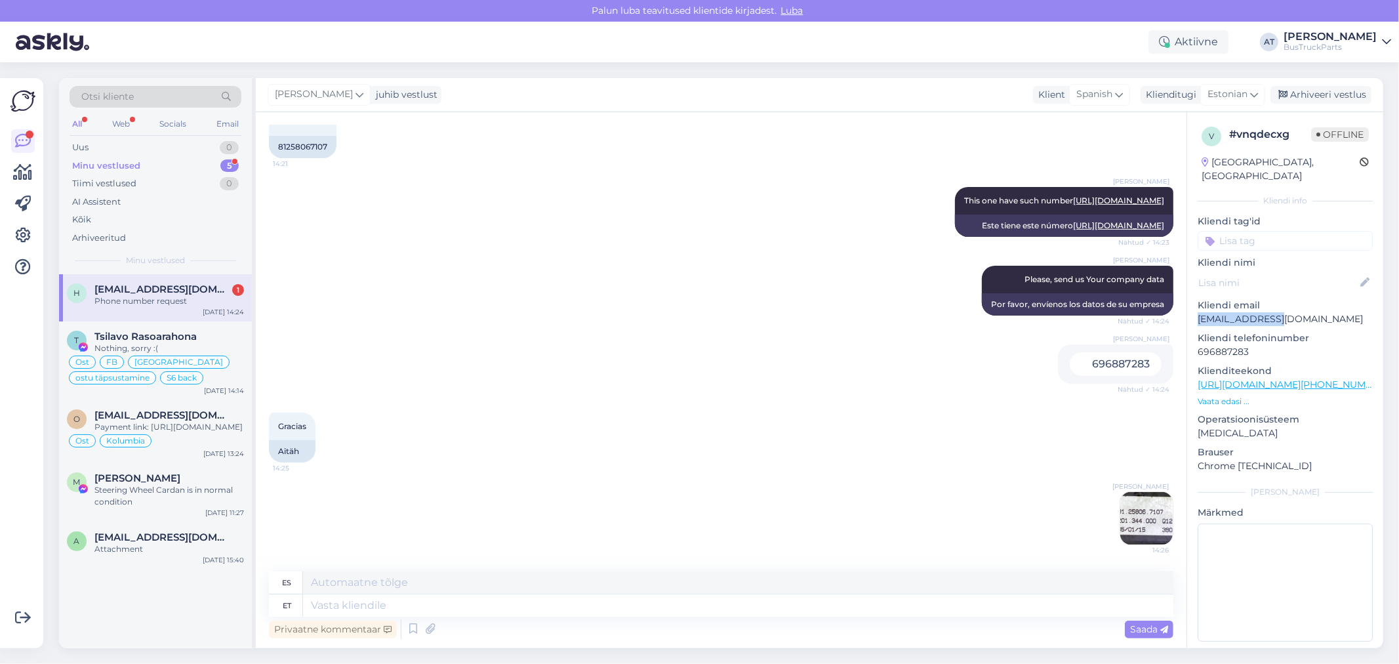
copy p "Hd45@hotmail.es"
click at [202, 342] on div "Nothing, sorry :(" at bounding box center [169, 348] width 150 height 12
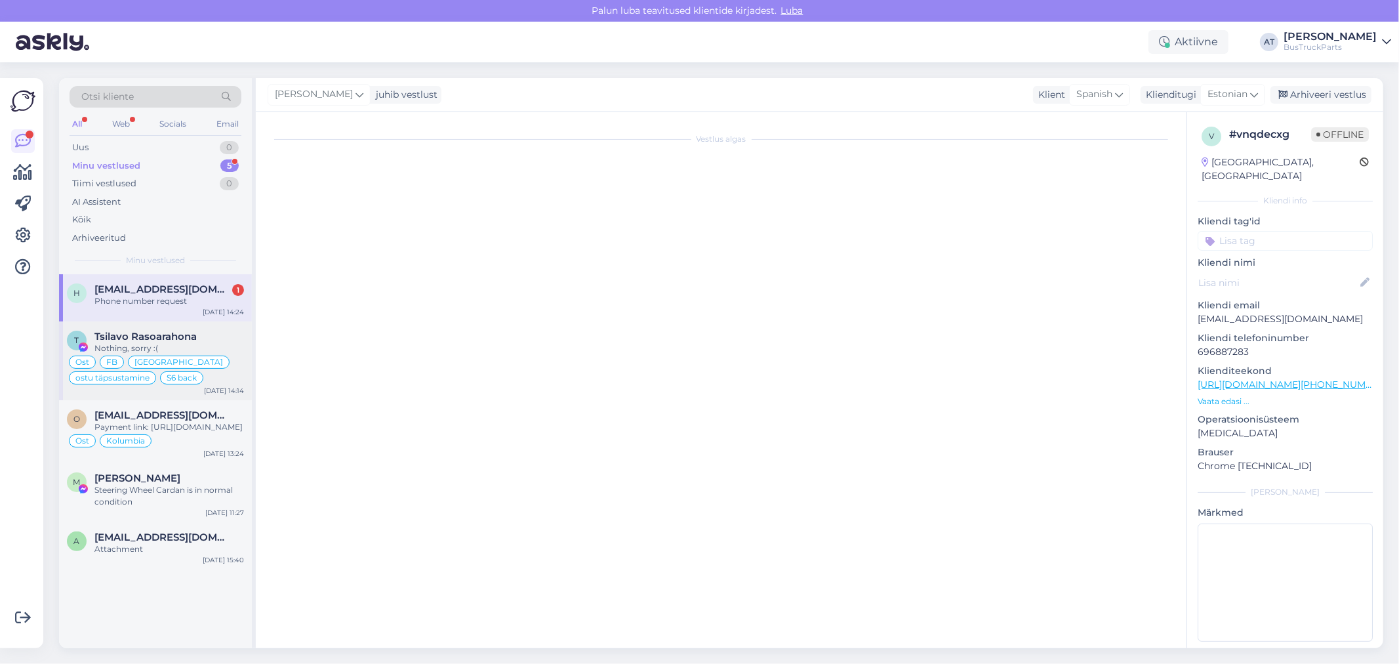
scroll to position [0, 0]
type textarea "Assistenti ei saa panna virtuaalse osa kohta teisiti vastama. Kuna juhtumeid on…"
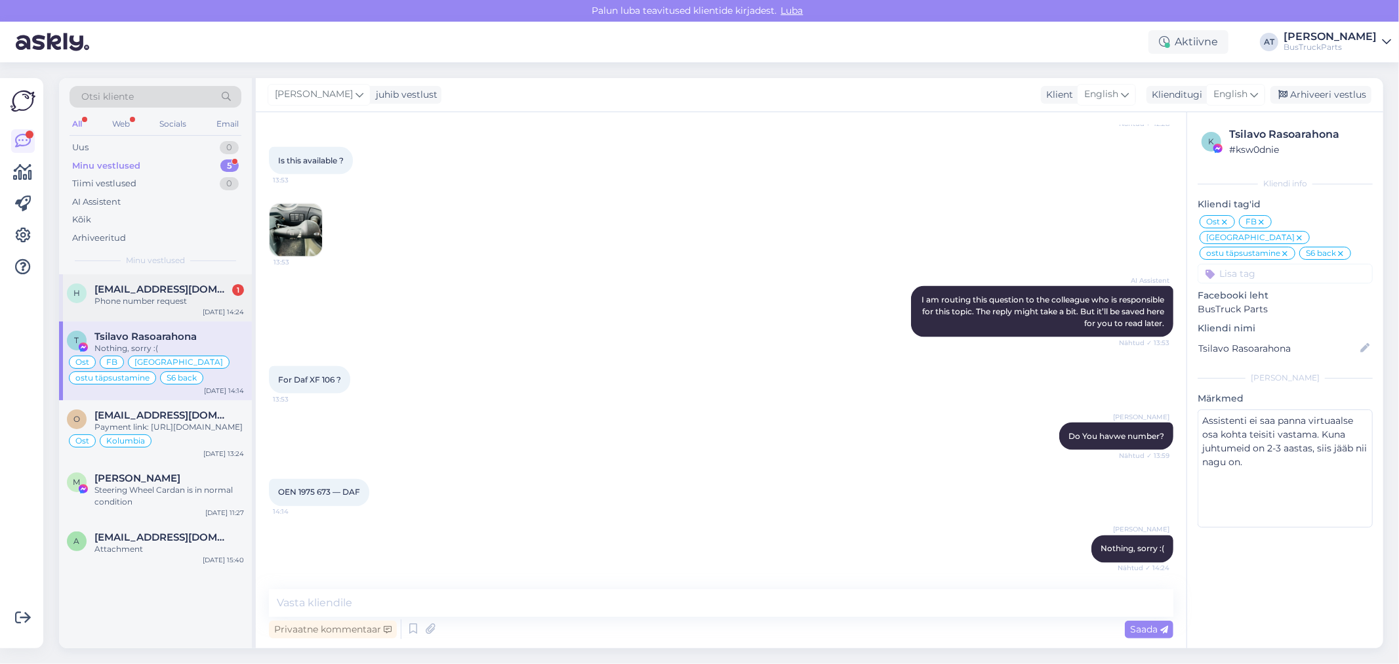
click at [188, 292] on div "Hd45@hotmail.es 1" at bounding box center [169, 289] width 150 height 12
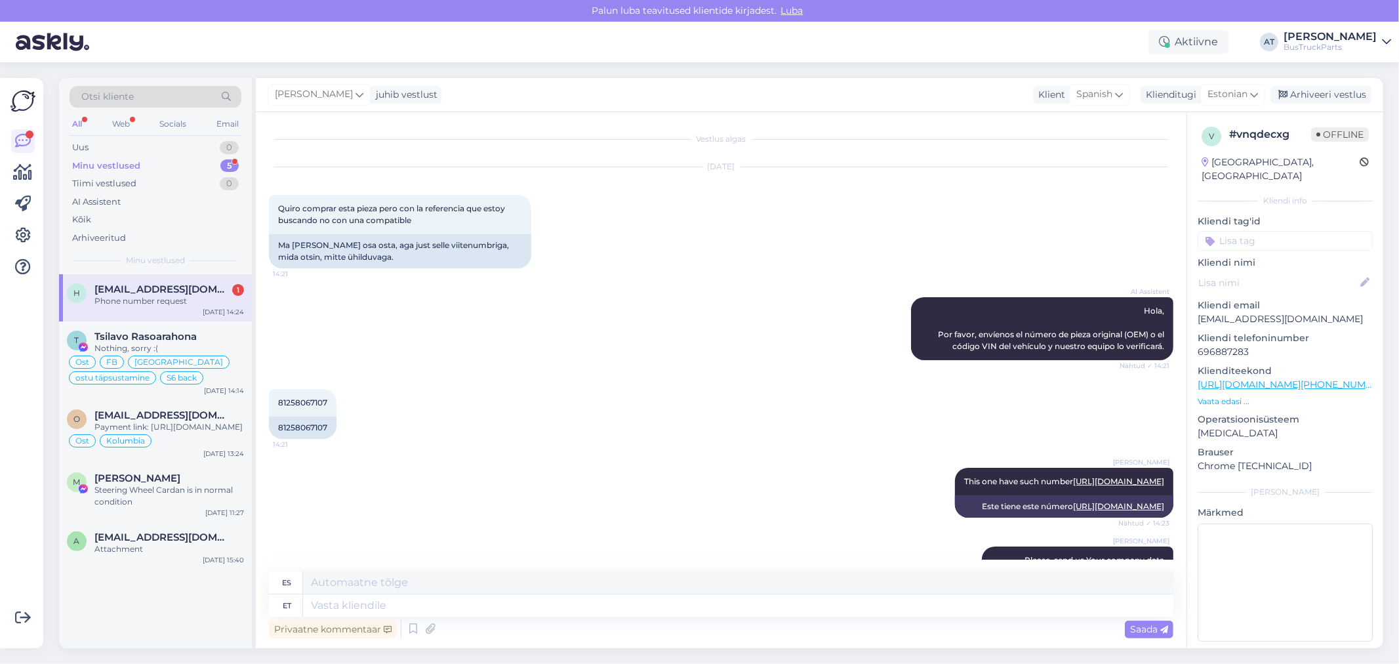
scroll to position [315, 0]
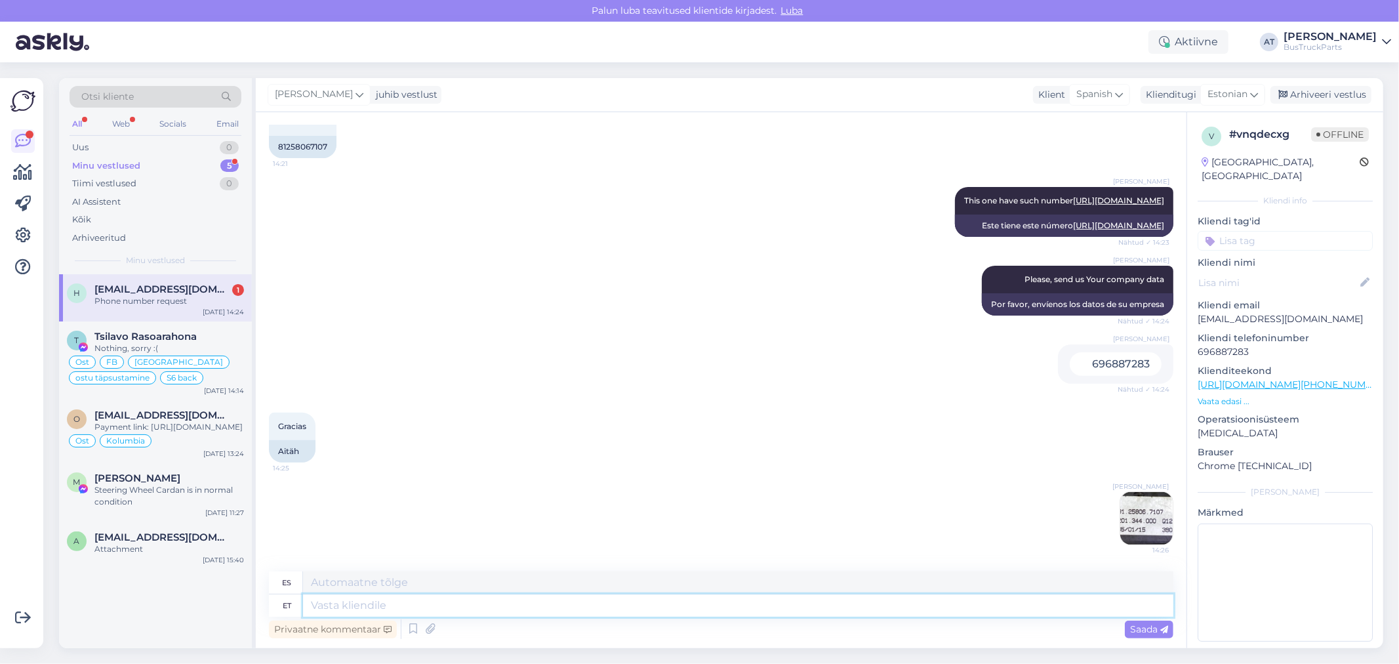
click at [507, 606] on textarea at bounding box center [738, 605] width 870 height 22
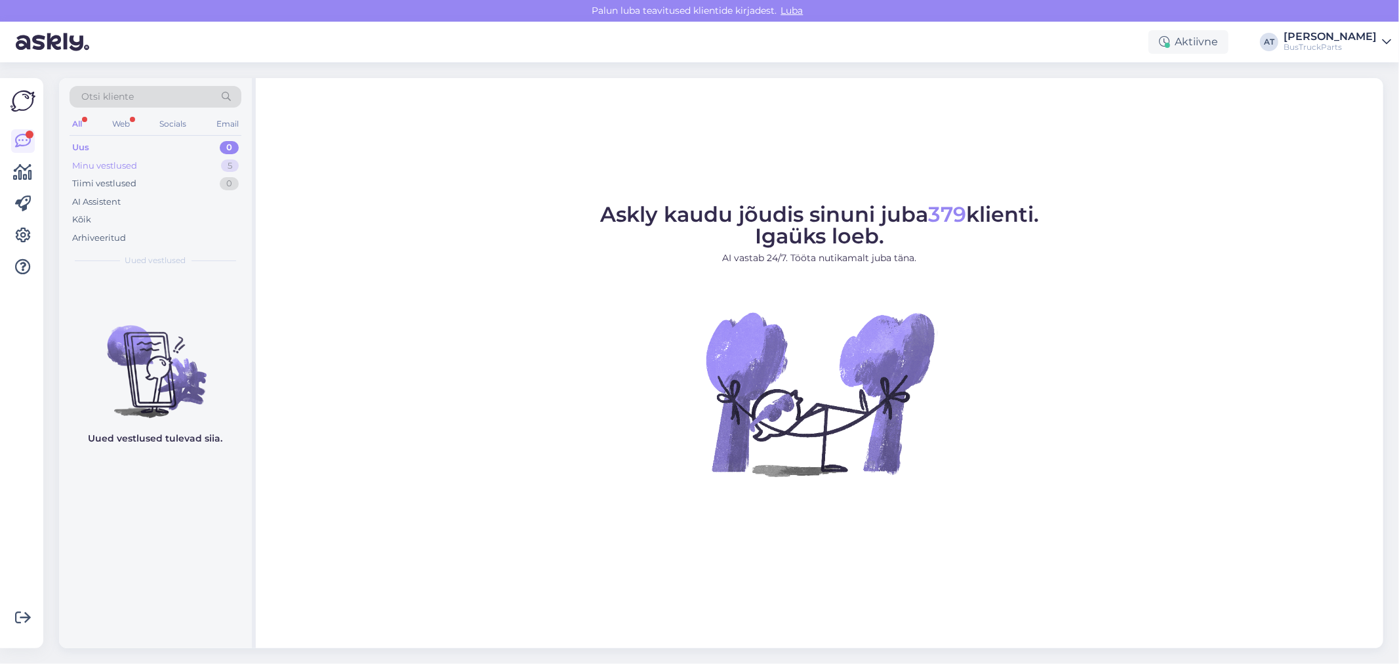
click at [109, 173] on div "Minu vestlused 5" at bounding box center [156, 166] width 172 height 18
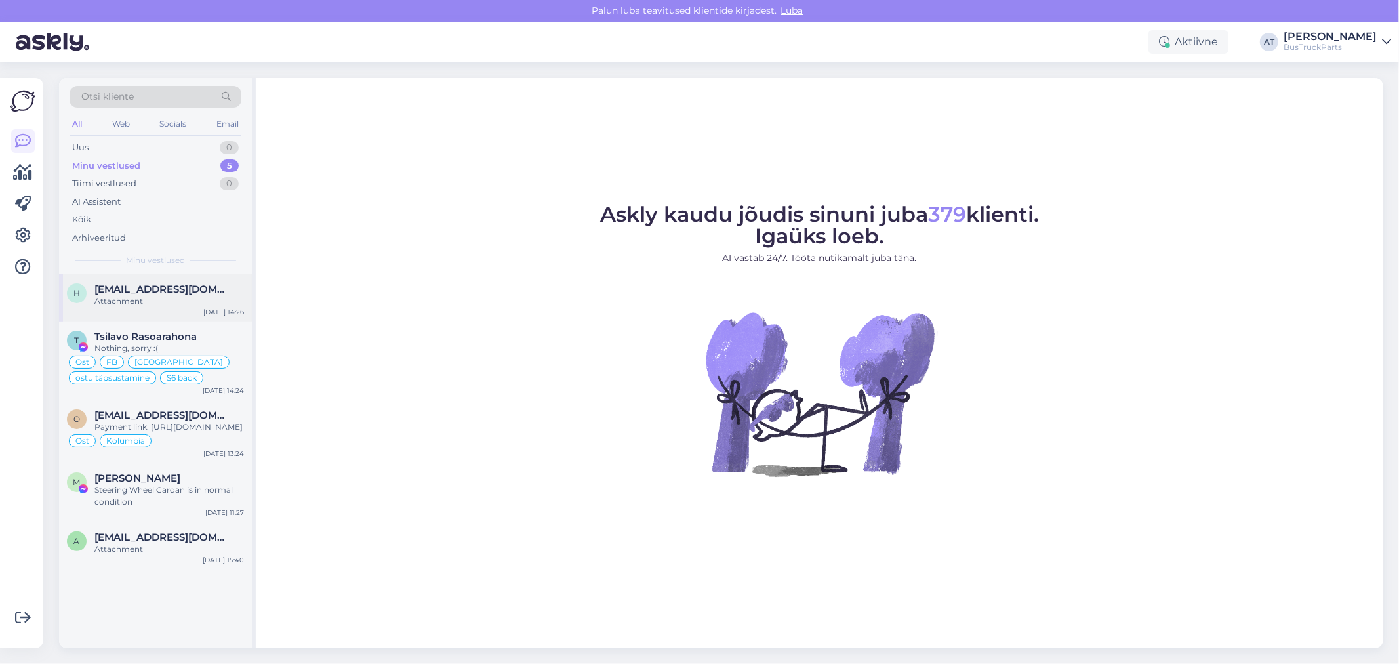
click at [155, 300] on div "Attachment" at bounding box center [169, 301] width 150 height 12
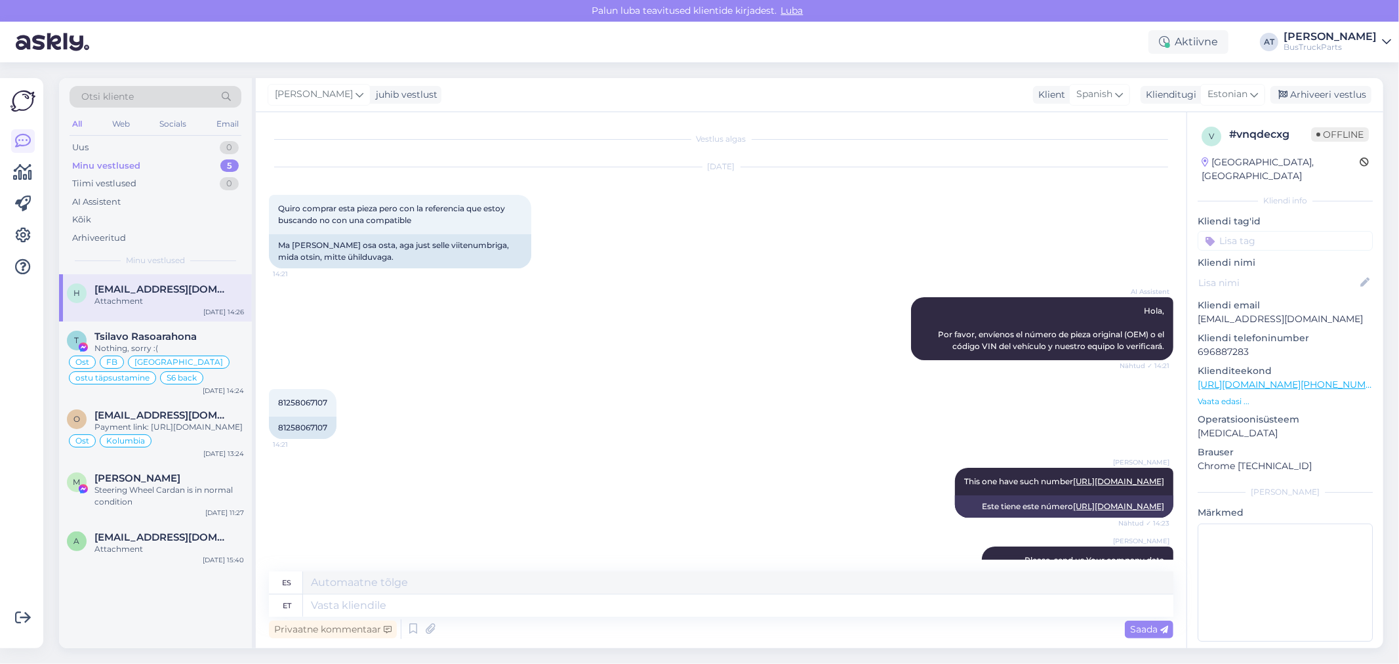
scroll to position [315, 0]
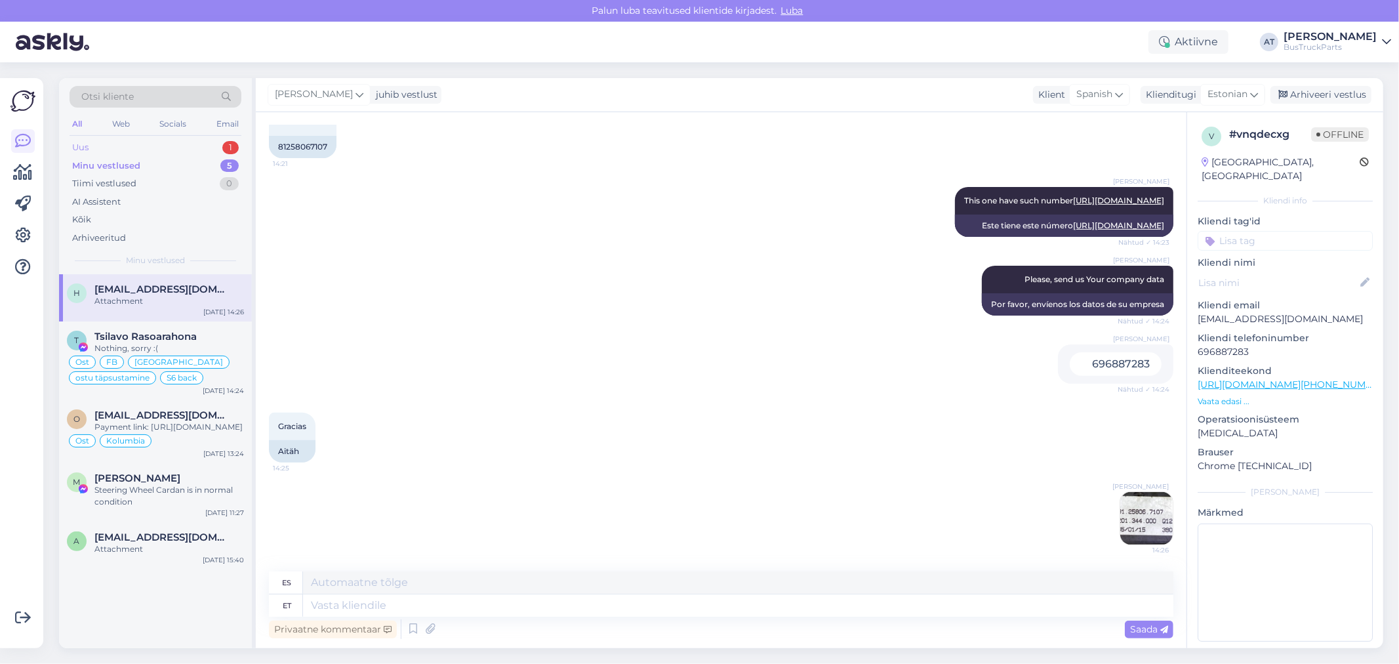
click at [89, 150] on div "Uus 1" at bounding box center [156, 147] width 172 height 18
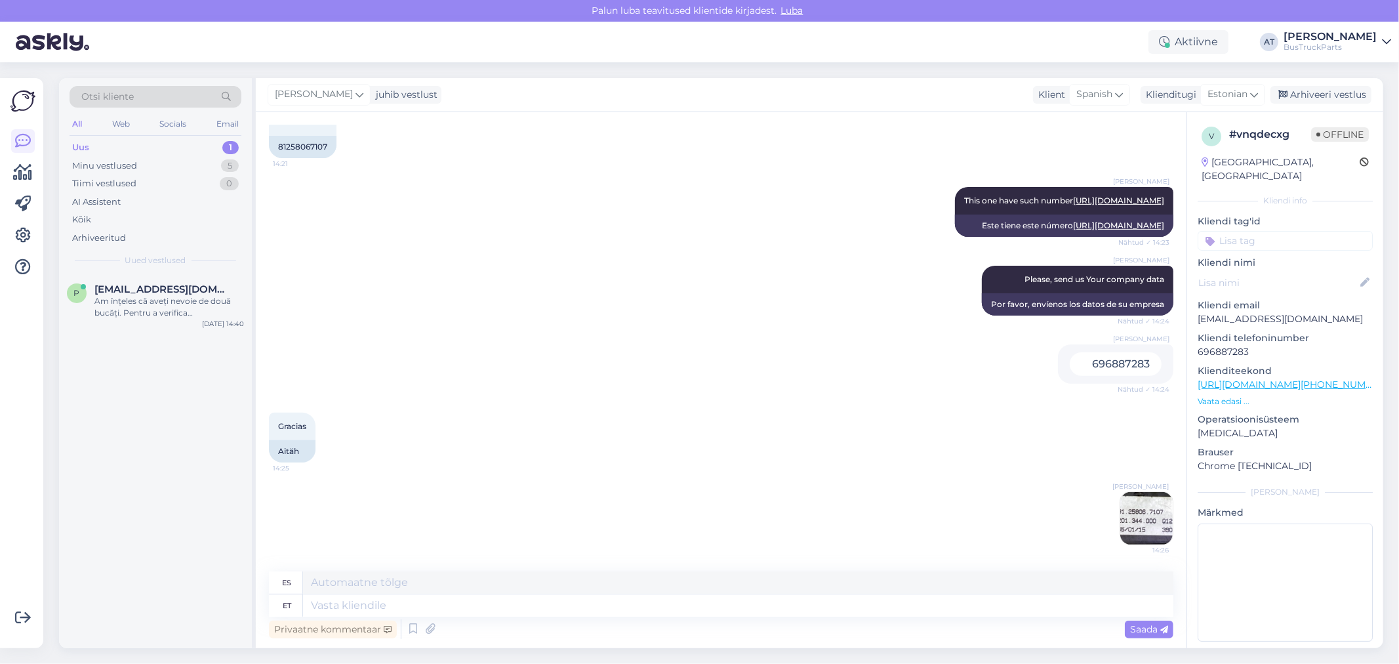
click at [161, 336] on div "p [EMAIL_ADDRESS][DOMAIN_NAME] Am înțeles că aveți nevoie de două bucăți. Pentr…" at bounding box center [155, 461] width 193 height 374
click at [152, 295] on div "Am înțeles că aveți nevoie de două bucăți. Pentru a verifica disponibilitatea, …" at bounding box center [169, 307] width 150 height 24
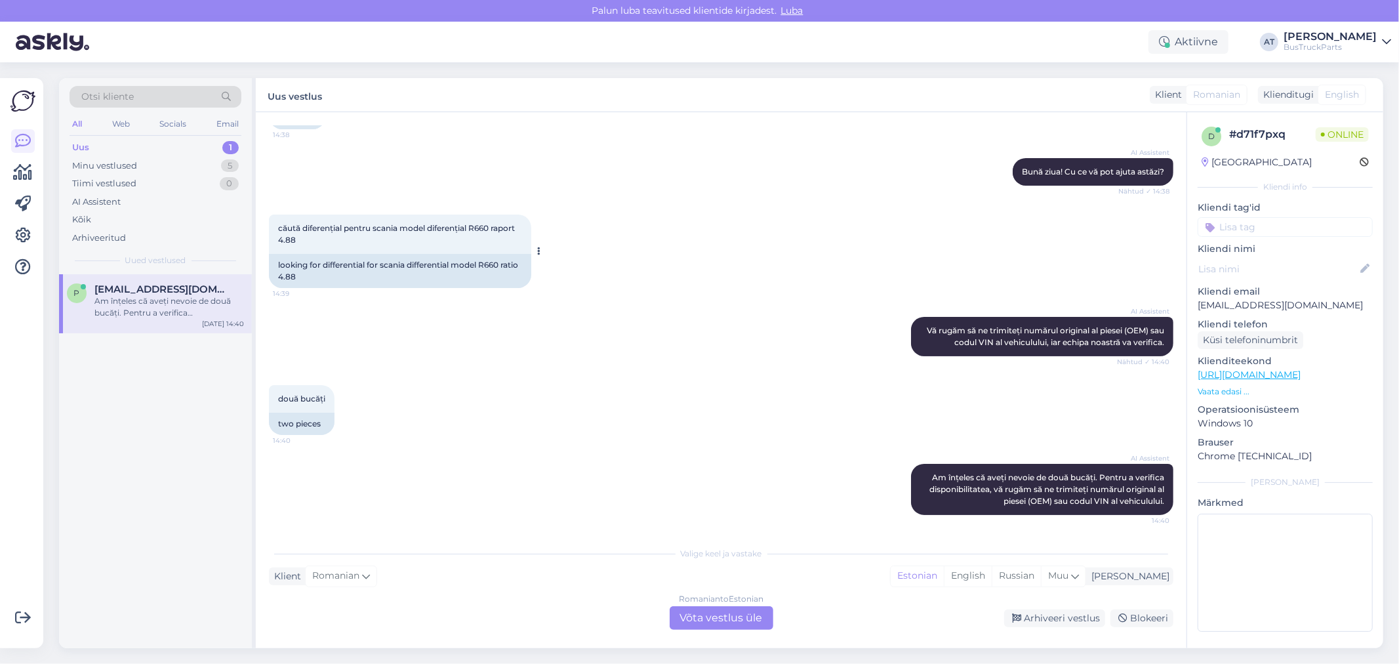
click at [489, 261] on div "looking for differential for scania differential model R660 ratio 4.88" at bounding box center [400, 271] width 262 height 34
copy div "R660"
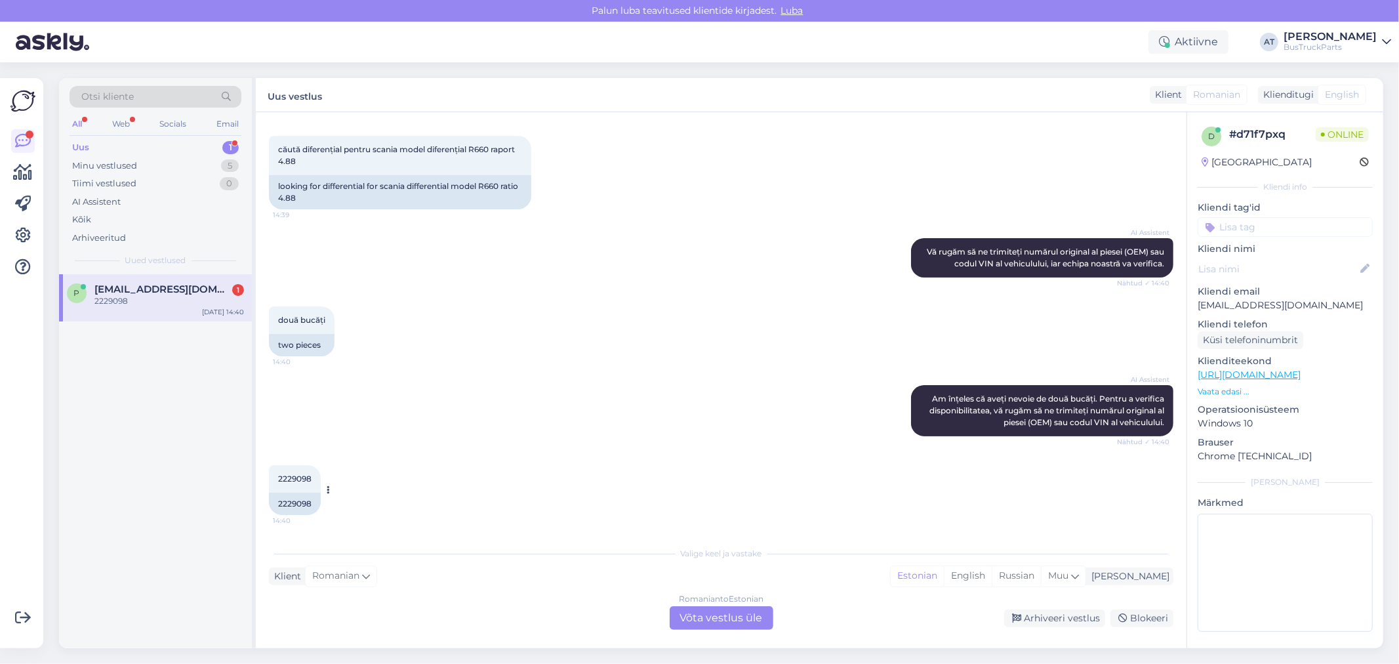
click at [290, 479] on span "2229098" at bounding box center [294, 479] width 33 height 10
copy div "2229098 14:40"
click at [716, 622] on div "Romanian to Estonian Võta vestlus üle" at bounding box center [722, 618] width 104 height 24
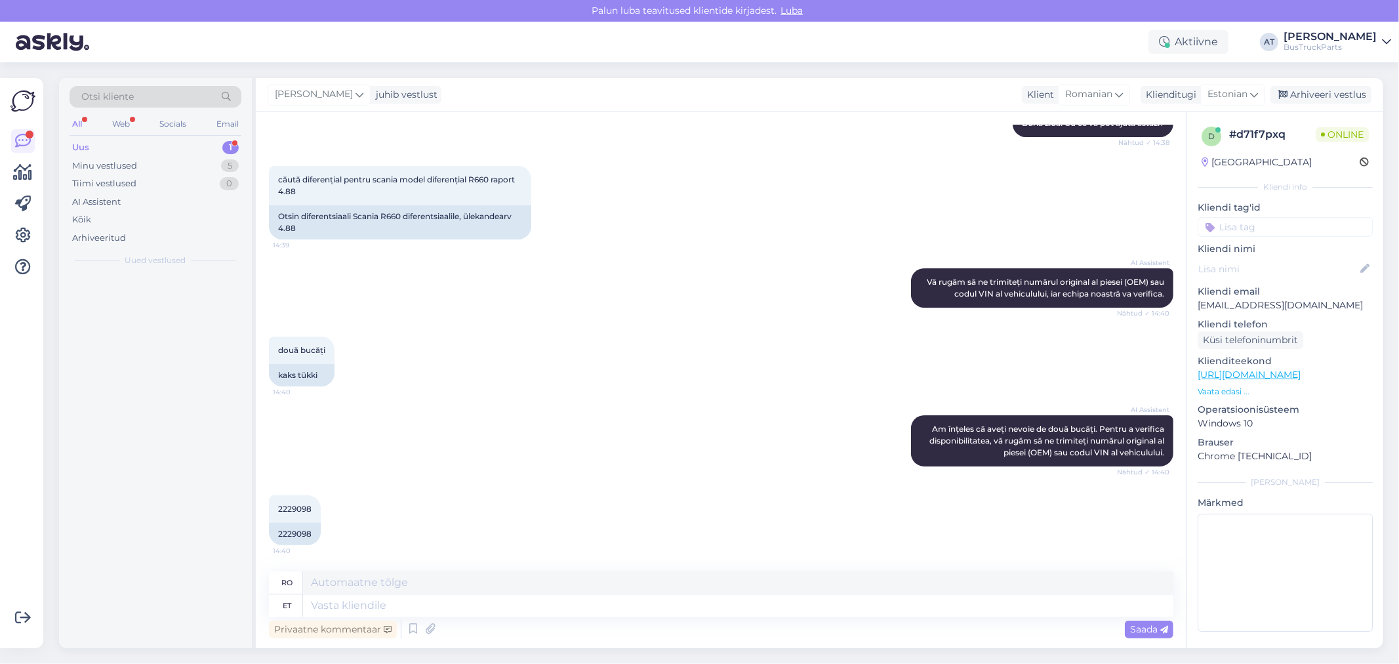
scroll to position [163, 0]
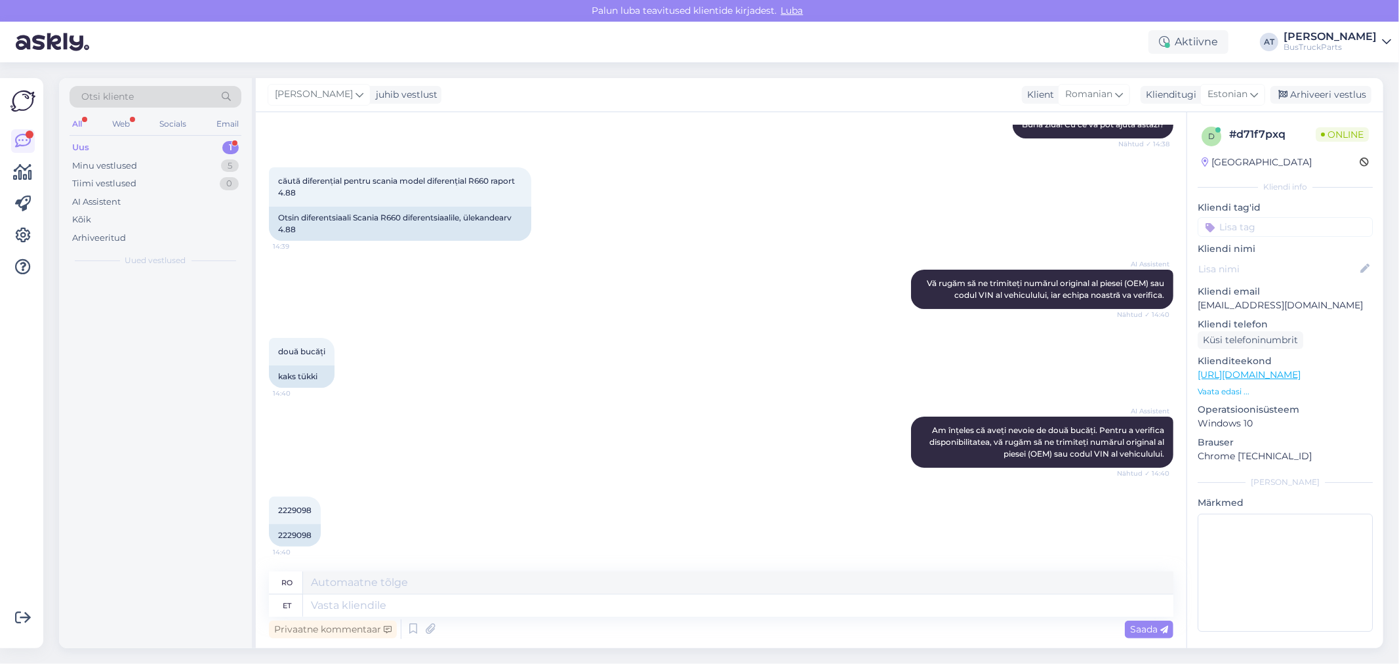
click at [715, 619] on div "Privaatne kommentaar Saada" at bounding box center [721, 629] width 904 height 25
click at [697, 589] on textarea at bounding box center [738, 582] width 870 height 22
click at [663, 610] on textarea at bounding box center [738, 605] width 870 height 22
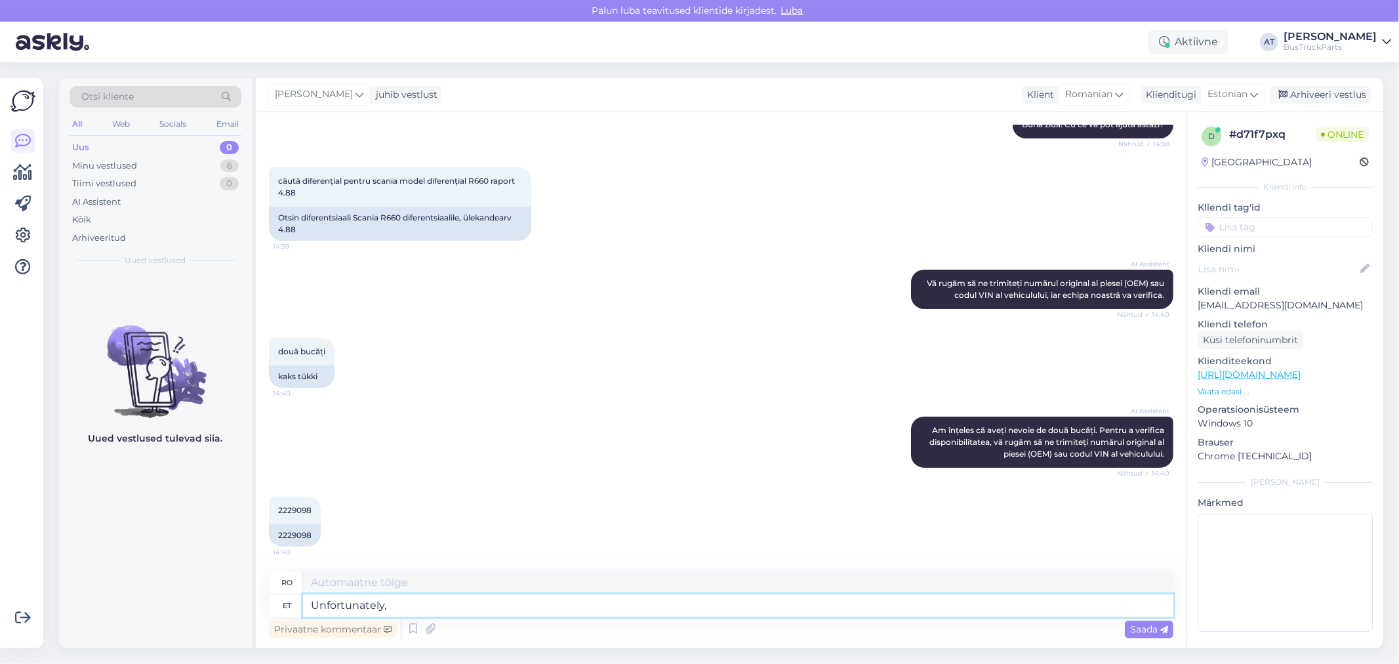
type textarea "Unfortunately, w"
type textarea "Din păcate,"
type textarea "Unfortunately, we do"
type textarea "Din păcate, noi"
type textarea "Unfortunately, we don´t j"
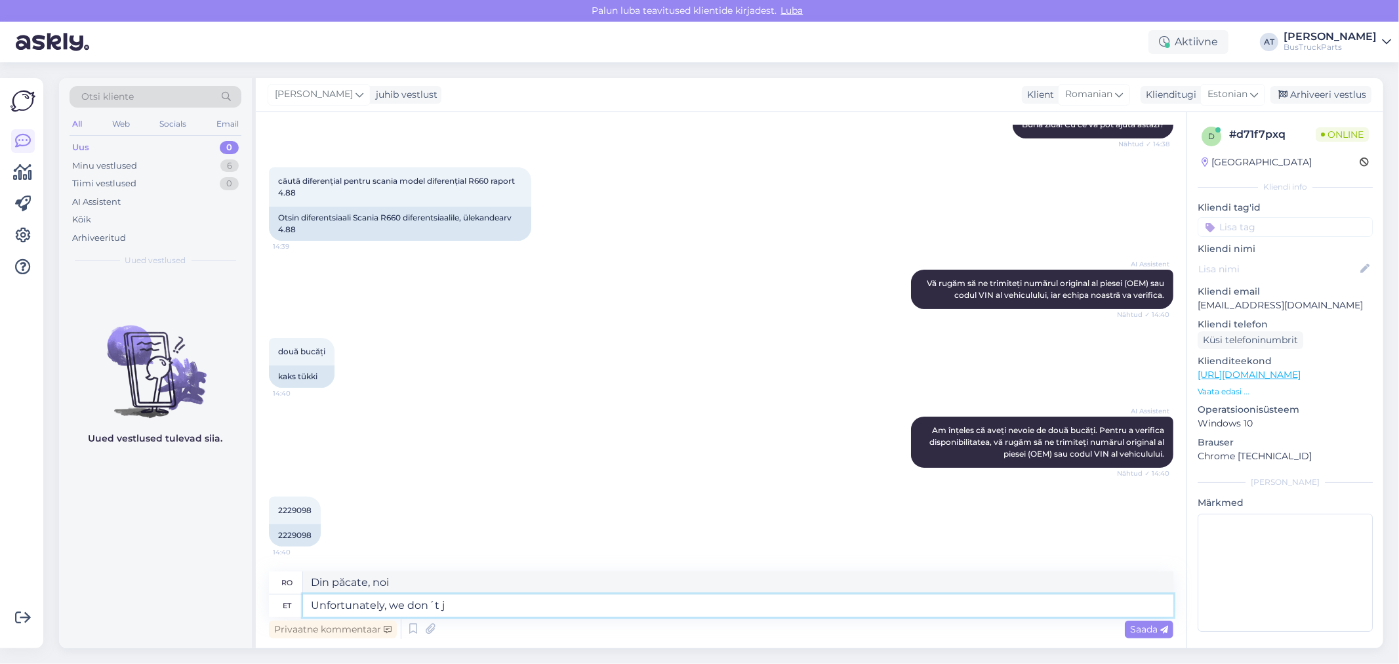
type textarea "Din păcate, nu"
type textarea "Unfortunately, we don´t"
type textarea "Din păcate, noi nu"
type textarea "Unfortunately, we don´t have"
type textarea "Din păcate, nu avem"
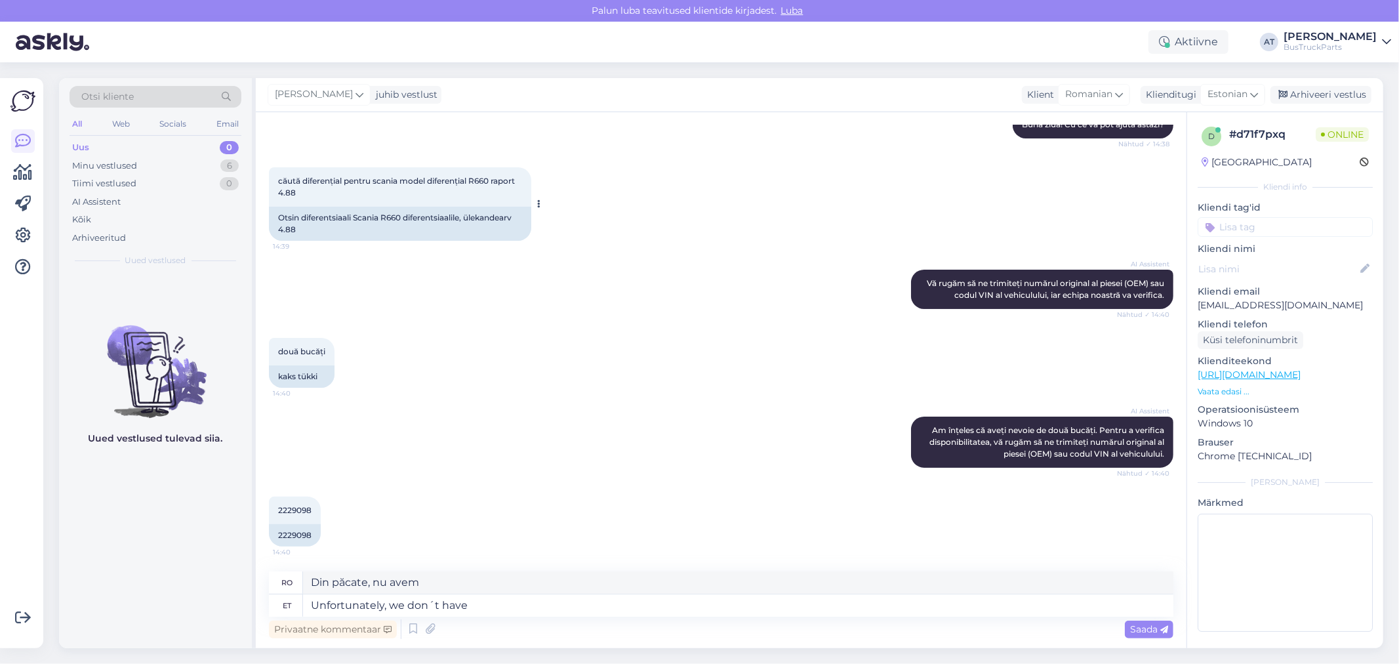
click at [460, 182] on span "căută diferențial pentru scania model diferențial R660 raport 4.88" at bounding box center [397, 187] width 239 height 22
click at [548, 599] on textarea "Unfortunately, we don´t have" at bounding box center [738, 605] width 870 height 22
type textarea "Unfortunately, we don´t have diferencial"
type textarea "Din păcate, nu avem un diferențial"
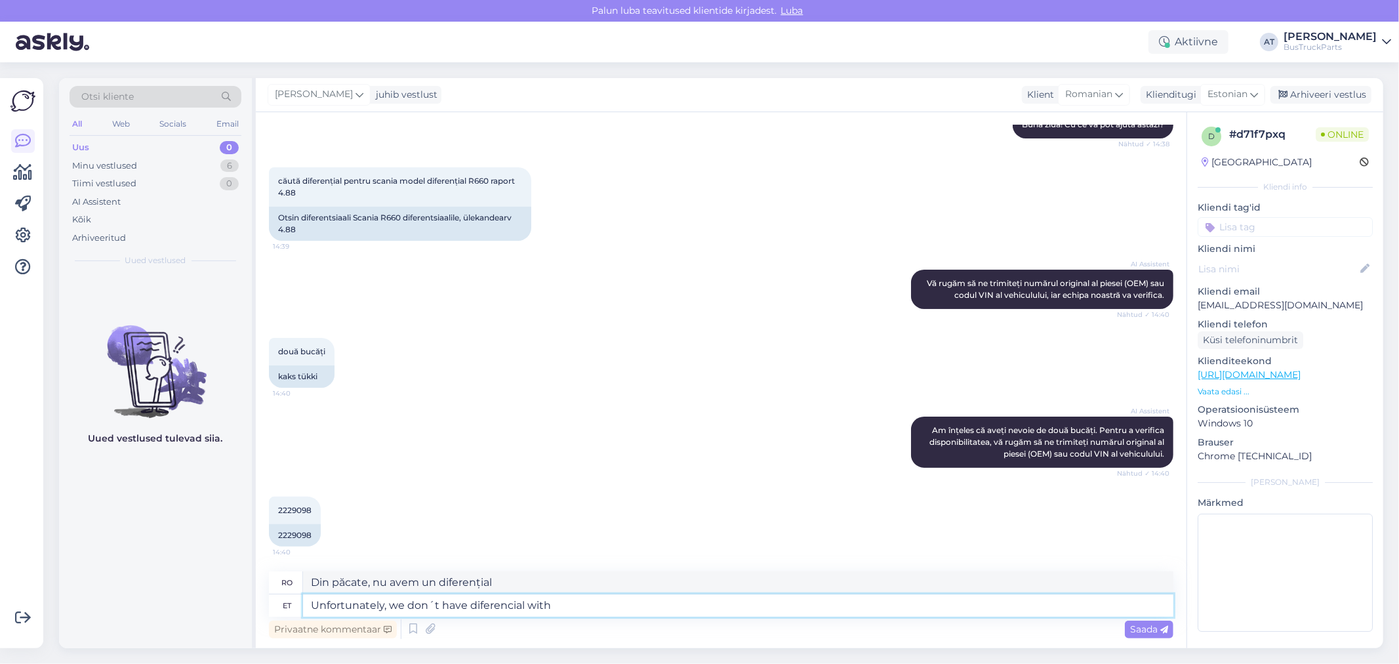
type textarea "Unfortunately, we don´t have diferencial with"
type textarea "Din păcate, nu avem o diferență cu"
type textarea "Unfortunately, we don´t have diferencial with such"
type textarea "Din păcate, nu avem o diferență cu astfel de"
type textarea "Unfortunately, we don´t have diferencial with such code"
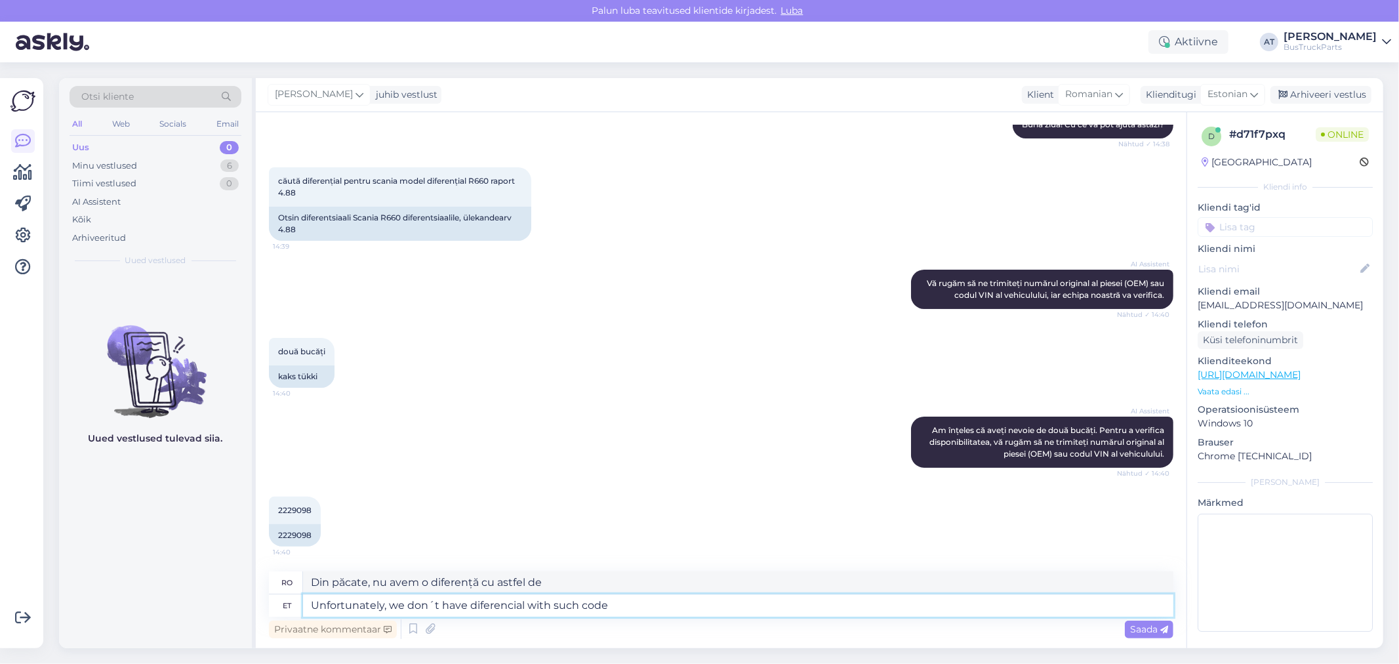
type textarea "Din păcate, nu avem diferențial cu un astfel de cod."
click at [596, 605] on textarea "Unfortunately, we don´t have diferencial with such code" at bounding box center [738, 605] width 870 height 22
type textarea "Unfortunately, we don´t have diferencial with such number"
type textarea "Din păcate, nu avem un diferențial cu un astfel de număr."
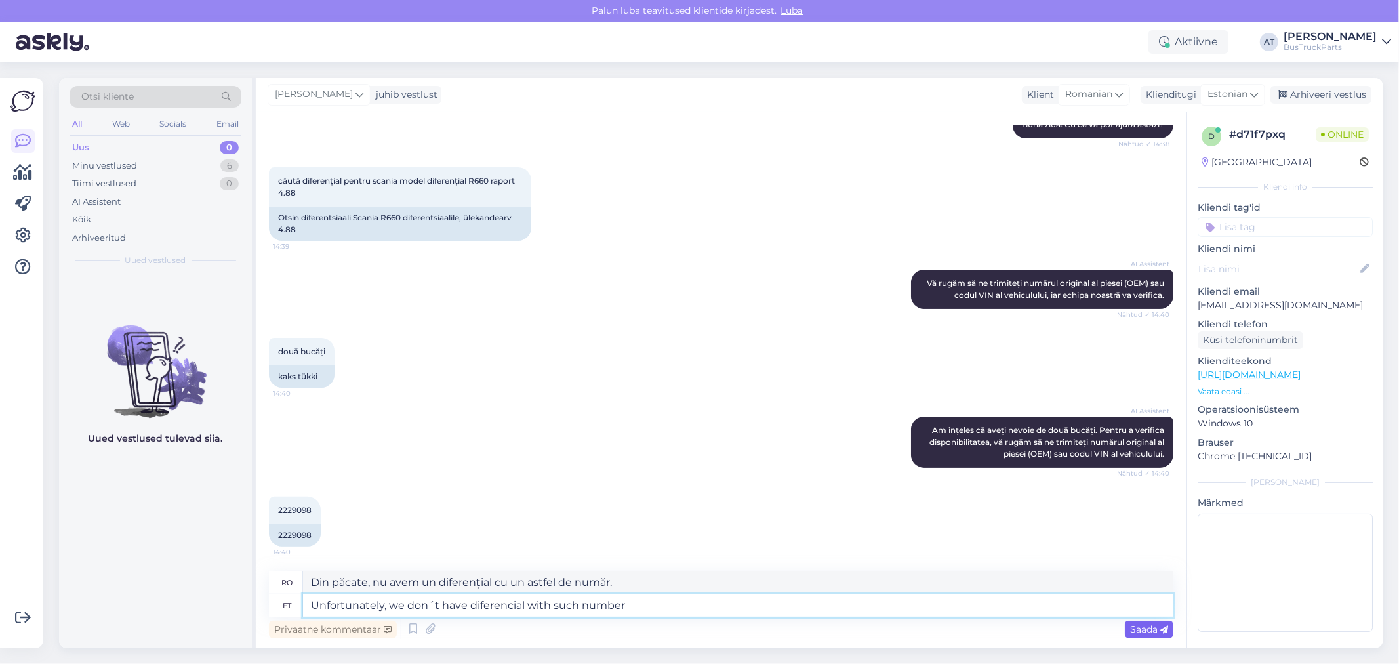
type textarea "Unfortunately, we don´t have diferencial with such number"
click at [1148, 635] on div "Saada" at bounding box center [1149, 629] width 49 height 18
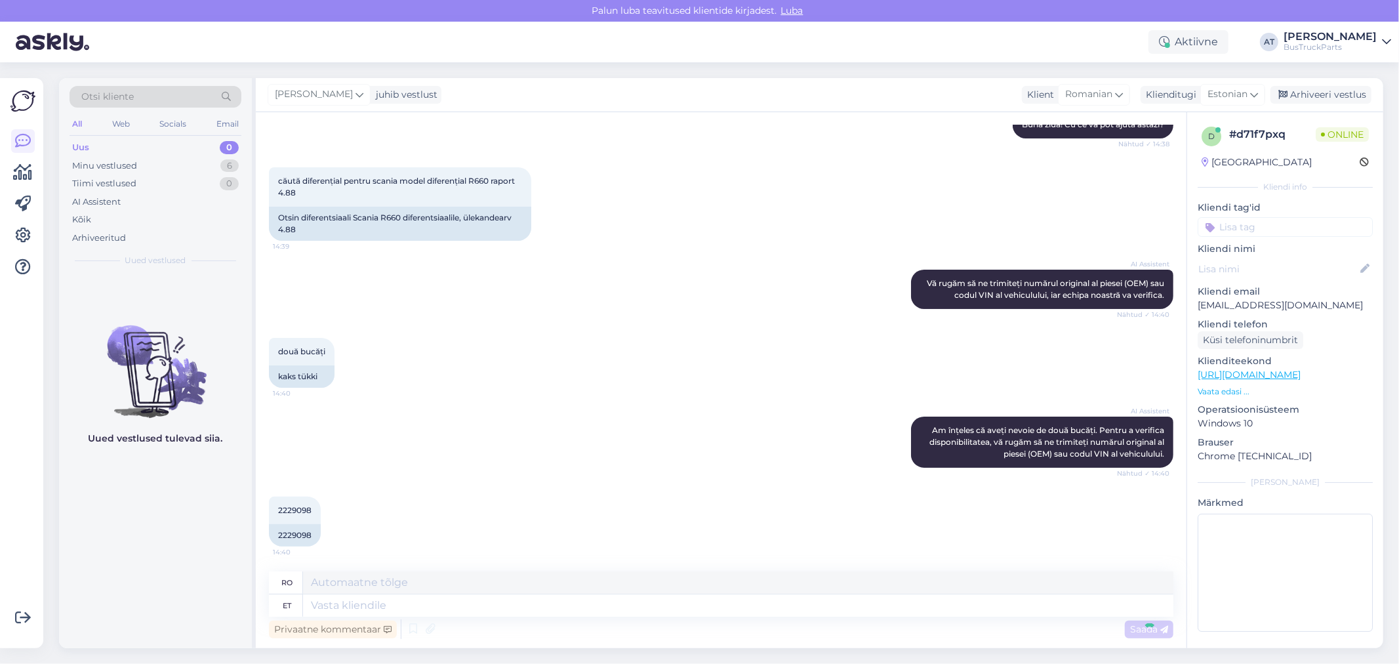
scroll to position [241, 0]
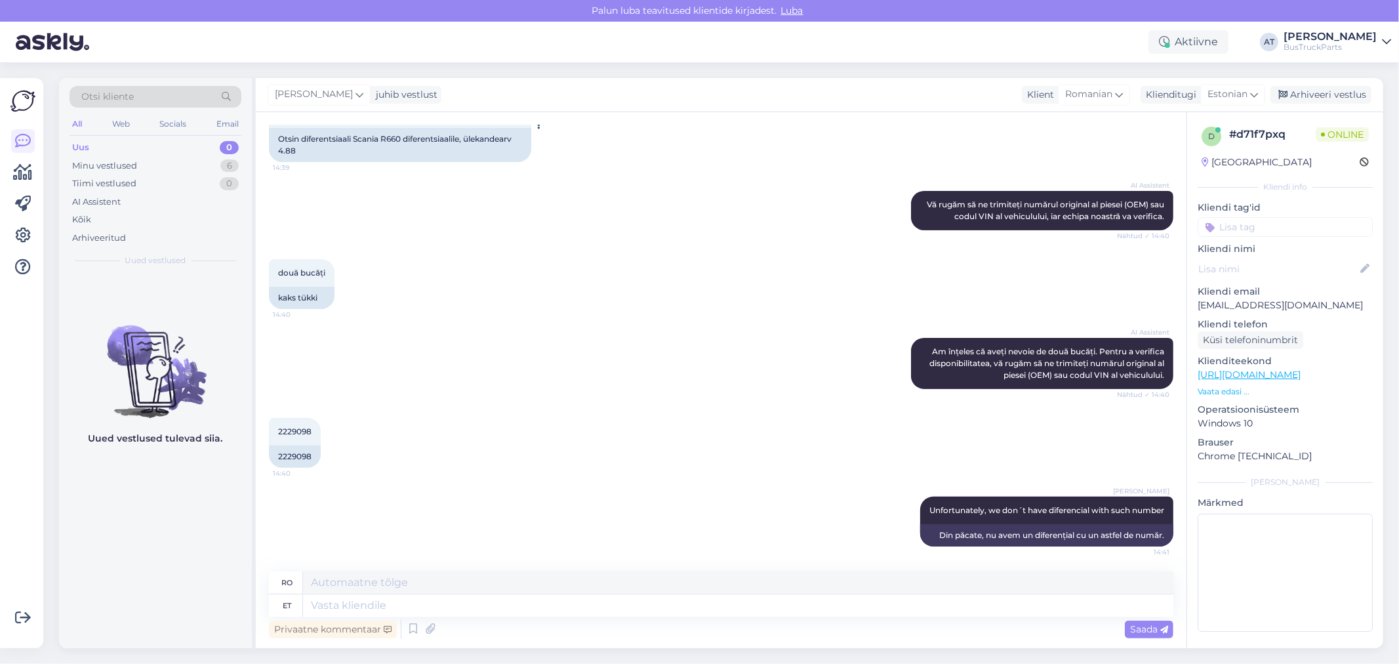
click at [390, 134] on div "Otsin diferentsiaali Scania R660 diferentsiaalile, ülekandearv 4.88" at bounding box center [400, 145] width 262 height 34
copy div "R660"
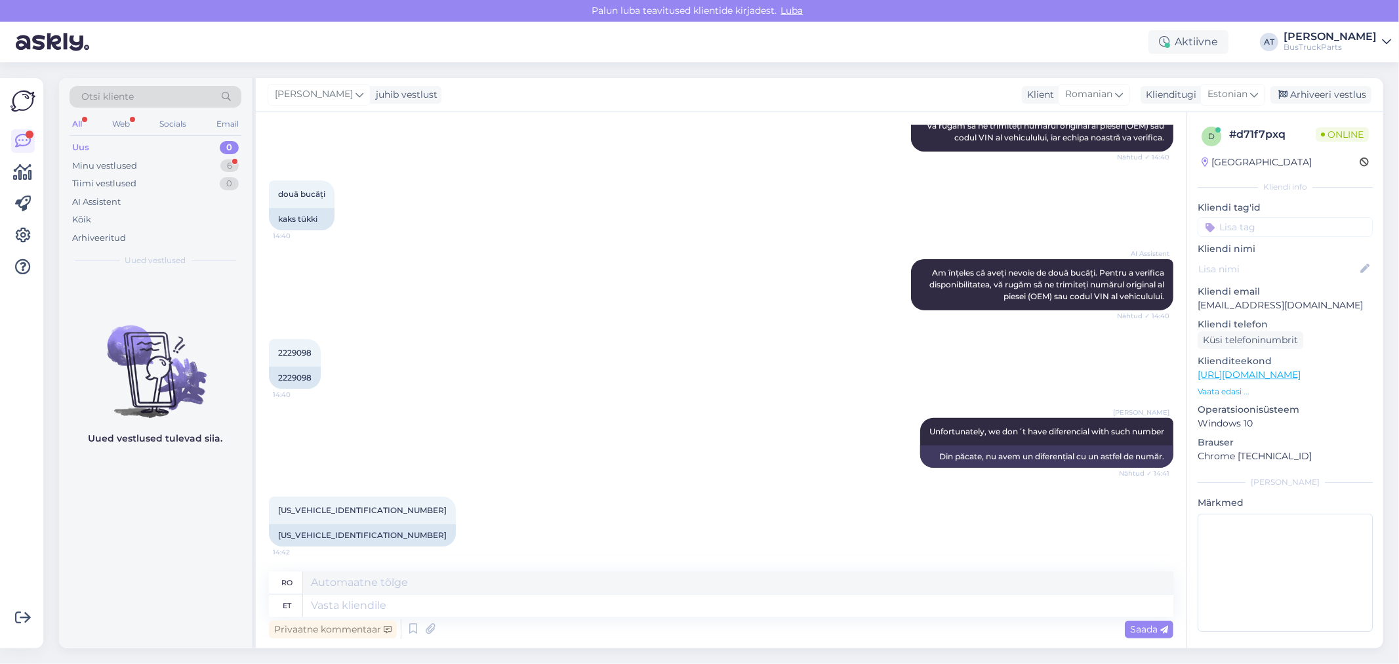
scroll to position [335, 0]
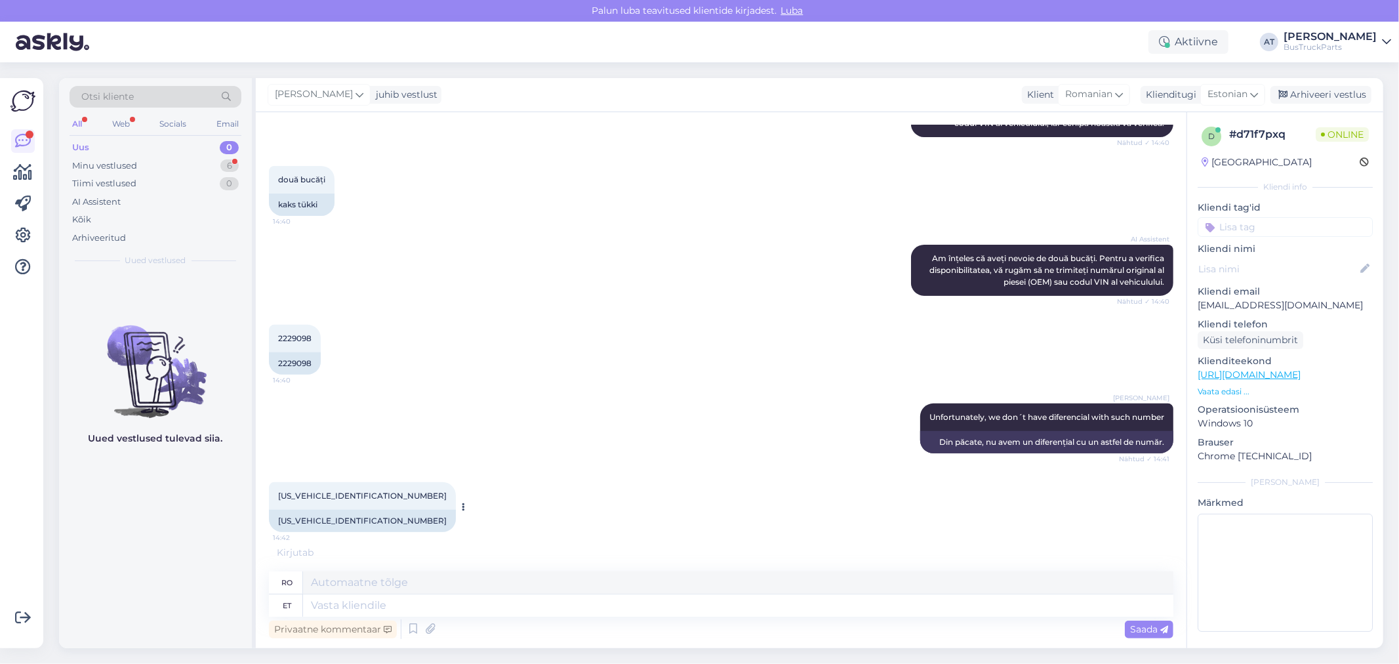
click at [317, 520] on div "YS2P4X20002065062" at bounding box center [362, 521] width 187 height 22
click at [338, 523] on div "YS2P4X20002065062" at bounding box center [362, 521] width 187 height 22
drag, startPoint x: 327, startPoint y: 518, endPoint x: 429, endPoint y: 520, distance: 102.3
click at [390, 518] on div "YS2P4X20002065062 14:42 YS2P4X20002065062" at bounding box center [721, 507] width 904 height 79
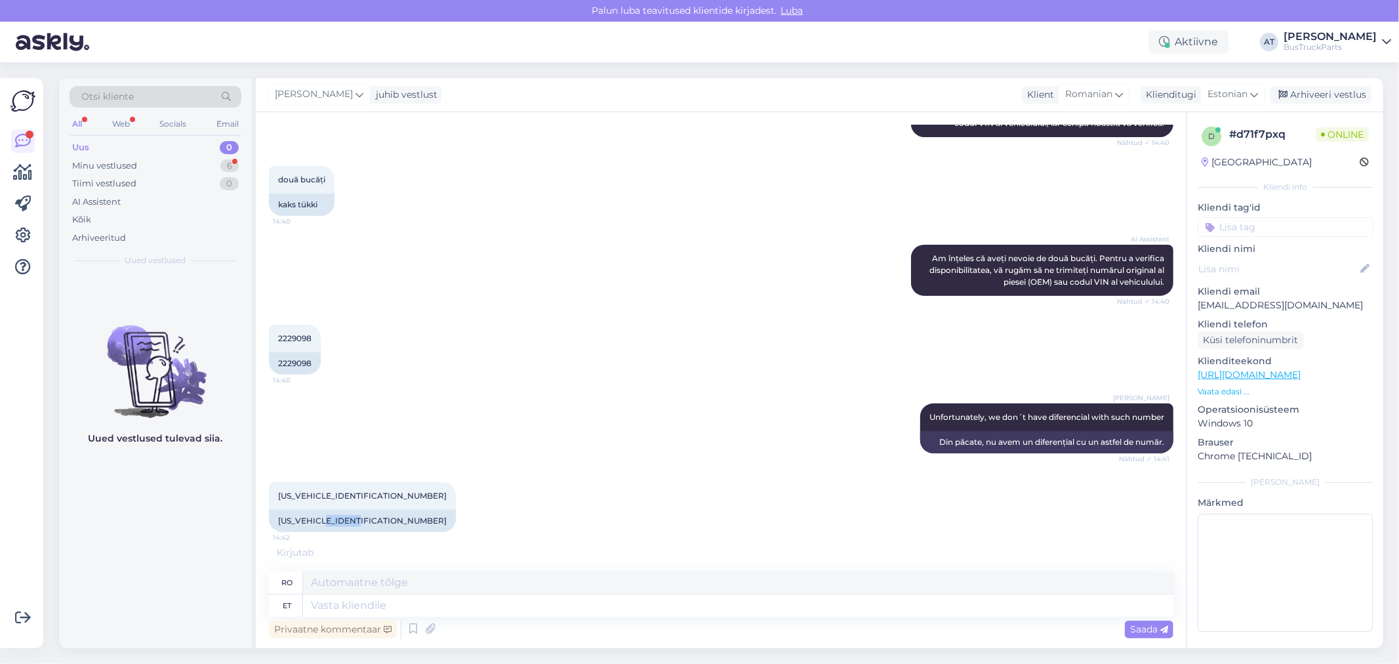
copy div "2065062"
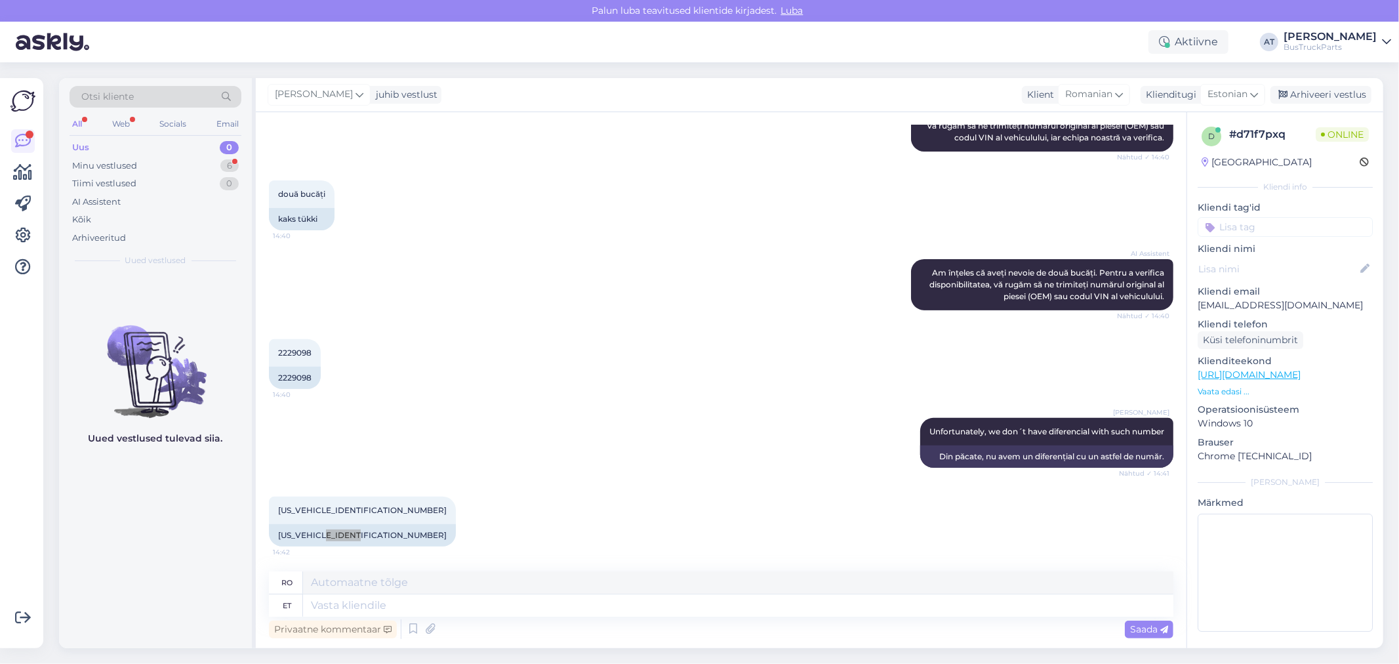
scroll to position [399, 0]
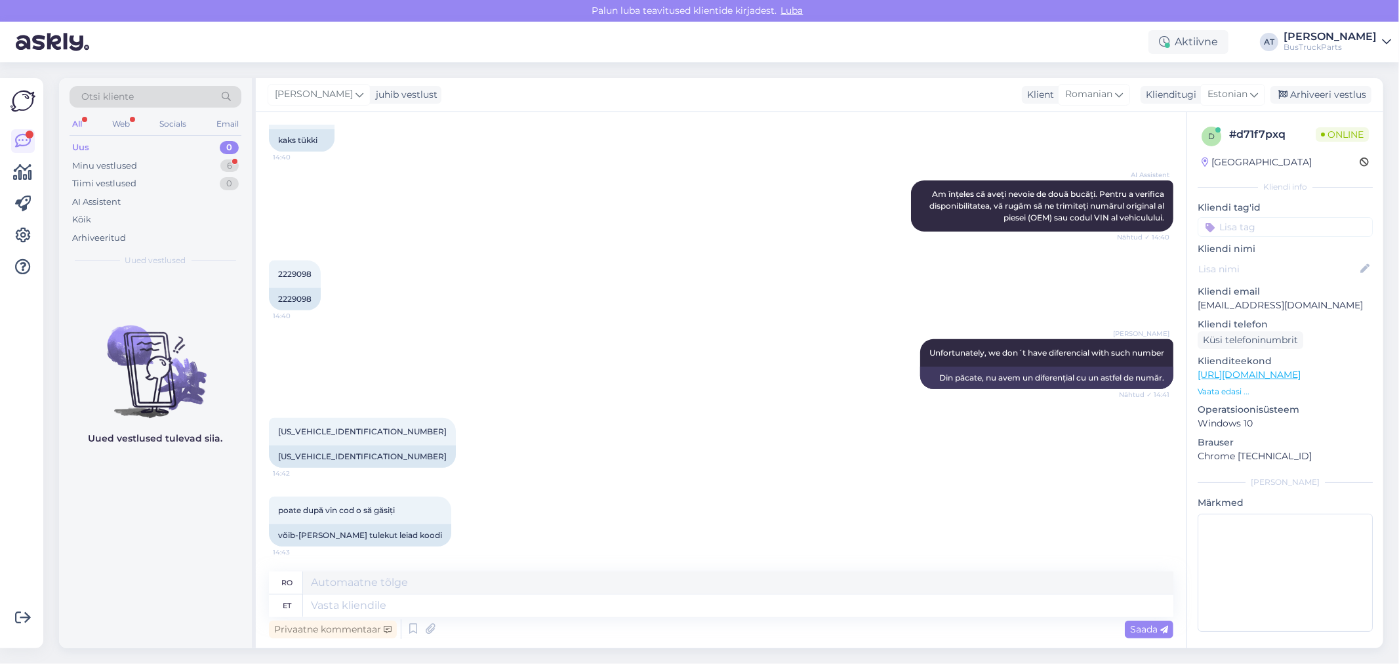
drag, startPoint x: 313, startPoint y: 525, endPoint x: 466, endPoint y: 528, distance: 153.5
click at [331, 527] on div "võib-olla pärast tulekut leiad koodi" at bounding box center [360, 535] width 182 height 22
click at [515, 601] on textarea at bounding box center [738, 605] width 870 height 22
click at [495, 610] on textarea at bounding box center [738, 605] width 870 height 22
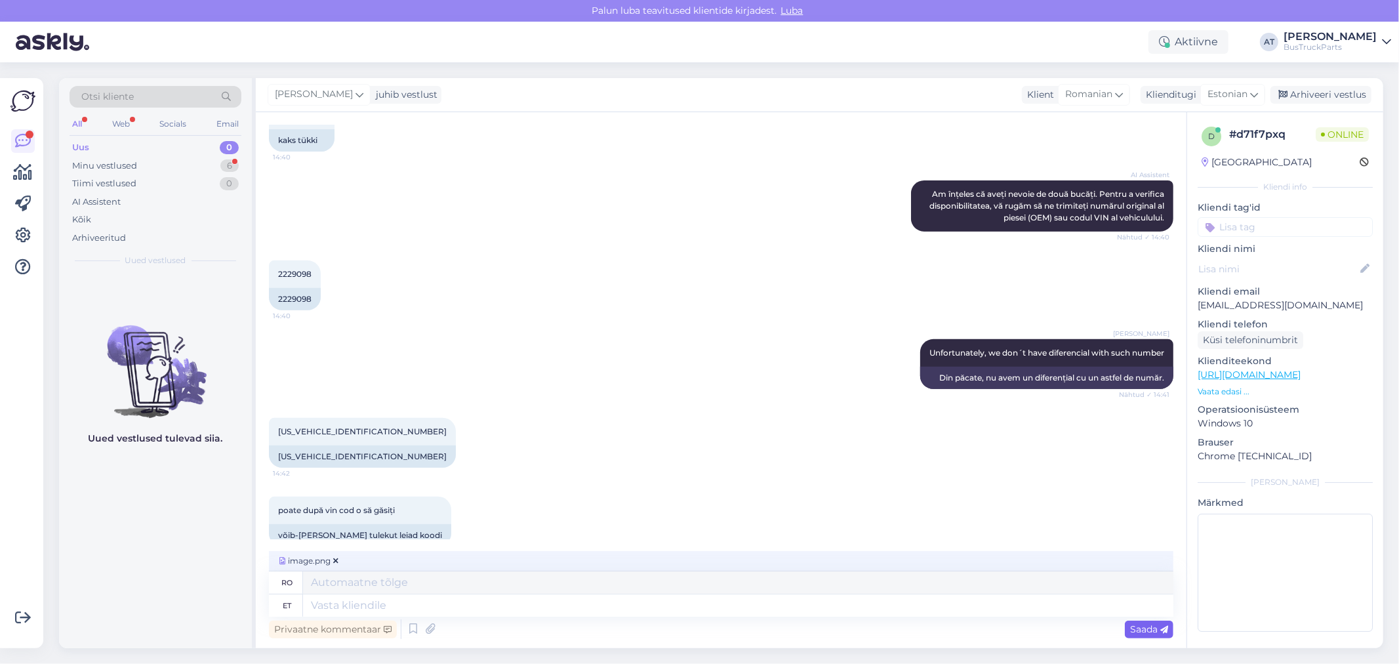
click at [1157, 624] on span "Saada" at bounding box center [1149, 629] width 38 height 12
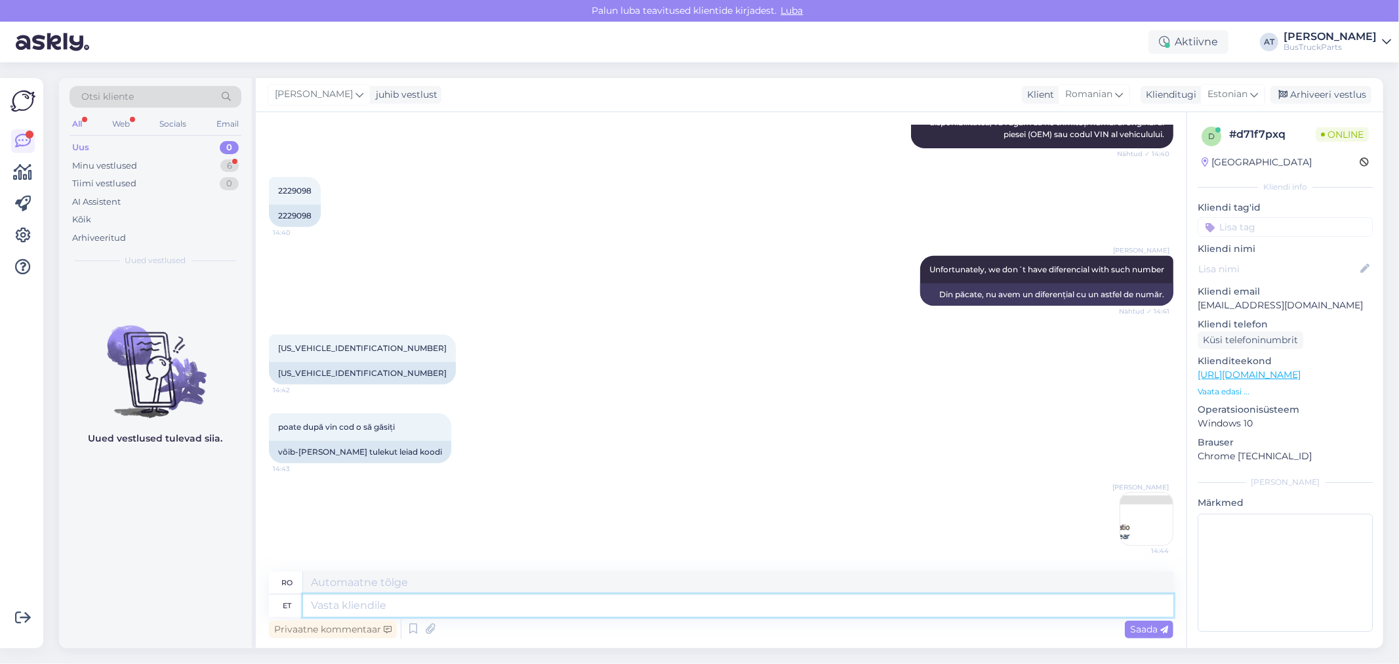
click at [1086, 608] on textarea at bounding box center [738, 605] width 870 height 22
type textarea "Unfortui"
type textarea "Nefericit"
type textarea "Unfortunately, w"
type textarea "Din păcate,"
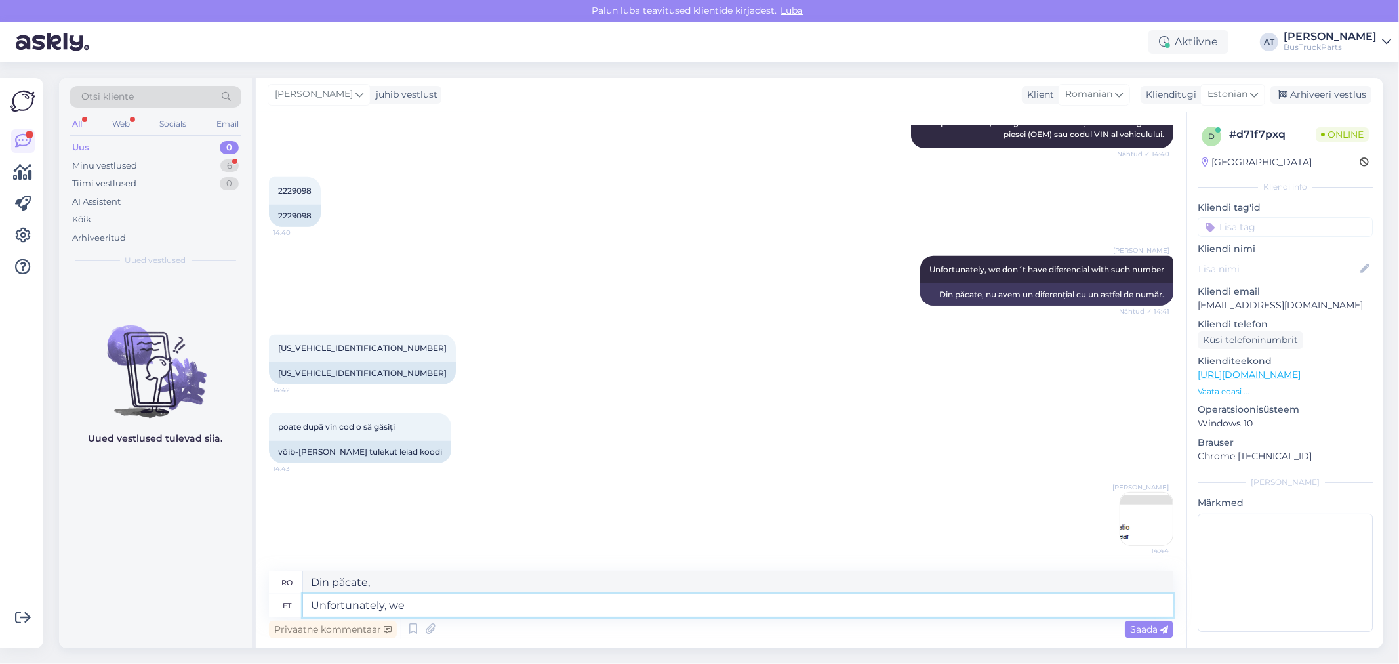
type textarea "Unfortunately, we"
type textarea "Din păcate, noi"
type textarea "Unfortunately, we don´t h"
type textarea "Din păcate, nu"
type textarea "Unfortunately, we don´t have s"
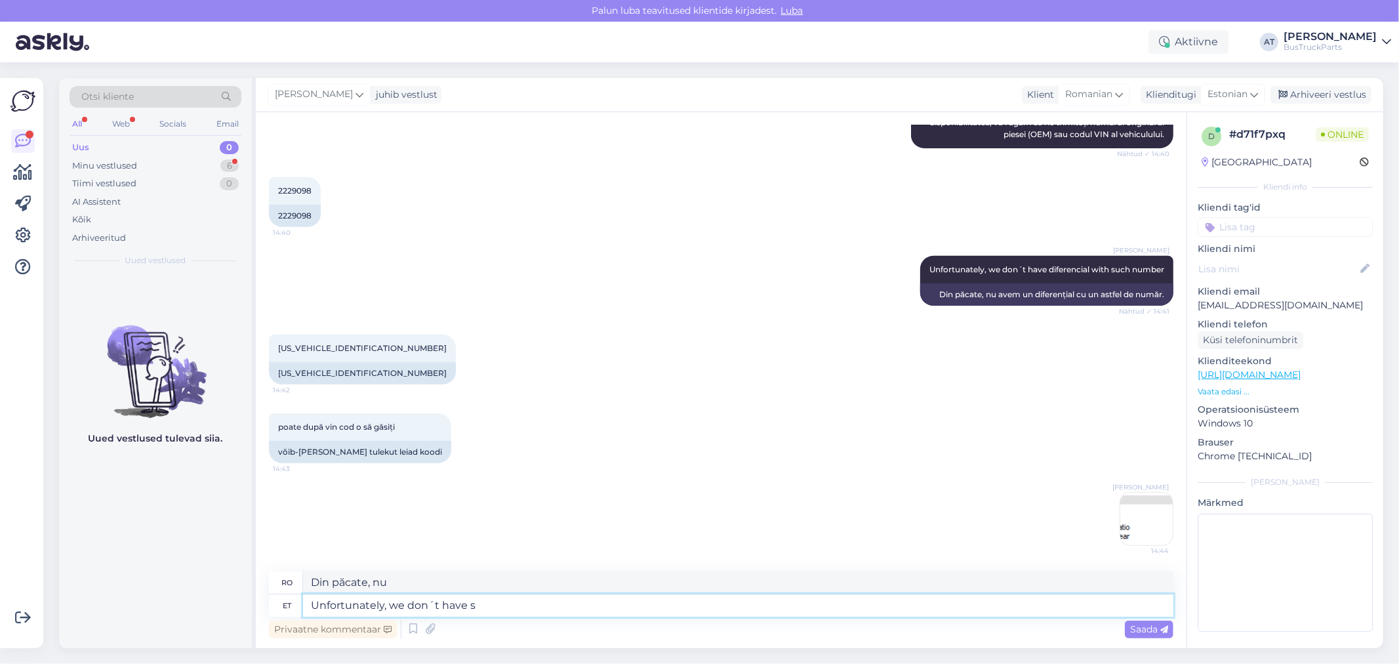
type textarea "Din păcate, nu avem"
type textarea "Unfortunately, we don´t have such"
type textarea "Din păcate, nu avem astfel de"
click at [752, 605] on textarea "Unfortunately, we don´t have such" at bounding box center [738, 605] width 870 height 22
paste textarea "Differential"
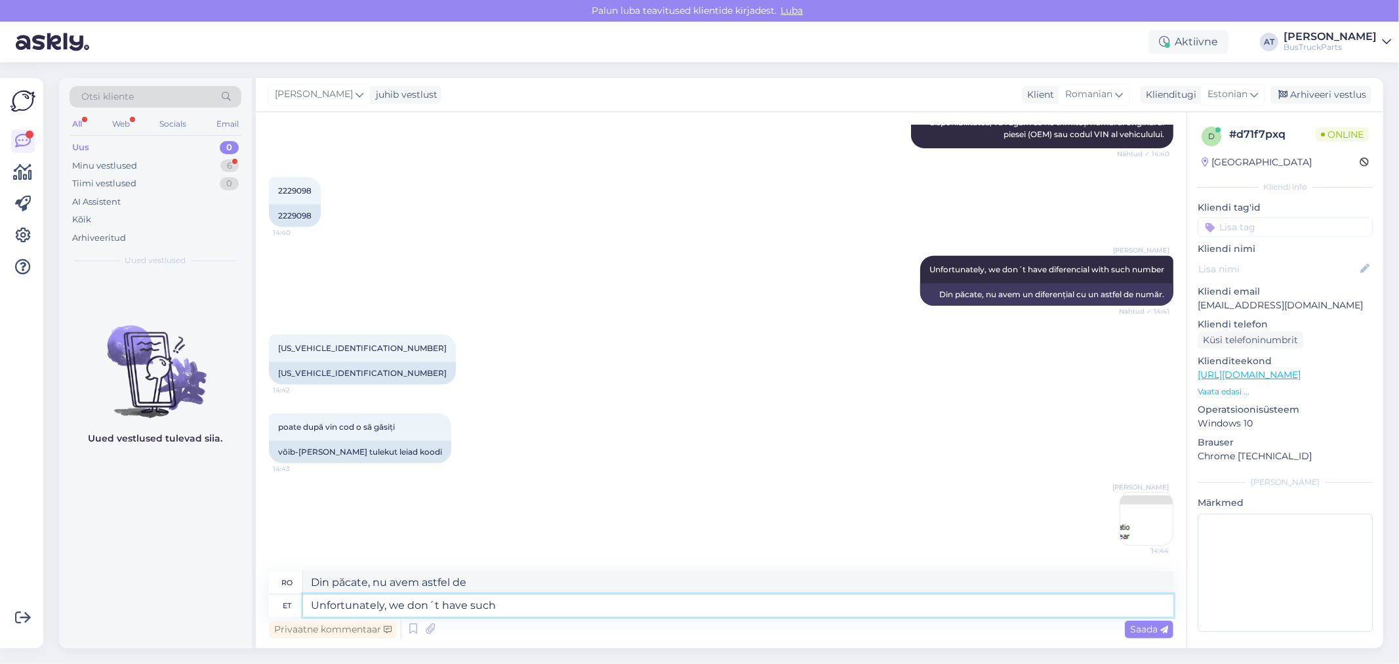
type textarea "Unfortunately, we don´t have such Differential"
click at [502, 610] on textarea "Unfortunately, we don´t have such Differential" at bounding box center [738, 605] width 870 height 22
type textarea "Din păcate, nu avem un astfel de diferențial."
type textarea "Unfortunately, we don´t have such differential"
click at [741, 455] on div "poate după vin cod o să găsiți 14:43 võib-olla pärast tulekut leiad koodi" at bounding box center [721, 438] width 904 height 79
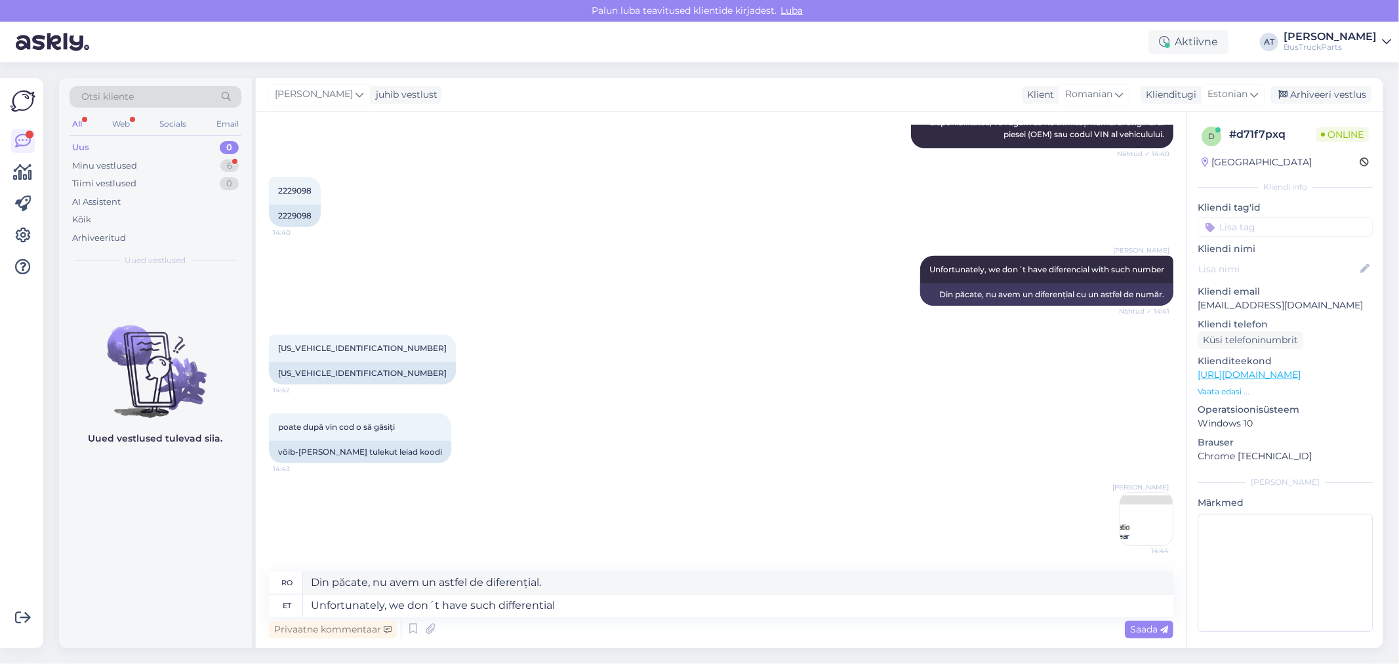
type textarea "Din păcate, nu avem o astfel de diferență."
click at [641, 607] on textarea "Unfortunately, we don´t have such differential" at bounding box center [738, 605] width 870 height 22
type textarea "Unfortunately, we don´t have such differential,"
type textarea "Din păcate, nu avem un astfel de diferențial,"
type textarea "Unfortunately, we don´t have such differential, sorry!"
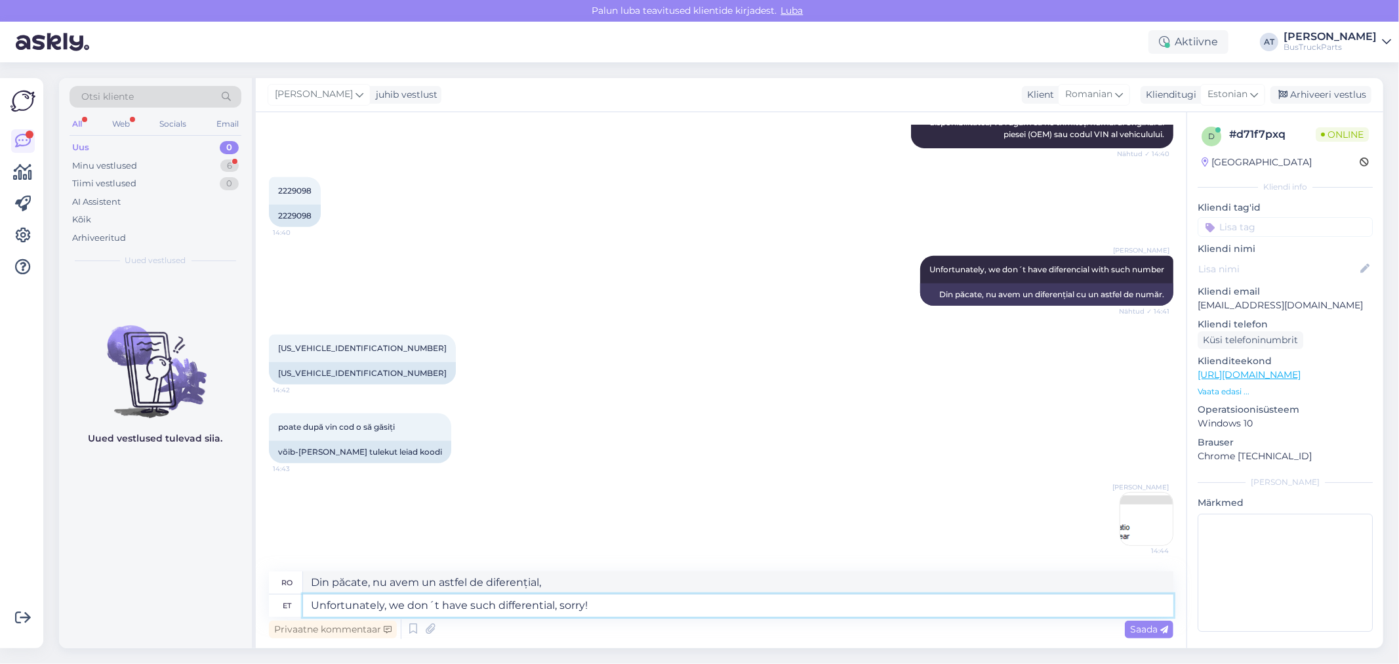
type textarea "Din păcate, nu avem un astfel de diferențial, ne pare rău!"
type textarea "Unfortunately, we don´t have such differential, sorry!"
click at [1143, 621] on div "Saada" at bounding box center [1149, 629] width 49 height 18
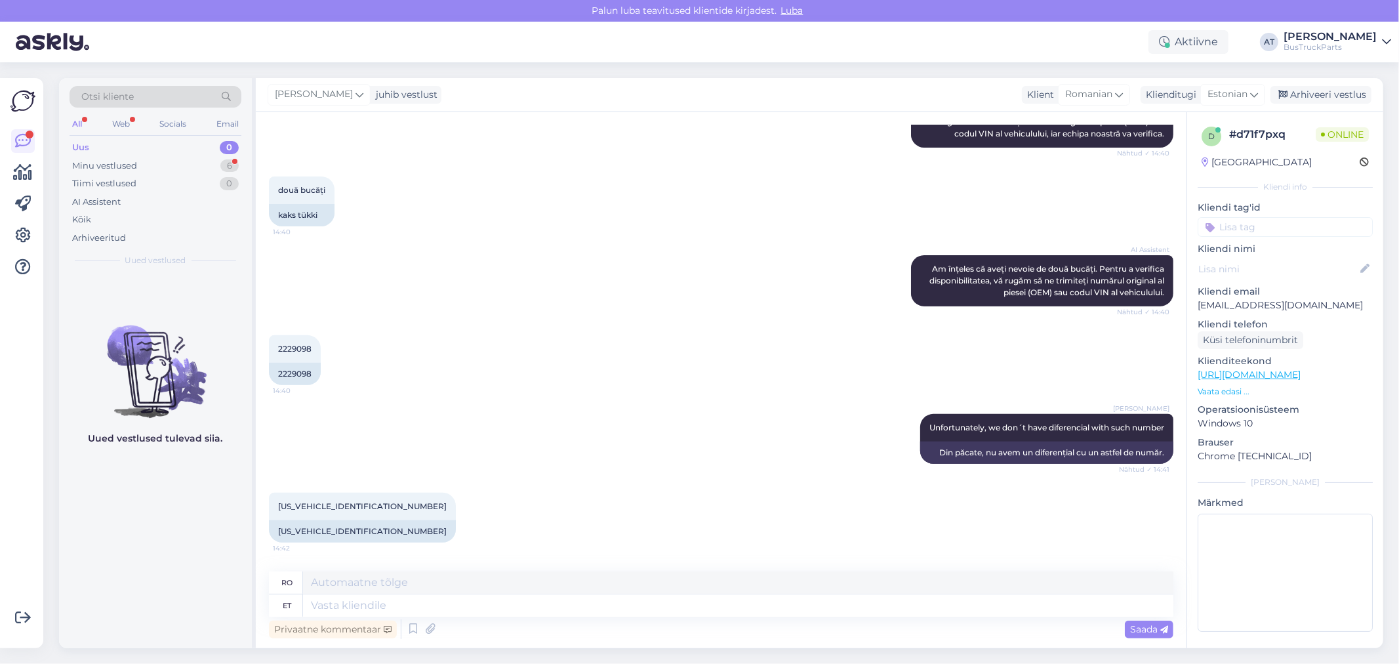
scroll to position [561, 0]
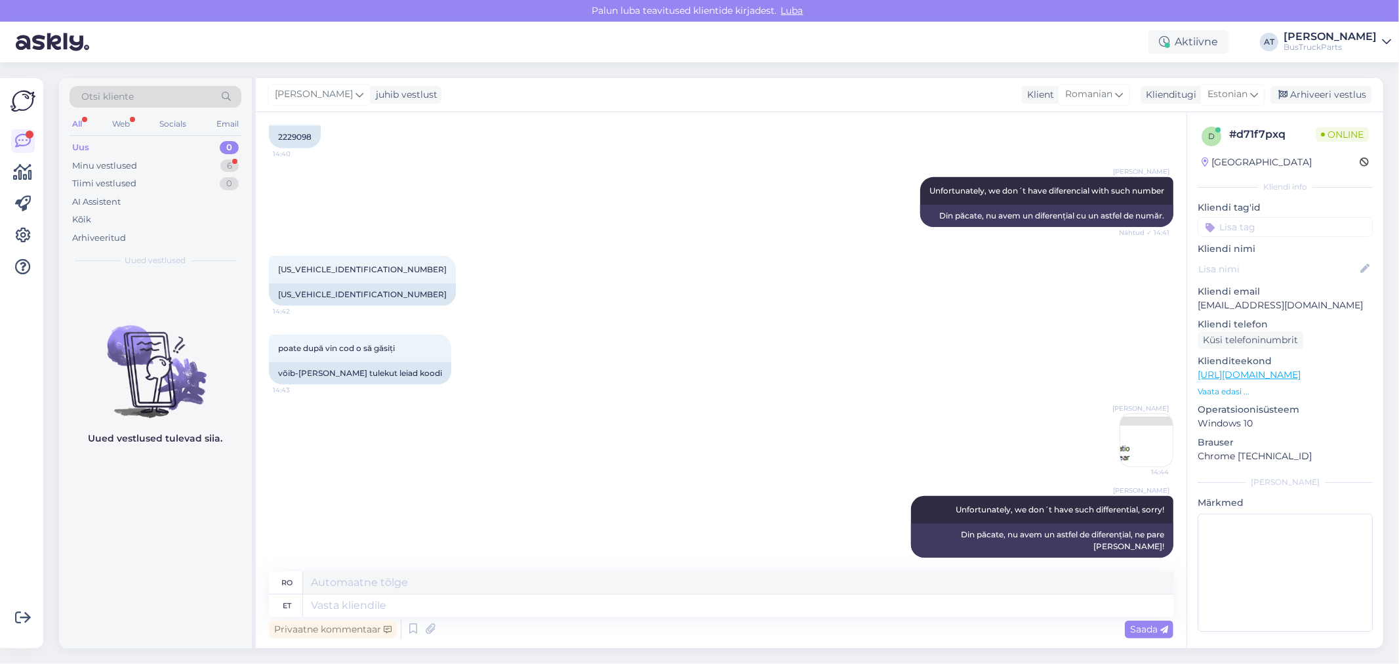
click at [1120, 449] on img at bounding box center [1146, 440] width 52 height 52
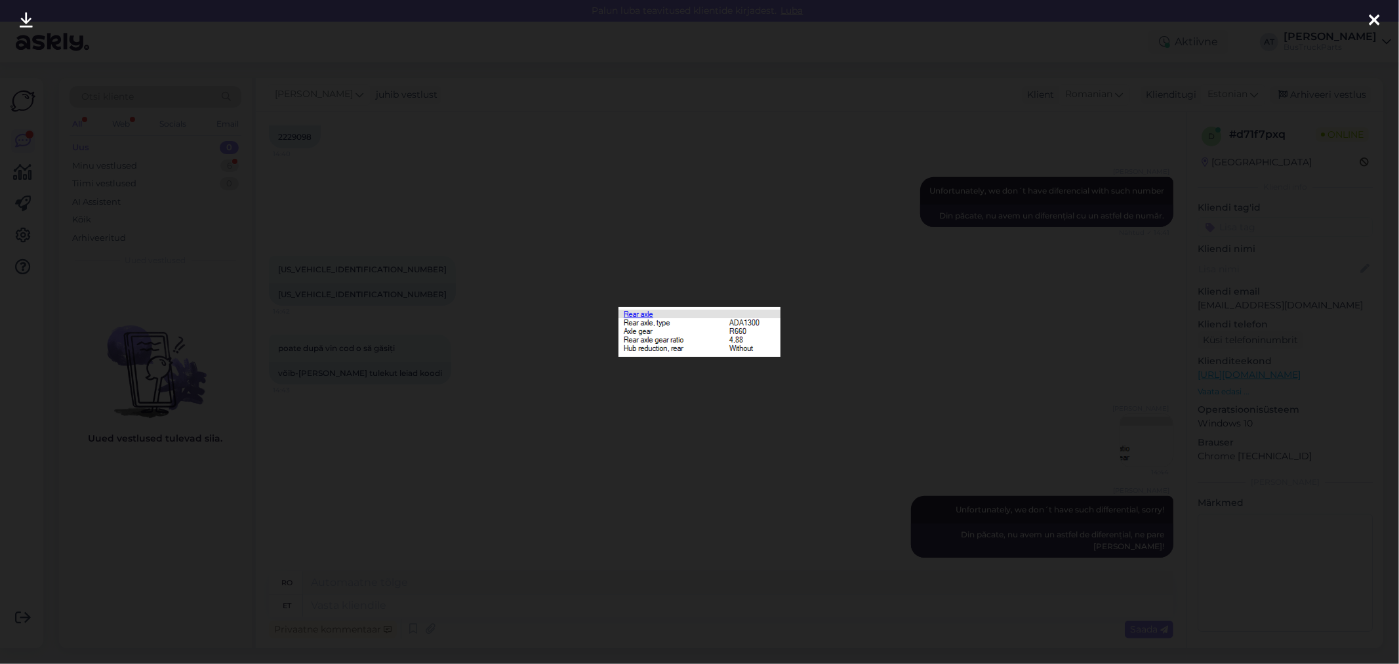
click at [998, 409] on div at bounding box center [699, 332] width 1399 height 664
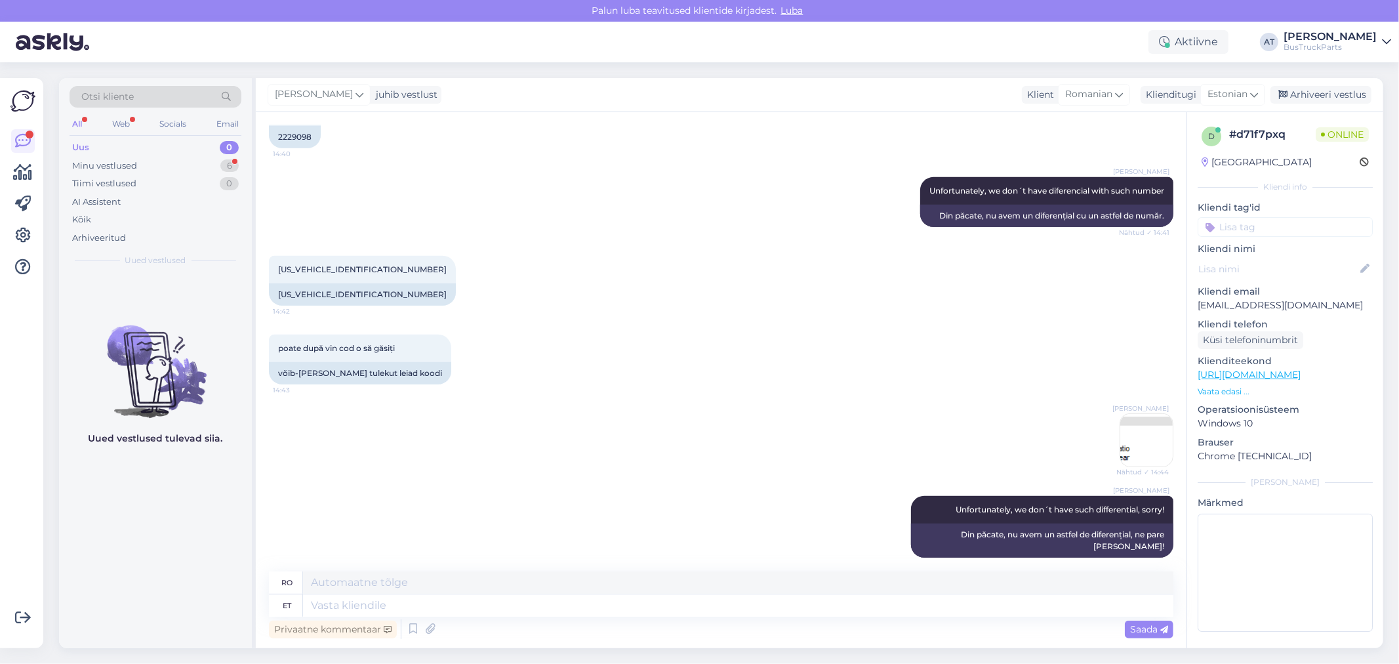
scroll to position [651, 0]
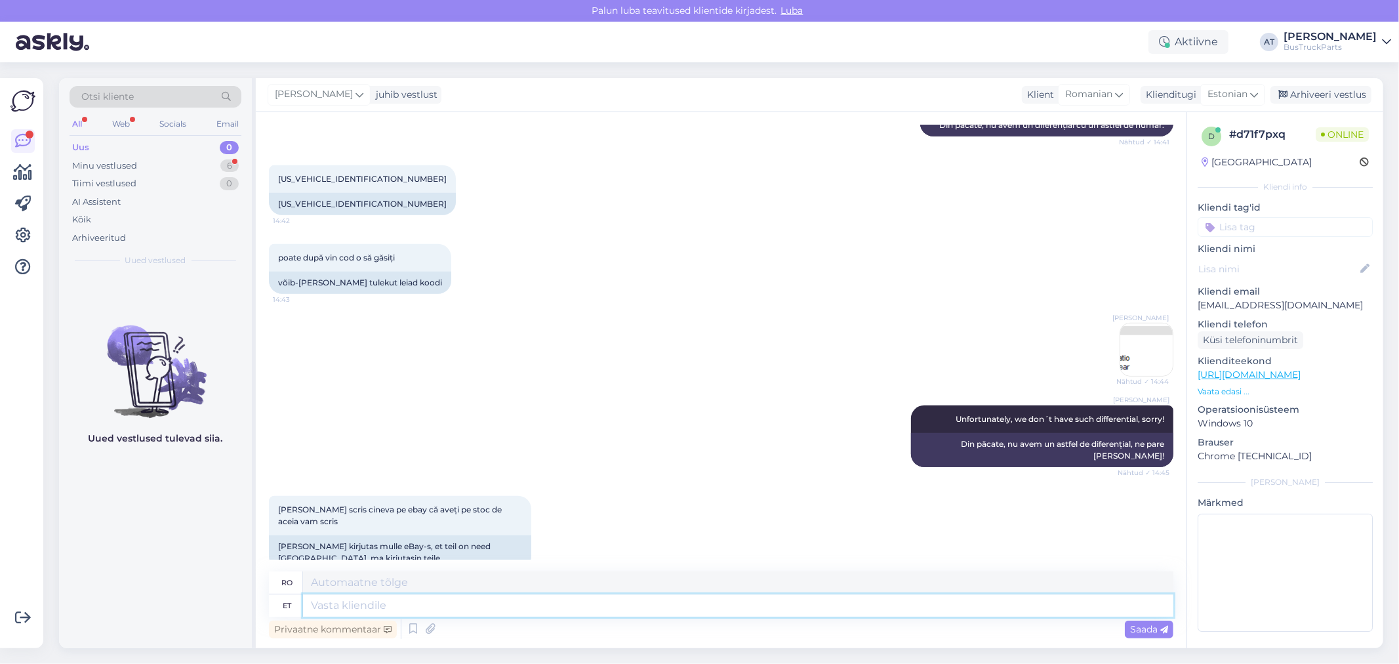
click at [499, 595] on textarea at bounding box center [738, 605] width 870 height 22
type textarea "Ma"
type textarea "Eu"
type textarea "Ma praegu v"
type textarea "Sunt acum"
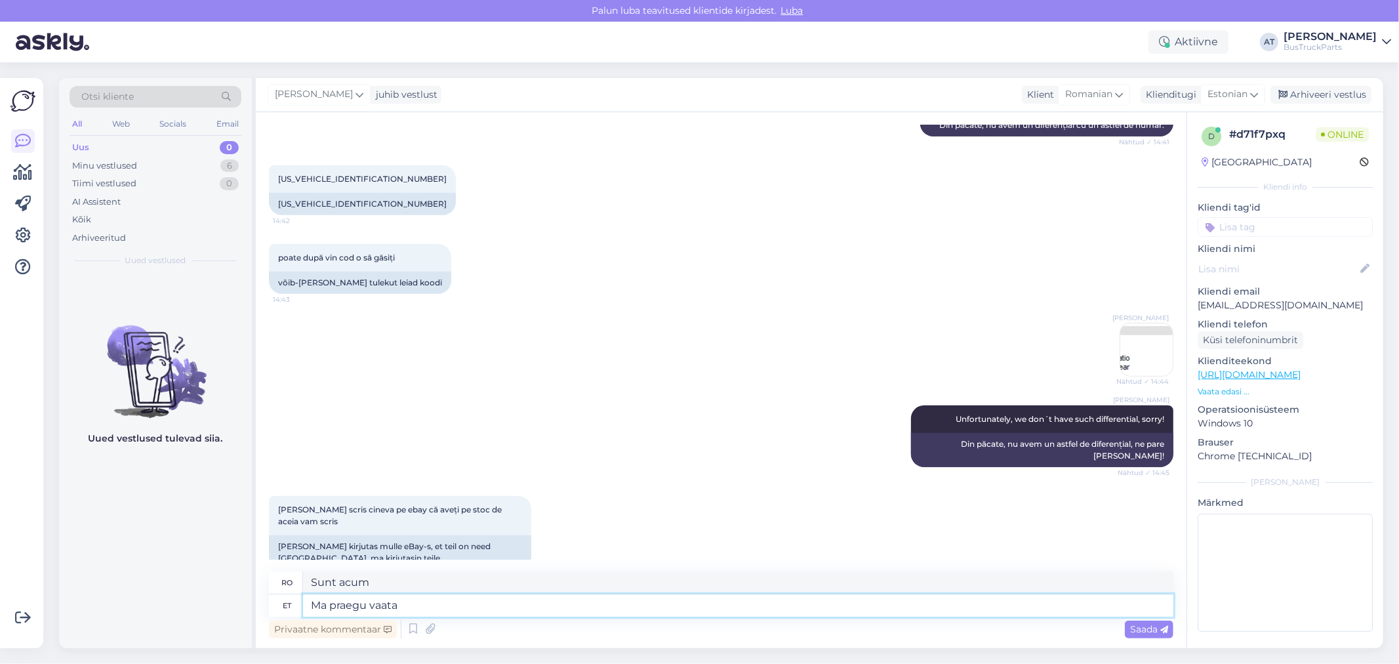
type textarea "Ma praegu vaata j"
type textarea "Mă uit acum."
type textarea "Ma praegu vaata ja n"
type textarea "Mă uit acum și"
type textarea "Ma praegu vaata ja näen"
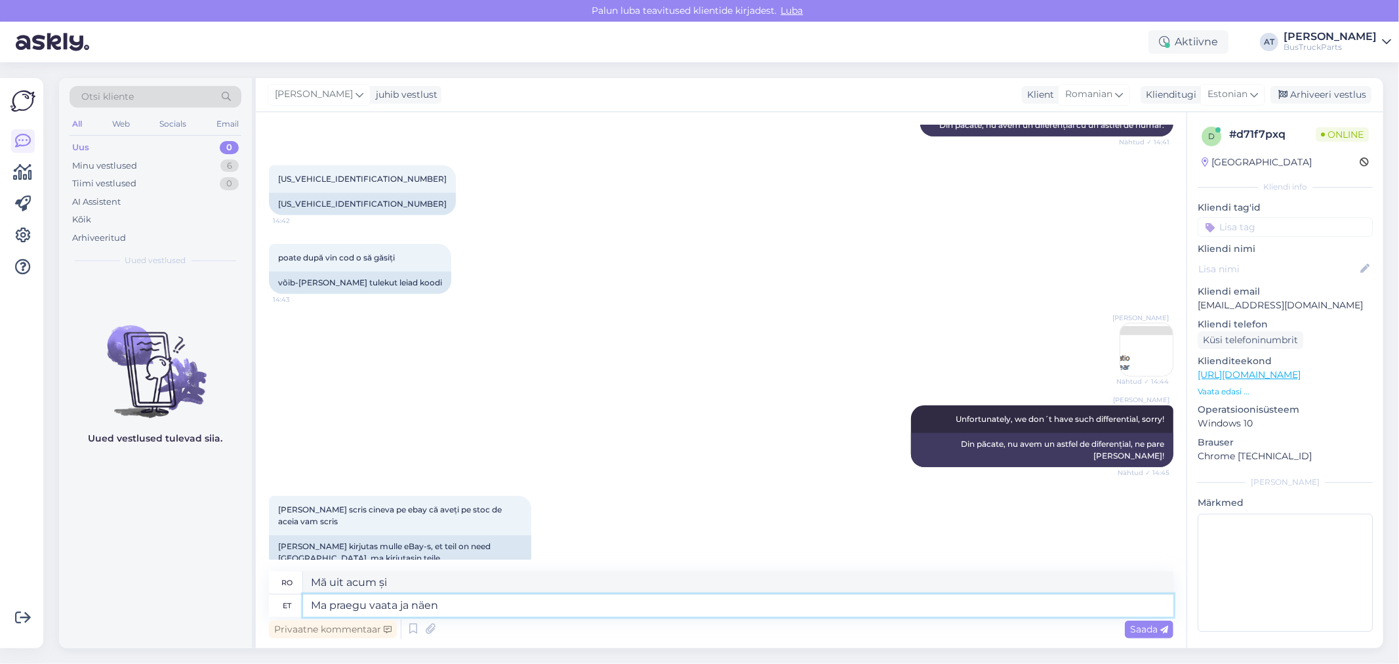
type textarea "Mă uit și văd acum."
type textarea "Ma praegu vaata ja näen jah, e"
type textarea "Mă uit acum și văd, da,"
type textarea "Ma praegu vaata ja näen jah, et me"
type textarea "Mă uit acum și văd că"
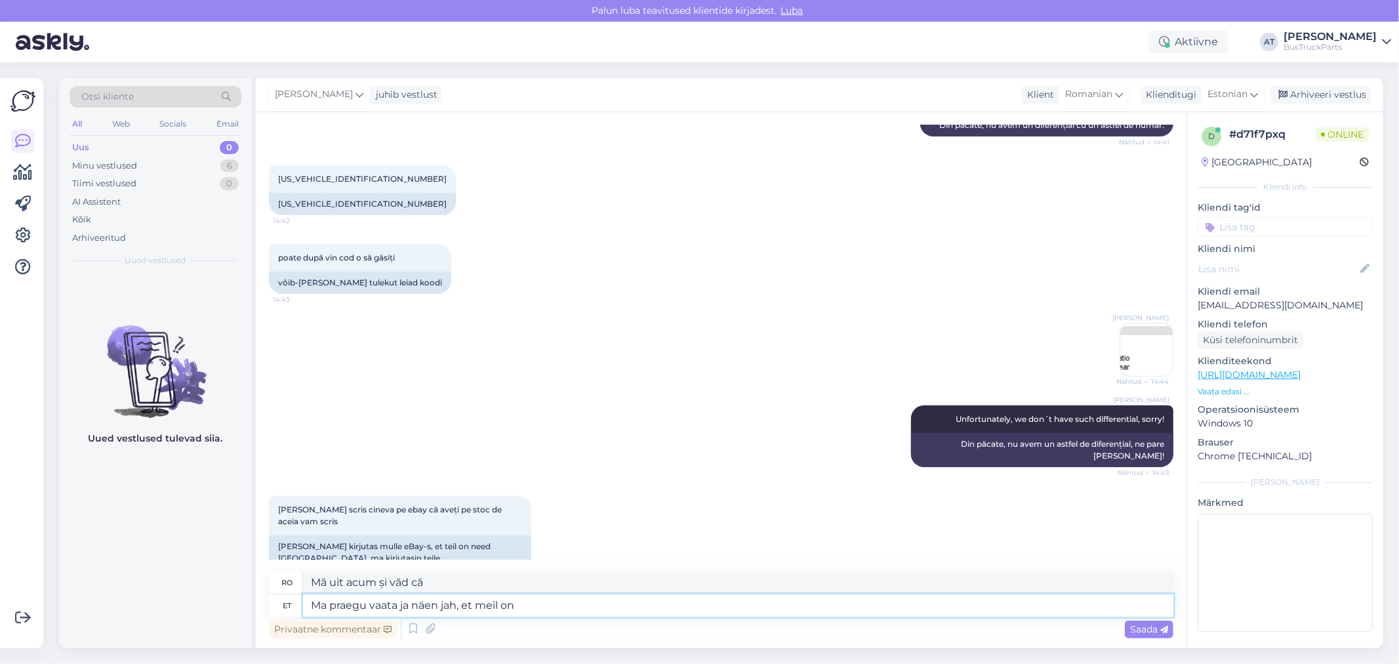
type textarea "Ma praegu vaata ja näen jah, et meil on"
type textarea "Mă uit acum și văd că avem"
click at [641, 608] on textarea "Ma praegu vaata ja näen jah, et meil on" at bounding box center [738, 605] width 870 height 22
paste textarea "Differential, R660 4,88 w/Diff. Lock"
type textarea "Ma praegu vaata ja näen jah, et meil on Differential, R660 4,88 w/Diff. Lock"
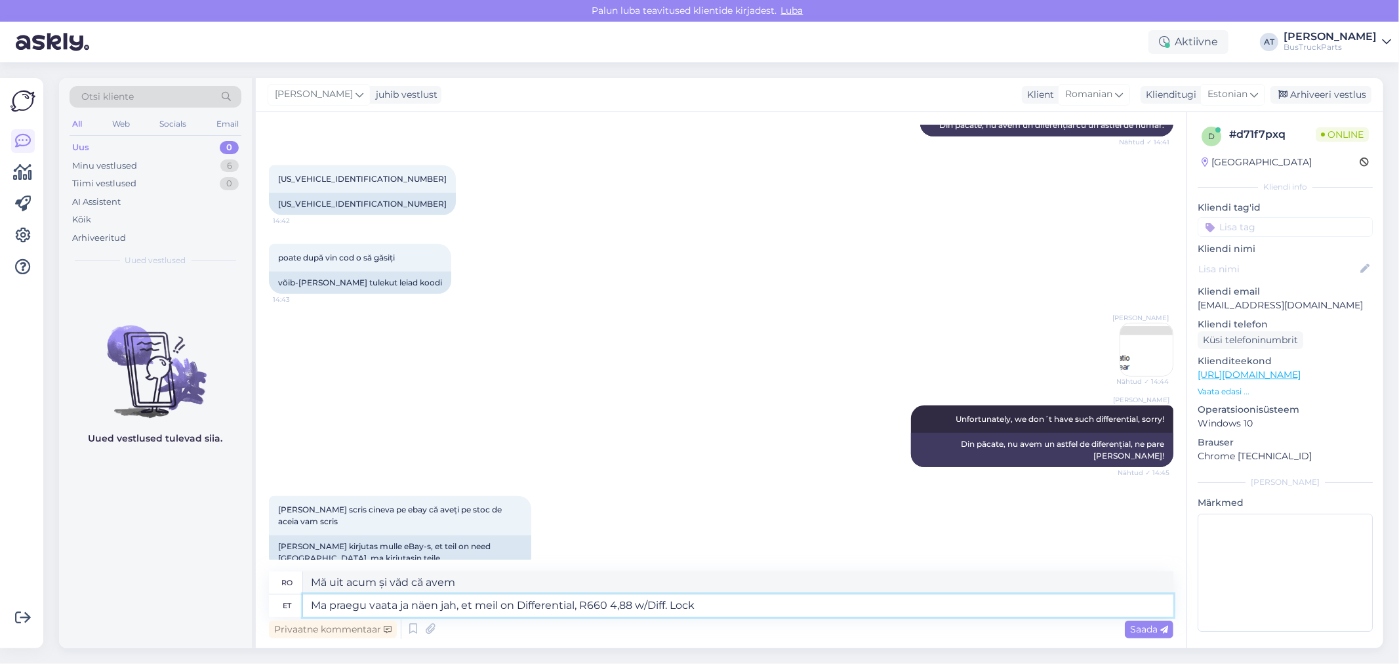
type textarea "Mă uit acum și văd că avem un diferențial, R660 4.88 cu diferențial blocabil."
click at [613, 605] on textarea "Ma praegu vaata ja näen jah, et meil on Differential, R660 4,88 w/Diff. Lock" at bounding box center [738, 605] width 870 height 22
type textarea "Ma praegu vaata ja näen jah, et meil on Differential, R660 RATIO 4,88 w/Diff. L…"
type textarea "Mă uit acum și văd că avem un diferențial, raport R660 4.88 cu diferențial bloc…"
click at [679, 608] on textarea "Ma praegu vaata ja näen jah, et meil on Differential, R660 RATIO 4,88 w/Diff. L…" at bounding box center [738, 605] width 870 height 22
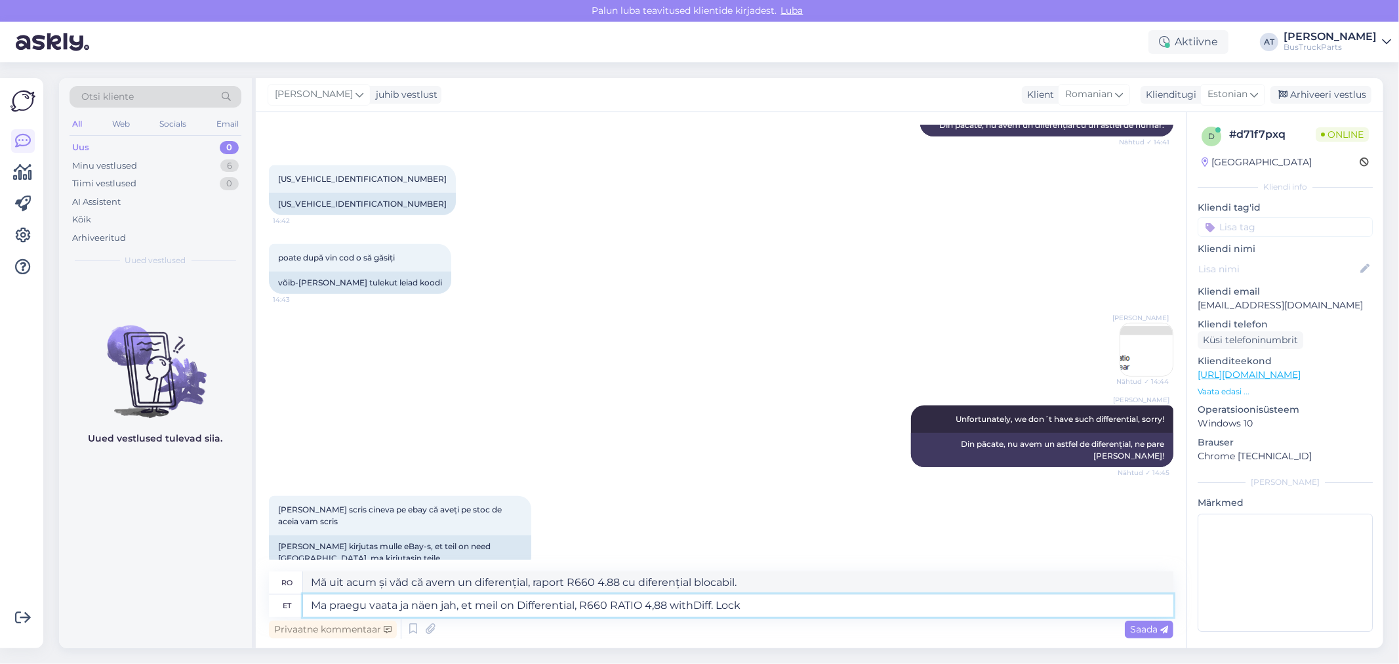
type textarea "Ma praegu vaata ja näen jah, et meil on Differential, R660 RATIO 4,88 with Diff…"
type textarea "Mă uit acum și văd că avem un diferențial, R660 RATIO 4.88 cu diferențial bloca…"
click at [798, 609] on textarea "Ma praegu vaata ja näen jah, et meil on Differential, R660 RATIO 4,88 with Diff…" at bounding box center [738, 605] width 870 height 22
type textarea "Ma praegu vaata ja näen jah, et meil on Differential, R660 RATIO 4,88 with Diff…"
type textarea "Mă uit acum și văd că avem un diferențial, R660 RATIO 4.88 cu diferențial bloca…"
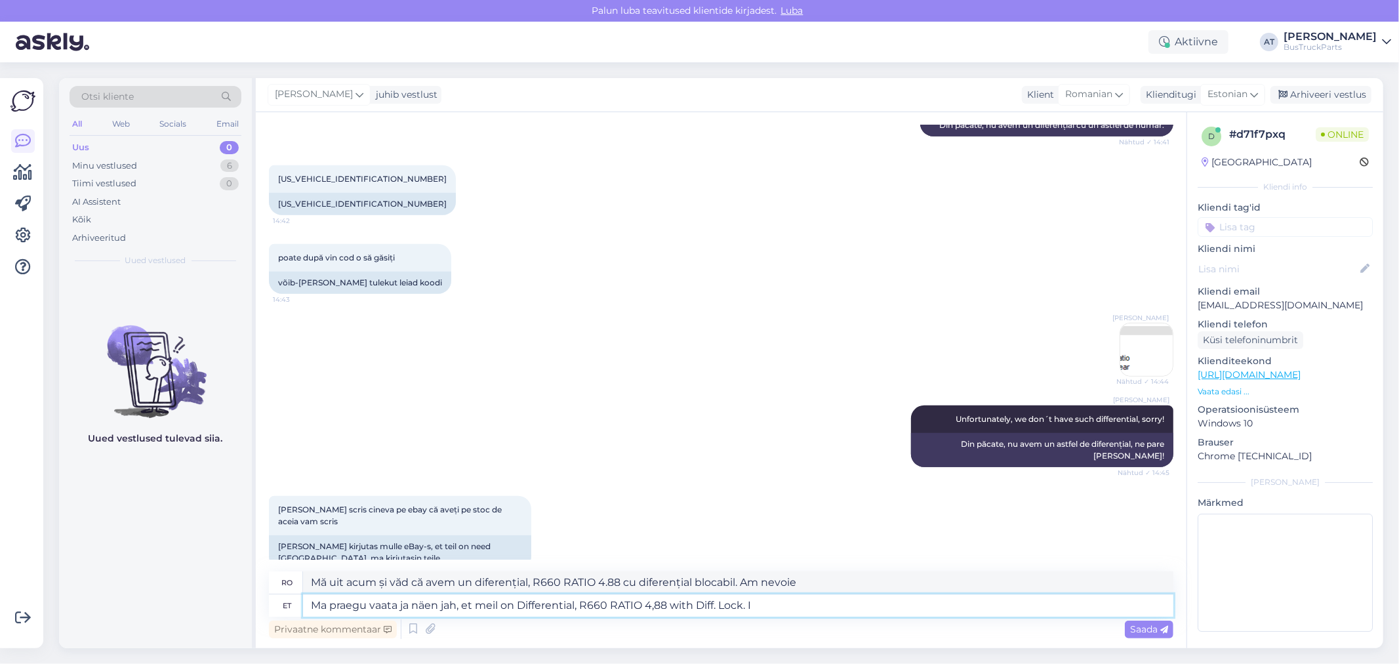
type textarea "Ma praegu vaata ja näen jah, et meil on Differential, R660 RATIO 4,88 with Diff…"
type textarea "Mă uit acum și văd că avem un diferențial, R660 RATIO 4.88 cu diferențial bloca…"
type textarea "Ma praegu vaata ja näen jah, et meil on Differential, R660 RATIO 4,88 with Diff…"
type textarea "Mă uit acum și văd că avem un diferențial, R660 RATIO 4.88 cu diferențial bloca…"
type textarea "Ma praegu vaata ja näen jah, et meil on Differential, R660 RATIO 4,88 with Diff…"
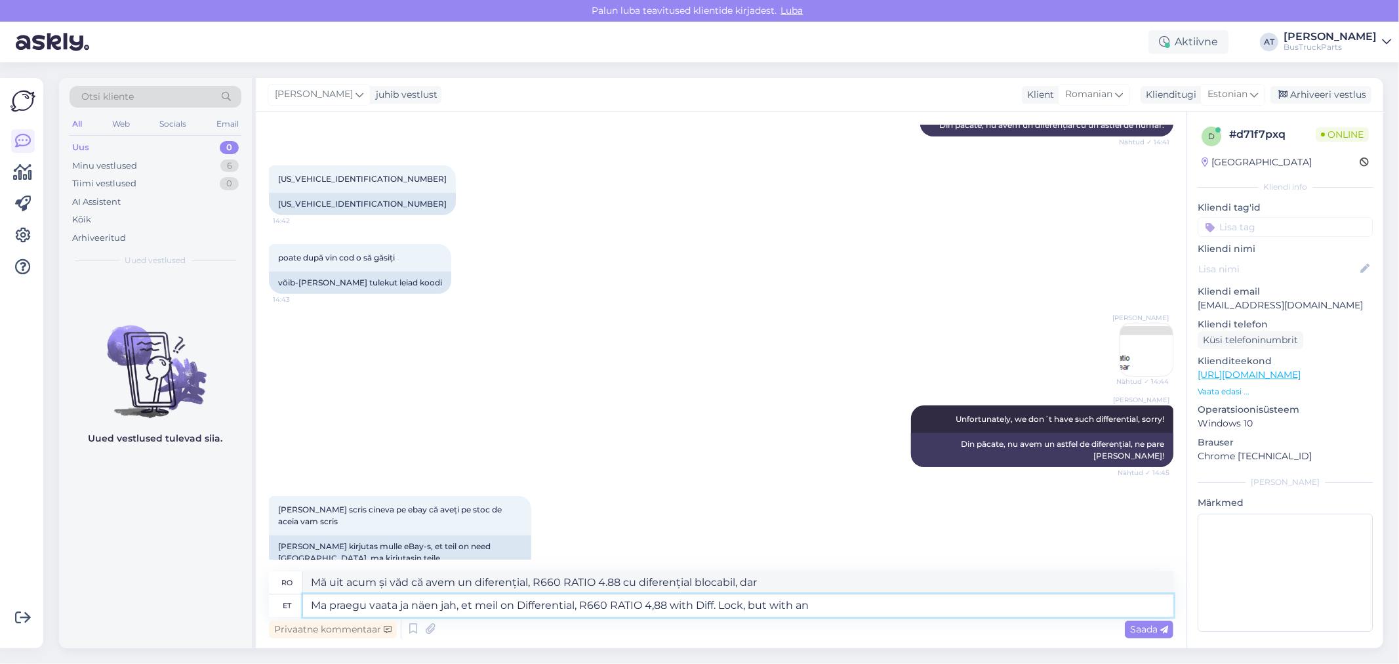
type textarea "Mă uit acum și văd că avem un diferențial, R660 RATIO 4.88 cu diferențial bloca…"
type textarea "Ma praegu vaata ja näen jah, et meil on Differential, R660 RATIO 4,88 with Diff…"
type textarea "Mă uit acum și văd că avem un diferențial, R660 RATIO 4.88 cu diferențial bloca…"
type textarea "Ma praegu vaata ja näen jah, et meil on Differential, R660 RATIO 4,88 with Diff…"
type textarea "Mă uit acum și văd că avem un diferențial, R660 RATIO 4.88 cu diferențial bloca…"
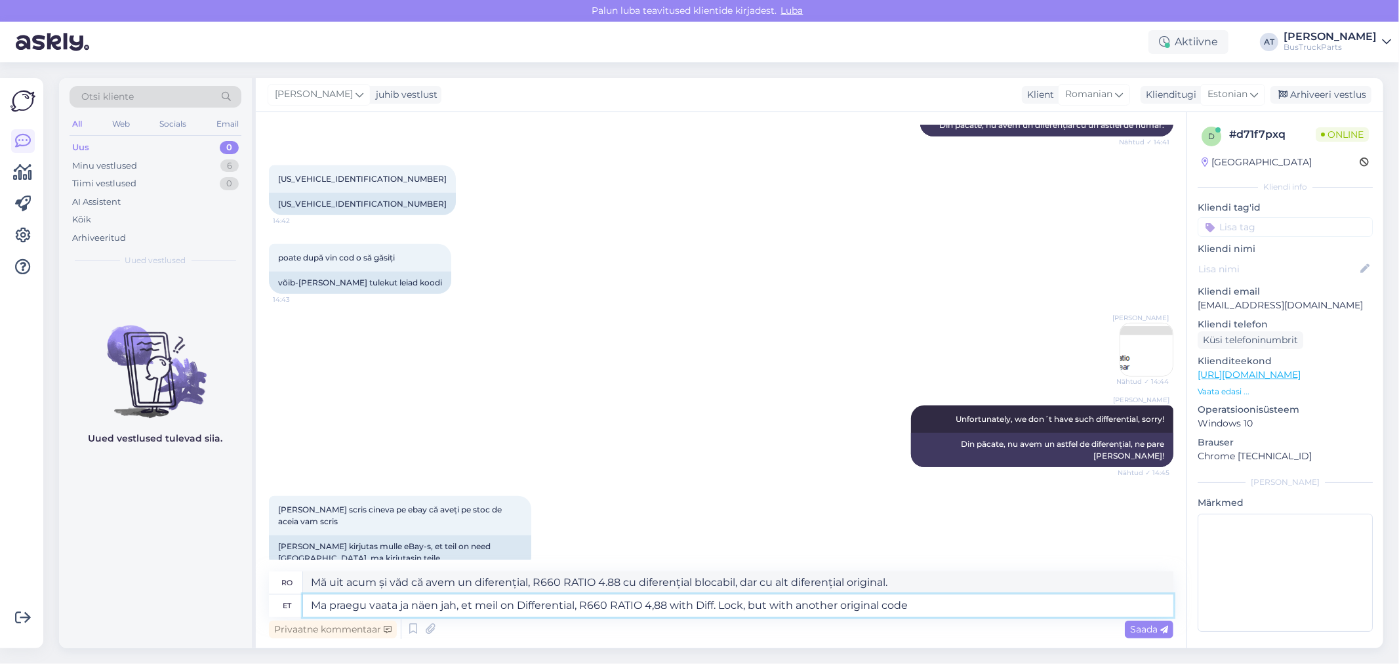
type textarea "Ma praegu vaata ja näen jah, et meil on Differential, R660 RATIO 4,88 with Diff…"
type textarea "Mă uit acum și văd că avem un diferențial, R660 RATIO 4.88 cu diferențial bloca…"
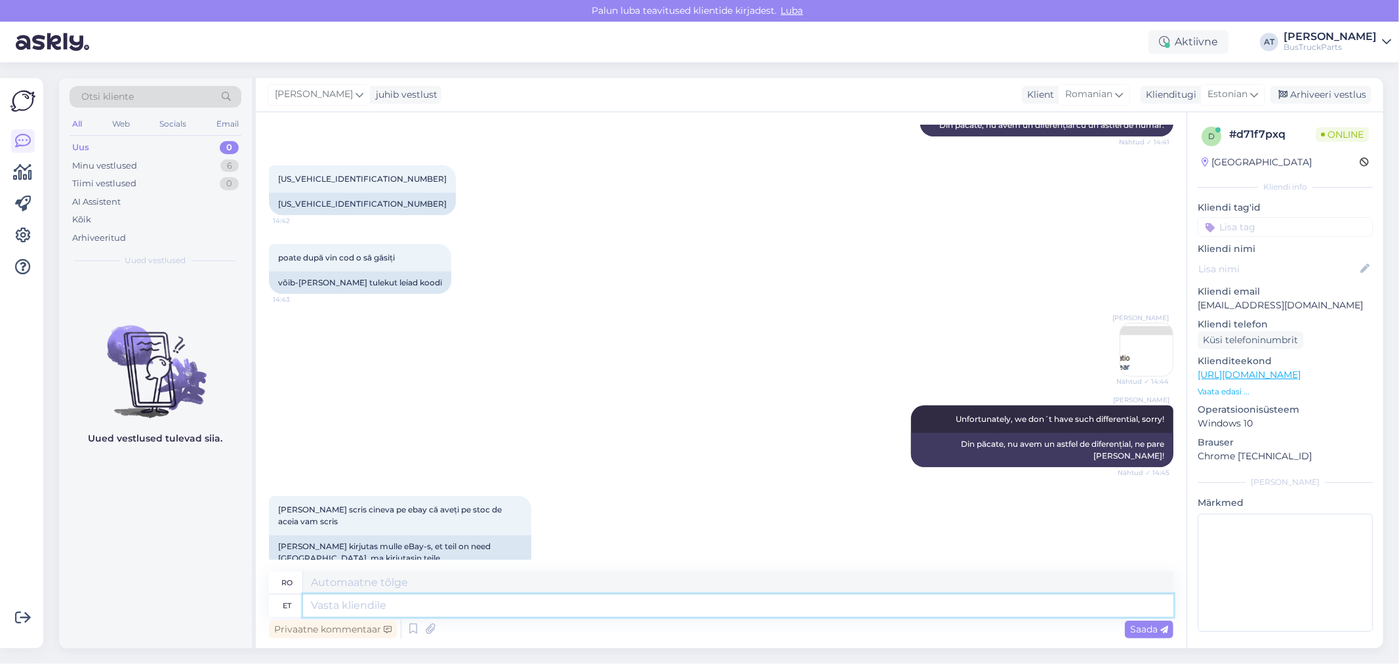
scroll to position [753, 0]
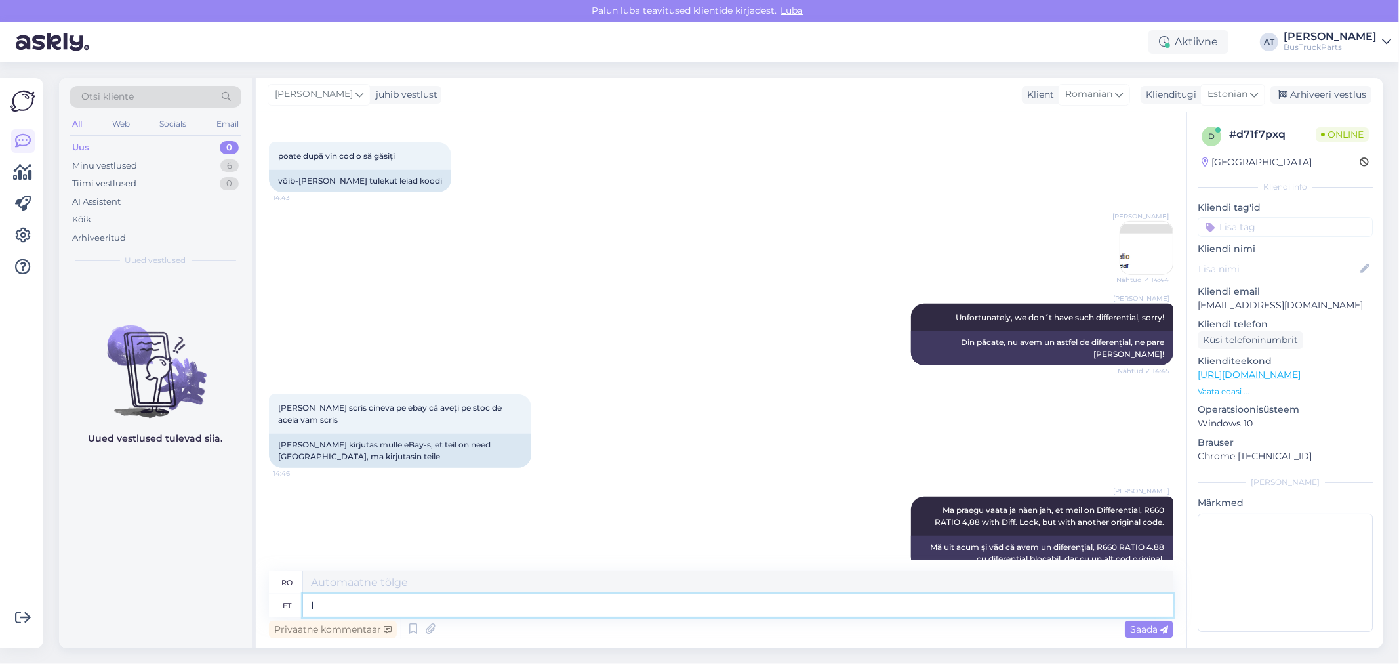
type textarea "I"
type textarea "Eu"
type textarea "I need m"
type textarea "Eu îi"
type textarea "I need more ti"
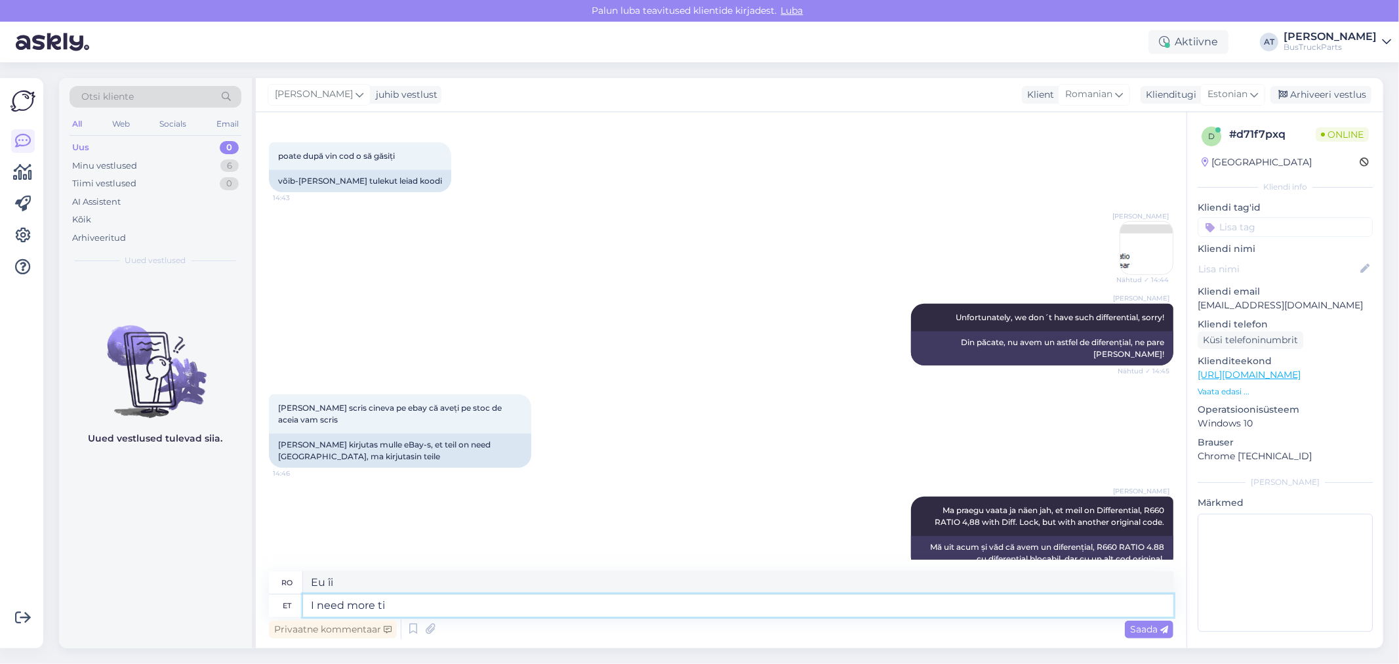
type textarea "Am nevoie de mai mult"
type textarea "I need more time t"
type textarea "Am nevoie de mai mult timp."
type textarea "I need more time to"
type textarea "Am nevoie de mai mult timp pentru a"
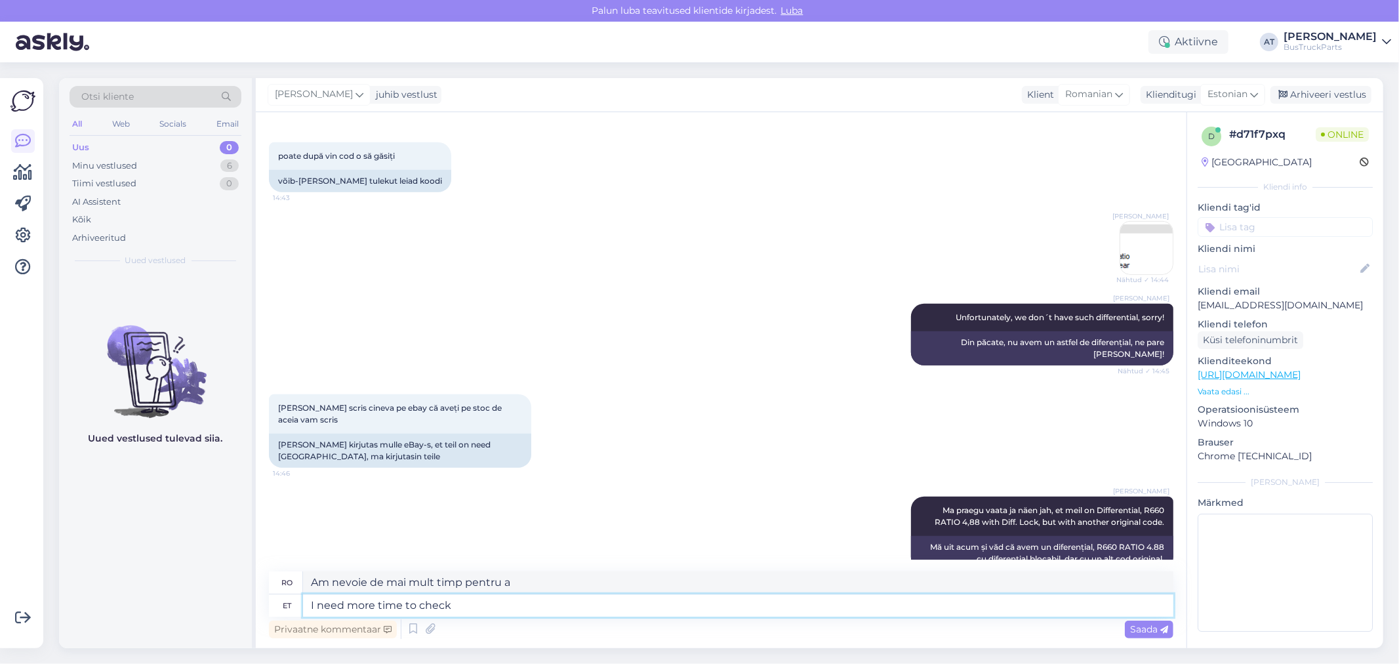
type textarea "I need more time to check s"
type textarea "Am nevoie de mai mult timp să verific."
type textarea "I need more time to check suitability"
type textarea "Am nevoie de mai mult timp pentru a verifica compatibilitatea"
type textarea "I need more time to check suitability"
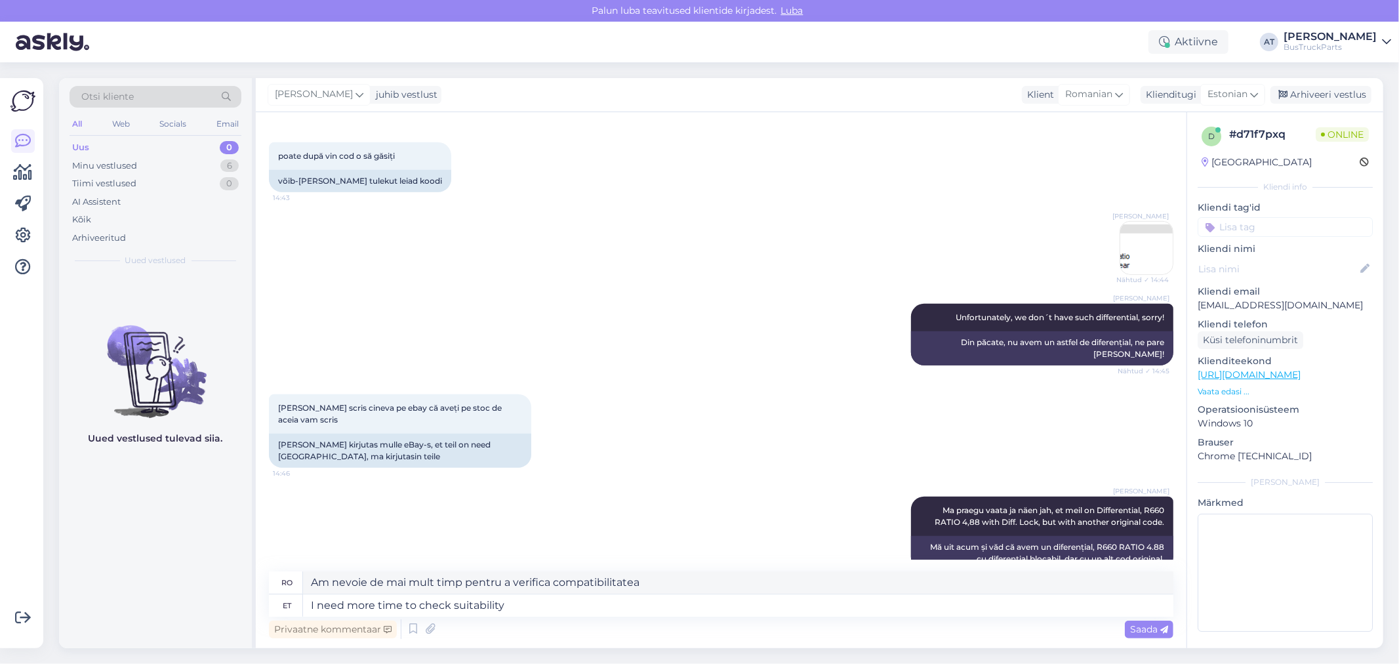
click at [1146, 632] on span "Saada" at bounding box center [1149, 629] width 38 height 12
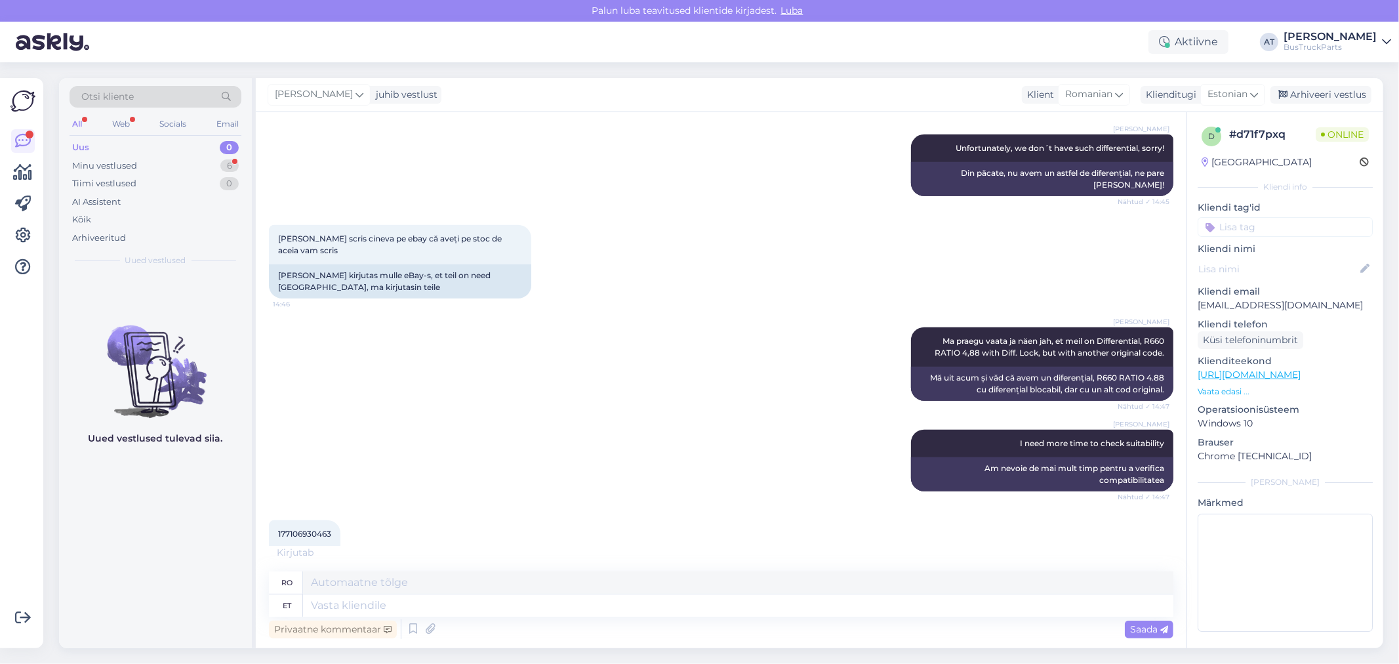
scroll to position [936, 0]
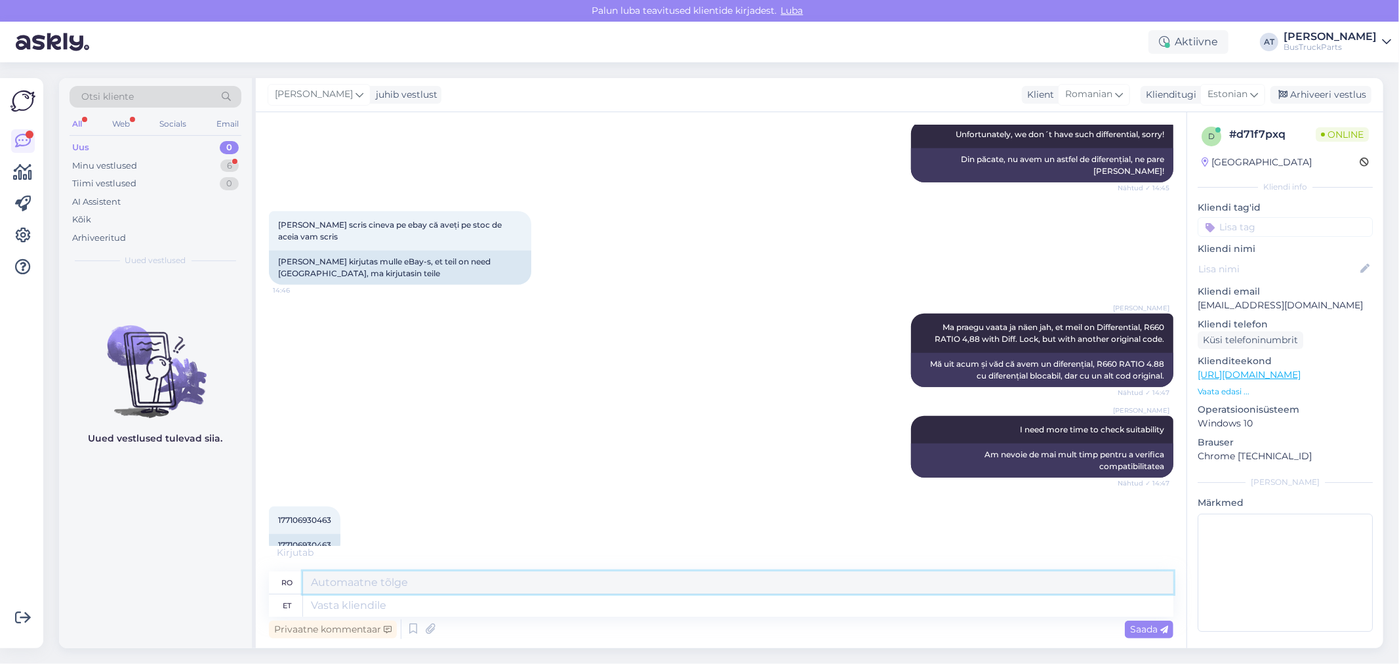
drag, startPoint x: 458, startPoint y: 584, endPoint x: 464, endPoint y: 599, distance: 16.2
click at [458, 585] on textarea at bounding box center [738, 582] width 870 height 22
click at [466, 604] on textarea at bounding box center [738, 605] width 870 height 22
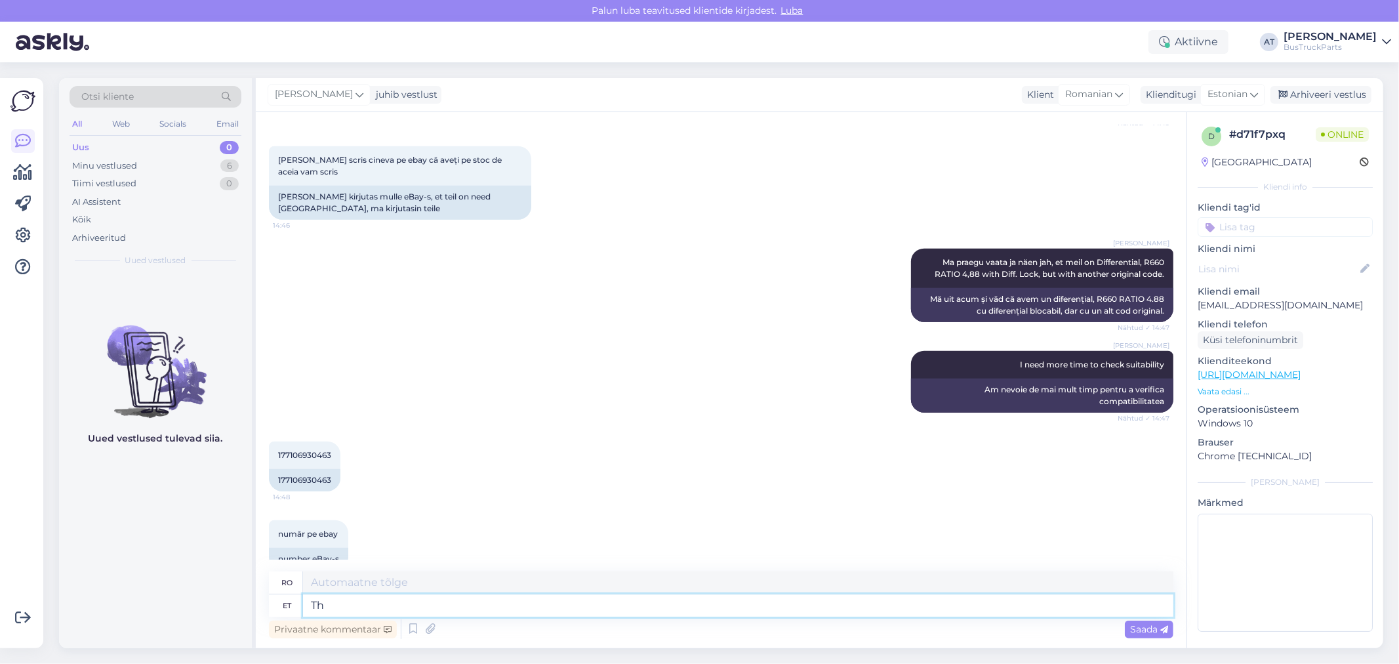
type textarea "Thi"
type textarea "Acest"
type textarea "This one"
type textarea "Aceasta"
type textarea "This one should"
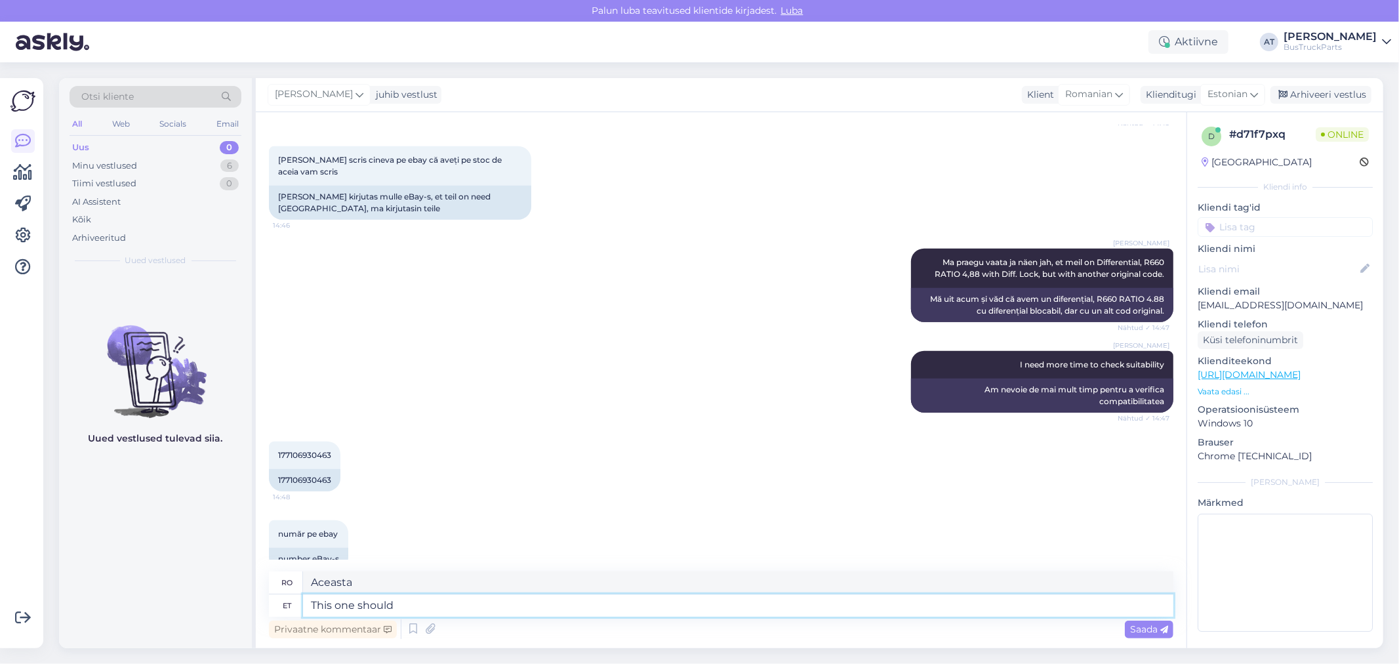
type textarea "Acesta ar trebui"
type textarea "This one should be the"
type textarea "Acesta ar trebui să fie"
type textarea "This one should be the right"
type textarea "Acesta ar trebui să fie cel corect."
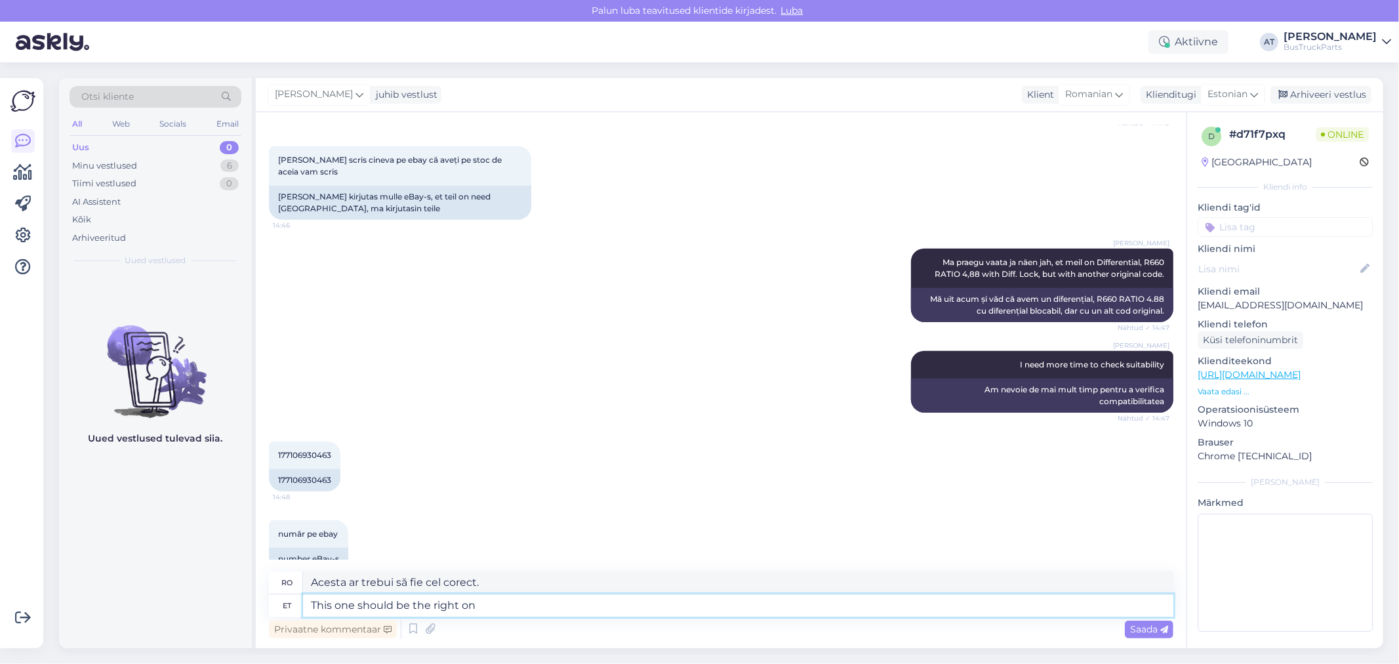
scroll to position [1015, 0]
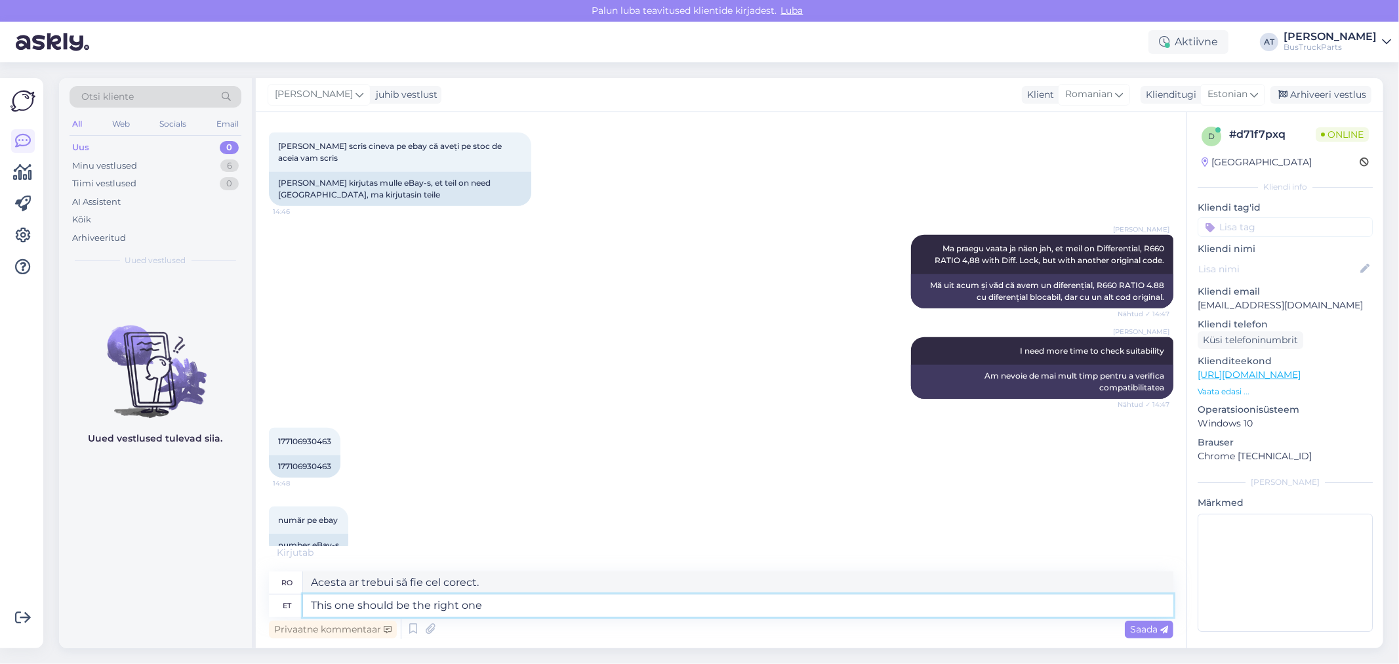
type textarea "This one should be the right one -"
type textarea "Acesta ar trebui să fie cel corect"
type textarea "This one should be the right one -"
type textarea "Acesta ar trebui să fie cel corect -"
paste textarea "https://www.bustruckparts.com/?lang=en&call=textSearch&options=%2Fsearch%3ATP19…"
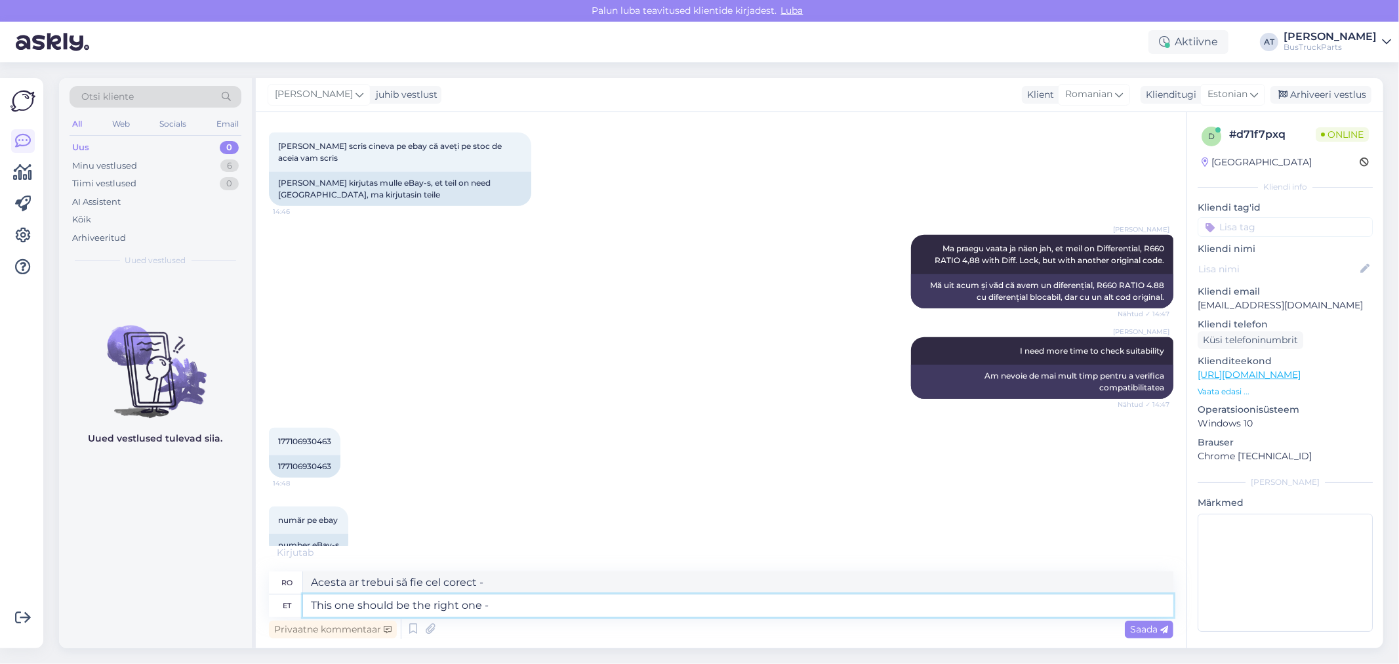
type textarea "This one should be the right one - https://www.bustruckparts.com/?lang=en&call=…"
type textarea "Acesta ar trebui să fie cel corect - https://www.bustruckparts.com/?lang=en&cal…"
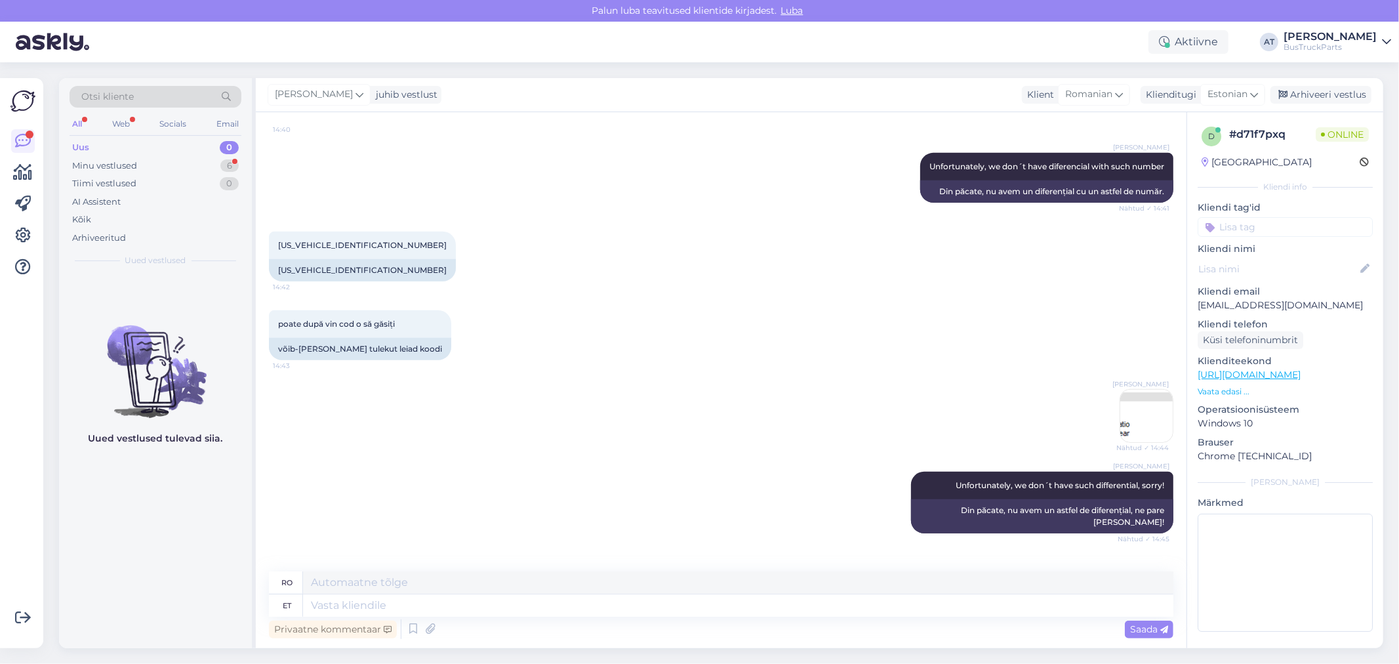
scroll to position [477, 0]
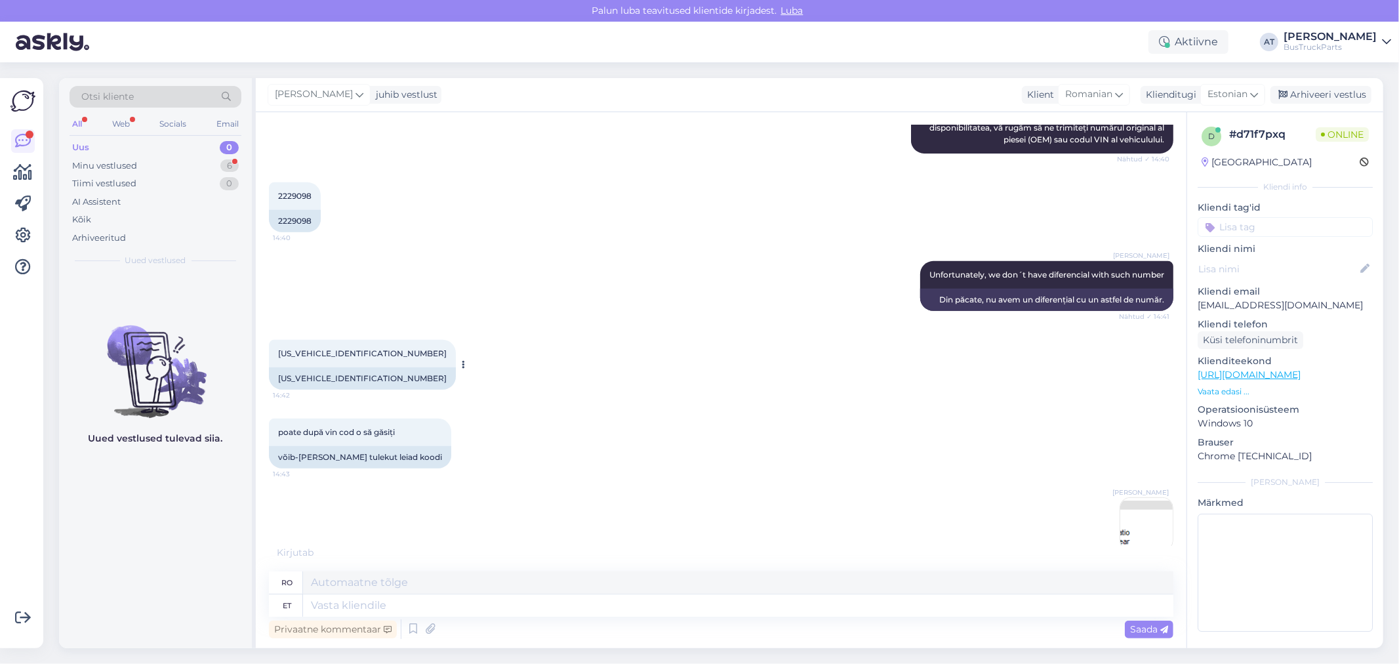
click at [306, 386] on div "YS2P4X20002065062" at bounding box center [362, 378] width 187 height 22
copy div "YS2P4X20002065062"
click at [859, 593] on textarea at bounding box center [738, 582] width 870 height 22
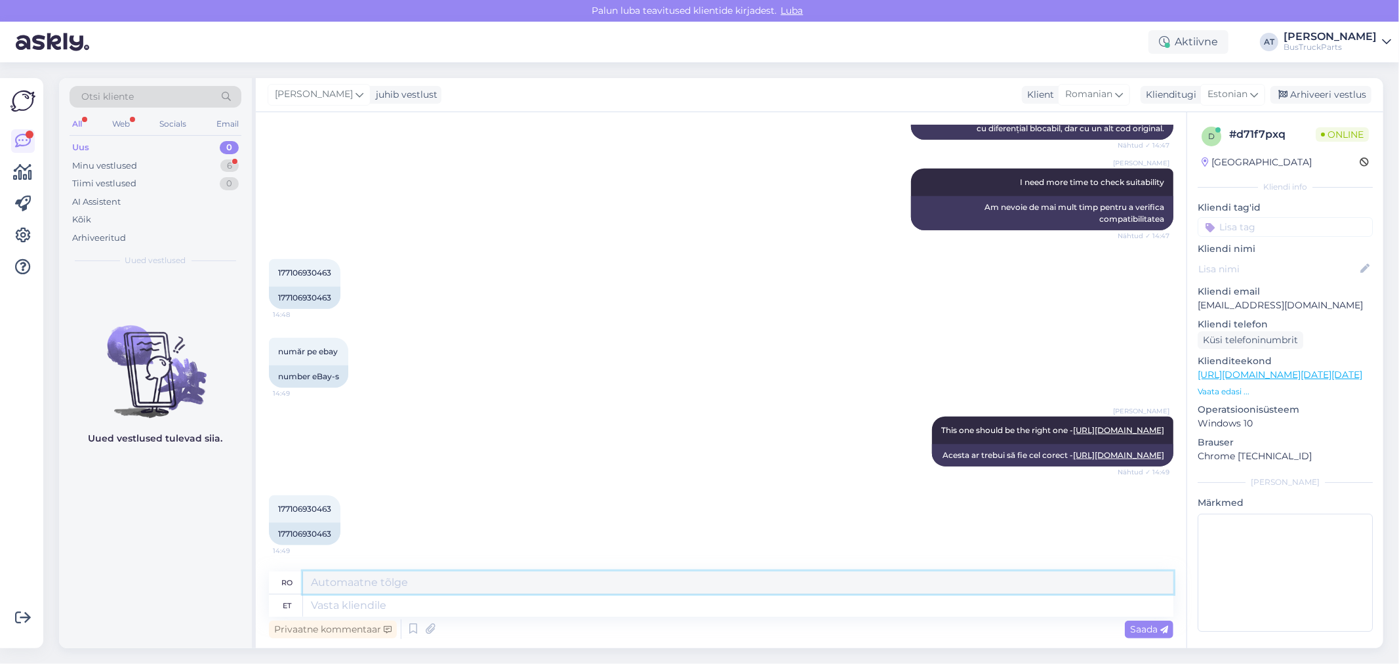
scroll to position [3, 0]
drag, startPoint x: 1329, startPoint y: 300, endPoint x: 1198, endPoint y: 305, distance: 131.3
click at [1198, 305] on p "prestenergy@gmail.com" at bounding box center [1285, 303] width 175 height 14
copy p "prestenergy@gmail.com"
click at [598, 479] on div "Alina Tihhon This one should be the right one - https://www.bustruckparts.com/?…" at bounding box center [721, 441] width 904 height 79
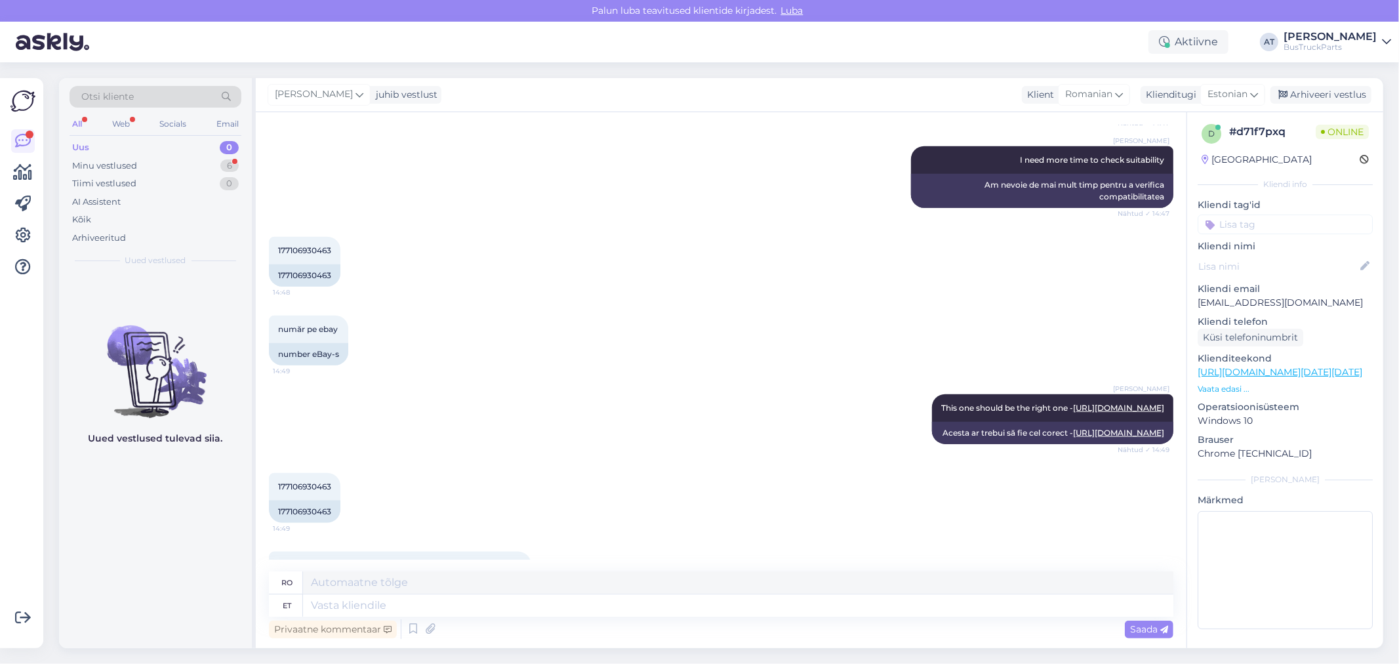
scroll to position [1284, 0]
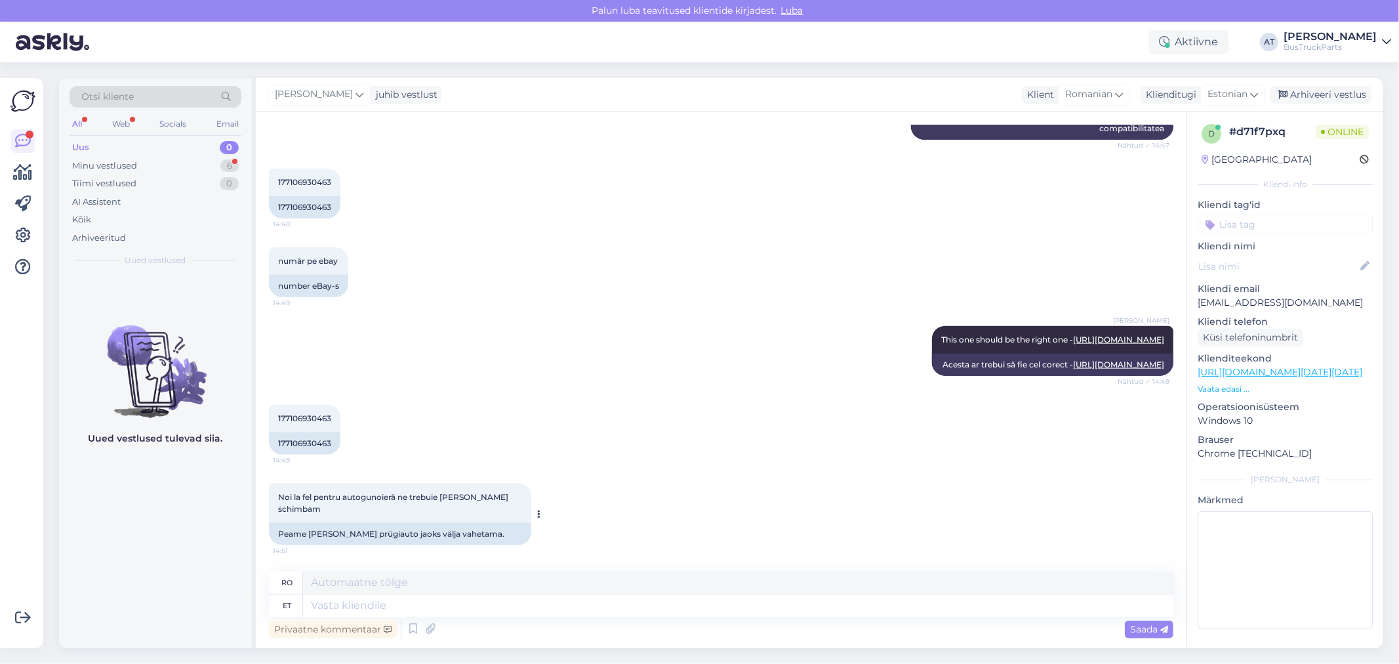
click at [418, 537] on div "Peame selle ka prügiauto jaoks välja vahetama." at bounding box center [400, 534] width 262 height 22
click at [420, 513] on span "Noi la fel pentru autogunoieră ne trebuie săl schimbam" at bounding box center [394, 503] width 232 height 22
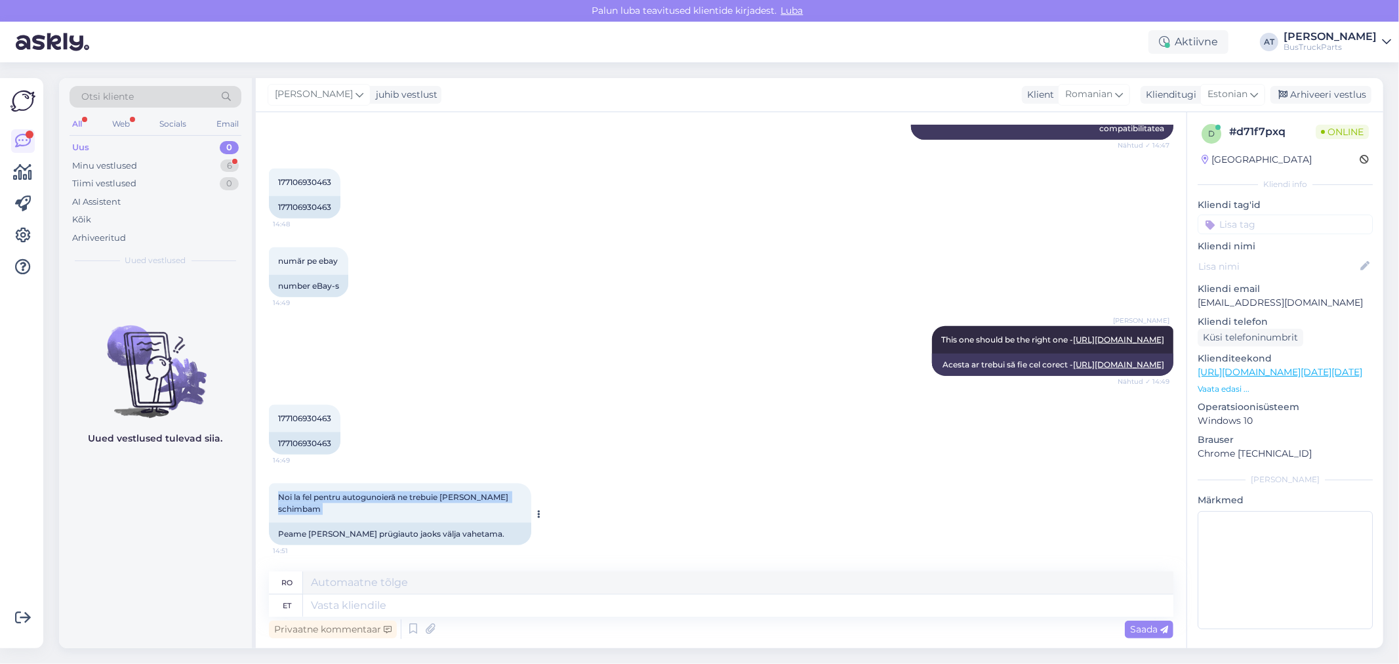
click at [420, 513] on span "Noi la fel pentru autogunoieră ne trebuie săl schimbam" at bounding box center [394, 503] width 232 height 22
copy div "Noi la fel pentru autogunoieră ne trebuie săl schimbam 14:51"
click at [582, 596] on textarea at bounding box center [738, 605] width 870 height 22
click at [467, 602] on textarea at bounding box center [738, 605] width 870 height 22
type textarea "Okay."
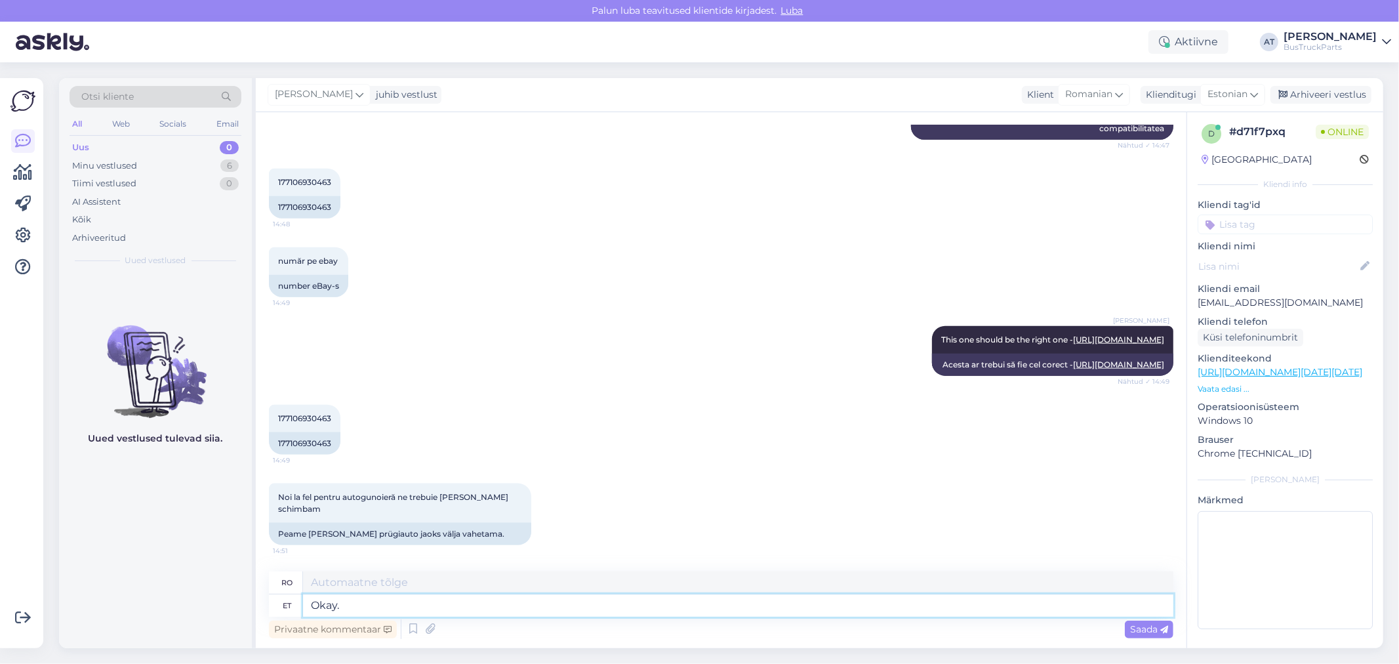
type textarea "Bine."
type textarea "Okay. I s"
type textarea "Bine. Eu"
type textarea "Okay. I see!"
type textarea "Bine. Am înțeles!"
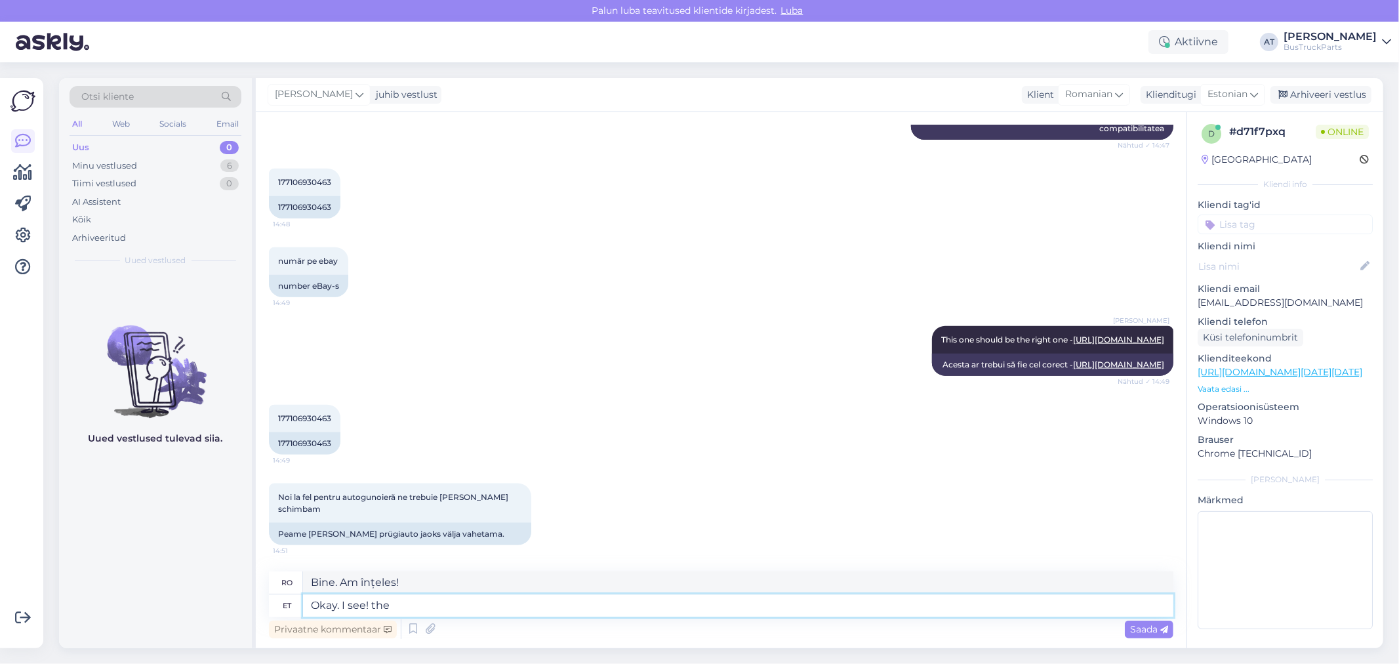
type textarea "Okay. I see! the"
type textarea "Bine. Înțeleg!"
type textarea "Okay. I see! the price o"
type textarea "Bine. Am înțeles! Prețul"
type textarea "Okay. I see! the price ofg"
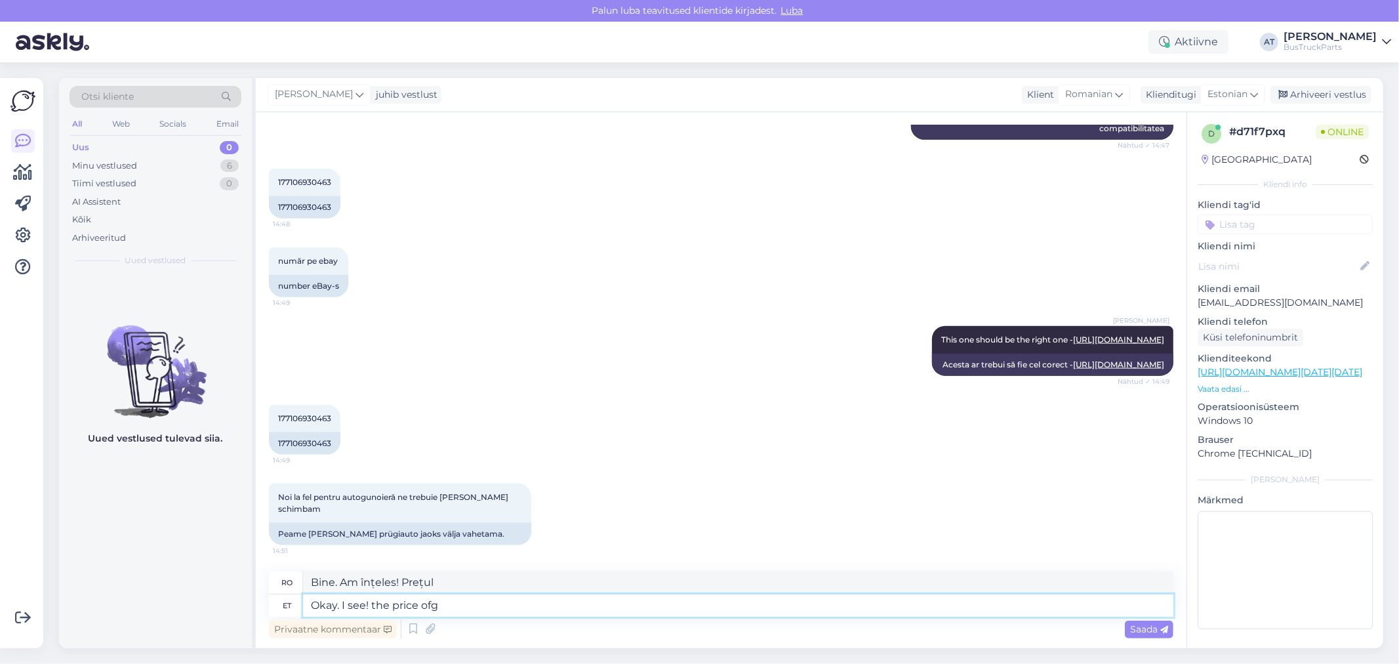
type textarea "Bine. Înțeleg! Prețul lui..."
type textarea "Okay. I see! the price of"
type textarea "Bine. Înțeleg! prețul"
click at [481, 607] on textarea "Okay. I see! the price of" at bounding box center [738, 605] width 870 height 22
paste textarea "Differential, R660 4,88 w/Diff. Lock; SCANIA"
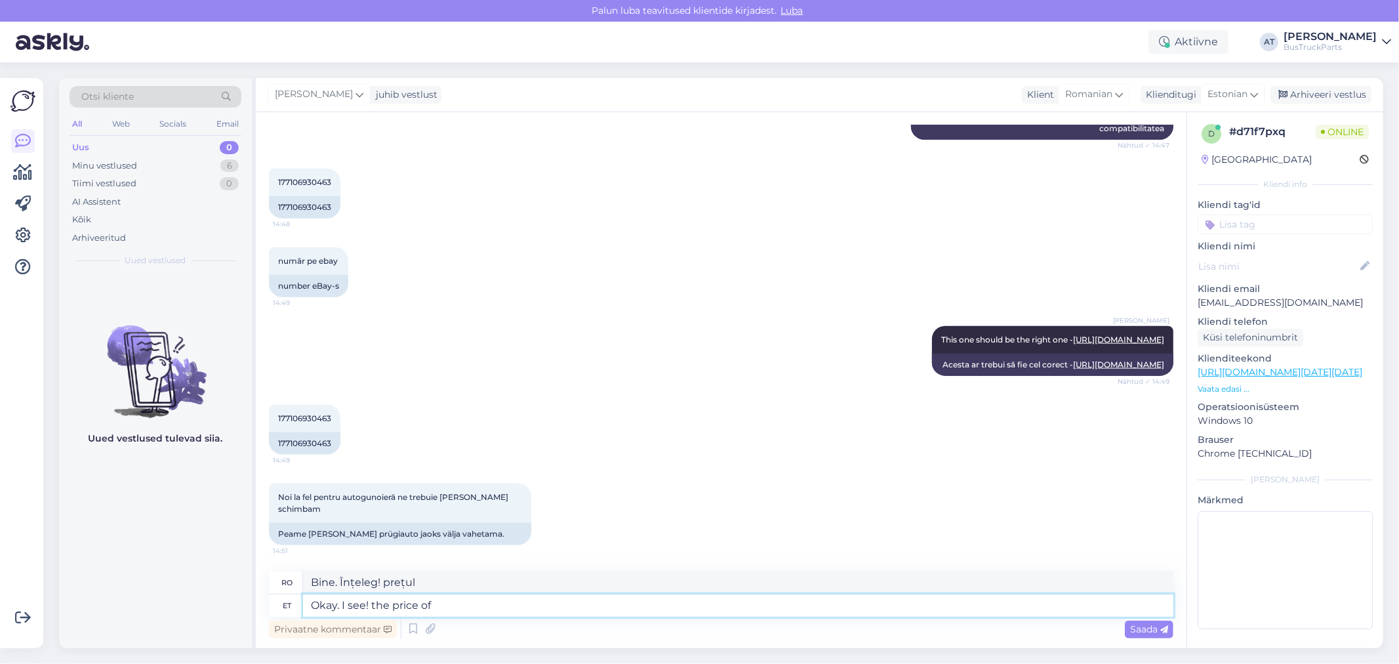
type textarea "Okay. I see! the price of Differential, R660 4,88 w/Diff. Lock; SCANIA"
type textarea "Bine. Am asta! prețul diferențialului, R660 4,88 cu diferențial blocabil; SCANIA"
drag, startPoint x: 565, startPoint y: 604, endPoint x: 657, endPoint y: 640, distance: 99.3
click at [565, 603] on textarea "Okay. I see! the price of Differential, R660 4,88 w/Diff. Lock; SCANIA" at bounding box center [738, 605] width 870 height 22
type textarea "Okay. I see! the price of Differential, R660 4,88 with Diff. Lock; SCANIA"
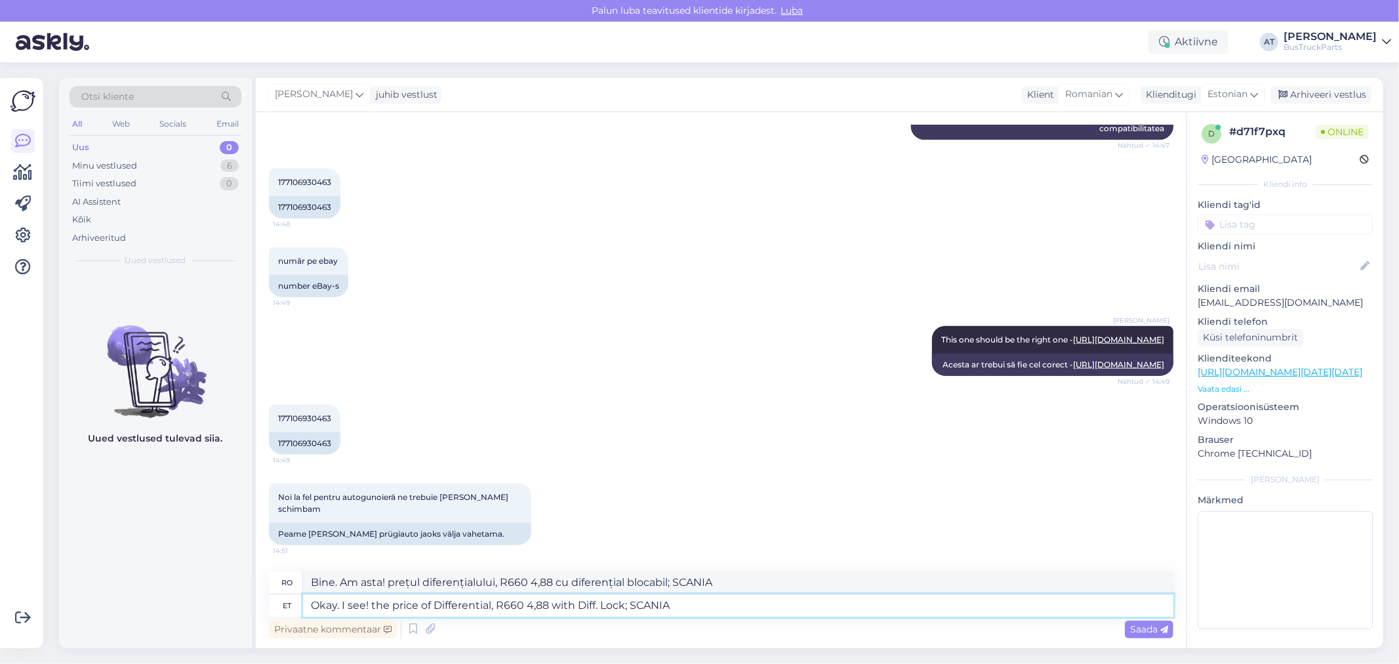
click at [708, 594] on textarea "Okay. I see! the price of Differential, R660 4,88 with Diff. Lock; SCANIA" at bounding box center [738, 605] width 870 height 22
type textarea "Bine. Am asta! prețul diferențialului, R660 4,88 cu blocare a diferențialului; …"
type textarea "Okay. I see! the price of Differential, R660 4,88 with Diff. Lock; SCANIA is 59"
type textarea "Bine. Am asta! prețul diferențialului, R660 4,88 cu blocare a diferențialului; …"
type textarea "Okay. I see! the price of Differential, R660 4,88 with Diff. Lock; SCANIA is 59…"
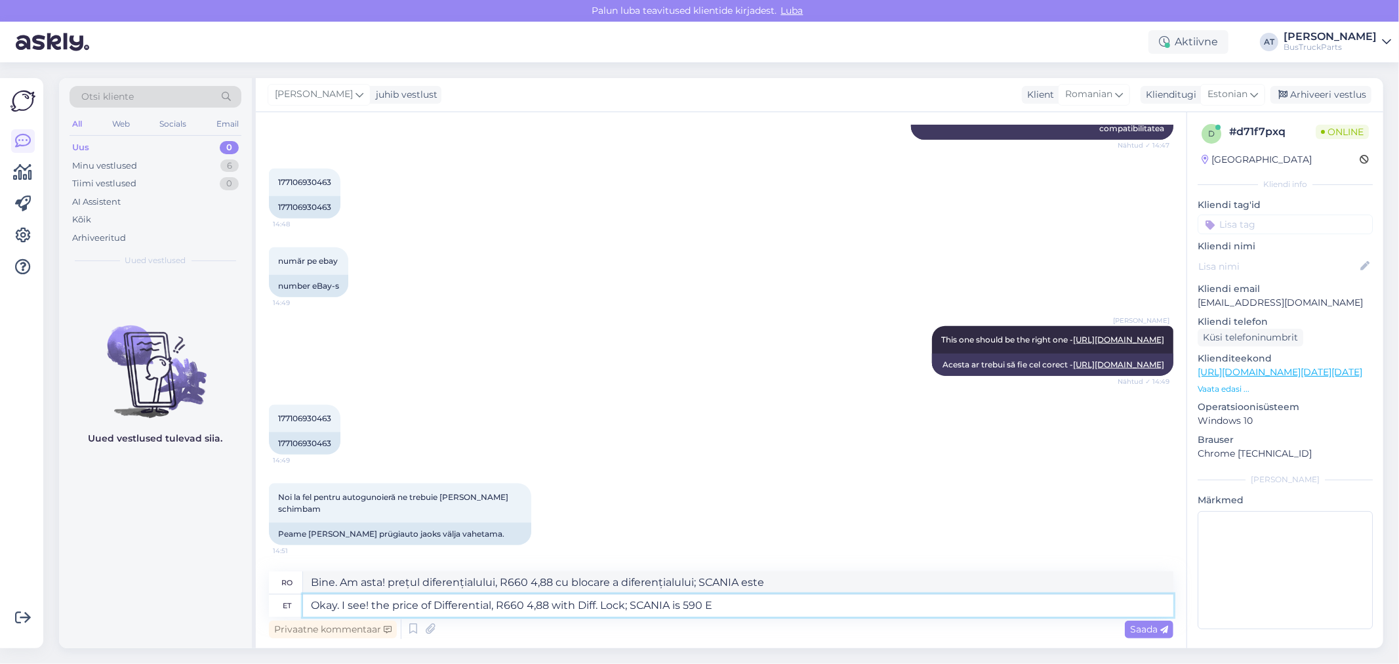
type textarea "Bine. Am asta! Prețul diferențialului, R660 4,88 cu diferențial blocabil; SCANI…"
type textarea "Okay. I see! the price of Differential, R660 4,88 with Diff. Lock; SCANIA is 59…"
type textarea "Bine. Am asta! Prețul diferențialului, R660 4,88 cu blocare a diferențialului; …"
type textarea "Okay. I see! the price of Differential, R660 4,88 with Diff. Lock; SCANIA is 59…"
type textarea "Bine. Am asta! Prețul diferențialului, R660 4,88 cu blocare a diferențialului; …"
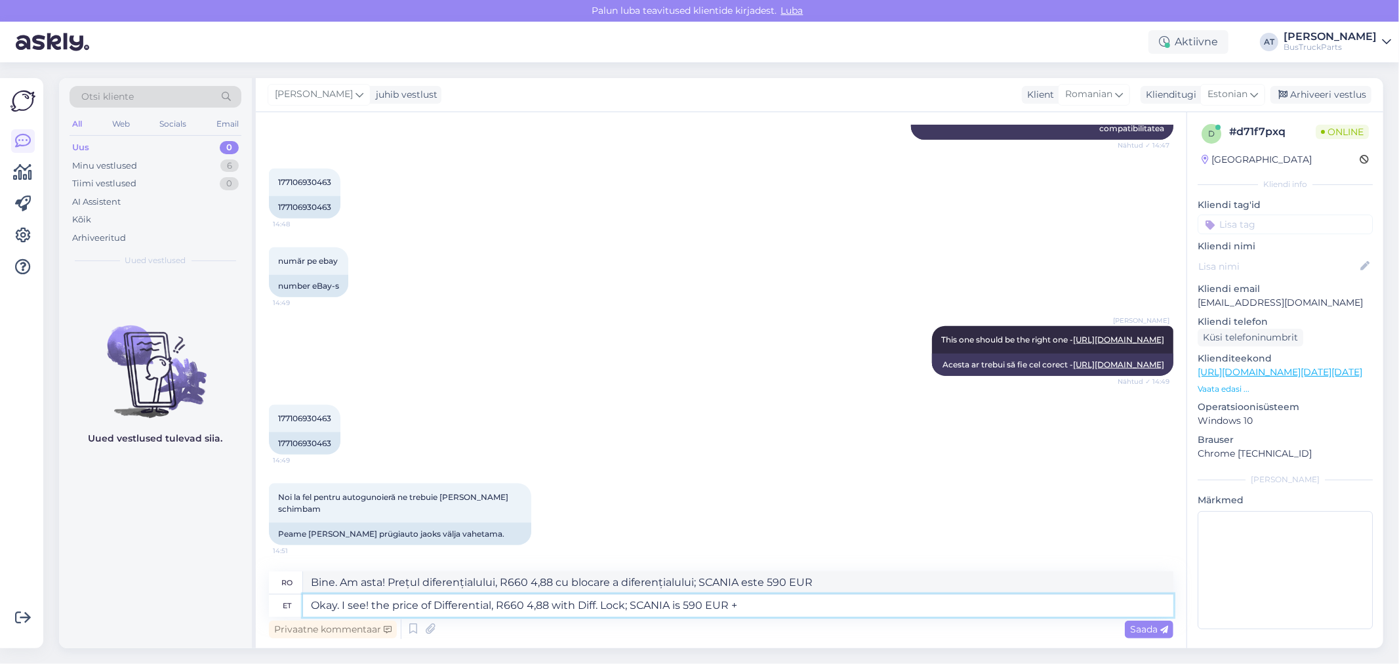
type textarea "Okay. I see! the price of Differential, R660 4,88 with Diff. Lock; SCANIA is 59…"
type textarea "Bine. Am asta! prețul diferențialului, R660 4,88 cu blocare a diferențialului; …"
type textarea "Okay. I see! the price of Differential, R660 4,88 with Diff. Lock; SCANIA is 59…"
type textarea "Bine. Am asta! Prețul diferențialului, R660 4,88 cu diferențial blocabil; SCANI…"
type textarea "Okay. I see! the price of Differential, R660 4,88 with Diff. Lock; SCANIA is 59…"
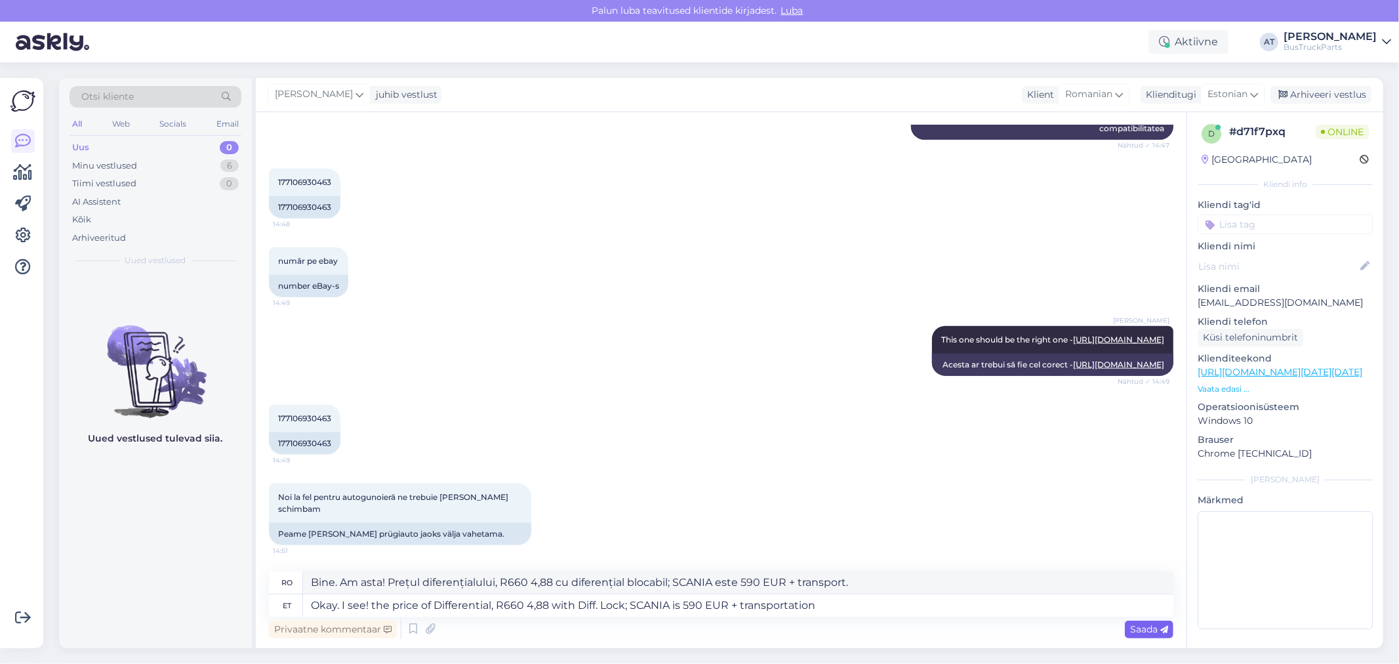
click at [1172, 628] on div "Vestlus algas Sep 15 2025 Bună ziua 14:38 Tere AI Assistent Bună ziua! Cu ce vă…" at bounding box center [721, 380] width 931 height 536
click at [1153, 626] on span "Saada" at bounding box center [1149, 629] width 38 height 12
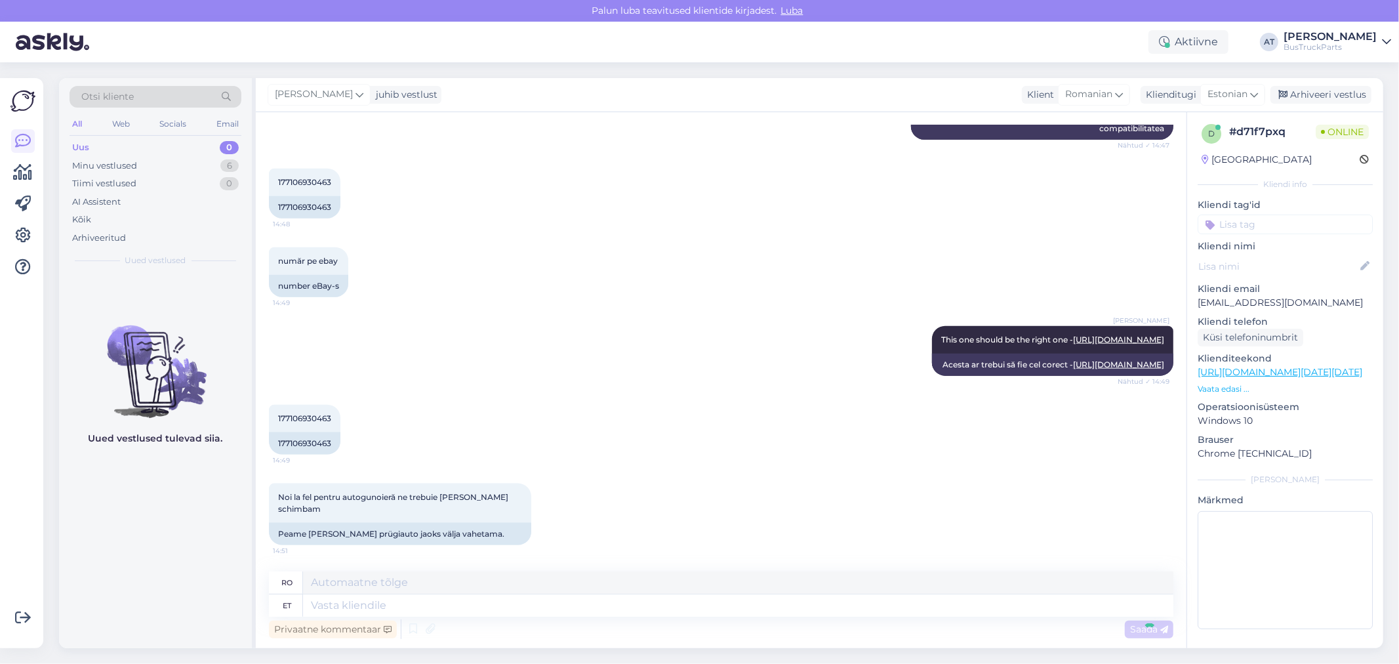
scroll to position [1387, 0]
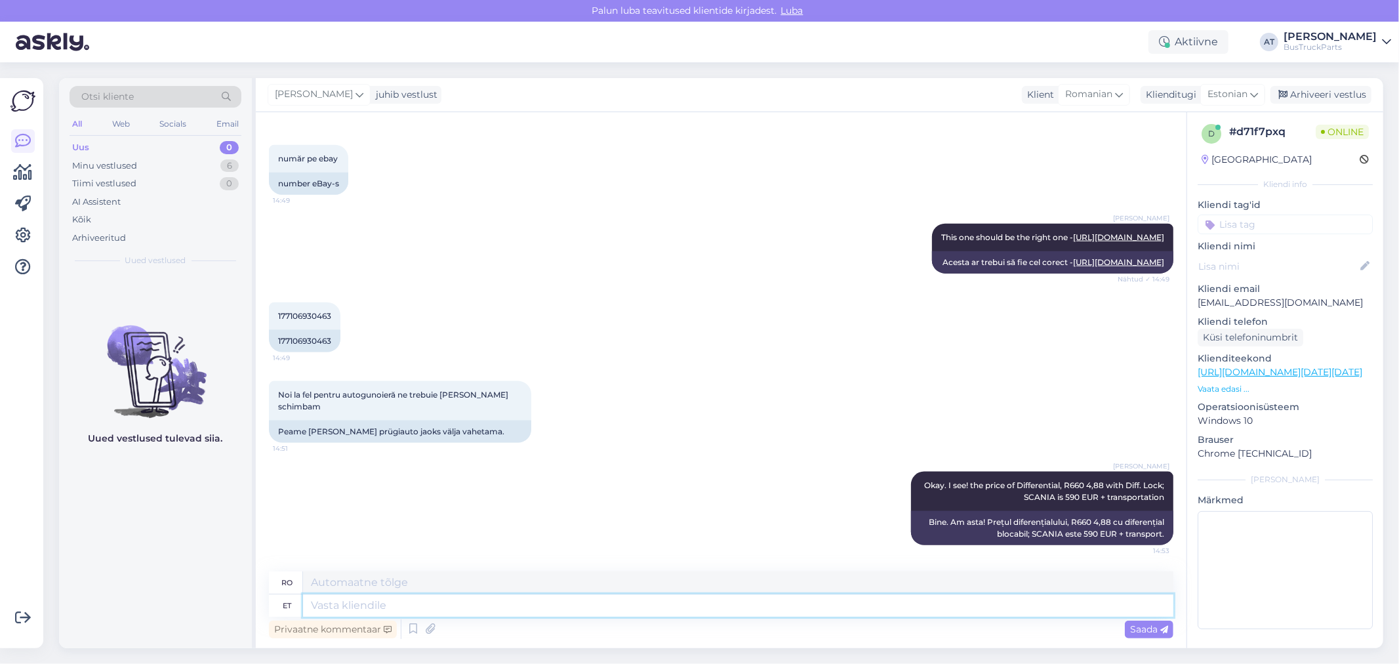
click at [1115, 611] on textarea at bounding box center [738, 605] width 870 height 22
type textarea "I´m"
type textarea "eu sunt"
type textarea "I´m waiting"
type textarea "Aștept."
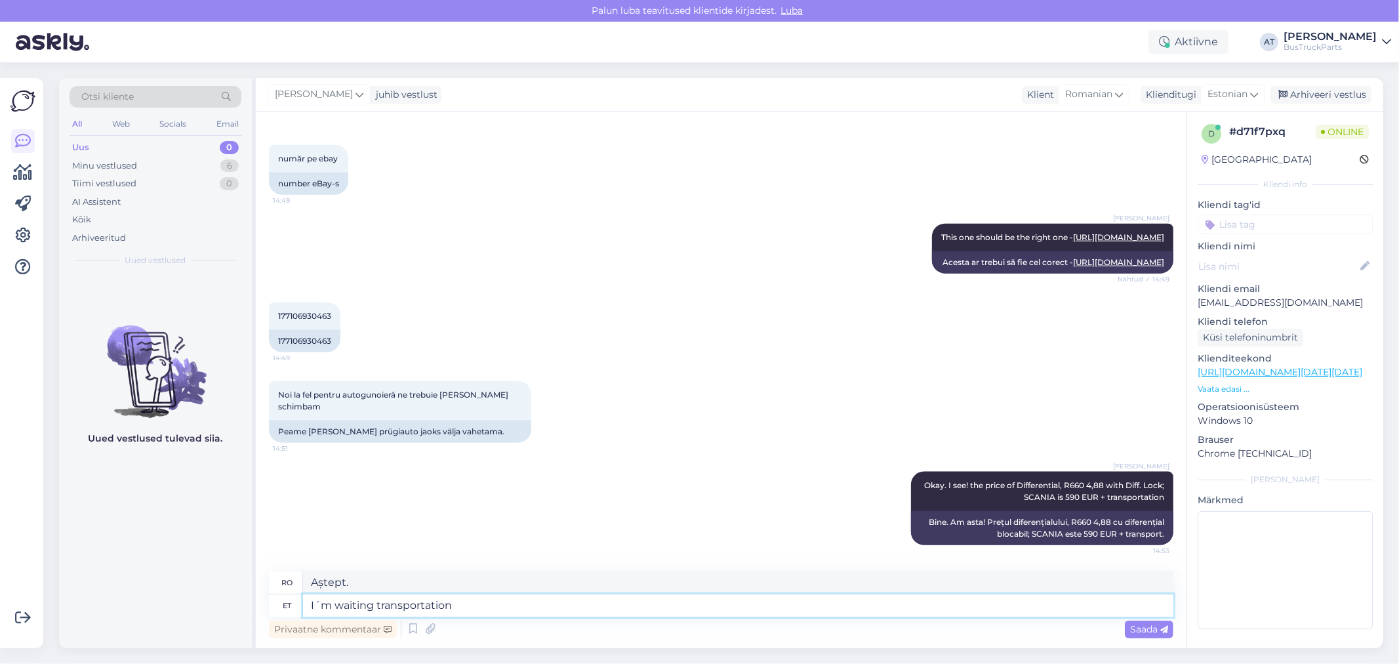
type textarea "I´m waiting transportation"
type textarea "Aștept transportul."
type textarea "I´m waiting transportation price o"
type textarea "Aștept prețul transportului."
type textarea "I´m waiting transportation price offer"
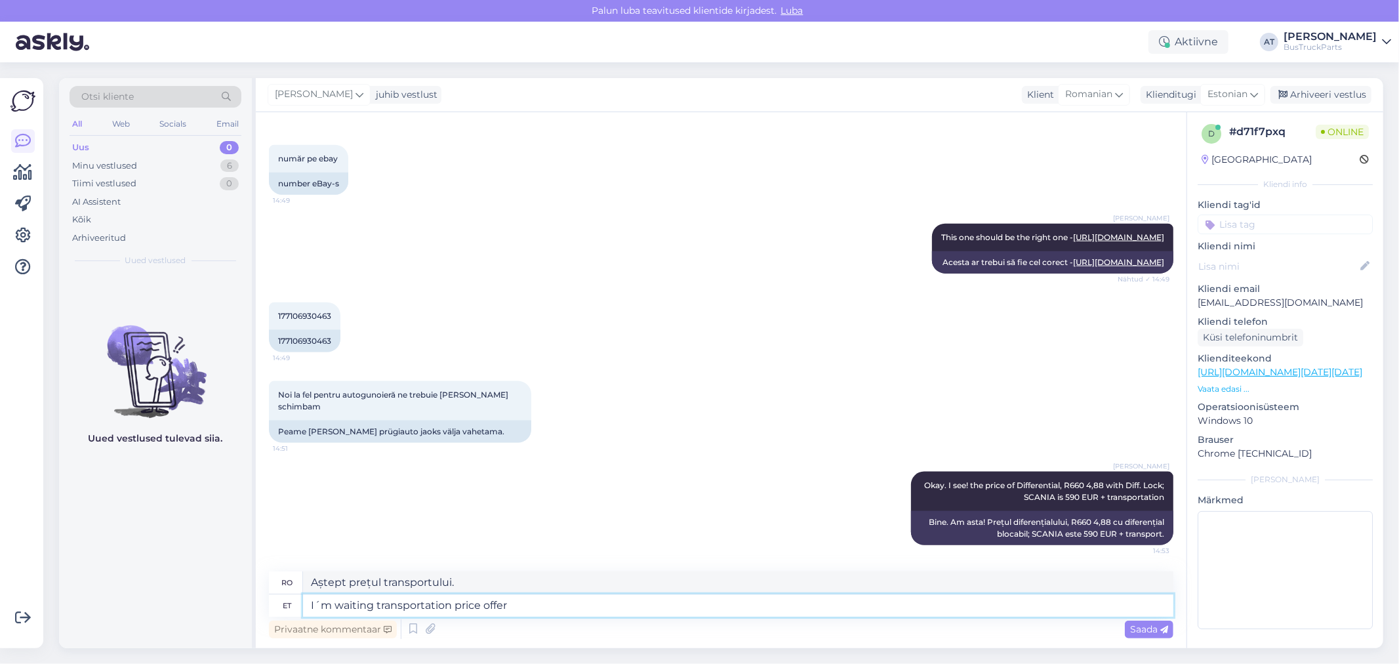
type textarea "Aștept o ofertă de preț pentru transport."
type textarea "I´m waiting transportation price offer from"
type textarea "Aștept oferta de preț pentru transport de la"
type textarea "I´m waiting transportation price offer from transport co"
type textarea "Aștept oferta de preț pentru transport de la transport."
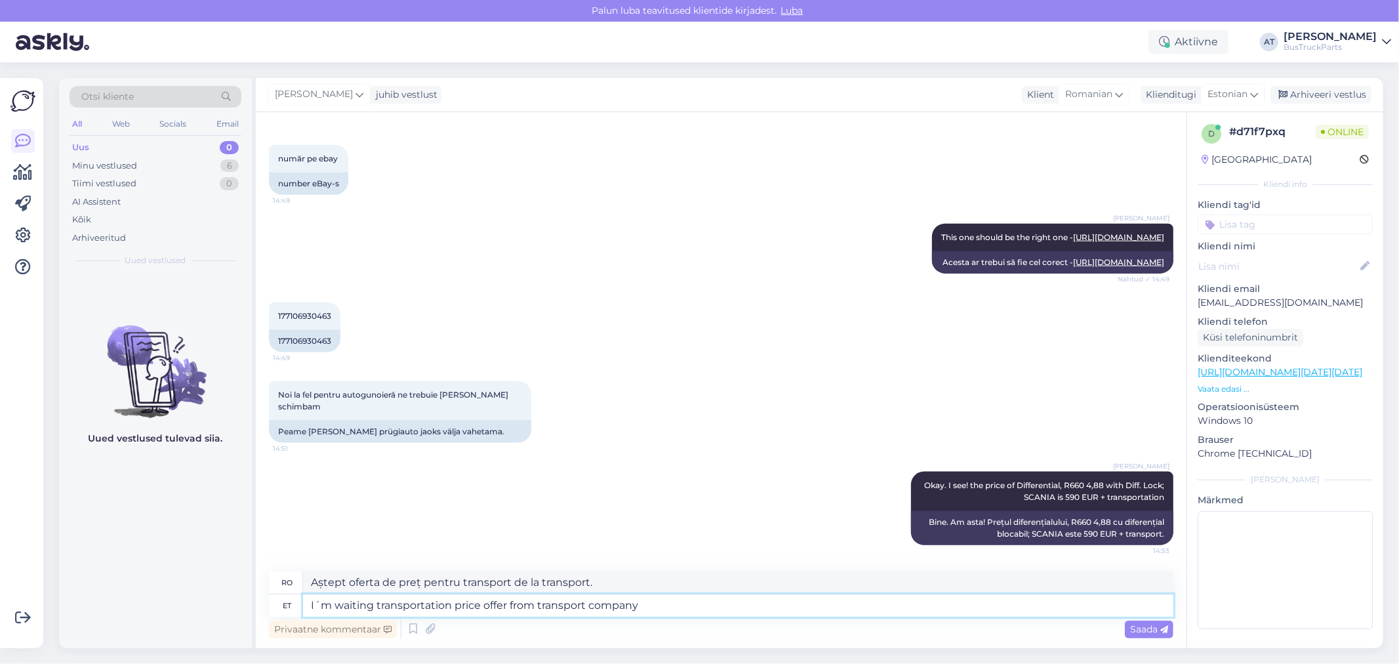
type textarea "I´m waiting transportation price offer from transport company"
type textarea "Aștept oferta de preț pentru transport de la firma de transport."
type textarea "I´m waiting transportation price offer from transport company"
click at [1151, 625] on span "Saada" at bounding box center [1149, 629] width 38 height 12
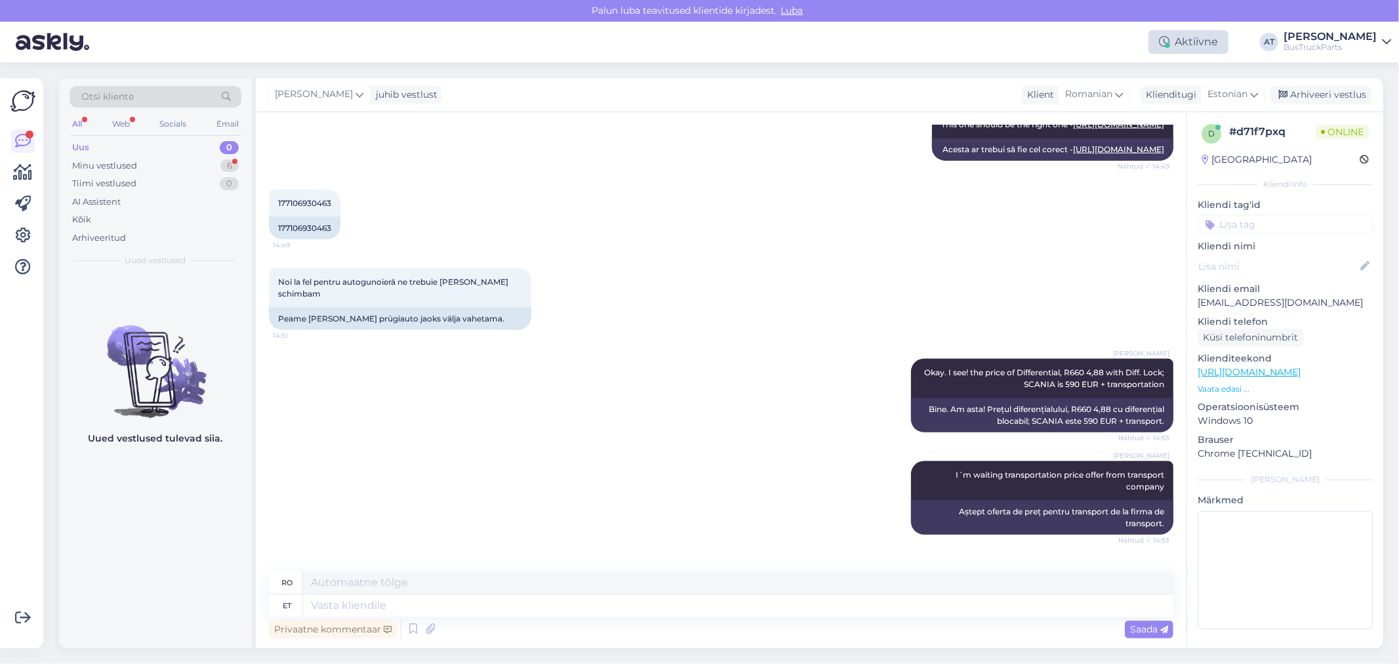
scroll to position [1568, 0]
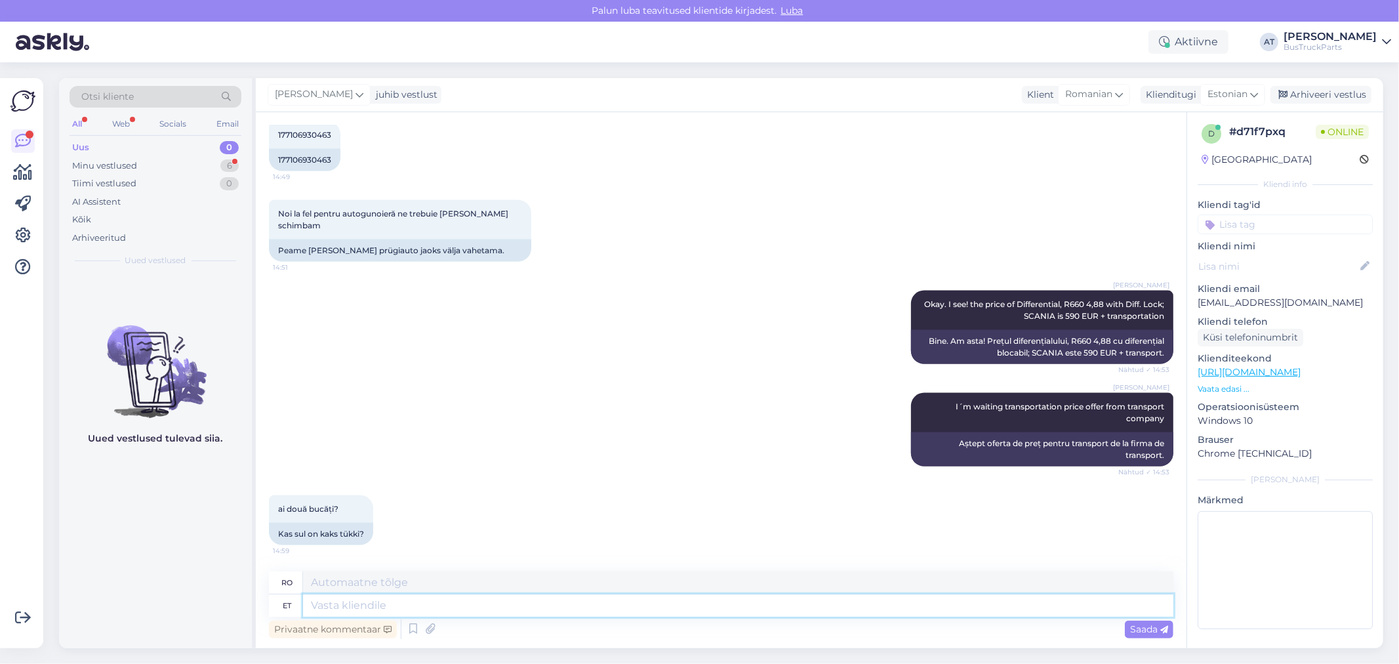
click at [387, 615] on textarea at bounding box center [738, 605] width 870 height 22
type textarea "jah"
type textarea "Da"
type textarea "jah,"
type textarea "Da,"
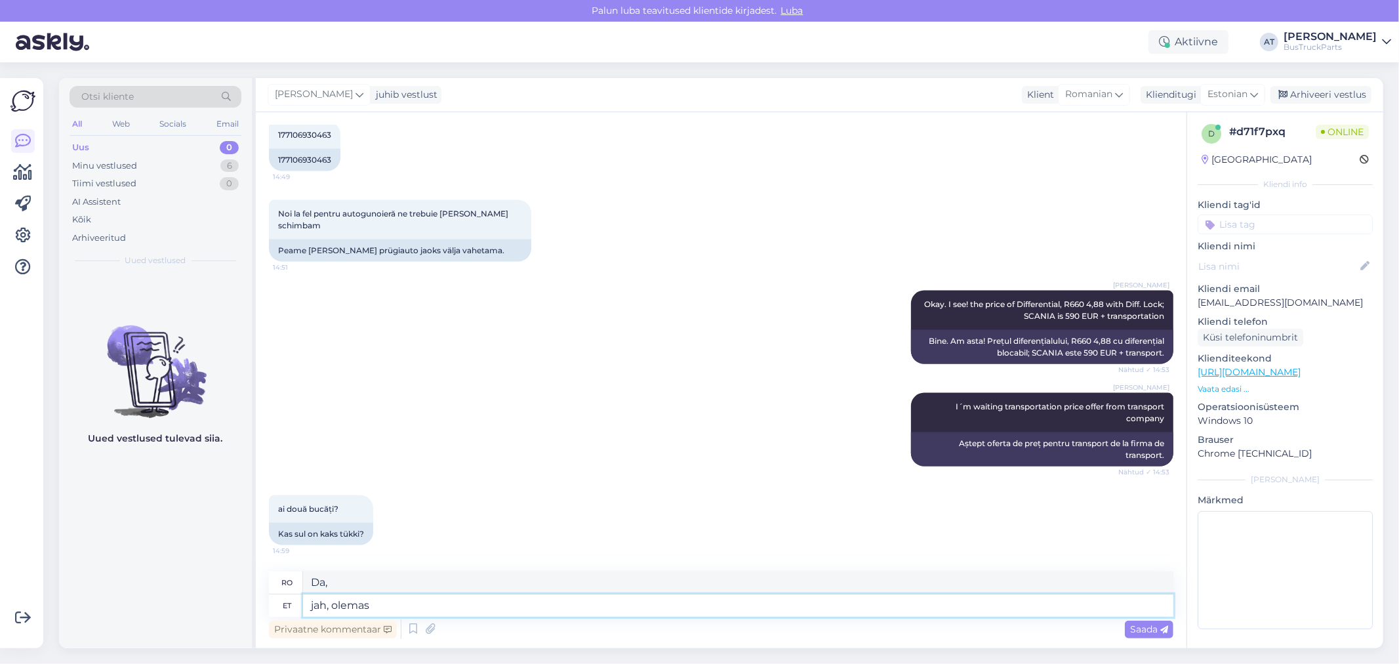
type textarea "jah, olemas"
type textarea "da, există"
type textarea "jah, olemas"
click at [1122, 630] on div "Privaatne kommentaar Saada" at bounding box center [721, 629] width 904 height 25
click at [1138, 623] on span "Saada" at bounding box center [1149, 629] width 38 height 12
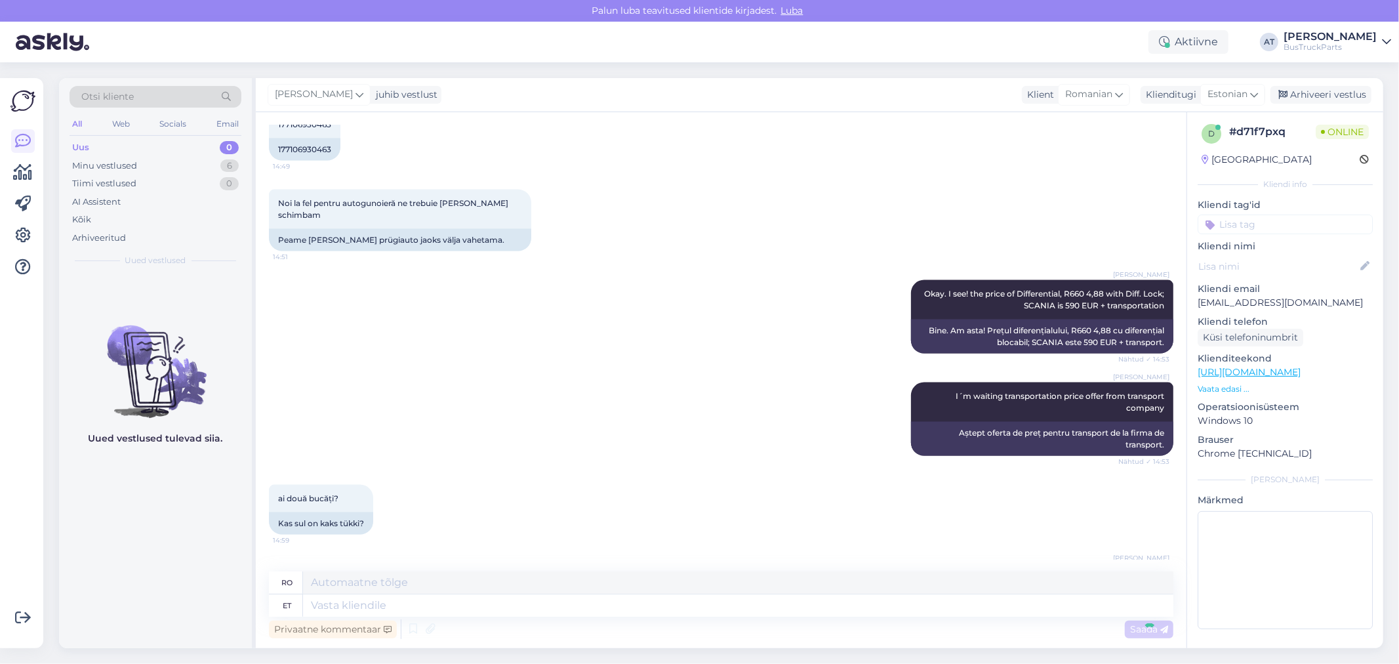
scroll to position [1646, 0]
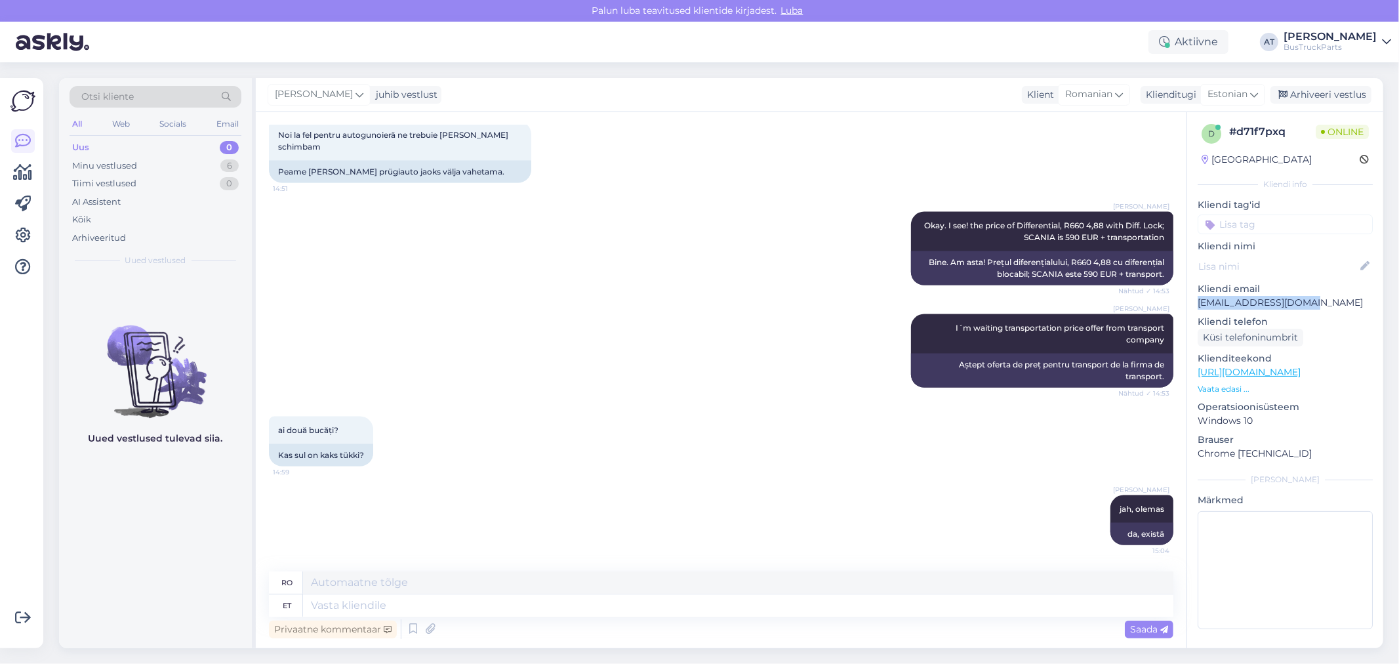
drag, startPoint x: 1318, startPoint y: 305, endPoint x: 1188, endPoint y: 303, distance: 130.5
click at [1194, 303] on div "d # d71f7pxq Online Moldova Kliendi info Kliendi tag'id Kliendi nimi Kliendi em…" at bounding box center [1285, 379] width 196 height 539
copy p "prestenergy@gmail.com"
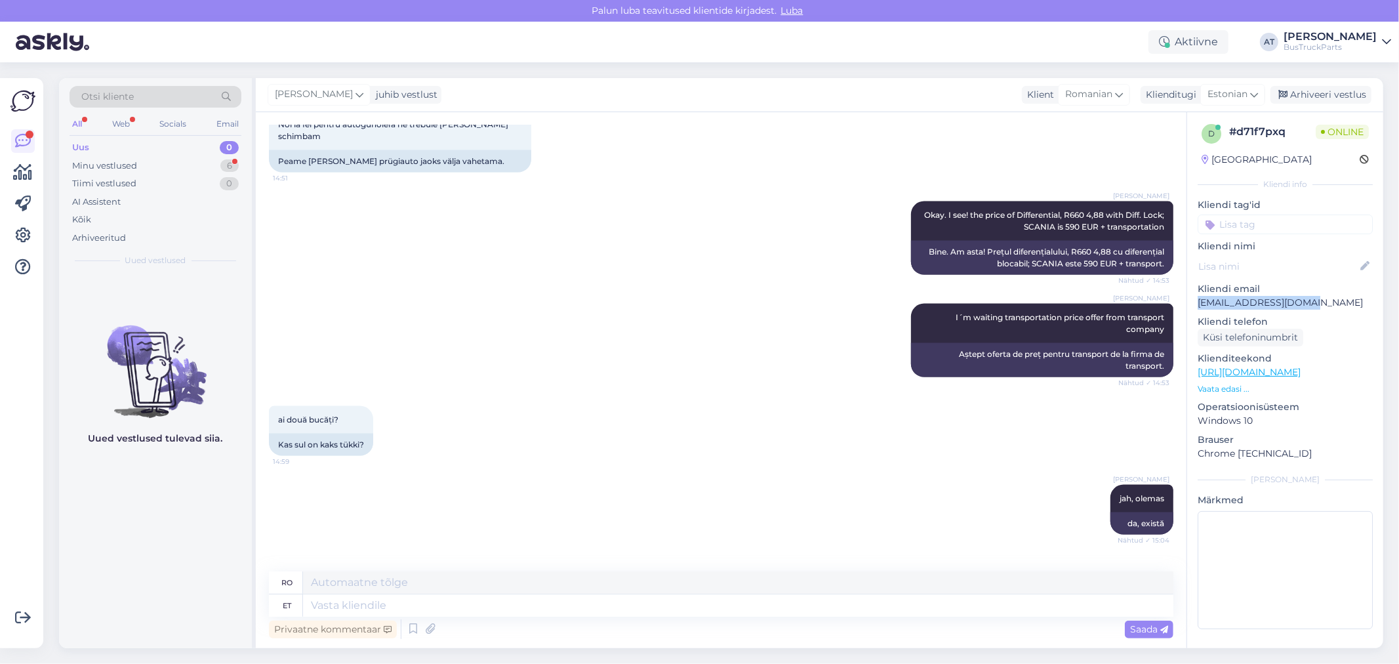
scroll to position [1807, 0]
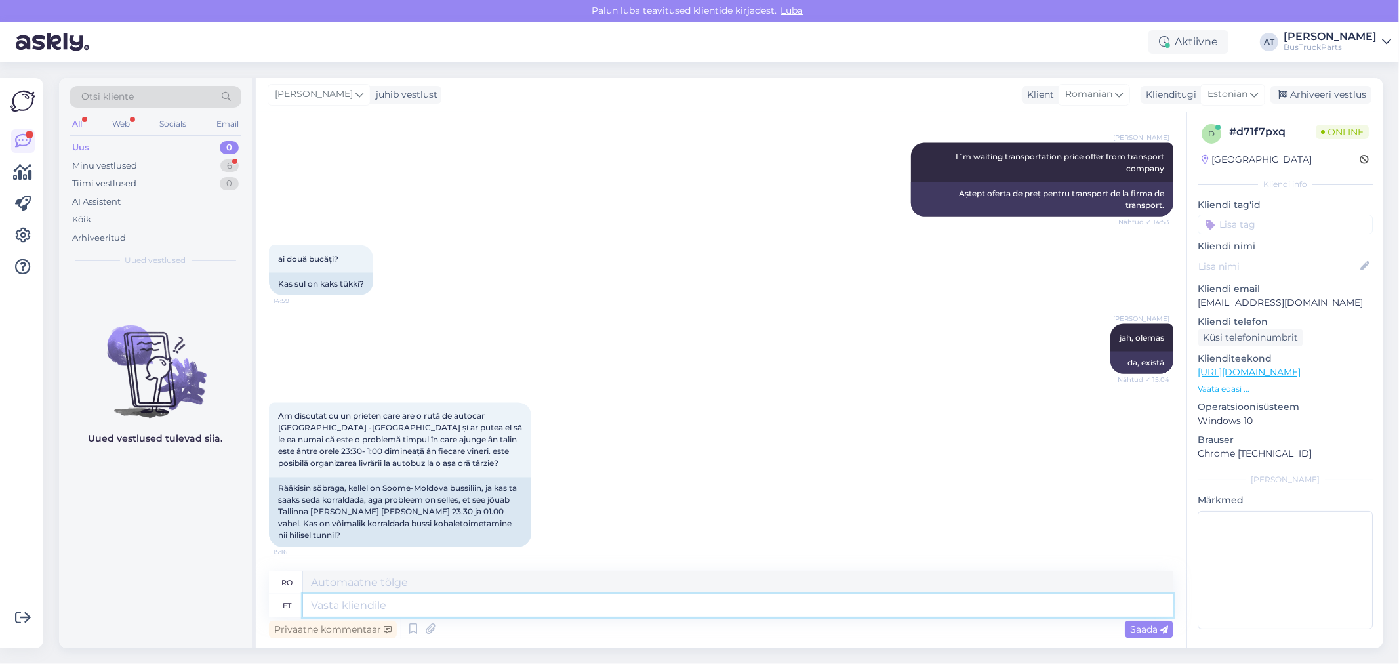
click at [409, 600] on textarea at bounding box center [738, 605] width 870 height 22
click at [408, 598] on textarea at bounding box center [738, 605] width 870 height 22
type textarea "Kahjuks, p"
type textarea "Din păcate,"
type textarea "Kahjuks, pole v"
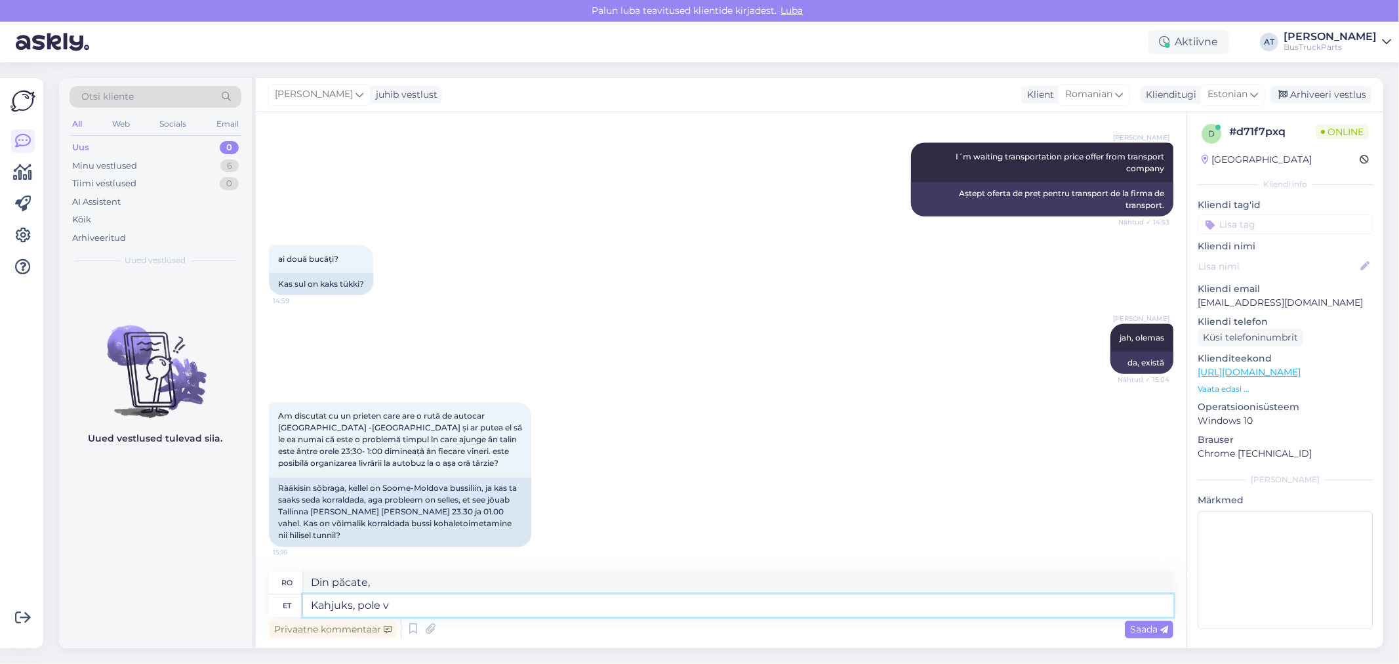
type textarea "Din păcate, nu."
type textarea "Kahjuks, pole võimalik."
type textarea "Din păcate, nu este posibil."
type textarea "Kahjuks, pole võimalik. Ainult t"
type textarea "Din păcate, nu este posibil. Doar"
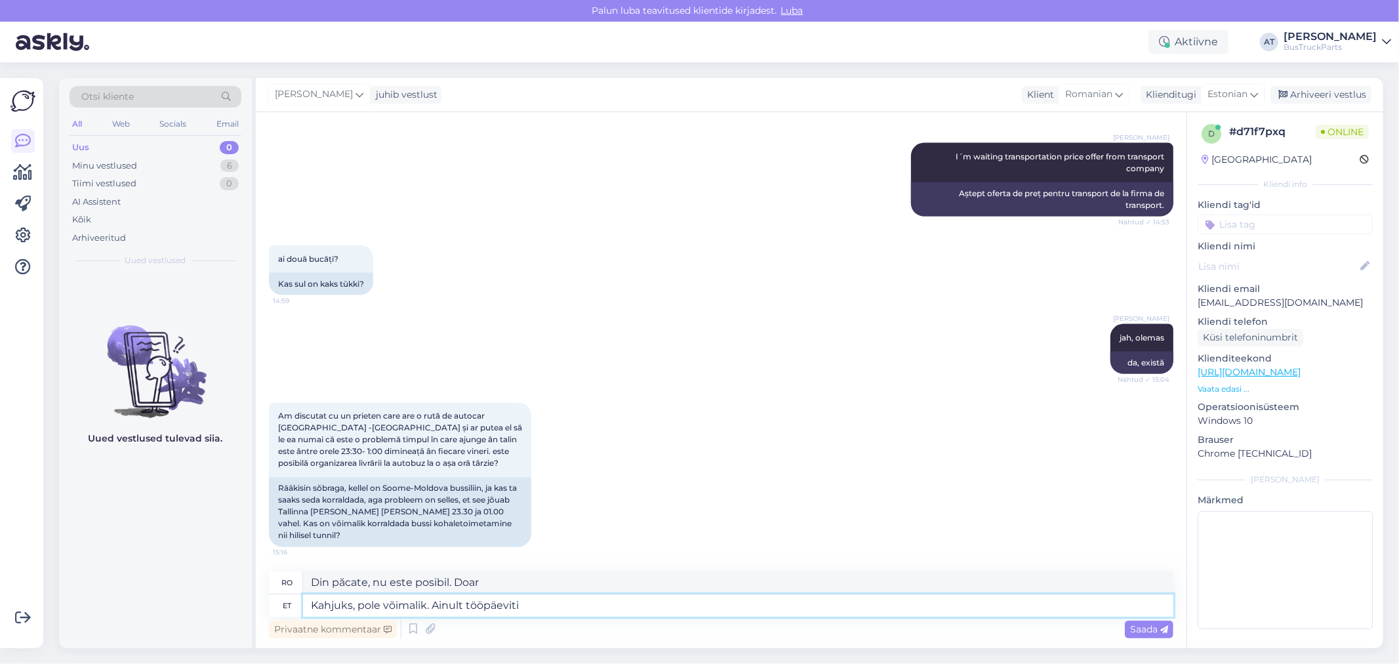
type textarea "Kahjuks, pole võimalik. Ainult tööpäeviti 0"
type textarea "Din păcate, nu este posibil. Doar în zilele lucrătoare."
type textarea "Kahjuks, pole võimalik. Ainult tööpäeviti 08:45 -"
type textarea "Din păcate, nu este posibil. Doar în zilele lucrătoare la ora 08:45."
type textarea "Kahjuks, pole võimalik. Ainult tööpäeviti 08:45 - 16"
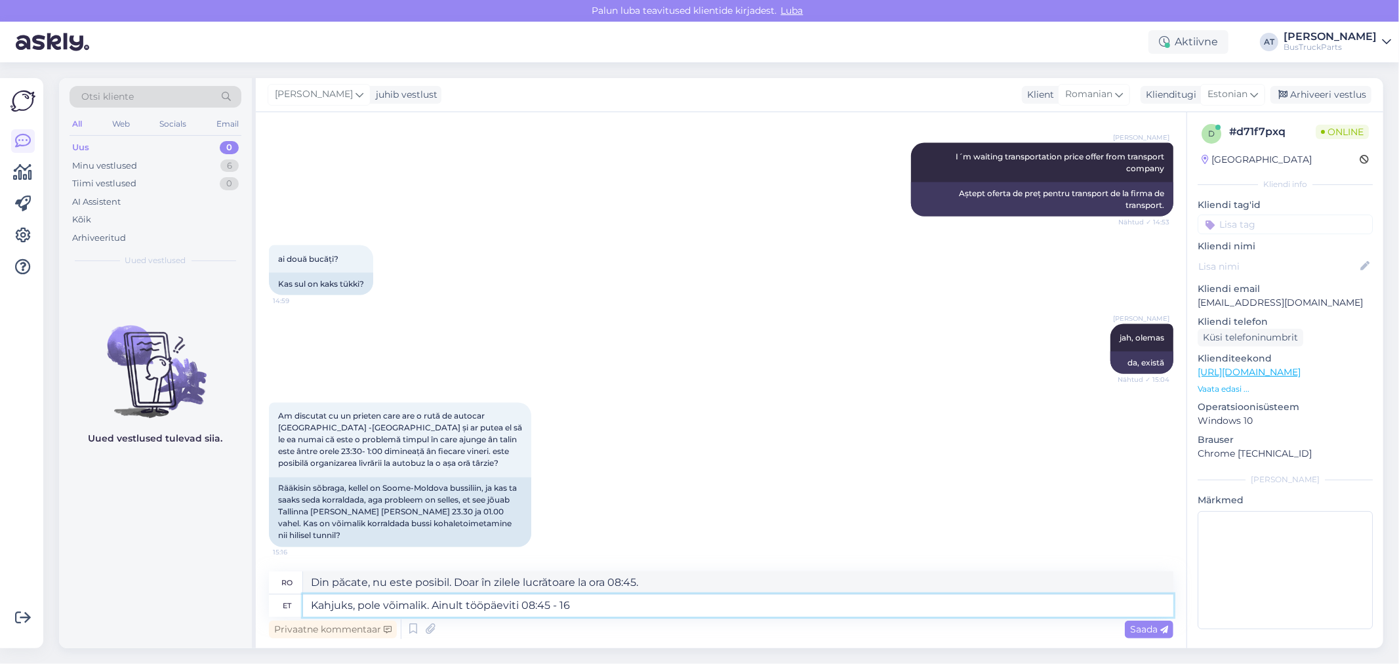
type textarea "Din păcate, nu este posibil. Doar în zilele lucrătoare între orele 08:45 -"
type textarea "Kahjuks, pole võimalik. Ainult tööpäeviti 08:45 - 16:45"
type textarea "Din păcate, nu este posibil. Doar în zilele lucrătoare între orele 08:45 - 16:45"
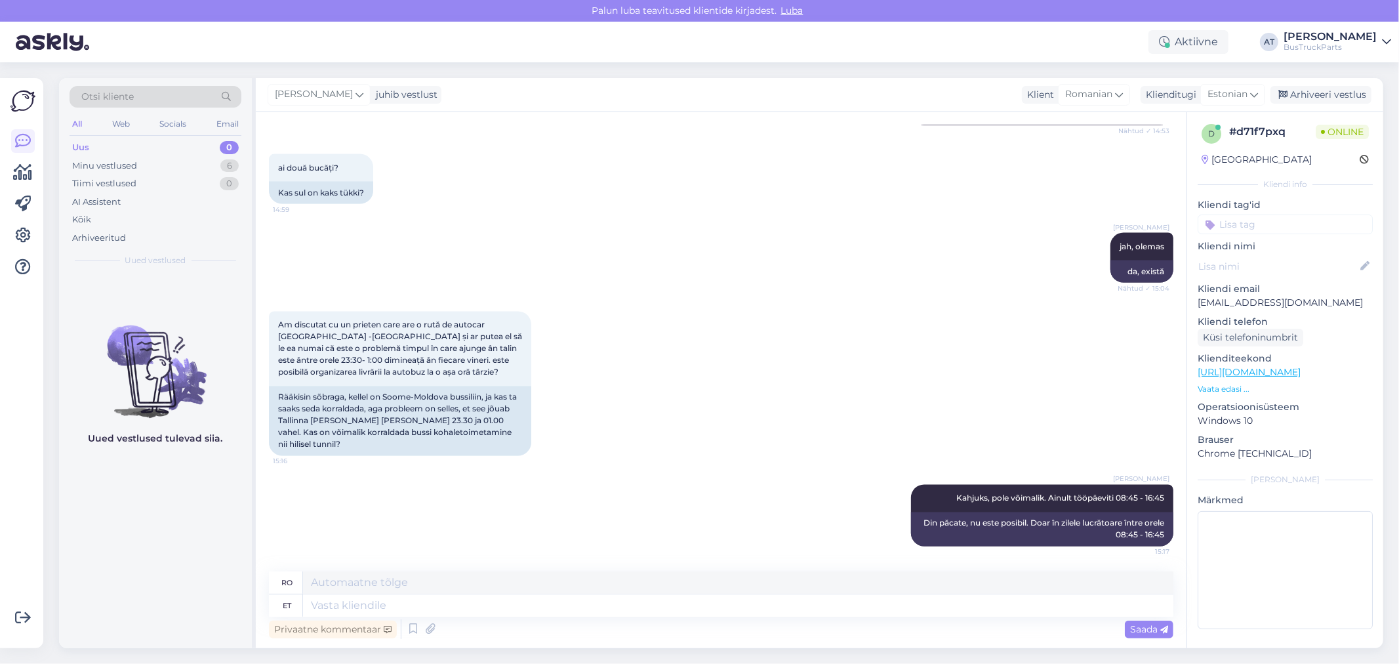
click at [131, 147] on div "Uus 0" at bounding box center [156, 147] width 172 height 18
click at [106, 171] on div "Minu vestlused" at bounding box center [104, 165] width 65 height 13
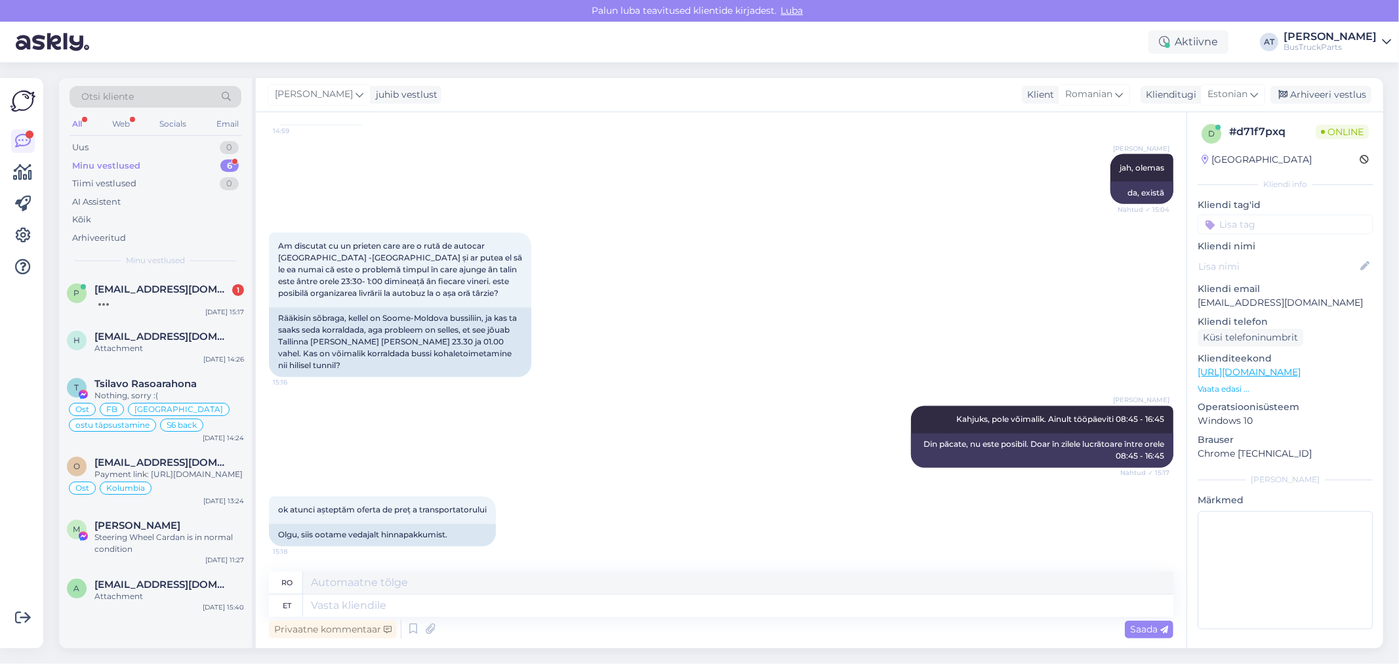
scroll to position [2067, 0]
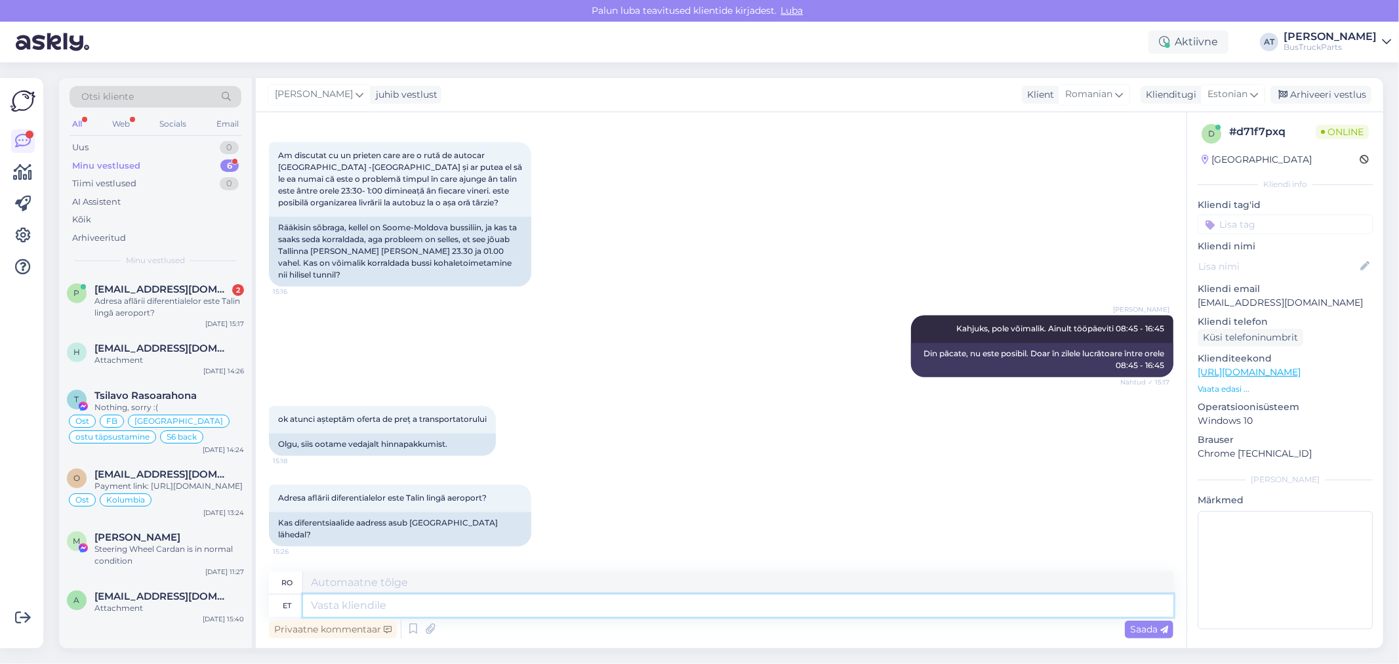
click at [639, 603] on textarea at bounding box center [738, 605] width 870 height 22
type textarea "Peaaegu :"
type textarea "Aproape"
type textarea "Peaaegu :)"
type textarea "Aproape :)"
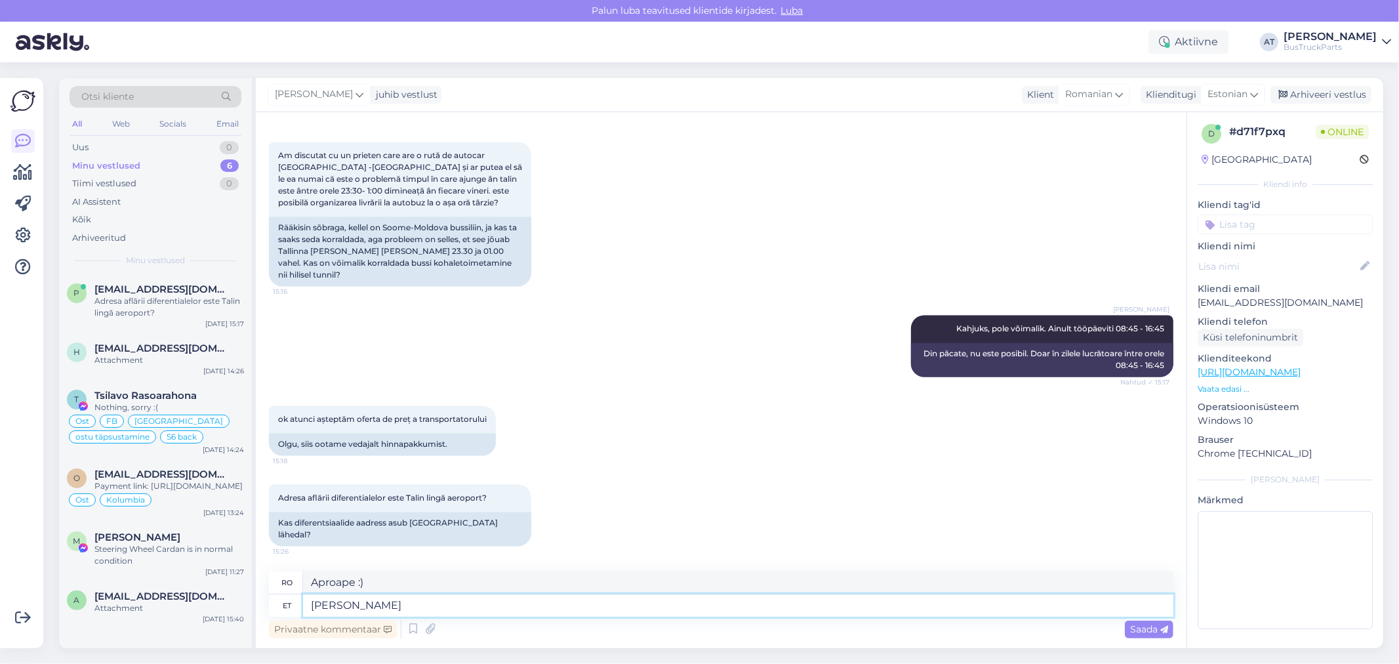
type textarea "Jah"
type textarea "Da"
type textarea "Jah"
click at [1154, 628] on span "Saada" at bounding box center [1149, 629] width 38 height 12
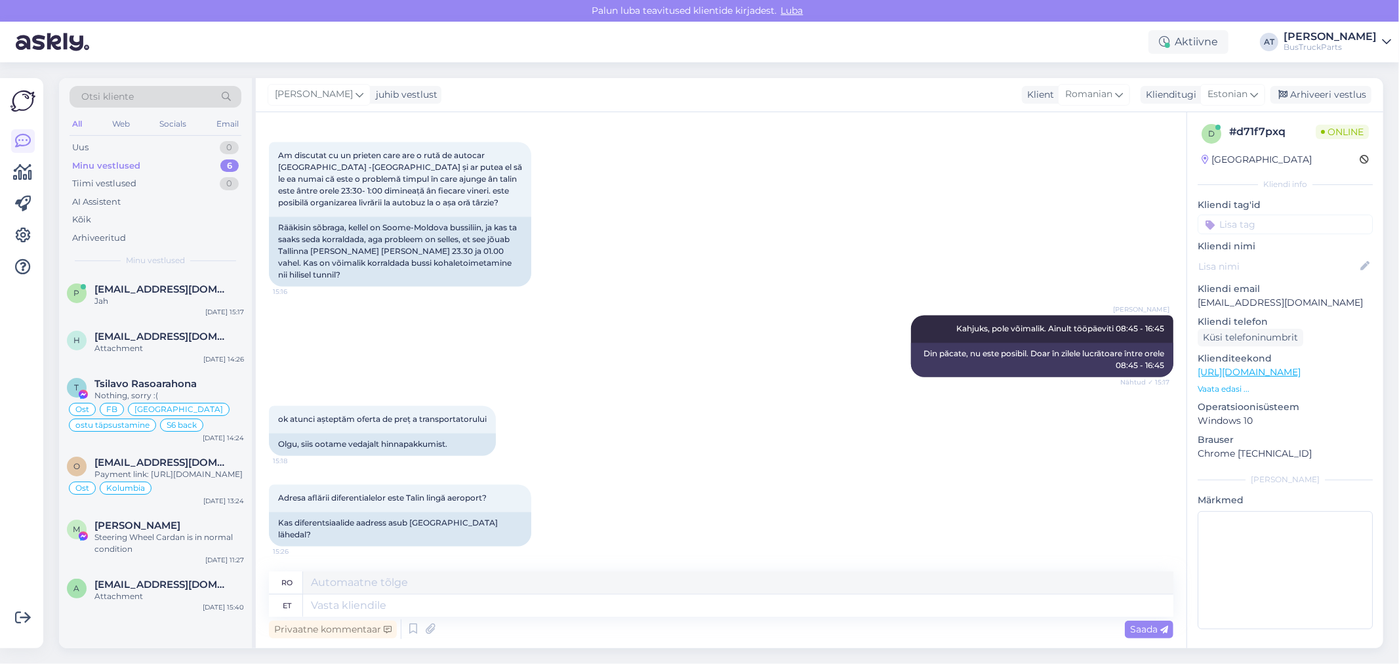
scroll to position [2146, 0]
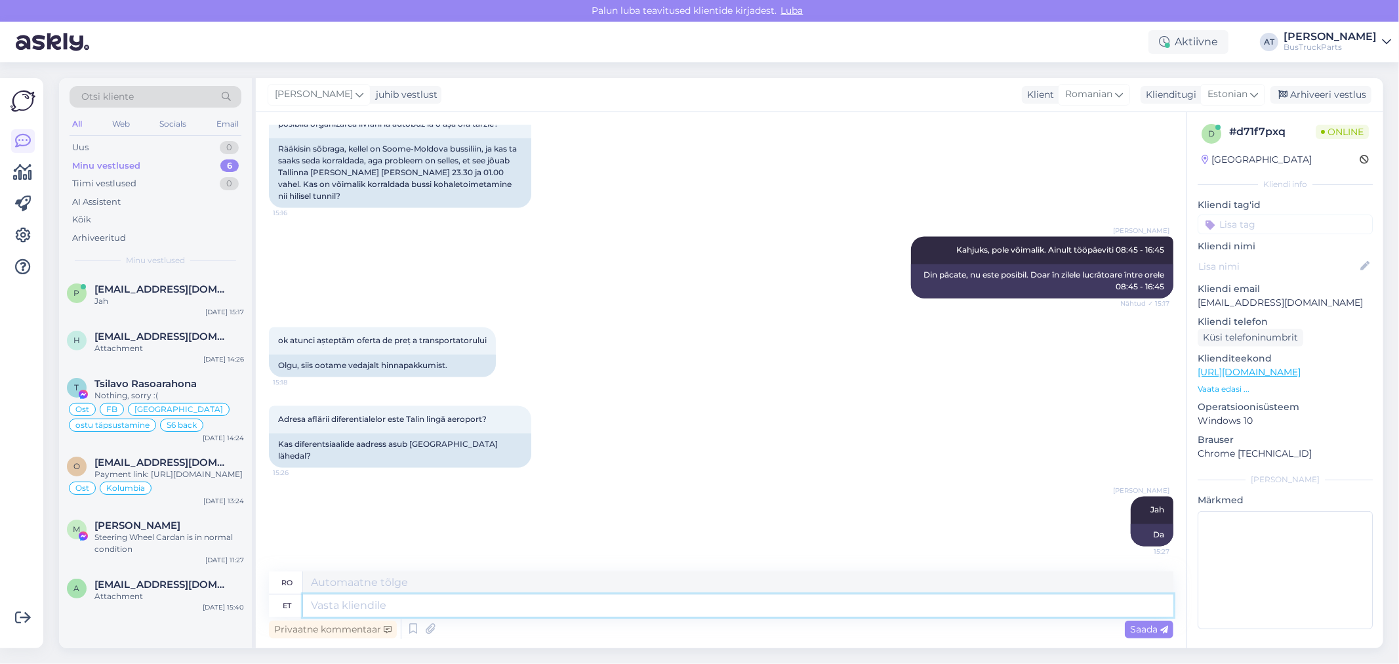
click at [483, 606] on textarea at bounding box center [738, 605] width 870 height 22
paste textarea "warehouse: Betooni põik 6, 13619 Tallinn, Estonia"
type textarea "warehouse: Betooni põik 6, 13619 Tallinn, Estonia"
click at [317, 600] on textarea "warehouse: Betooni põik 6, 13619 Tallinn, Estonia" at bounding box center [738, 605] width 870 height 22
type textarea "depozit: Betooni põik 6, 13619 Tallinn, Estonia"
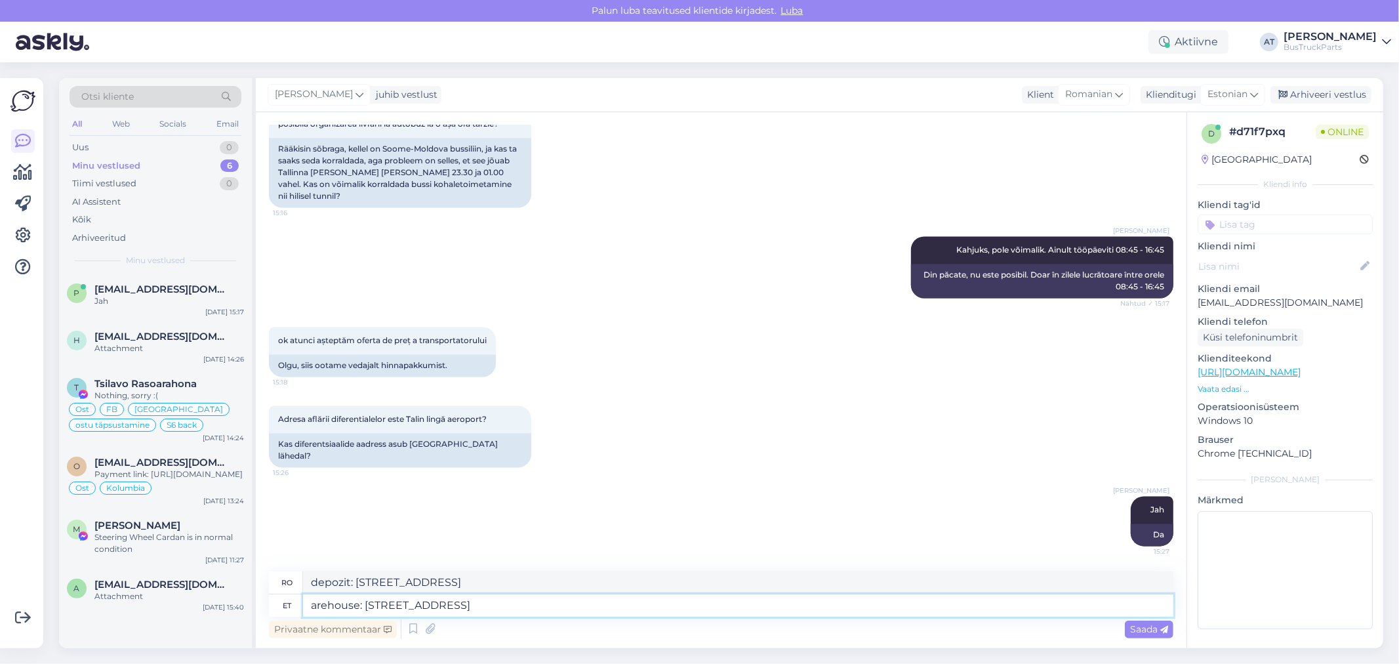
type textarea "Warehouse: Betooni põik 6, 13619 Tallinn, Estonia"
click at [602, 604] on textarea "Warehouse: Betooni põik 6, 13619 Tallinn, Estonia" at bounding box center [738, 605] width 870 height 22
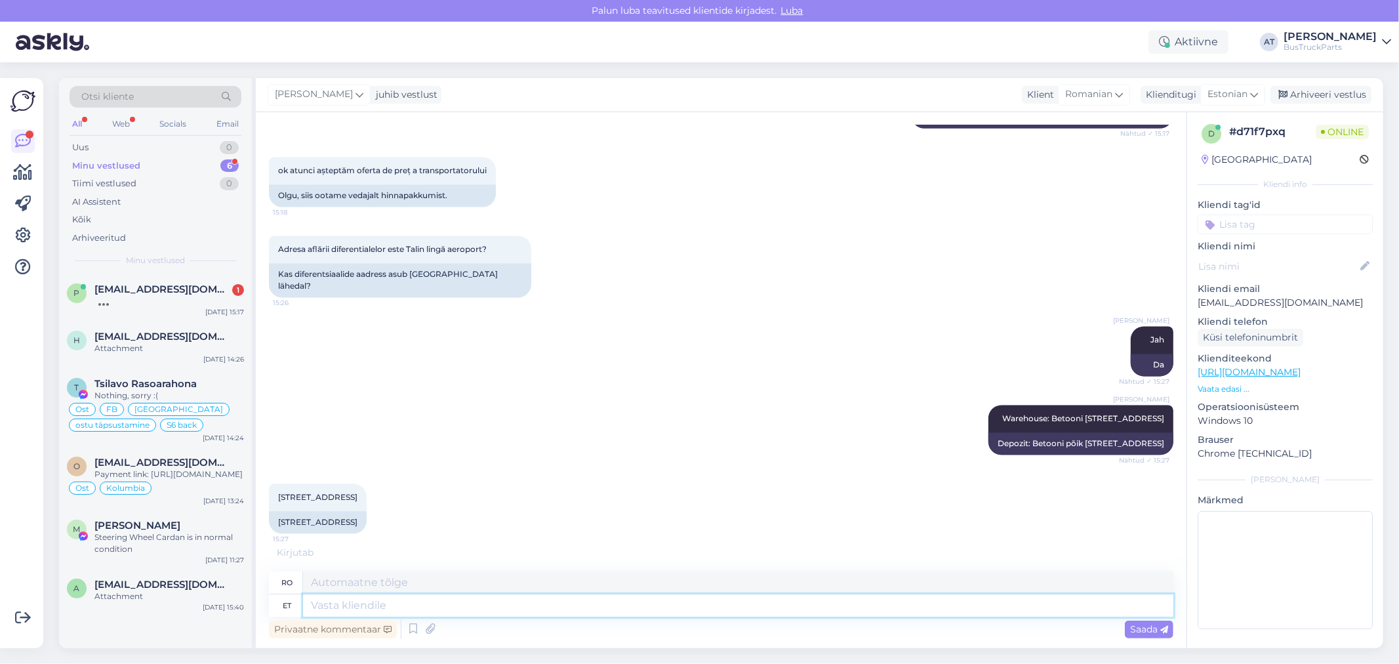
scroll to position [2382, 0]
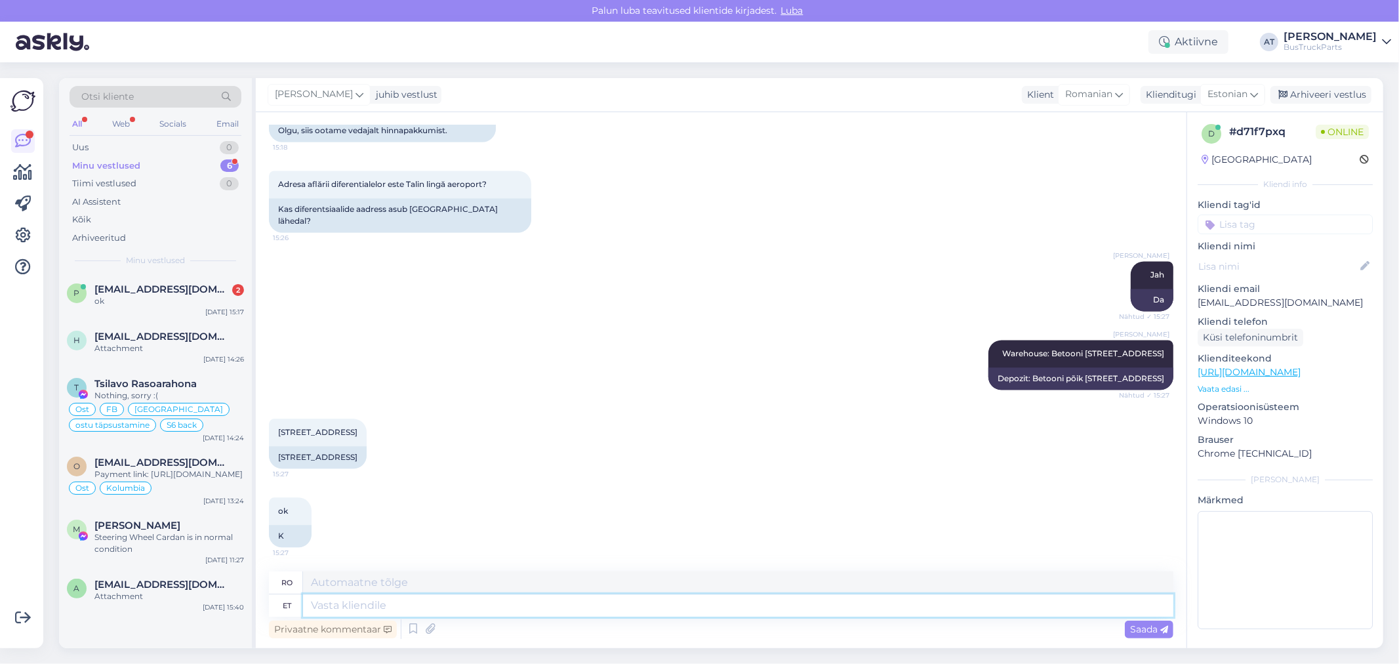
click at [498, 604] on textarea at bounding box center [738, 605] width 870 height 22
click at [600, 599] on textarea "Transportation cost I got is 680 EUR (for 2" at bounding box center [738, 605] width 870 height 22
paste textarea "Differential"
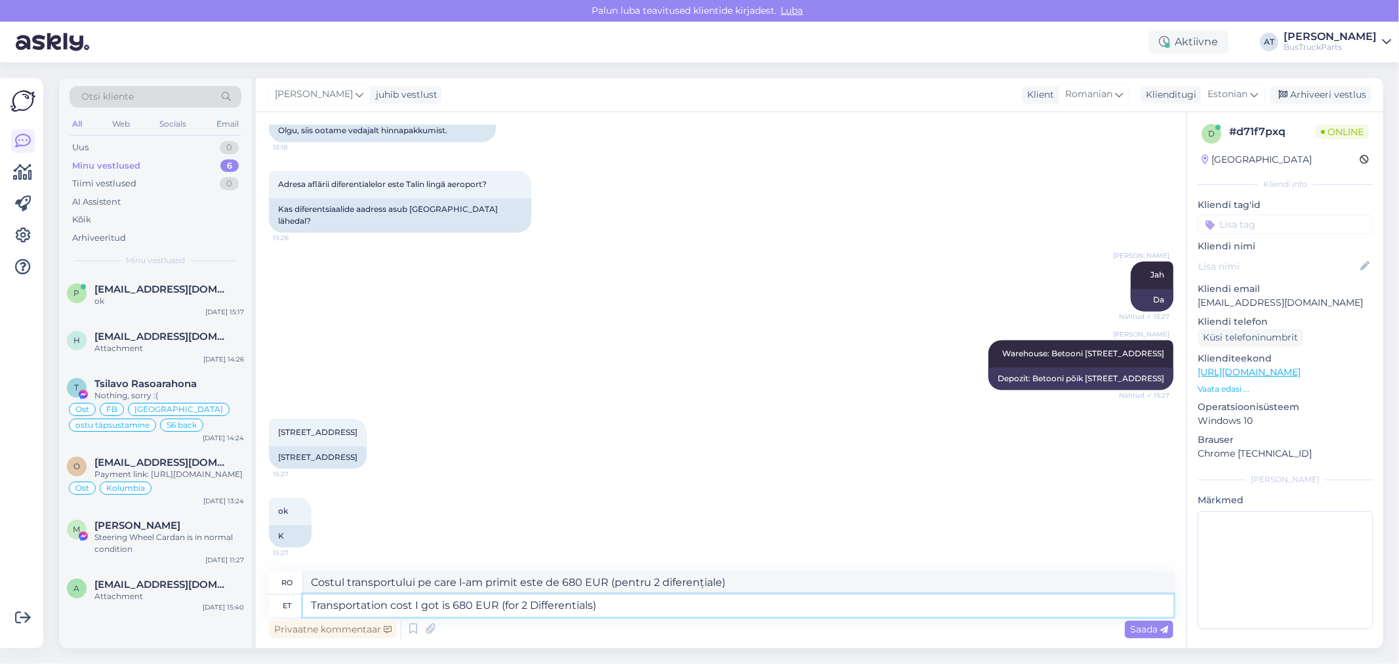
click at [615, 598] on textarea "Transportation cost I got is 680 EUR (for 2 Differentials)" at bounding box center [738, 605] width 870 height 22
click at [1136, 623] on span "Saada" at bounding box center [1149, 629] width 38 height 12
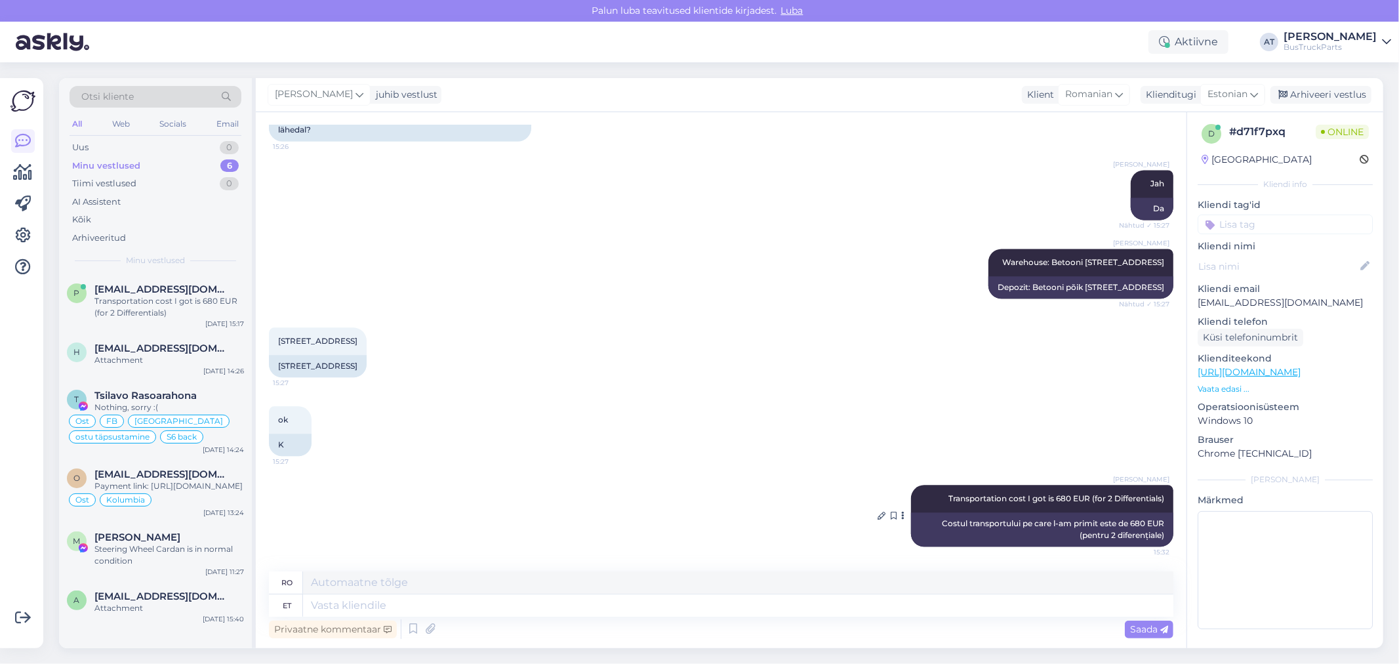
scroll to position [2471, 0]
click at [214, 304] on div "Transportation cost I got is 680 EUR (for 2 Differentials)" at bounding box center [169, 307] width 150 height 24
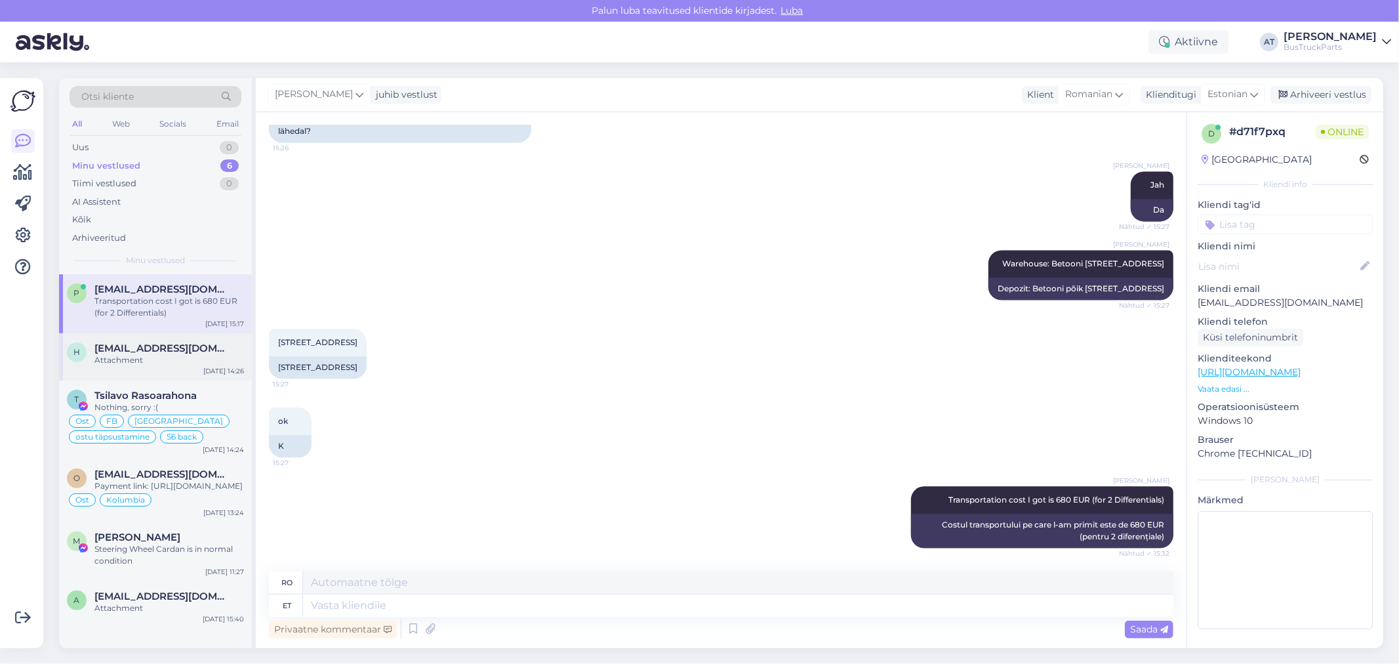
click at [145, 348] on span "Hd45@hotmail.es" at bounding box center [162, 348] width 136 height 12
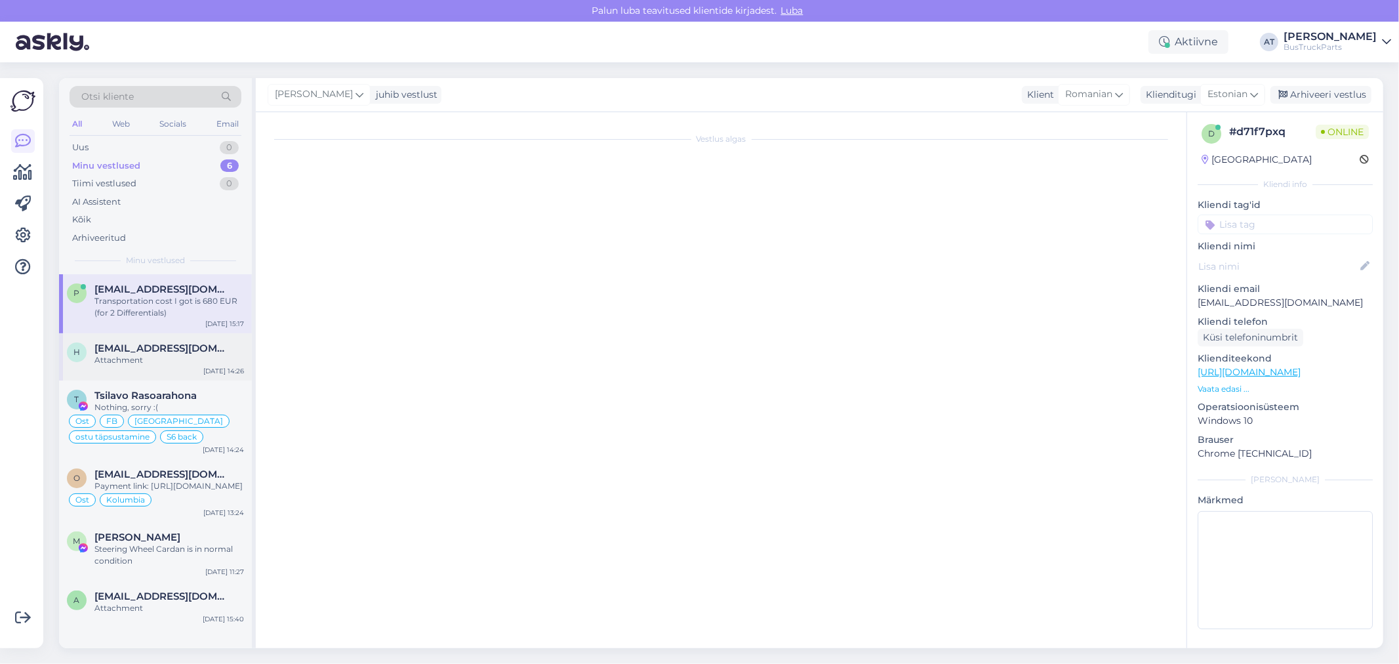
scroll to position [0, 0]
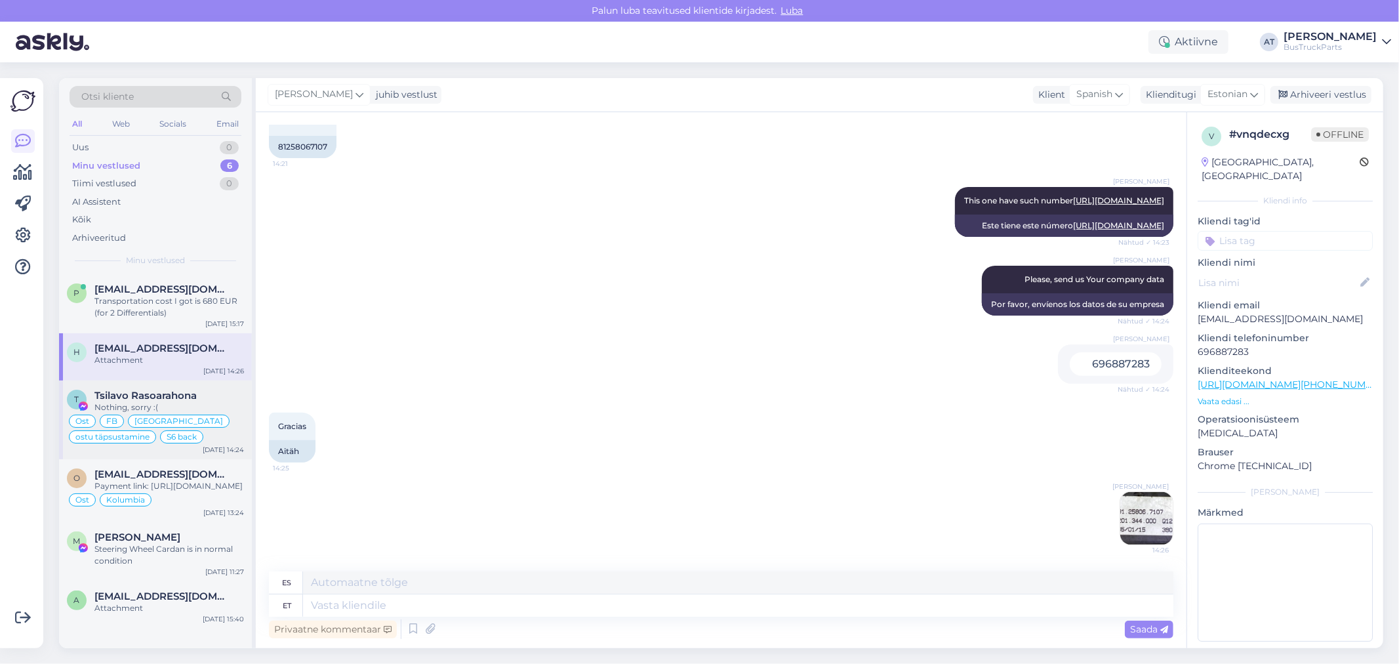
click at [188, 390] on span "Tsilavo Rasoarahona" at bounding box center [145, 396] width 102 height 12
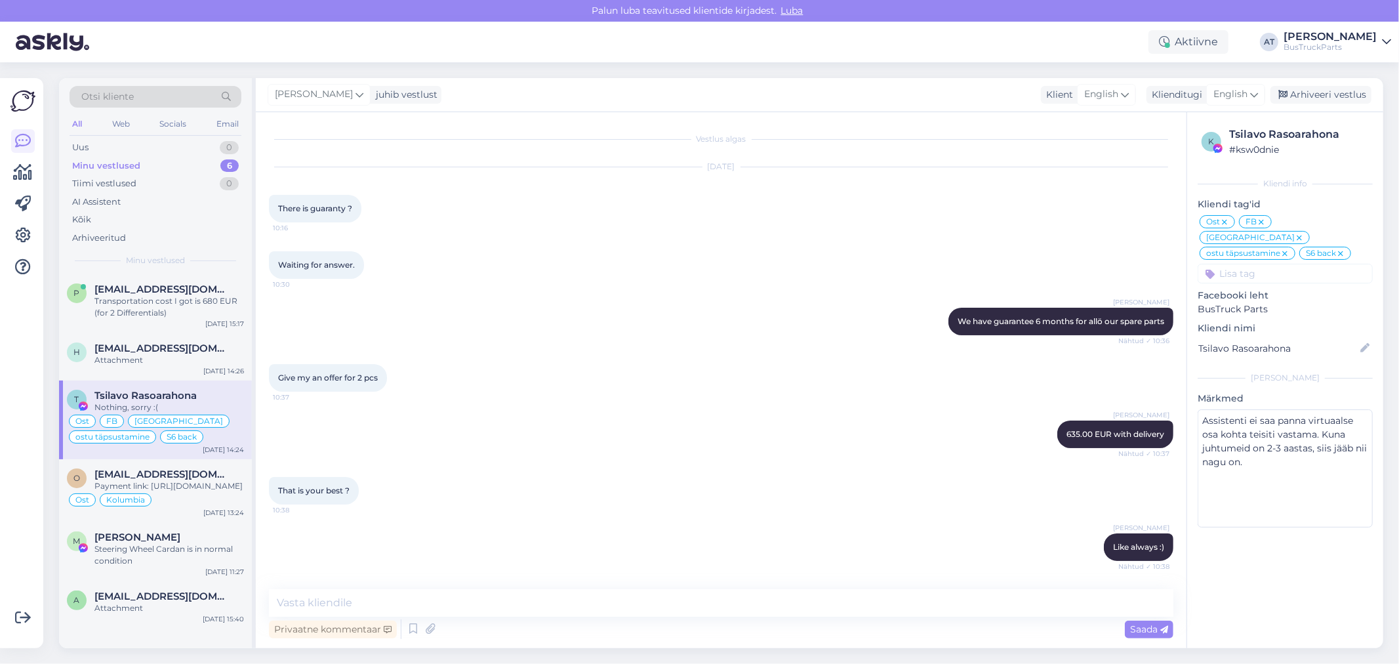
scroll to position [5980, 0]
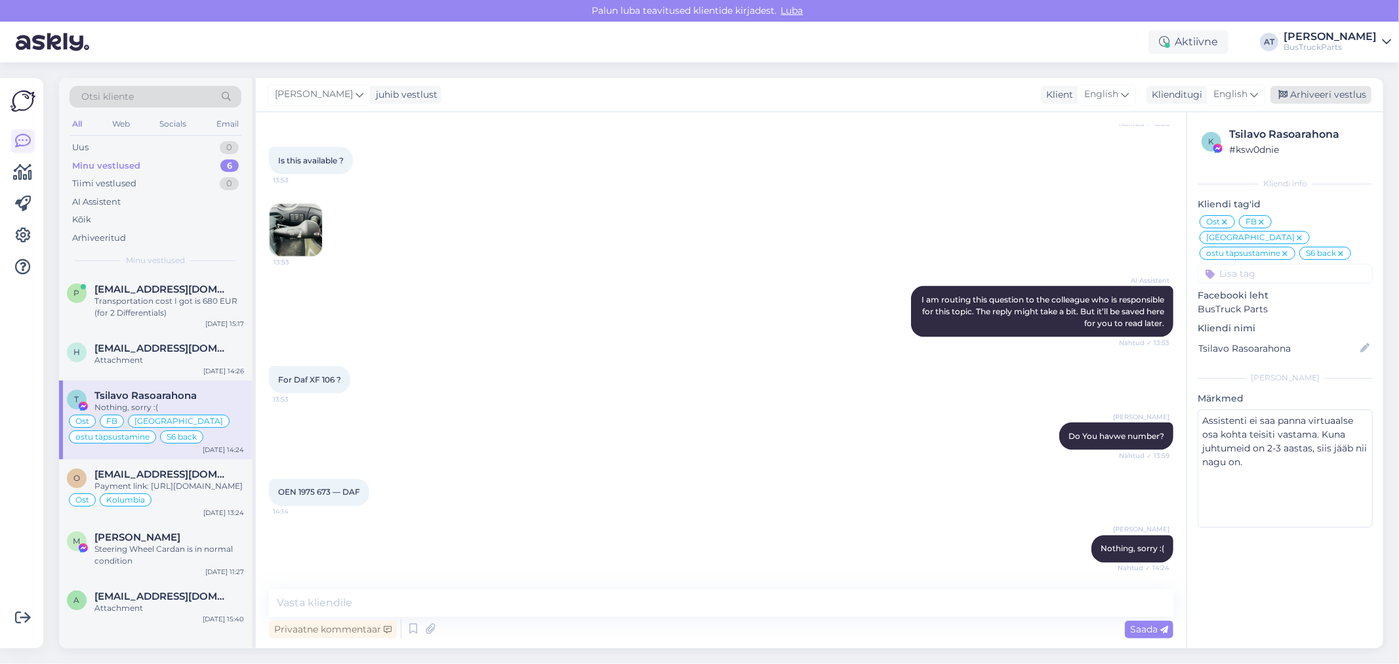
click at [1318, 86] on div "Arhiveeri vestlus" at bounding box center [1320, 95] width 101 height 18
